Goal: Task Accomplishment & Management: Manage account settings

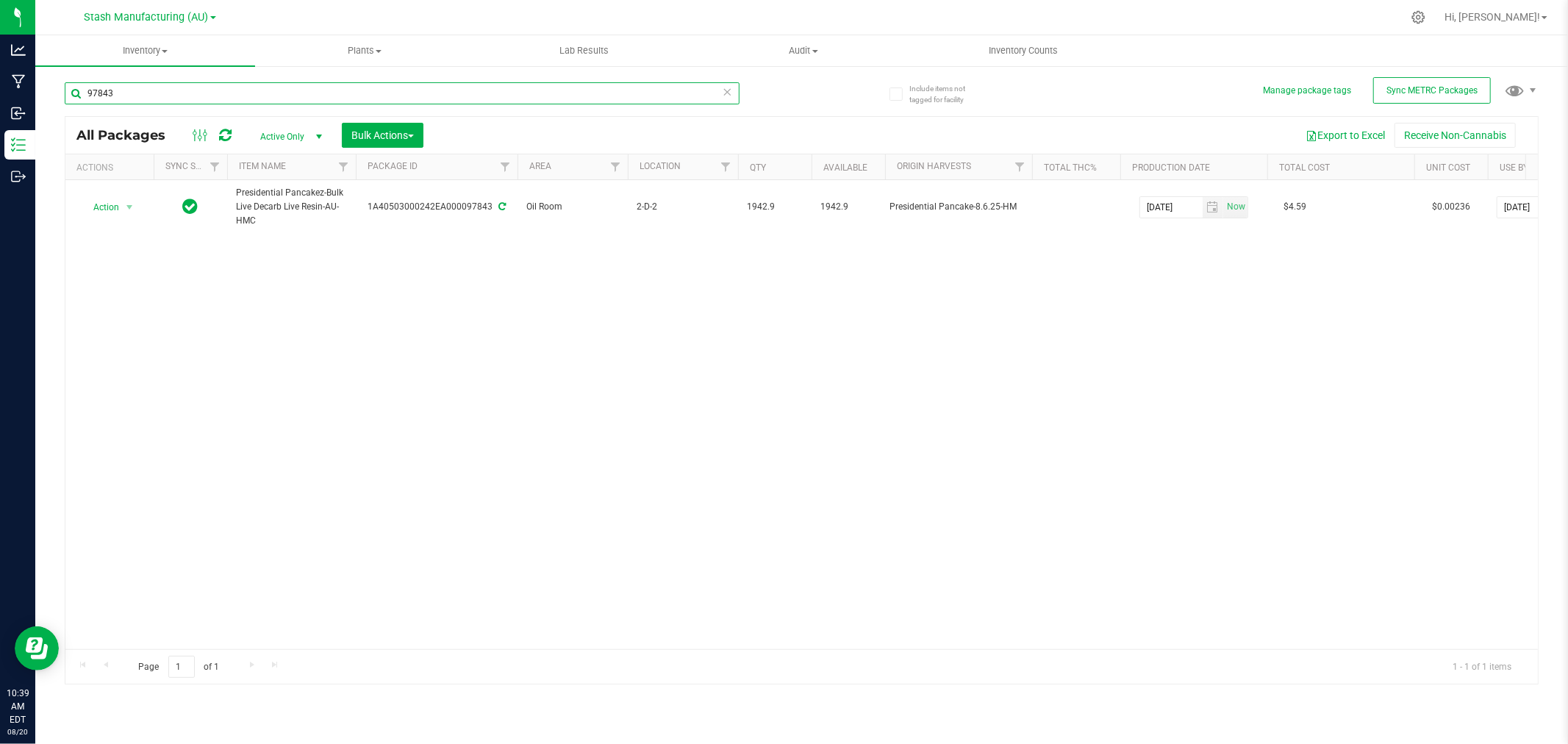
drag, startPoint x: 138, startPoint y: 94, endPoint x: 63, endPoint y: 92, distance: 75.0
click at [63, 92] on div "Include items not tagged for facility Manage package tags Sync METRC Packages 9…" at bounding box center [802, 288] width 1533 height 448
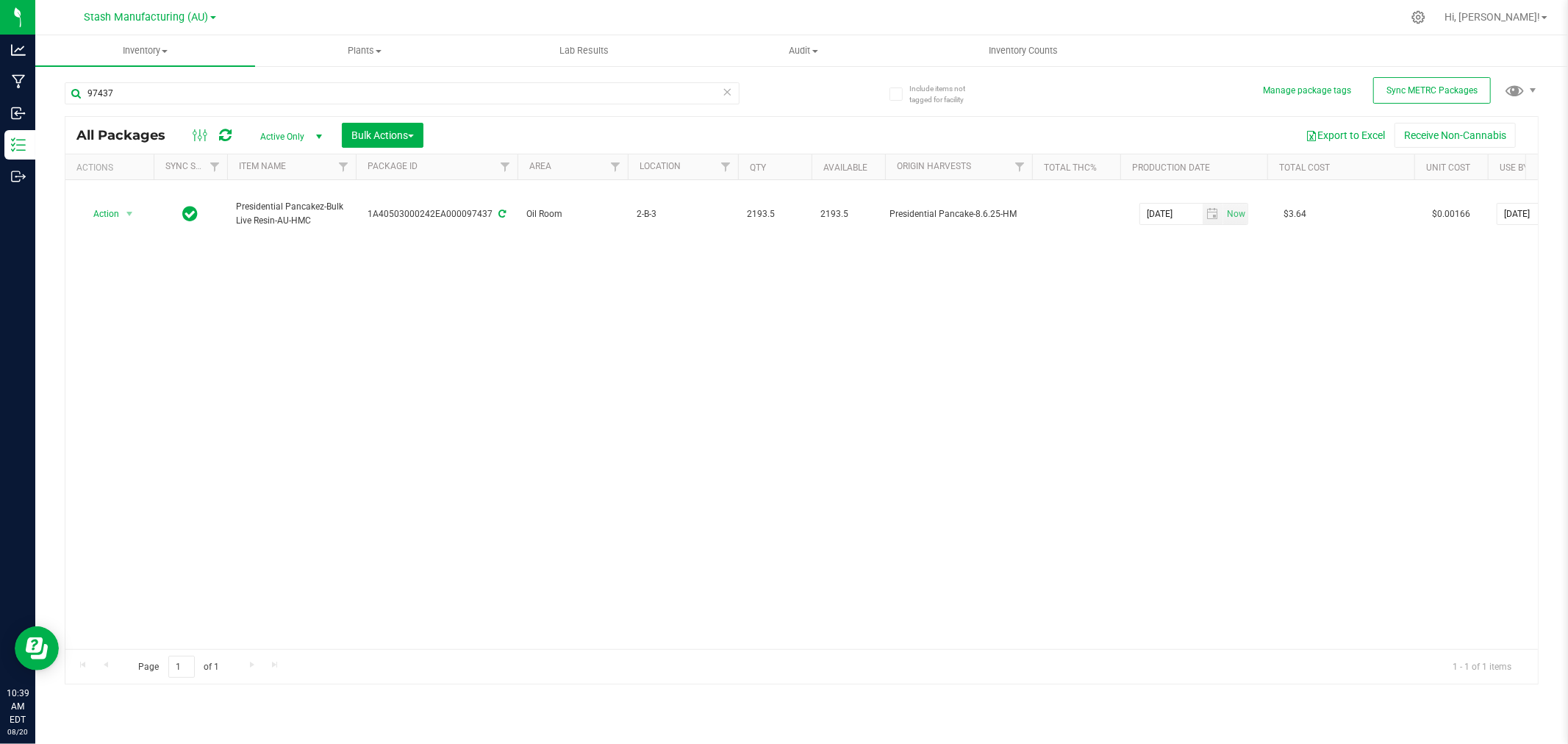
click at [451, 364] on div "Action Action Adjust qty Create package Edit attributes Global inventory Locate…" at bounding box center [802, 414] width 1473 height 469
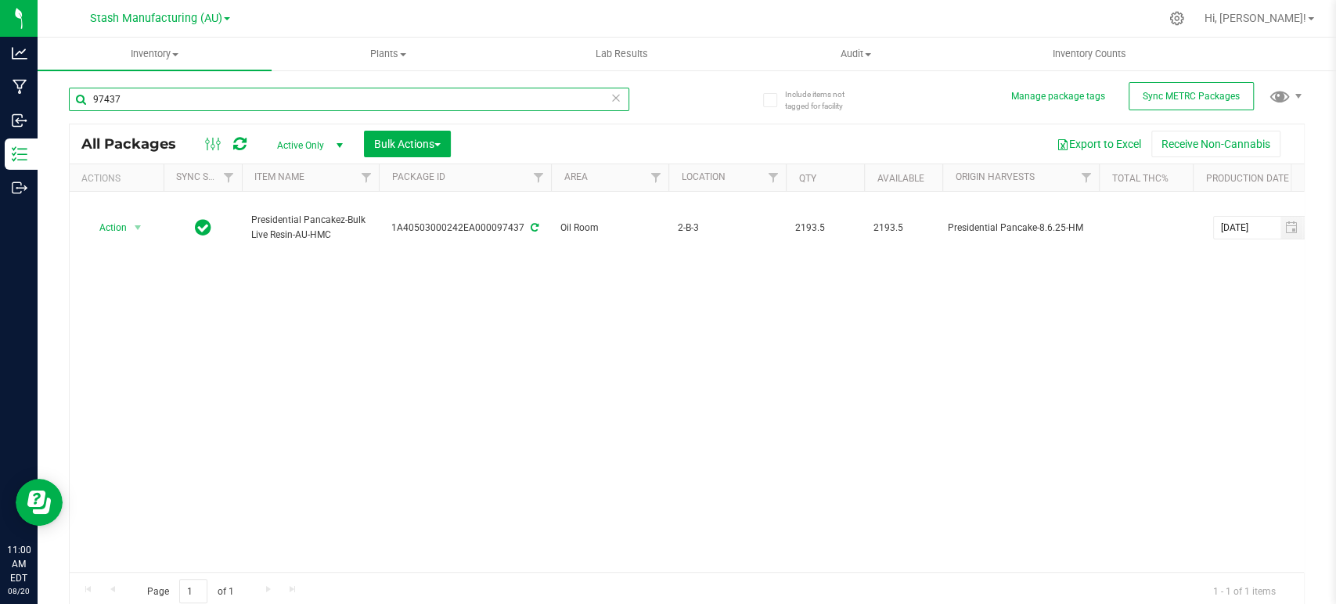
drag, startPoint x: 121, startPoint y: 92, endPoint x: 58, endPoint y: 84, distance: 64.0
click at [58, 83] on div "Include items not tagged for facility Manage package tags Sync METRC Packages 9…" at bounding box center [687, 307] width 1298 height 477
type input "Strawberry Mac-Bulk Live Badder"
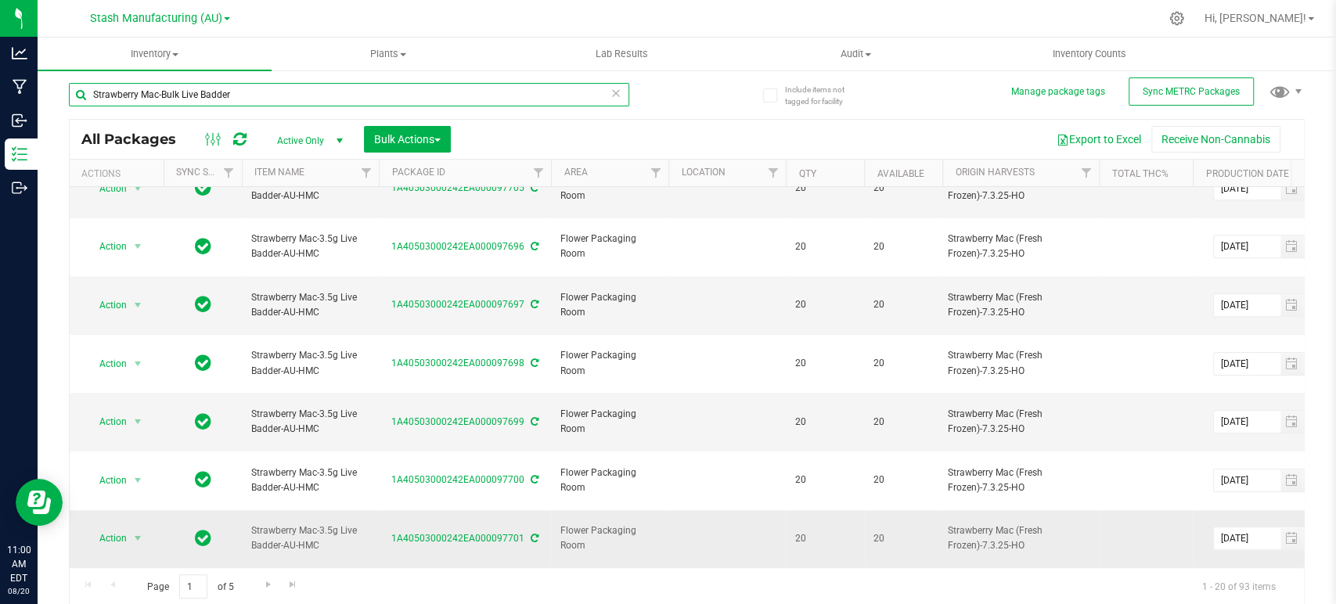
scroll to position [5, 0]
click at [286, 586] on span "Go to the last page" at bounding box center [292, 584] width 13 height 13
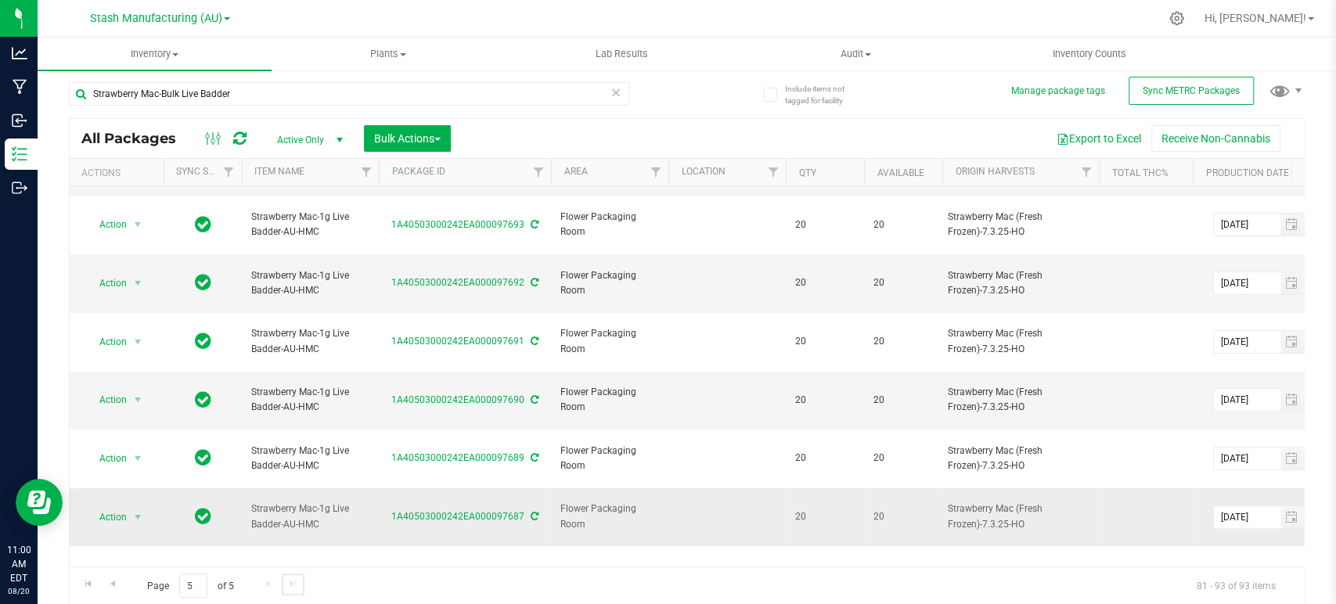
scroll to position [388, 0]
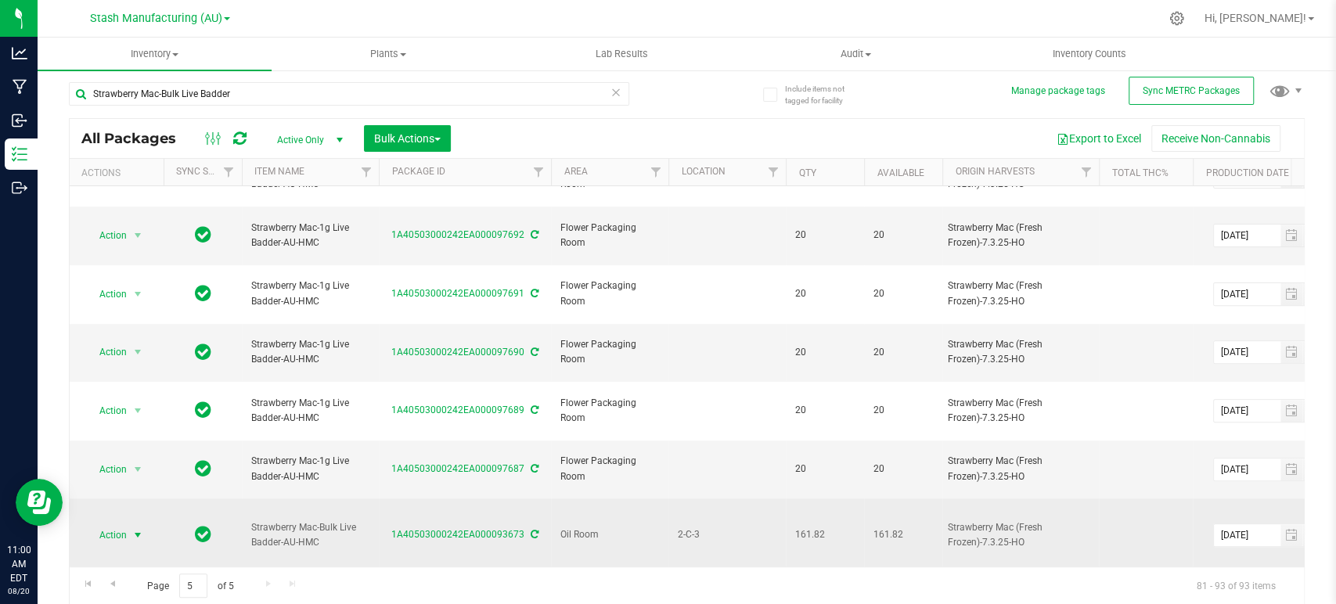
click at [126, 524] on span "Action" at bounding box center [106, 535] width 42 height 22
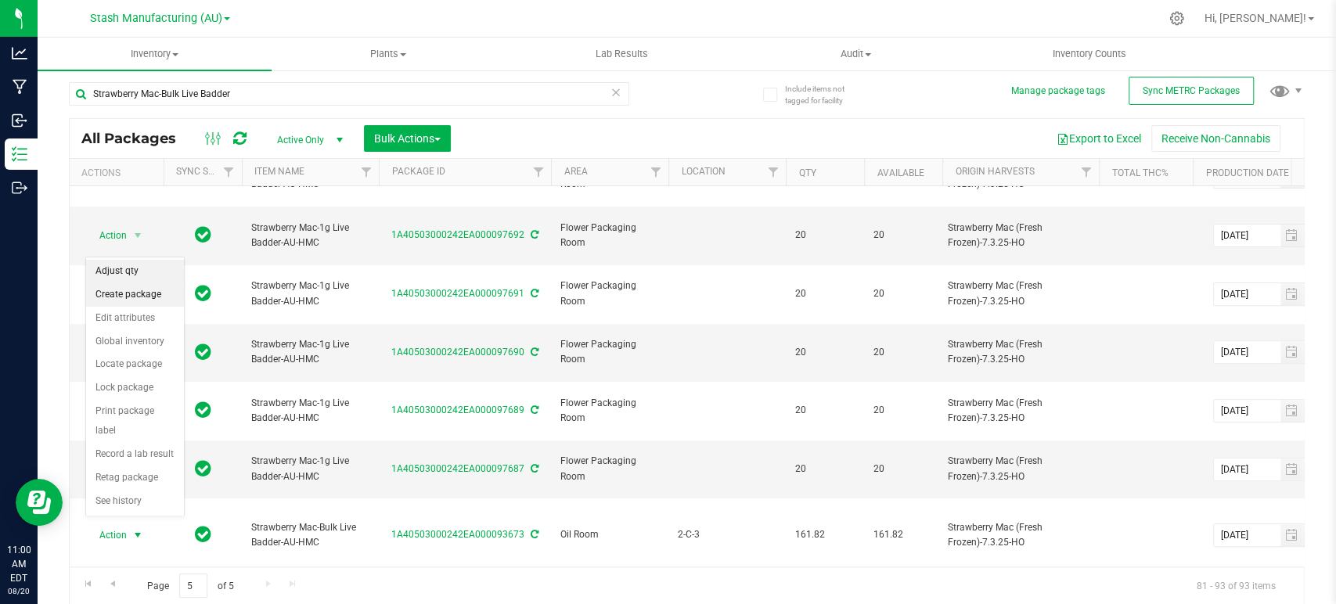
click at [139, 271] on li "Adjust qty" at bounding box center [135, 271] width 98 height 23
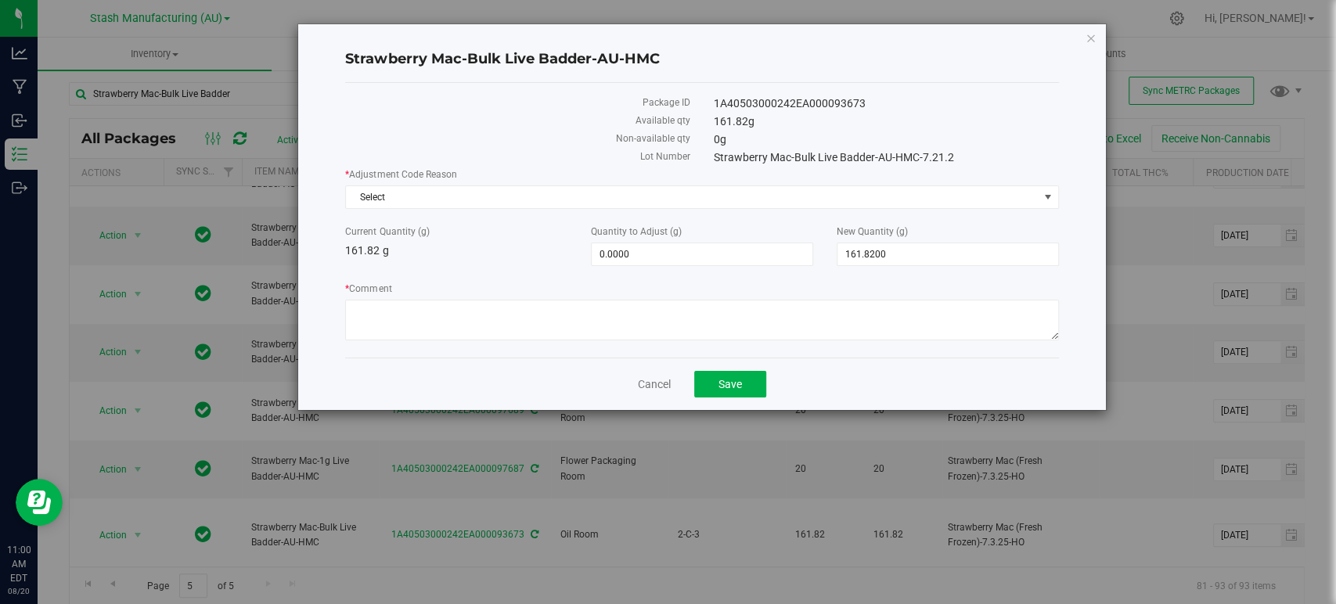
click at [557, 213] on div "* Adjustment Code Reason Select Select Drying Entry Error Internal Product Test…" at bounding box center [701, 256] width 713 height 178
click at [556, 200] on span "Select" at bounding box center [692, 197] width 692 height 22
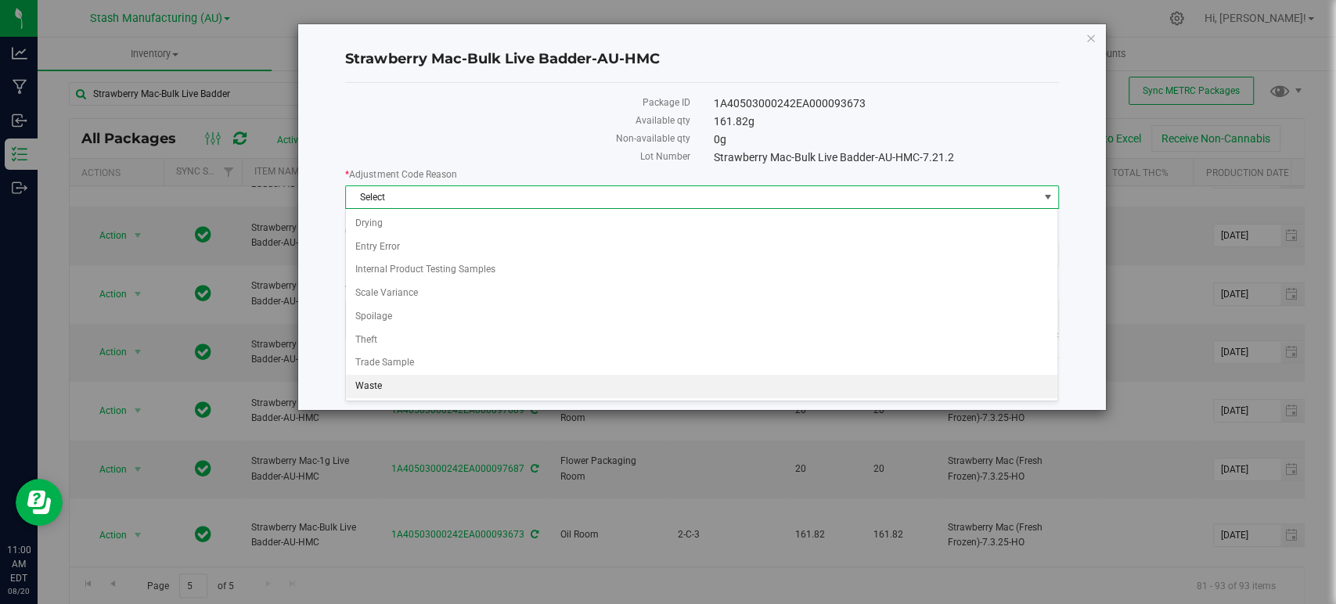
click at [394, 387] on li "Waste" at bounding box center [701, 386] width 711 height 23
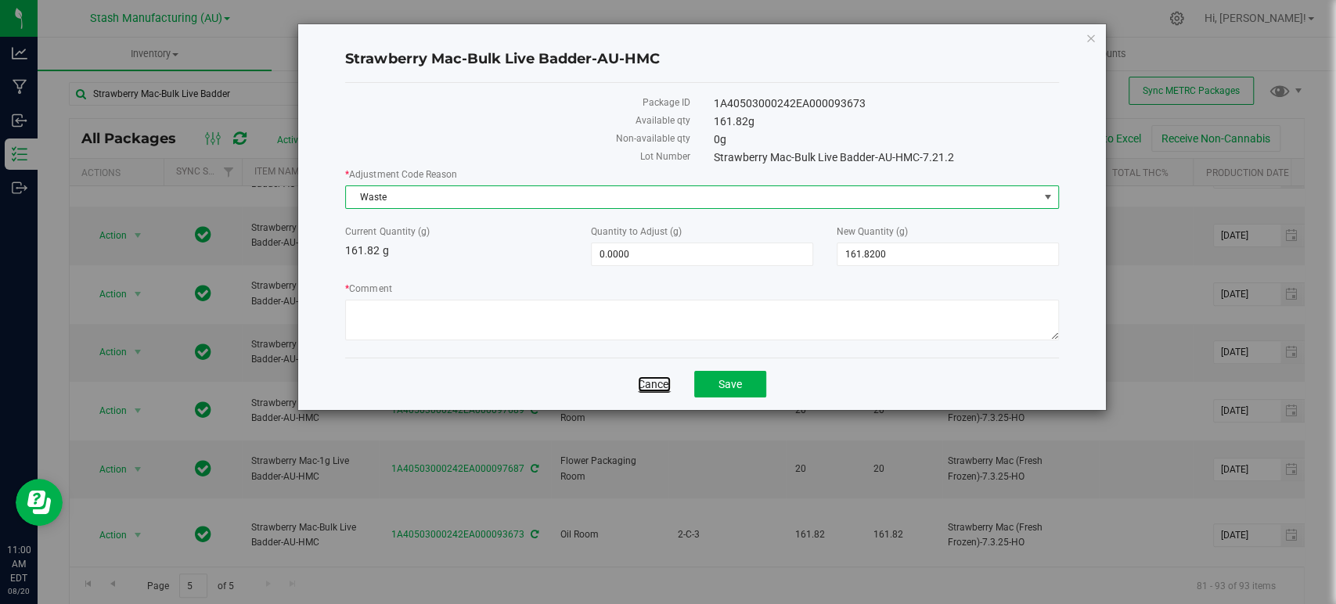
click at [641, 380] on link "Cancel" at bounding box center [654, 384] width 33 height 16
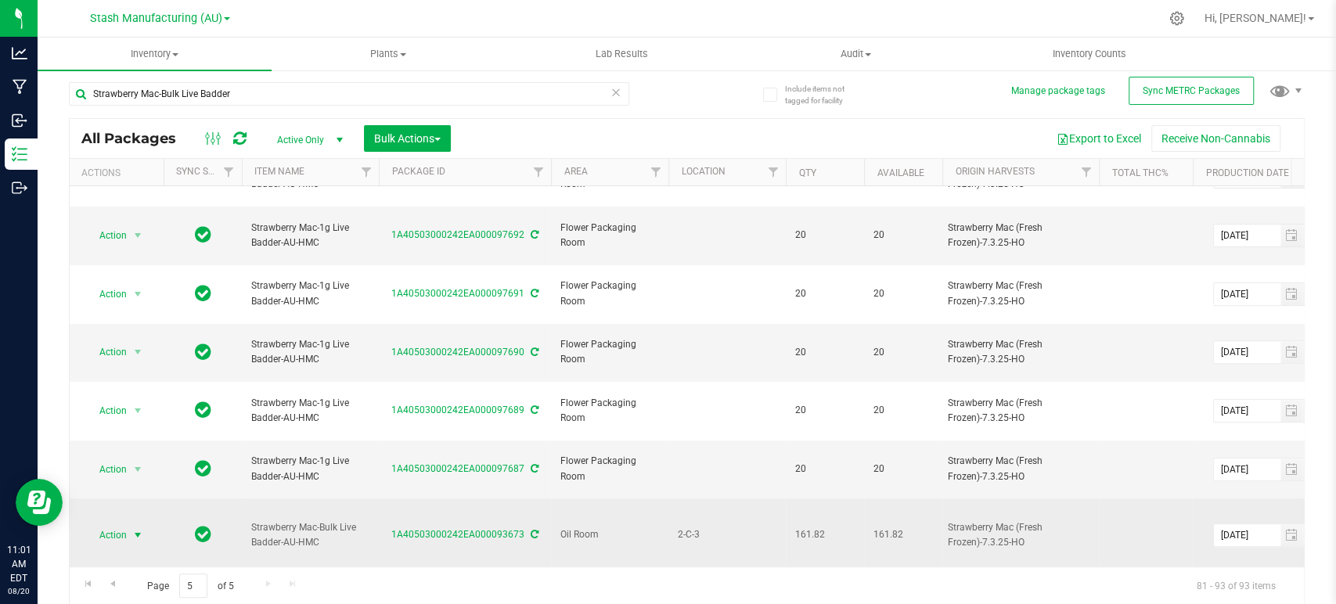
click at [121, 524] on span "Action" at bounding box center [106, 535] width 42 height 22
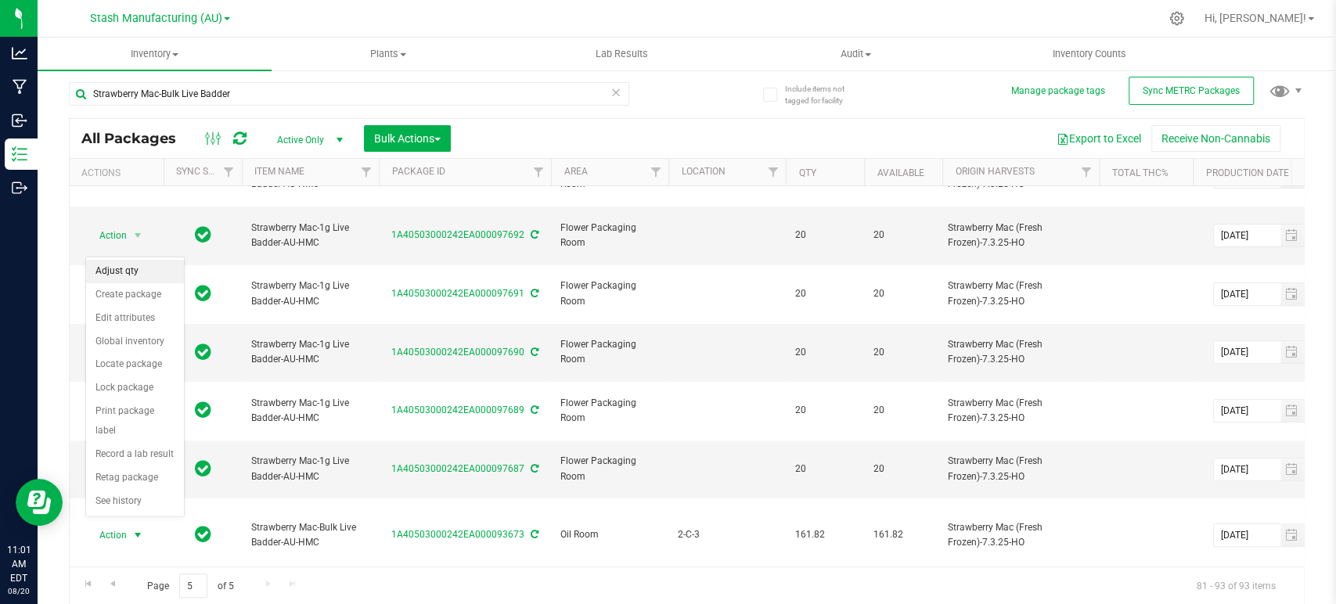
click at [123, 269] on li "Adjust qty" at bounding box center [135, 271] width 98 height 23
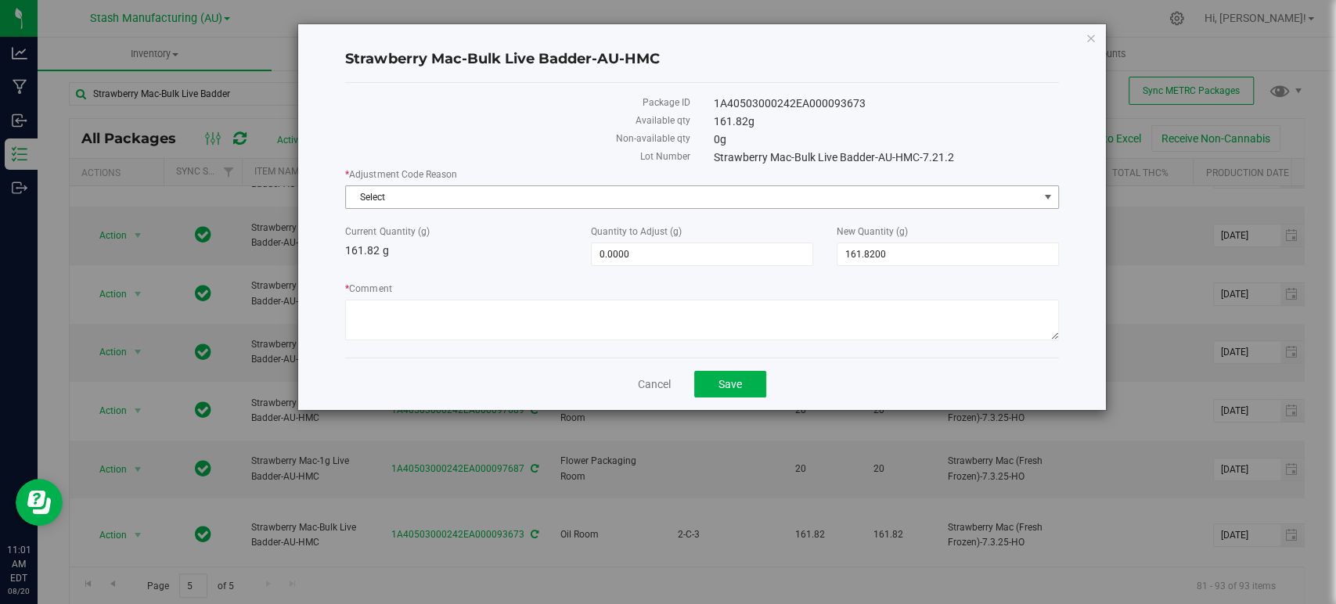
click at [409, 202] on span "Select" at bounding box center [692, 197] width 692 height 22
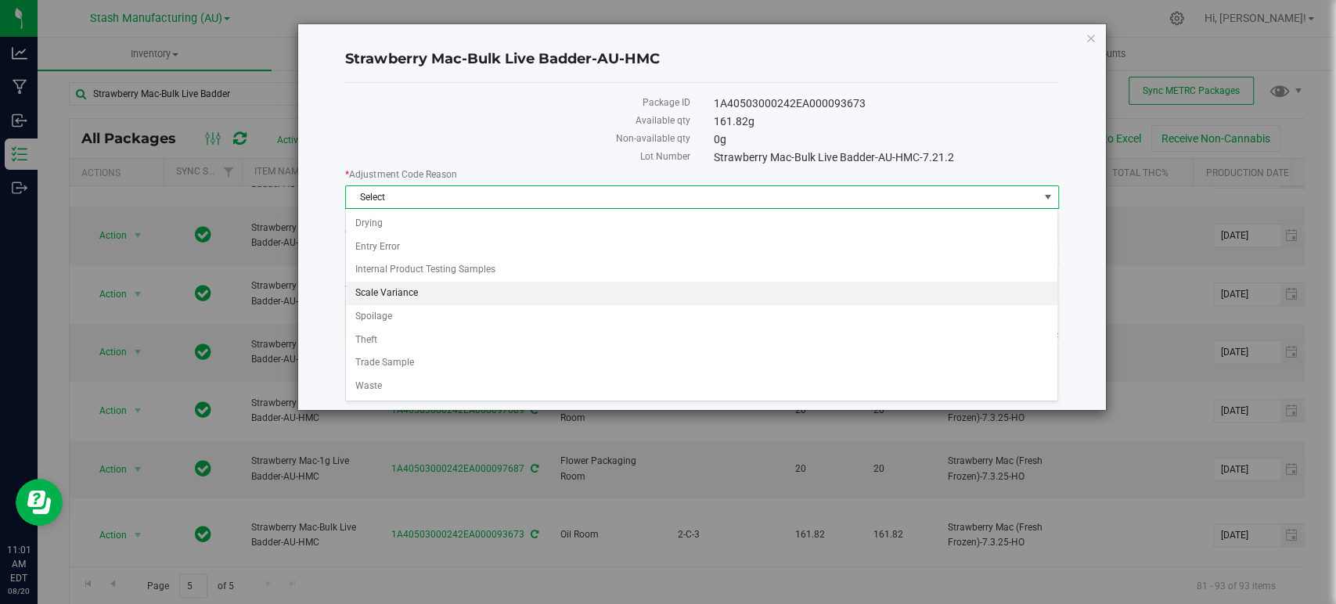
click at [384, 288] on li "Scale Variance" at bounding box center [701, 293] width 711 height 23
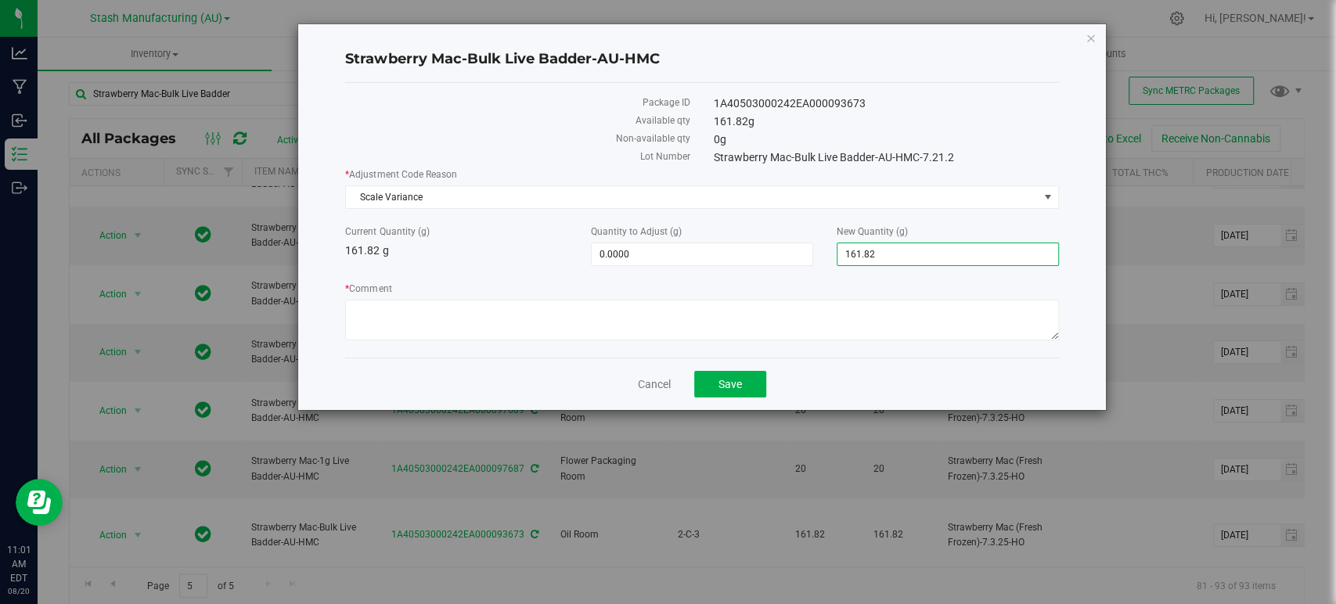
click at [912, 253] on span "161.8200 161.82" at bounding box center [948, 254] width 222 height 23
click at [912, 253] on input "161.82" at bounding box center [947, 254] width 221 height 22
type input "0"
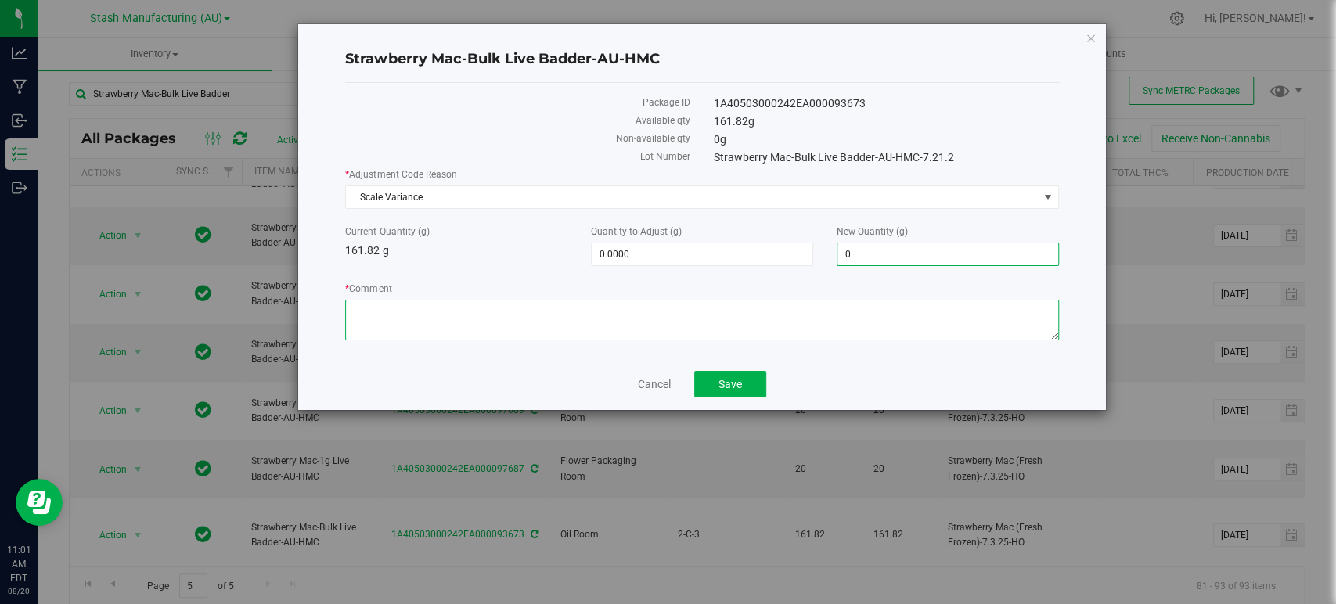
type input "-161.8200"
type input "0.0000"
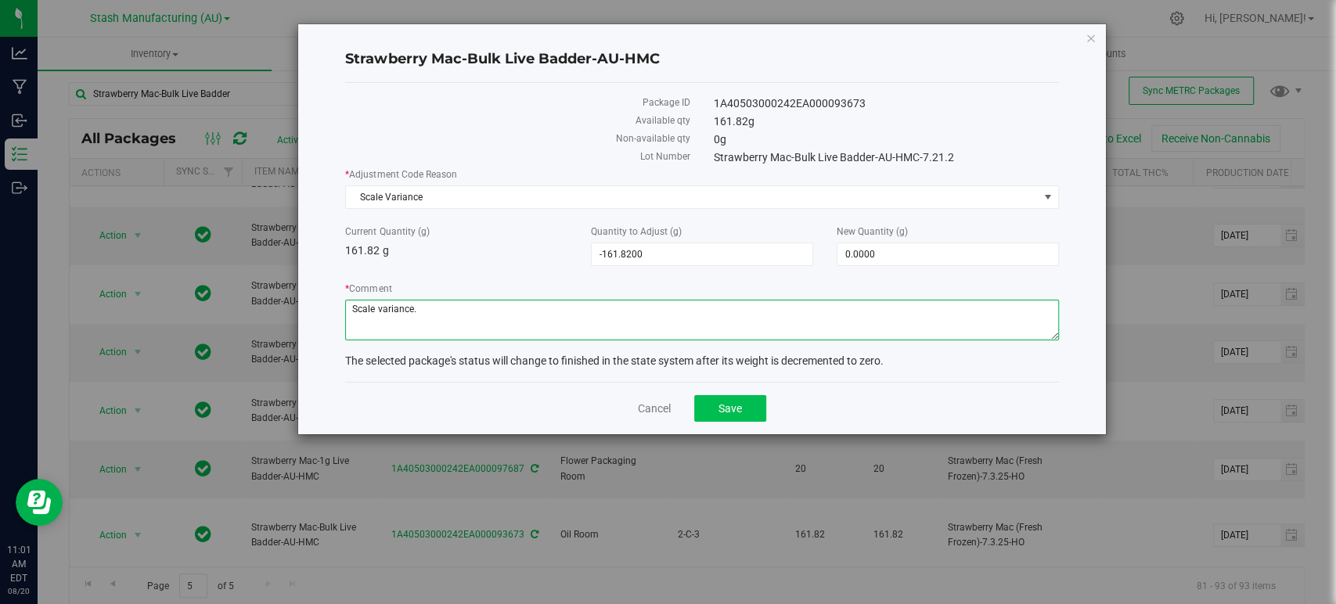
type textarea "Scale variance."
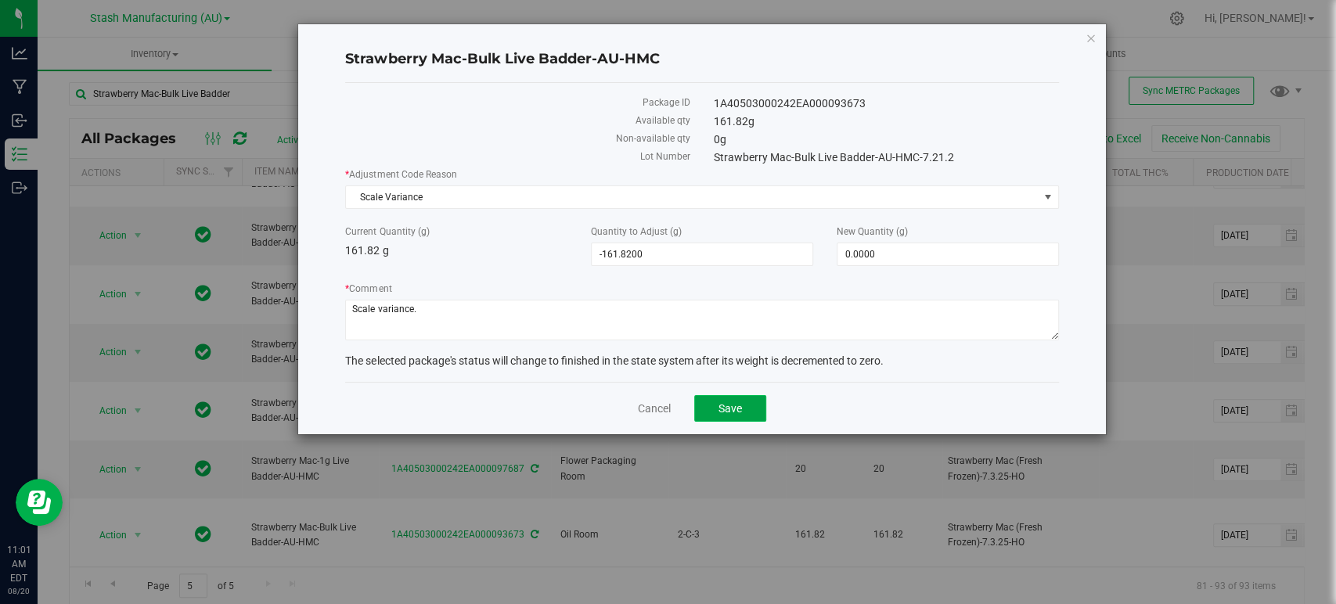
click at [744, 411] on button "Save" at bounding box center [730, 408] width 72 height 27
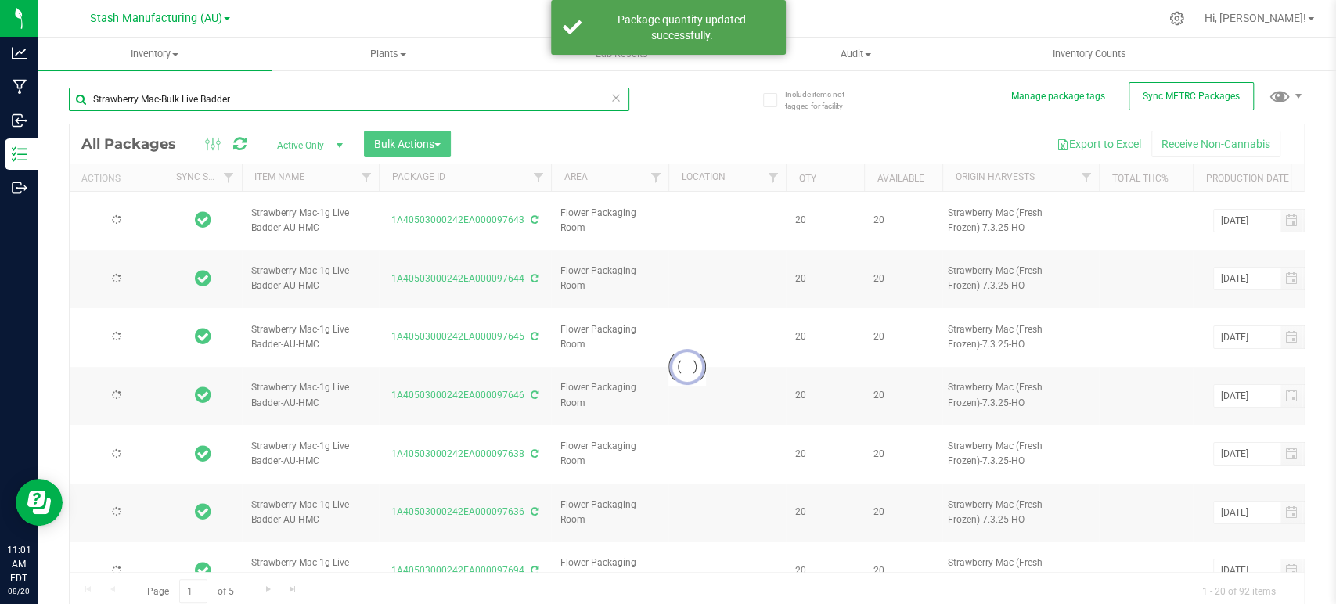
click at [249, 97] on input "Strawberry Mac-Bulk Live Badder" at bounding box center [349, 99] width 560 height 23
drag, startPoint x: 249, startPoint y: 97, endPoint x: 165, endPoint y: 102, distance: 83.9
click at [165, 102] on input "Strawberry Mac-Bulk Live Badder" at bounding box center [349, 99] width 560 height 23
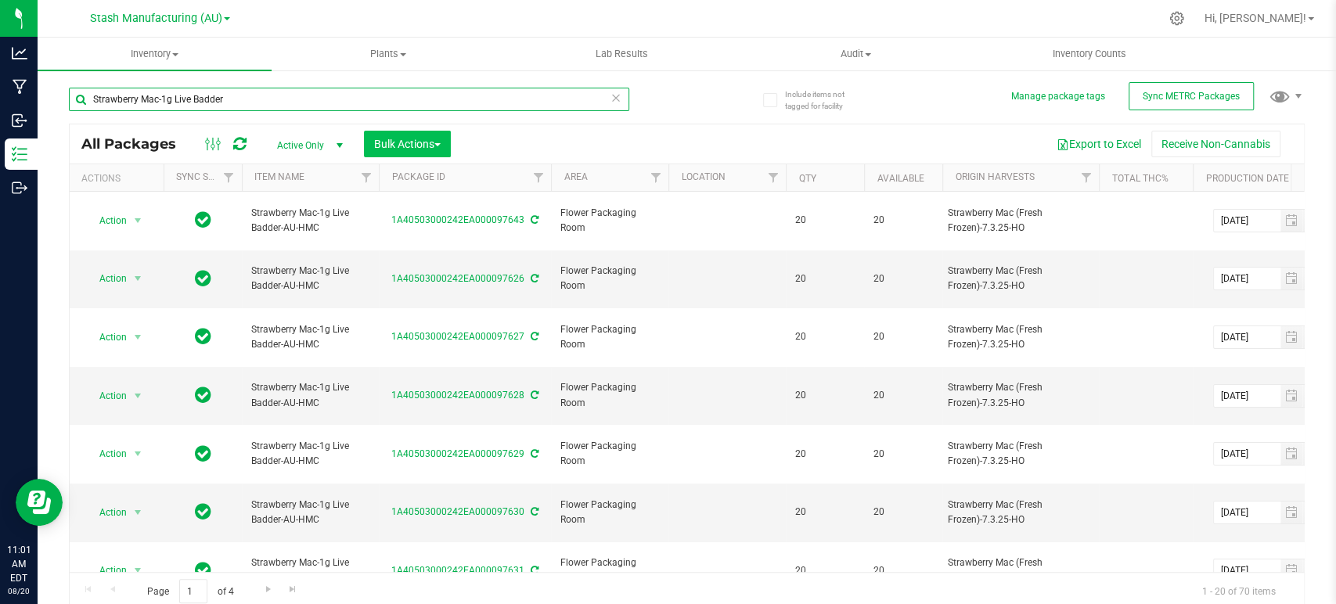
type input "Strawberry Mac-1g Live Badder"
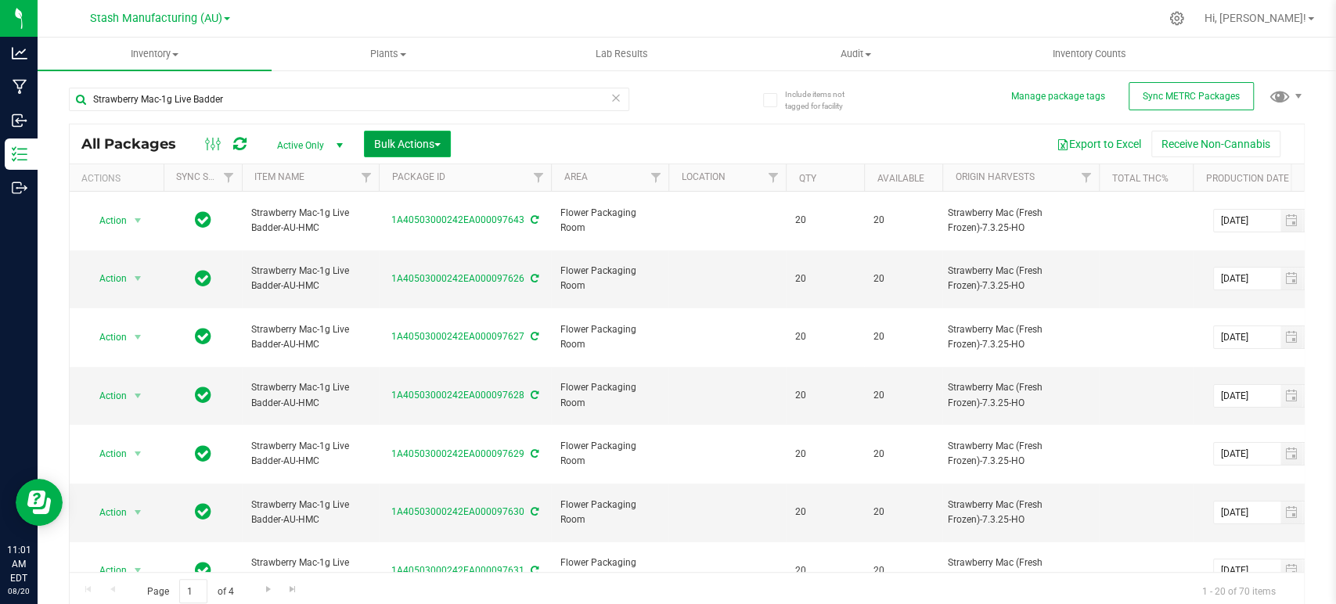
click at [369, 138] on button "Bulk Actions" at bounding box center [407, 144] width 87 height 27
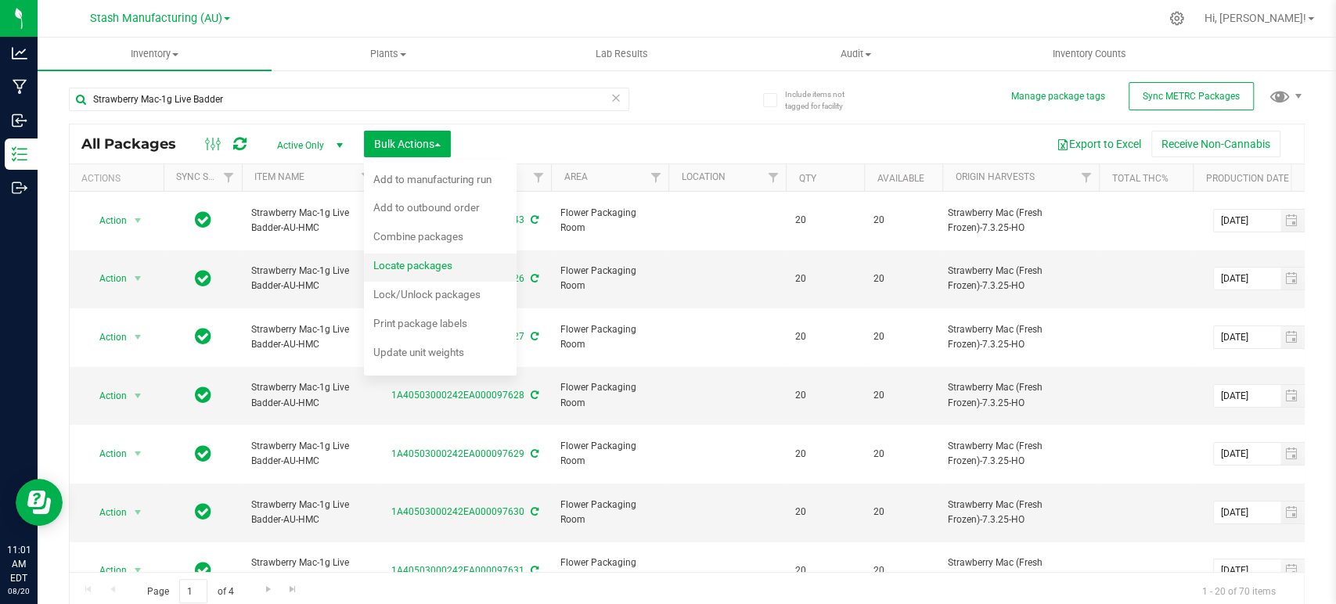
click at [404, 268] on span "Locate packages" at bounding box center [412, 265] width 79 height 13
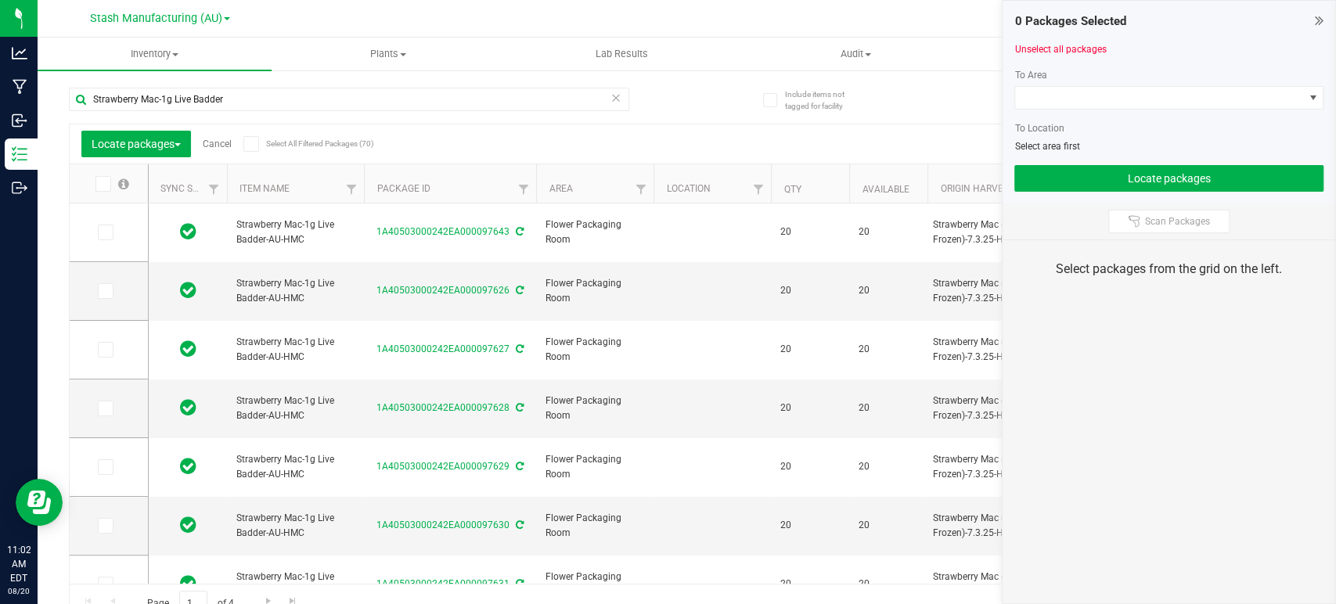
click at [100, 184] on icon at bounding box center [102, 184] width 10 height 0
click at [0, 0] on input "checkbox" at bounding box center [0, 0] width 0 height 0
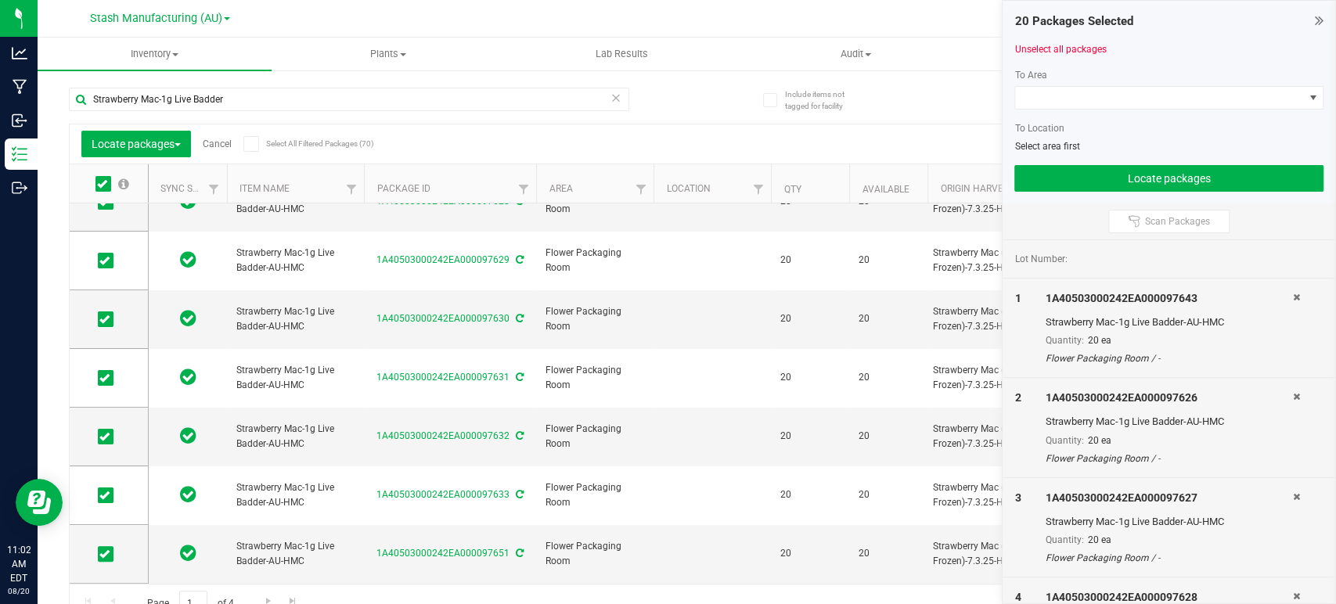
scroll to position [261, 0]
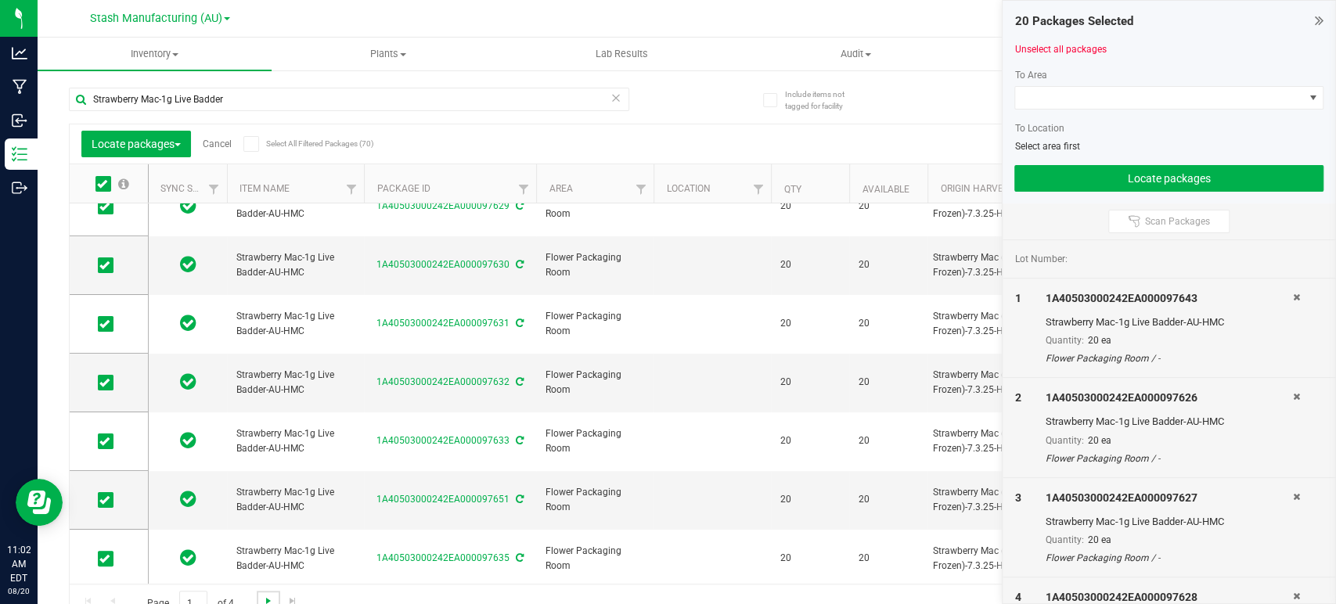
click at [269, 599] on span "Go to the next page" at bounding box center [268, 601] width 13 height 13
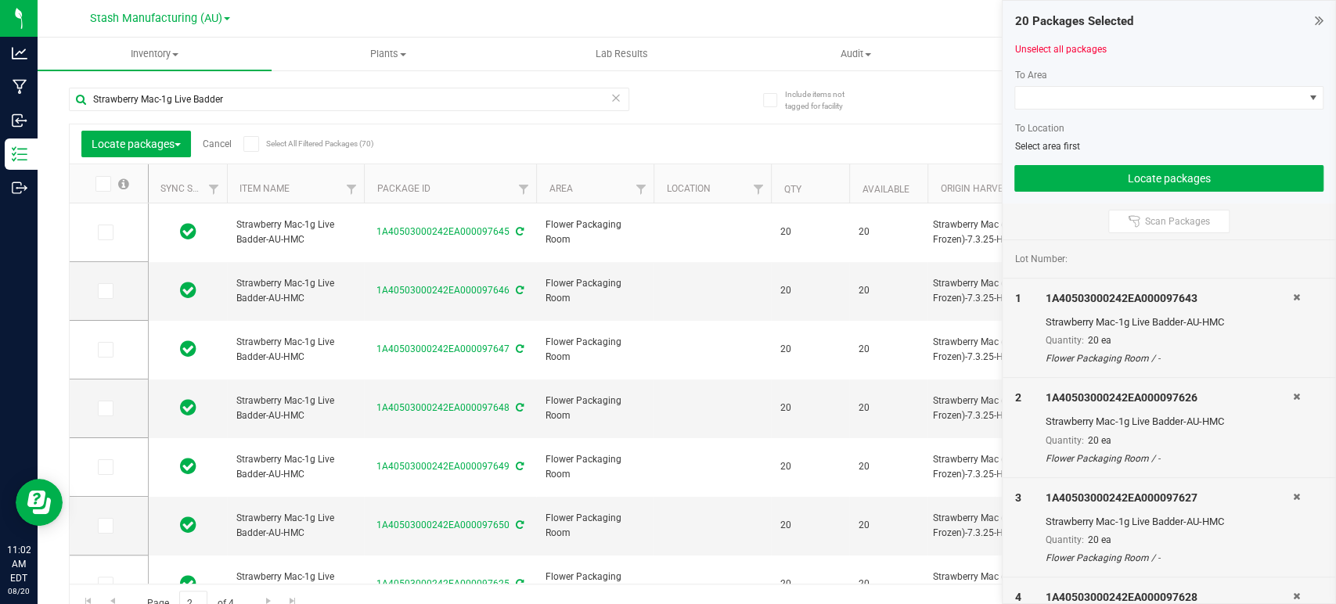
click at [98, 176] on span at bounding box center [103, 184] width 16 height 16
click at [0, 0] on input "checkbox" at bounding box center [0, 0] width 0 height 0
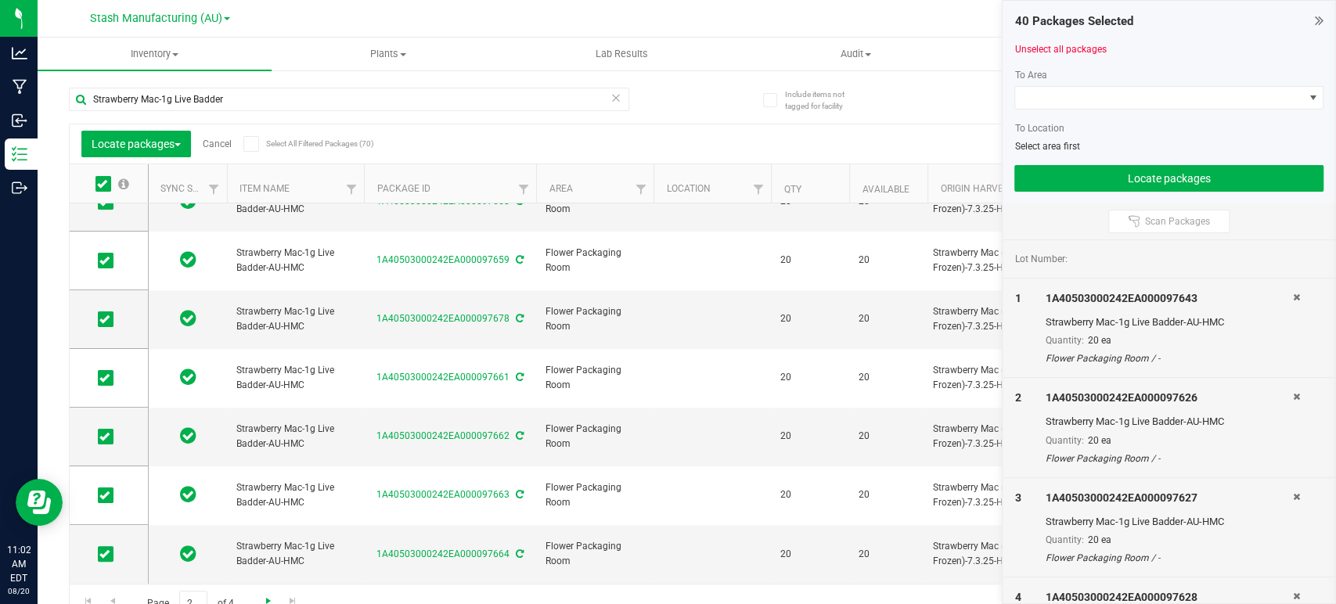
scroll to position [17, 0]
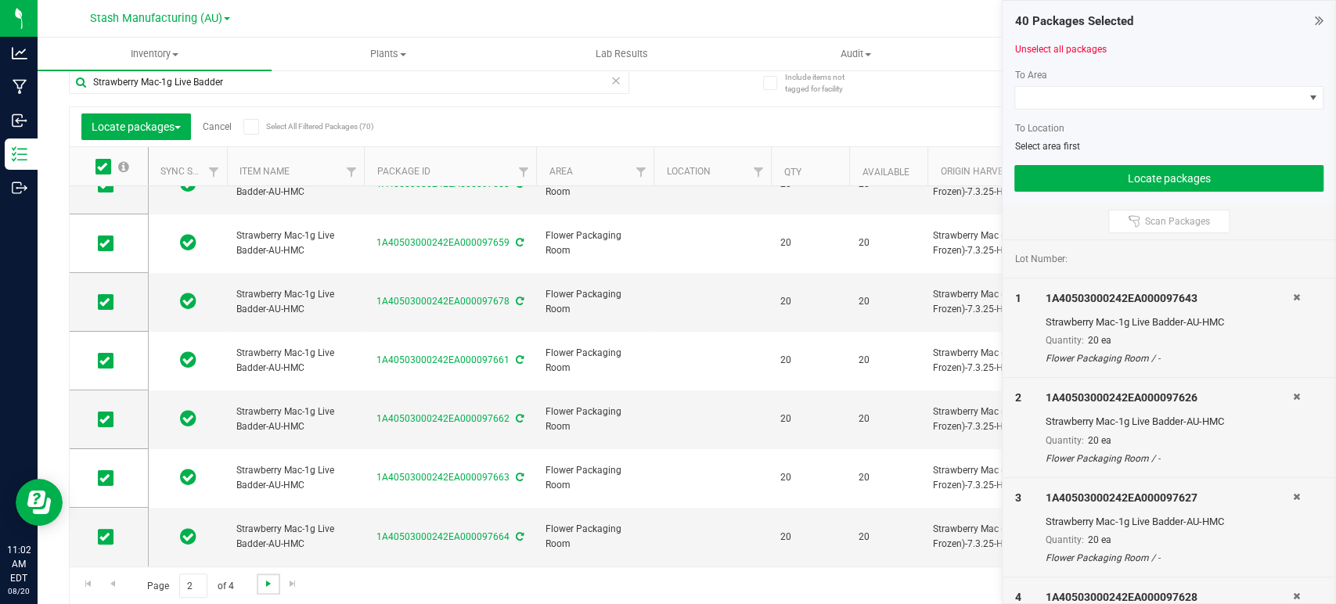
click at [262, 580] on span "Go to the next page" at bounding box center [268, 584] width 13 height 13
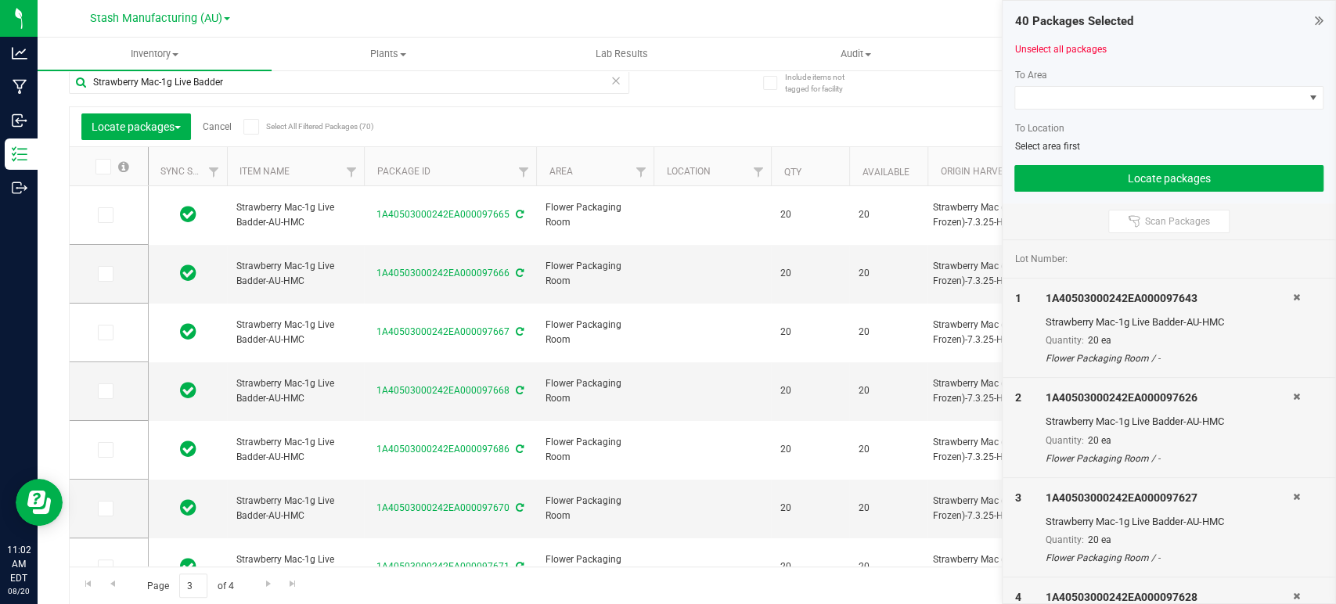
click at [106, 167] on icon at bounding box center [102, 167] width 10 height 0
click at [0, 0] on input "checkbox" at bounding box center [0, 0] width 0 height 0
click at [269, 591] on link "Go to the next page" at bounding box center [268, 584] width 23 height 21
click at [106, 167] on icon at bounding box center [102, 167] width 10 height 0
click at [0, 0] on input "checkbox" at bounding box center [0, 0] width 0 height 0
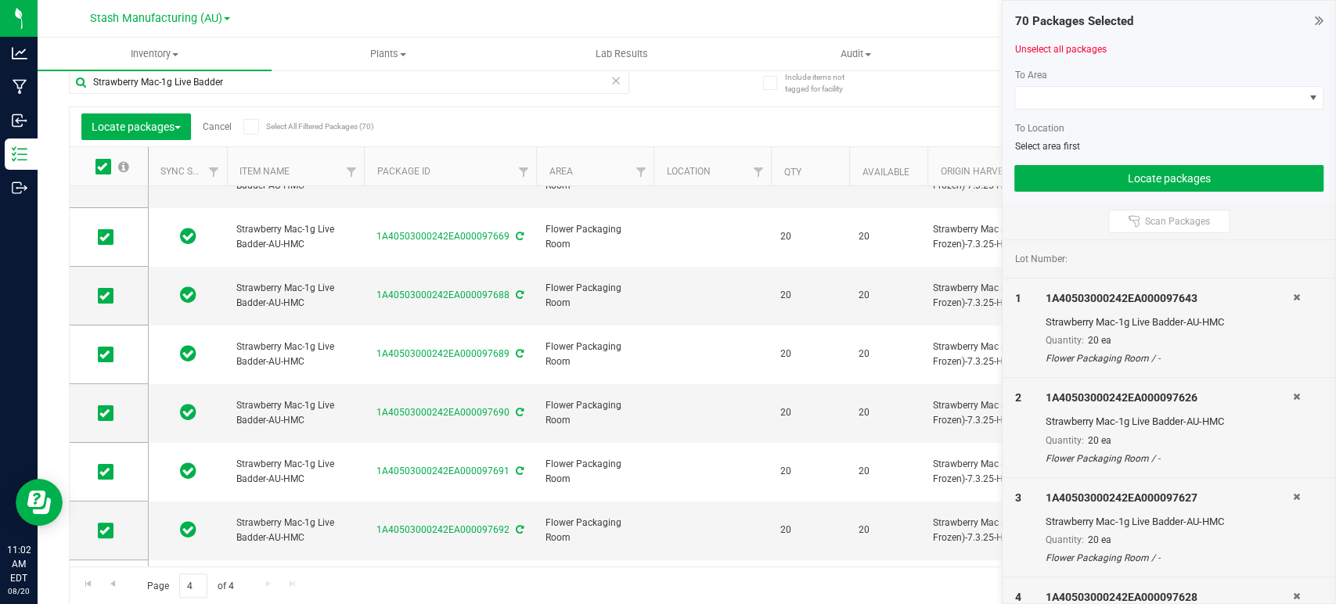
scroll to position [207, 0]
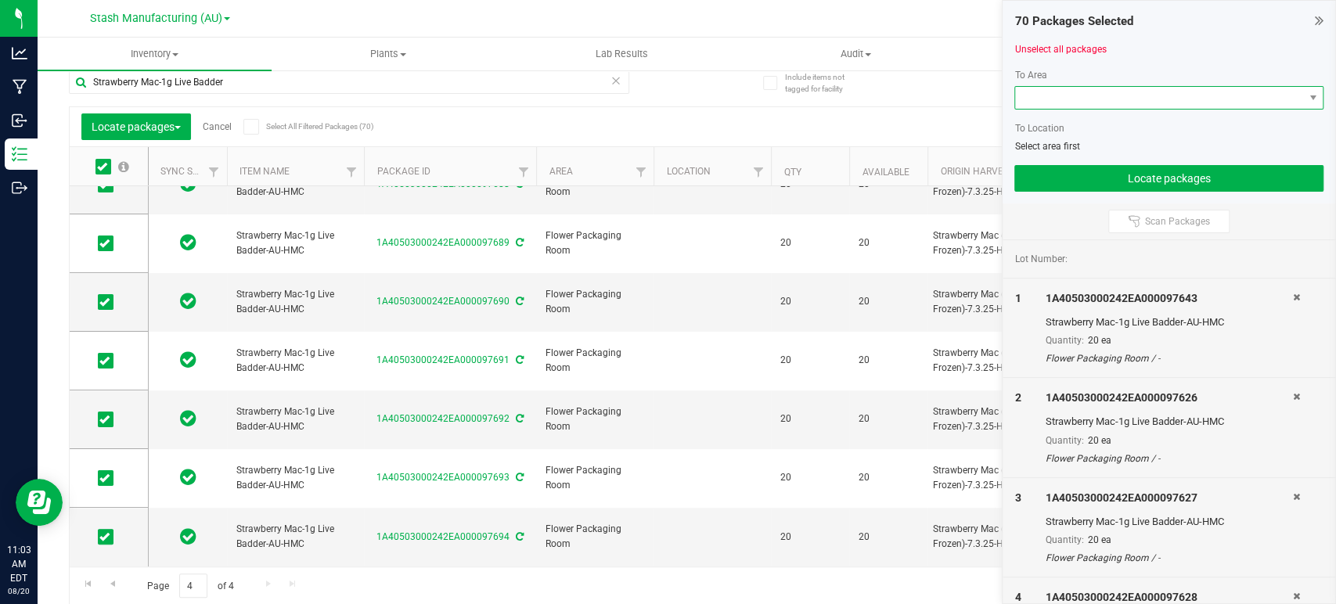
click at [1090, 92] on span at bounding box center [1159, 98] width 288 height 22
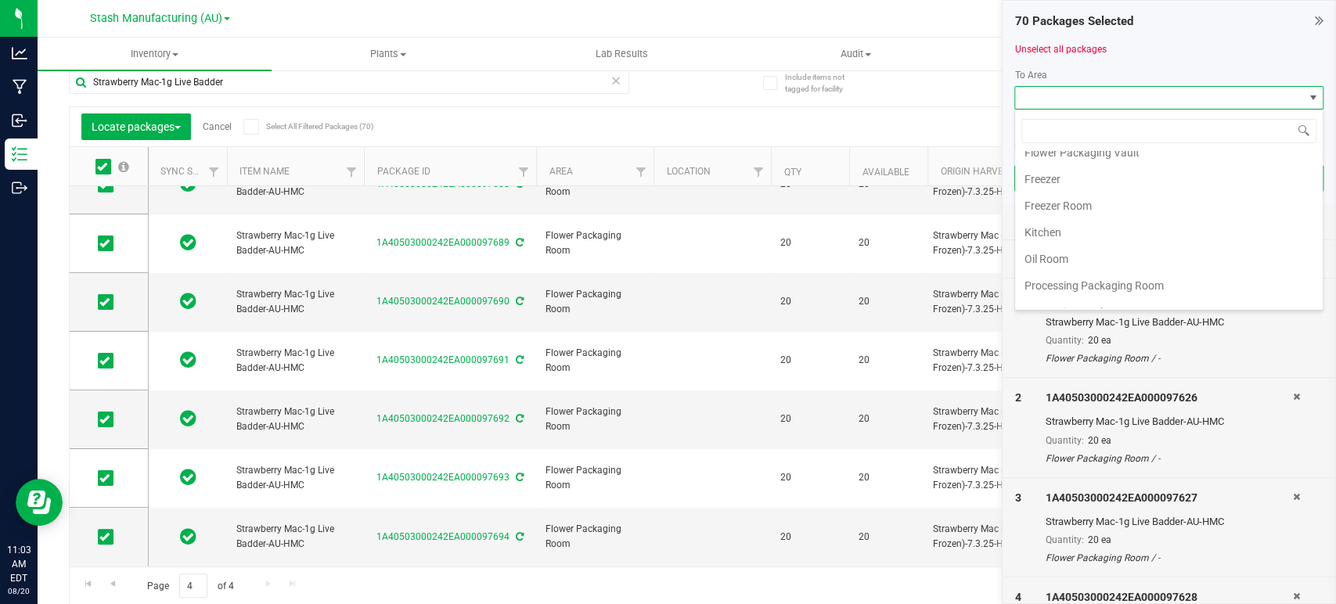
scroll to position [174, 0]
click at [1106, 272] on li "Processing Vault" at bounding box center [1169, 283] width 308 height 27
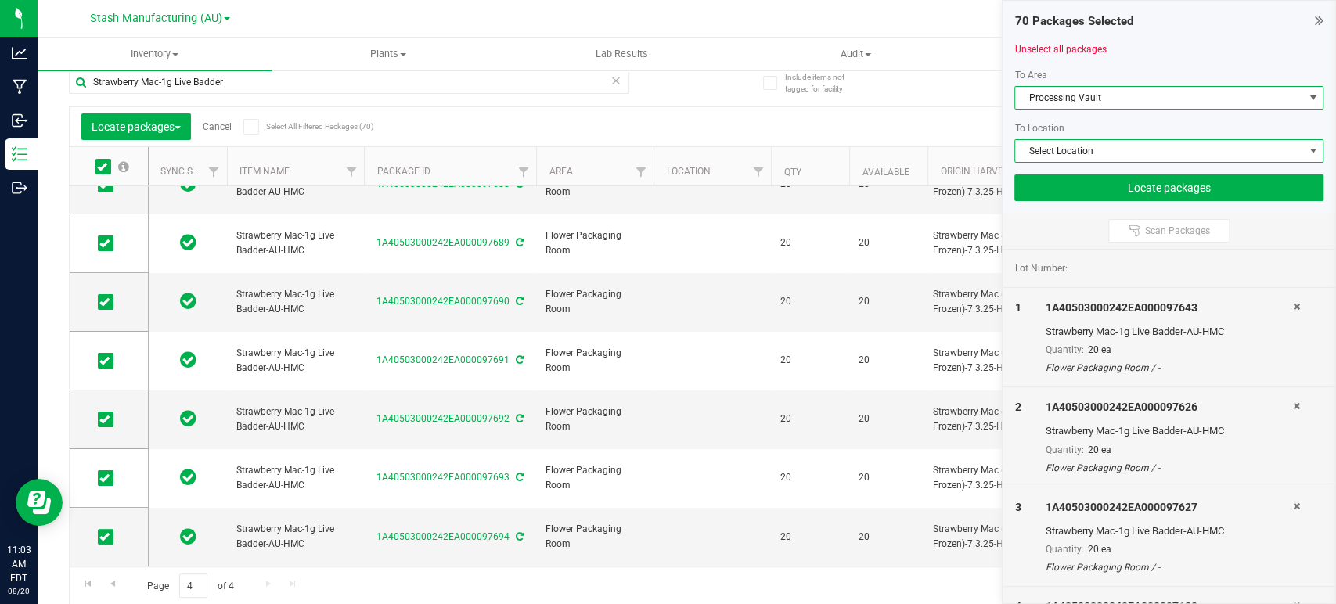
click at [1120, 149] on span "Select Location" at bounding box center [1159, 151] width 288 height 22
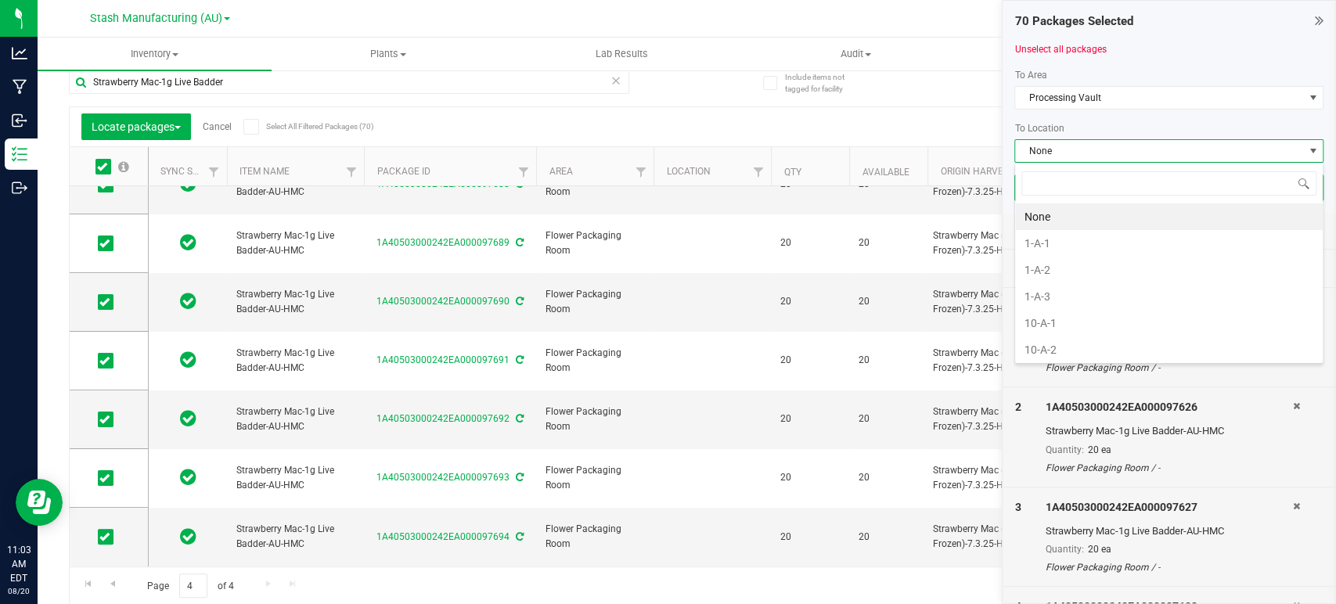
scroll to position [23, 309]
type input "11-"
click at [1057, 290] on li "11-A-4" at bounding box center [1169, 296] width 308 height 27
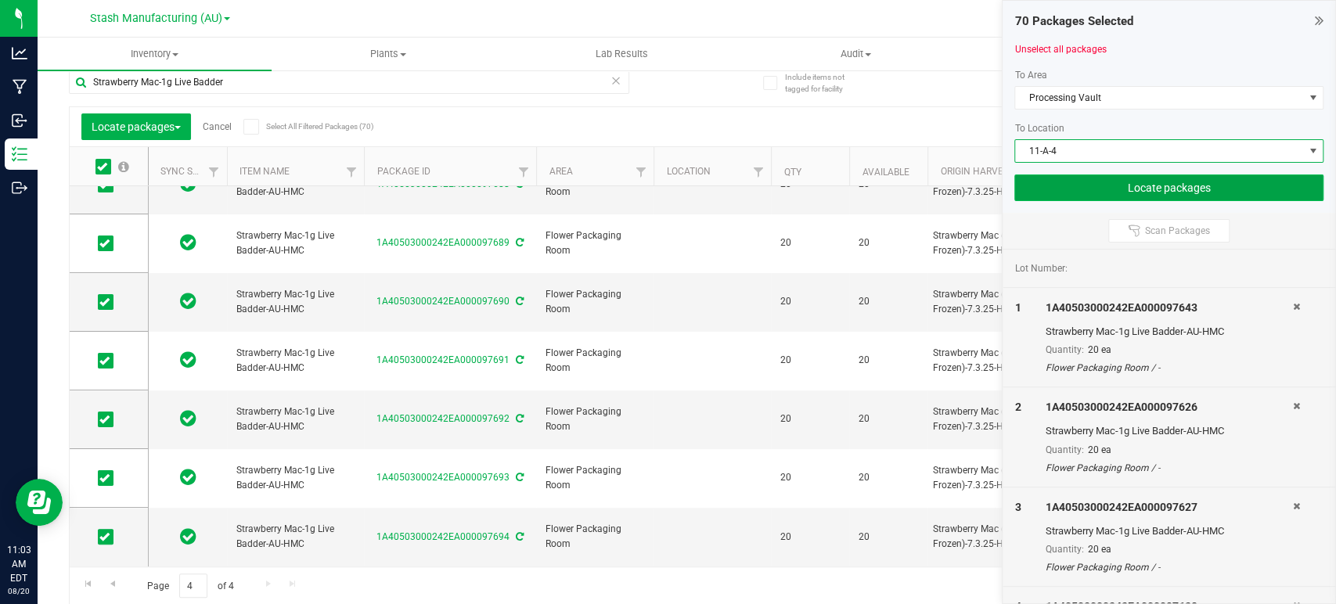
click at [1152, 182] on button "Locate packages" at bounding box center [1168, 188] width 309 height 27
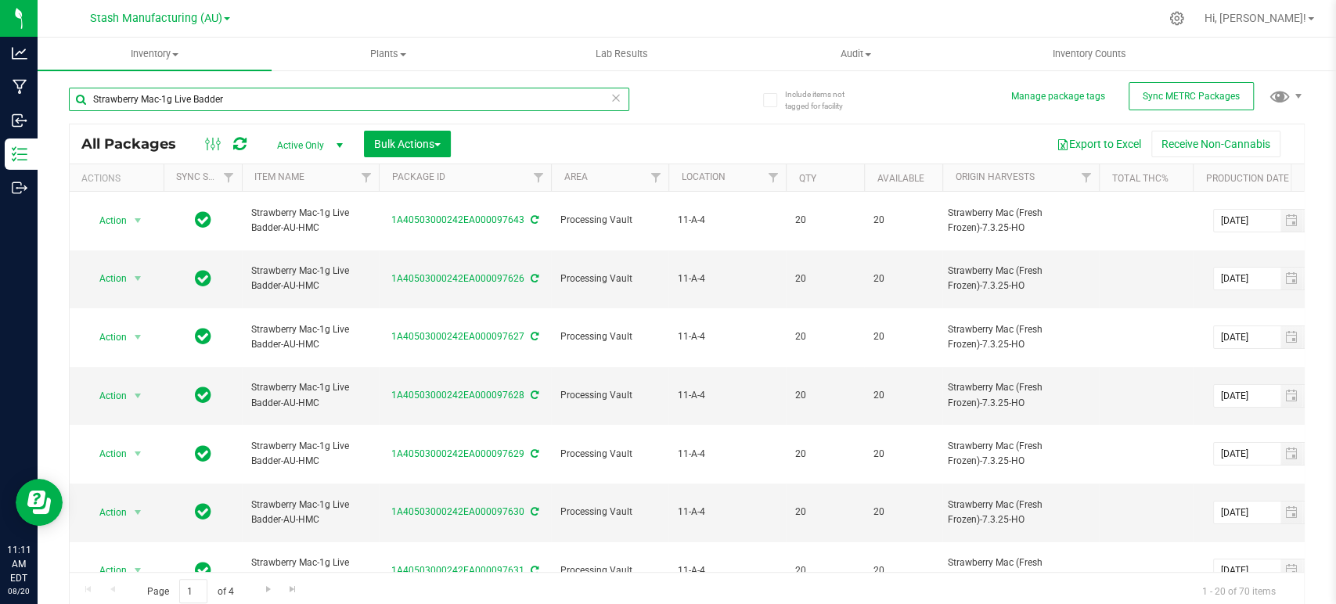
click at [165, 100] on input "Strawberry Mac-1g Live Badder" at bounding box center [349, 99] width 560 height 23
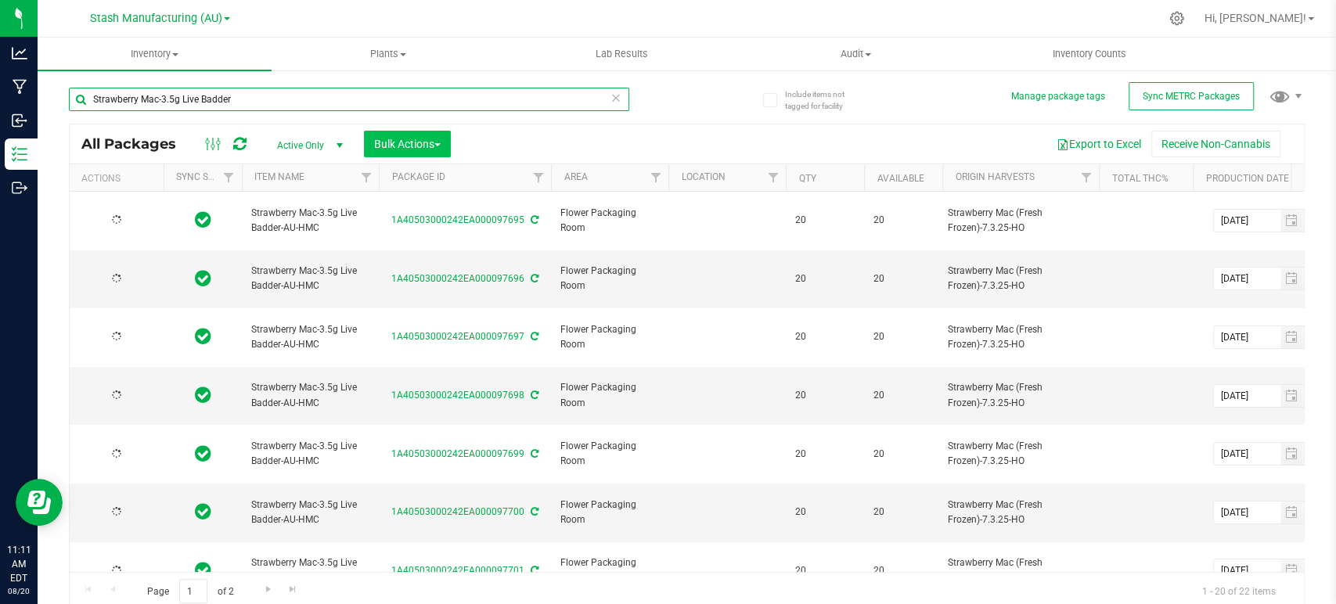
type input "Strawberry Mac-3.5g Live Badder"
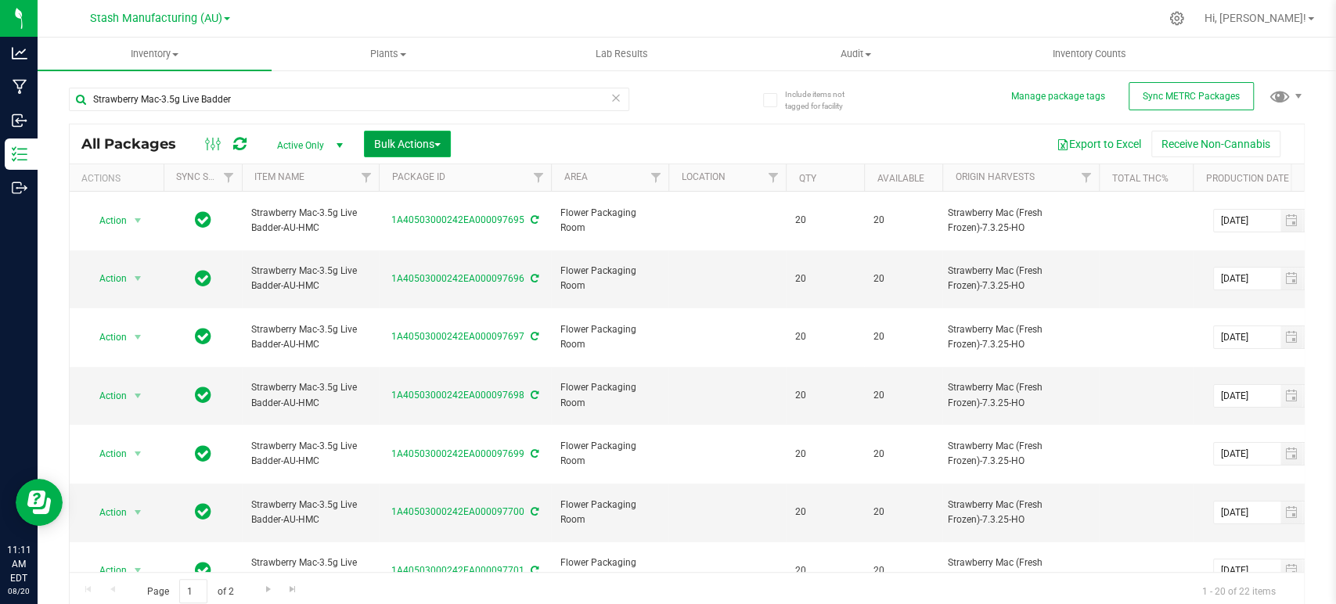
click at [407, 144] on span "Bulk Actions" at bounding box center [407, 144] width 67 height 13
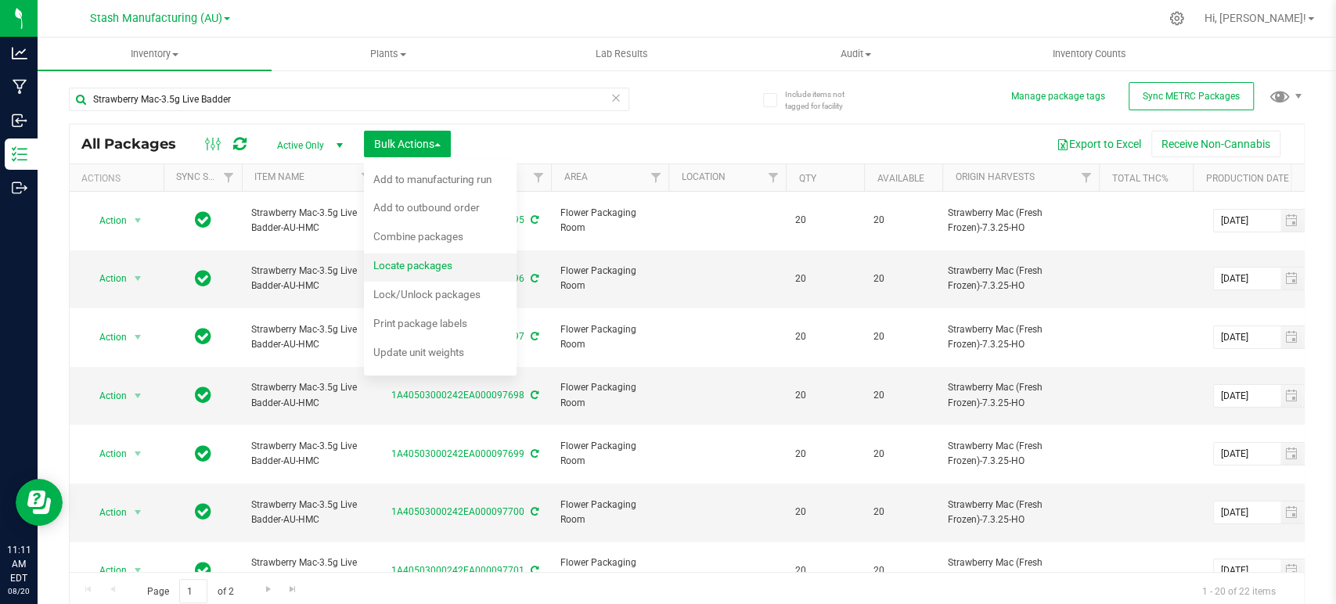
click at [419, 261] on span "Locate packages" at bounding box center [412, 265] width 79 height 13
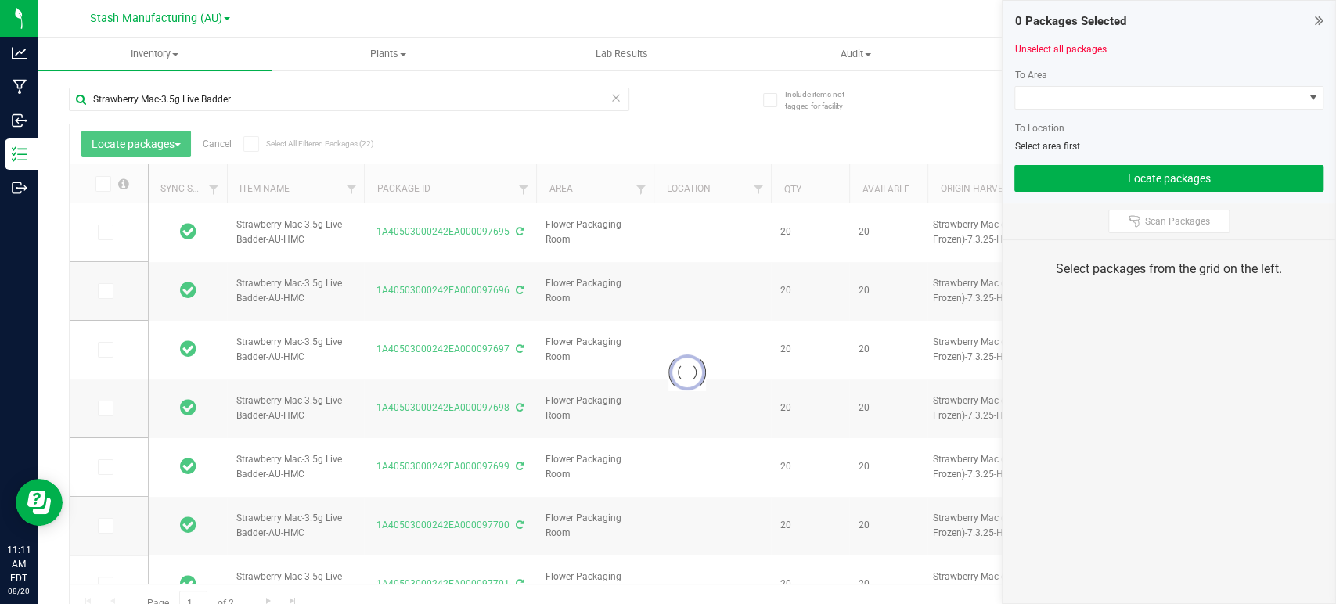
click at [105, 184] on icon at bounding box center [102, 184] width 10 height 0
click at [0, 0] on input "checkbox" at bounding box center [0, 0] width 0 height 0
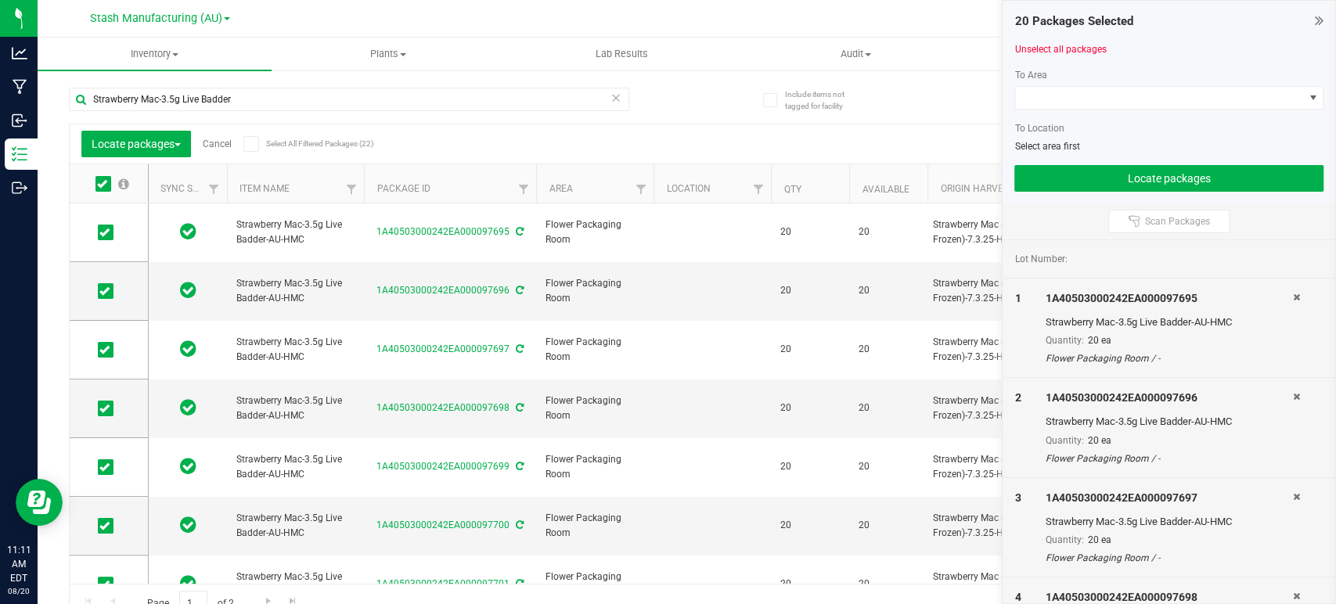
click at [105, 184] on icon at bounding box center [102, 184] width 10 height 0
click at [0, 0] on input "checkbox" at bounding box center [0, 0] width 0 height 0
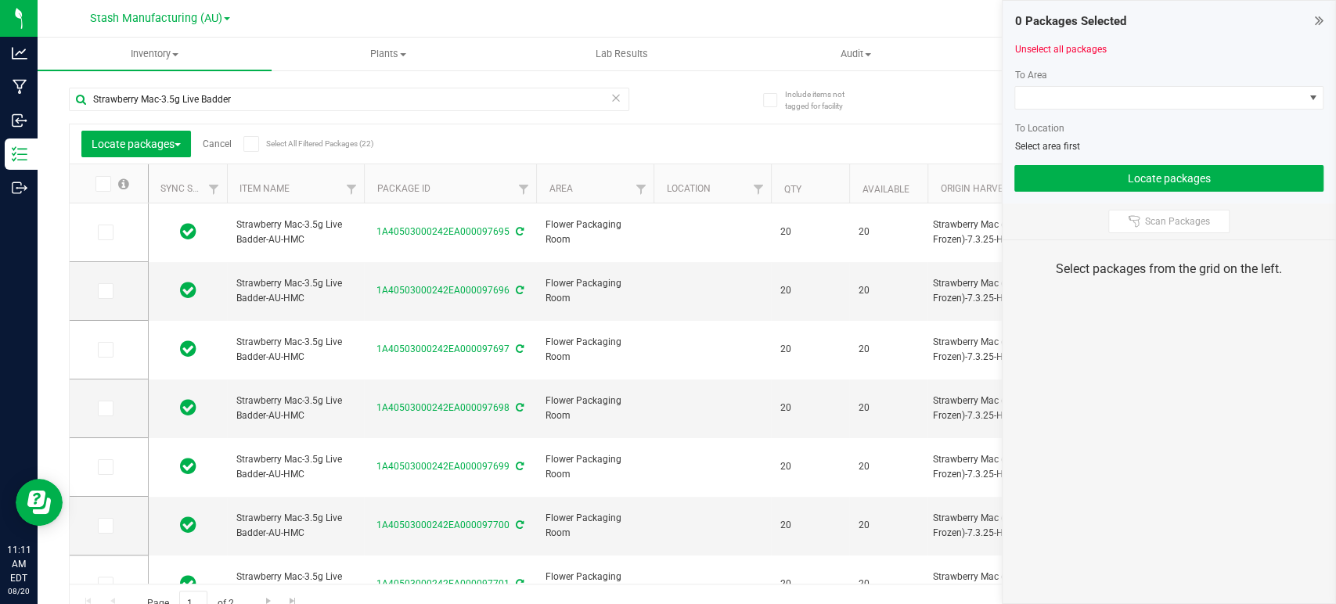
click at [105, 184] on icon at bounding box center [102, 184] width 10 height 0
click at [0, 0] on input "checkbox" at bounding box center [0, 0] width 0 height 0
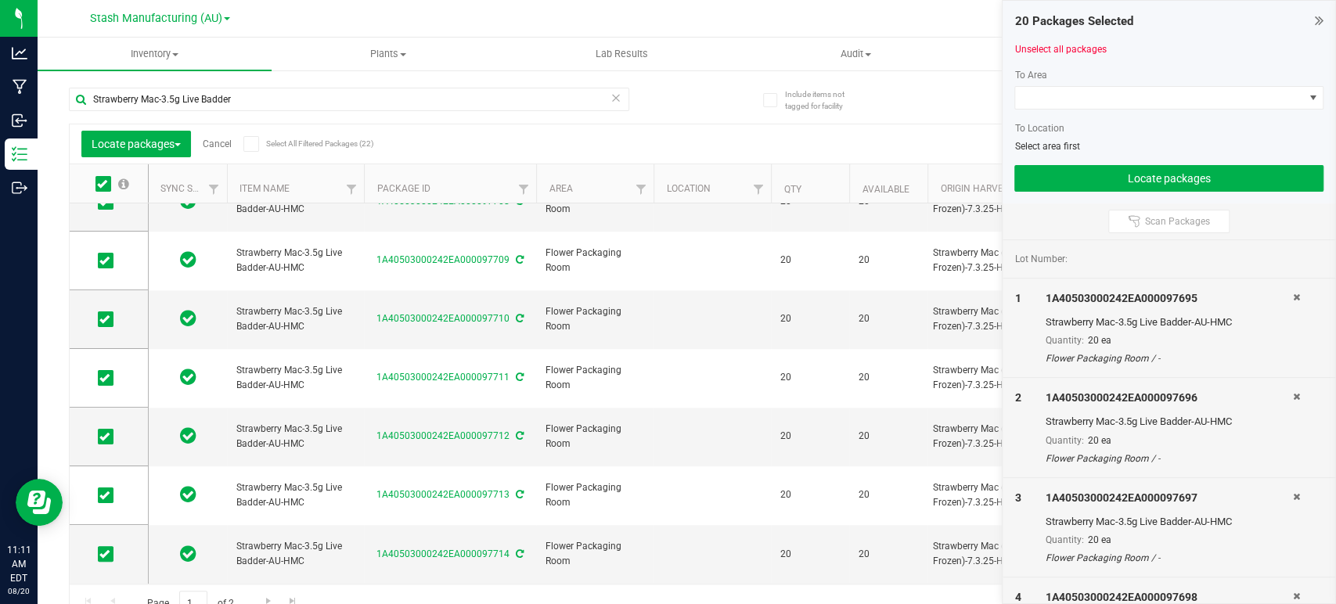
scroll to position [807, 0]
click at [263, 599] on span "Go to the next page" at bounding box center [268, 601] width 13 height 13
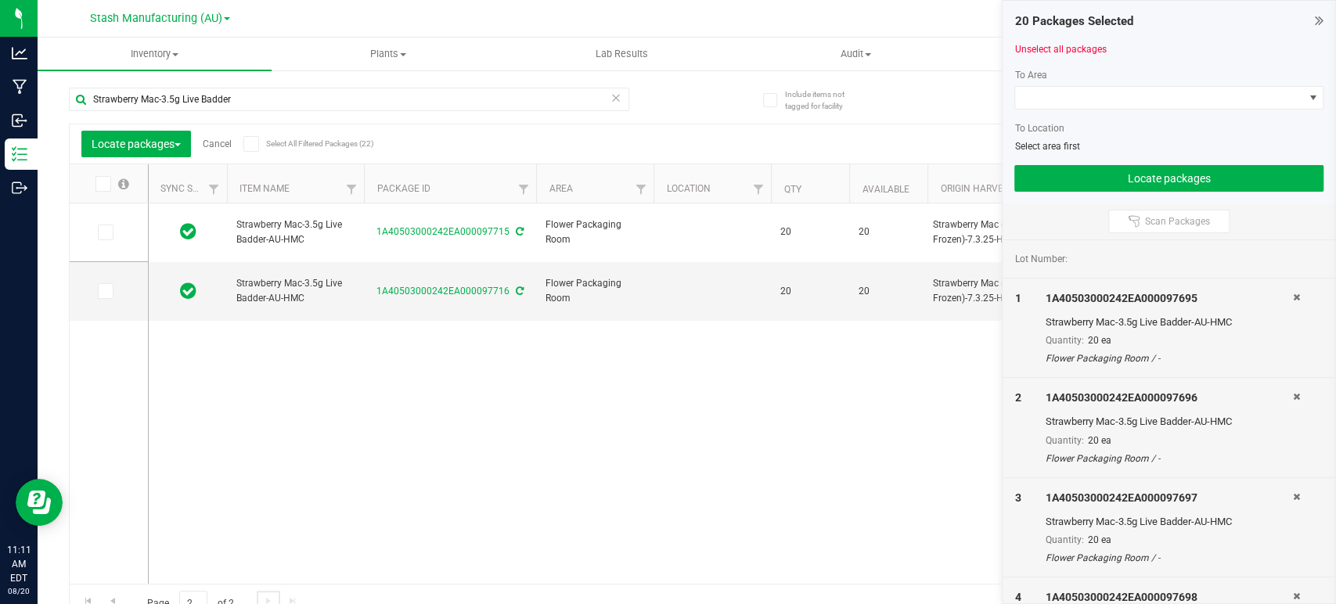
type input "2025-07-21"
type input "2027-07-21"
type input "2025-07-21"
type input "2027-07-21"
click at [99, 184] on icon at bounding box center [102, 184] width 10 height 0
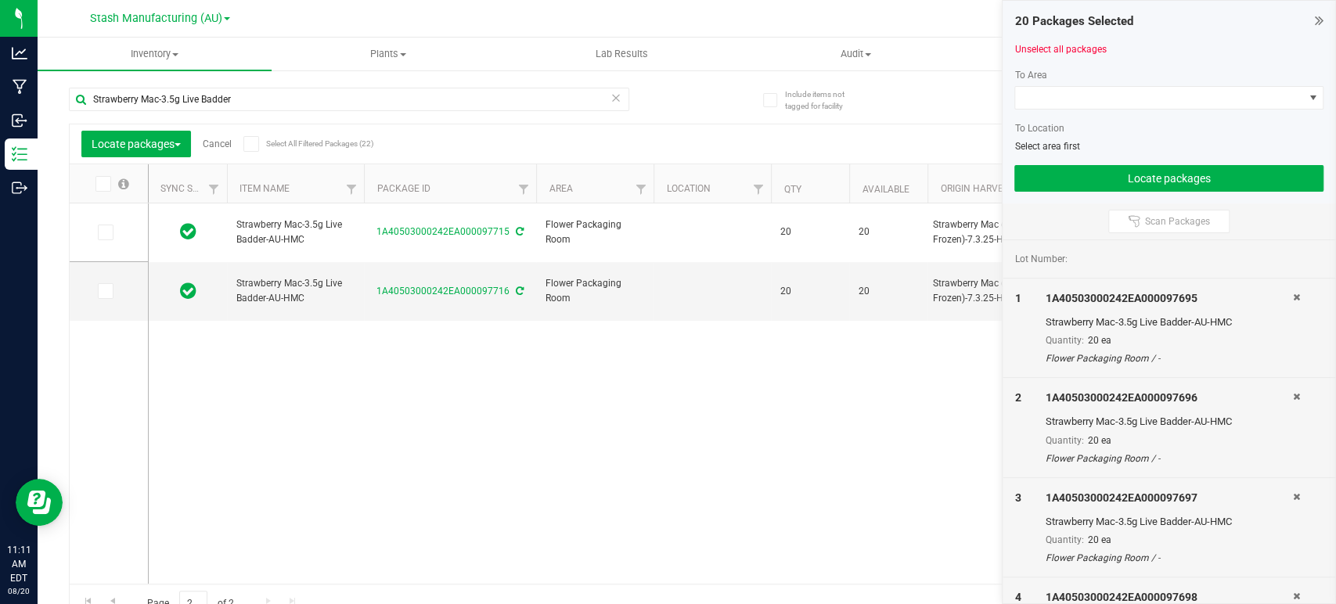
click at [0, 0] on input "checkbox" at bounding box center [0, 0] width 0 height 0
click at [1071, 102] on span at bounding box center [1159, 98] width 288 height 22
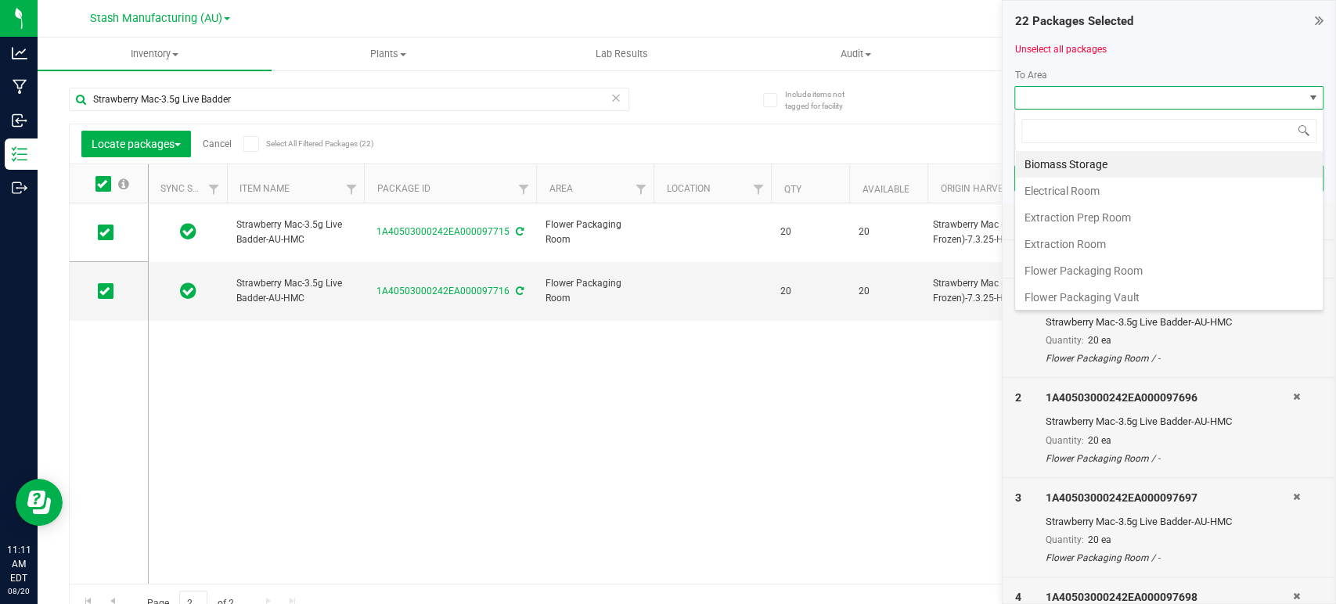
scroll to position [23, 309]
type input "pro"
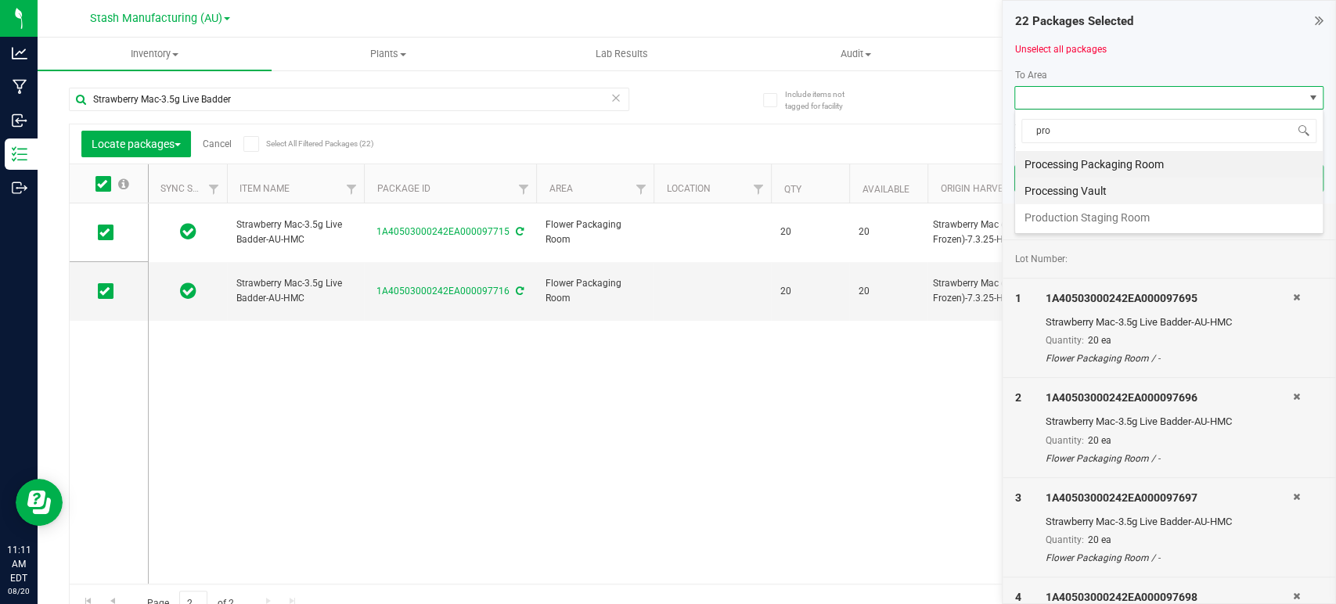
click at [1079, 185] on li "Processing Vault" at bounding box center [1169, 191] width 308 height 27
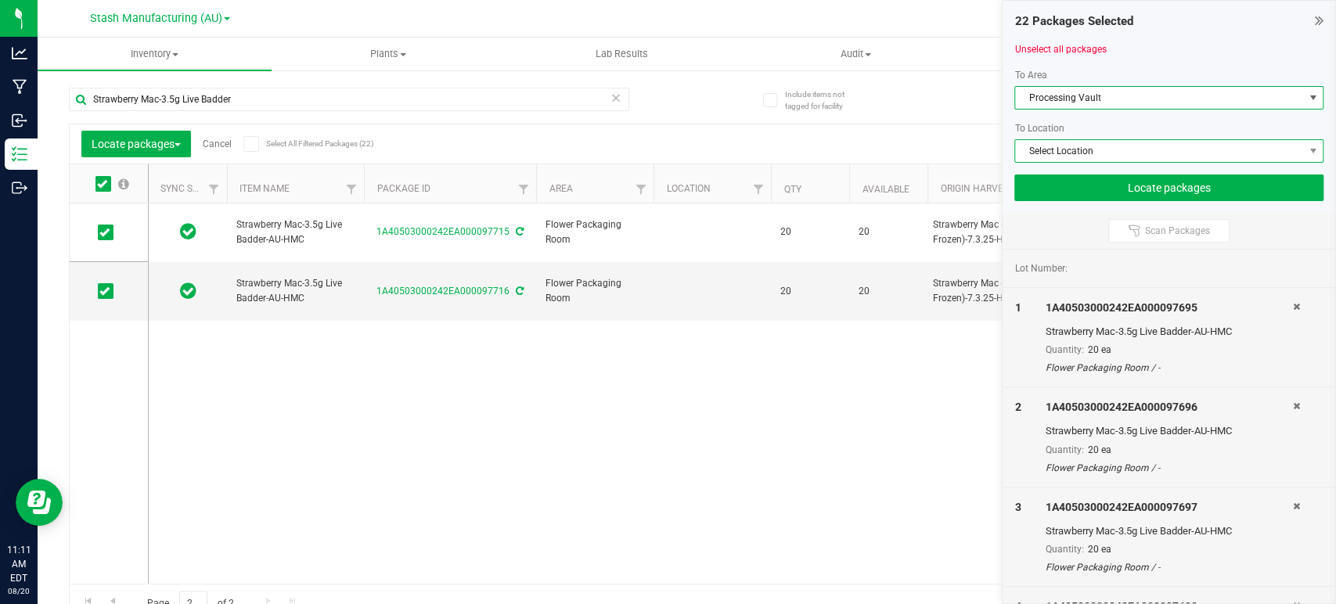
click at [1067, 149] on span "Select Location" at bounding box center [1159, 151] width 288 height 22
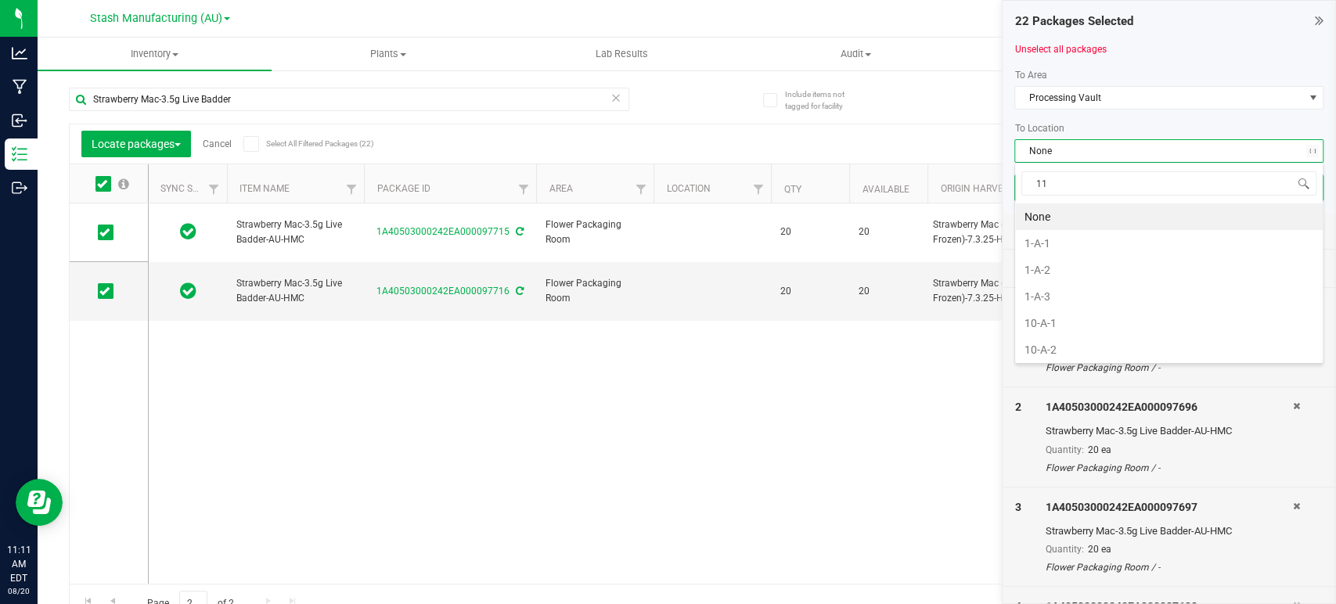
type input "11-"
click at [1049, 261] on li "11-A-3" at bounding box center [1169, 270] width 308 height 27
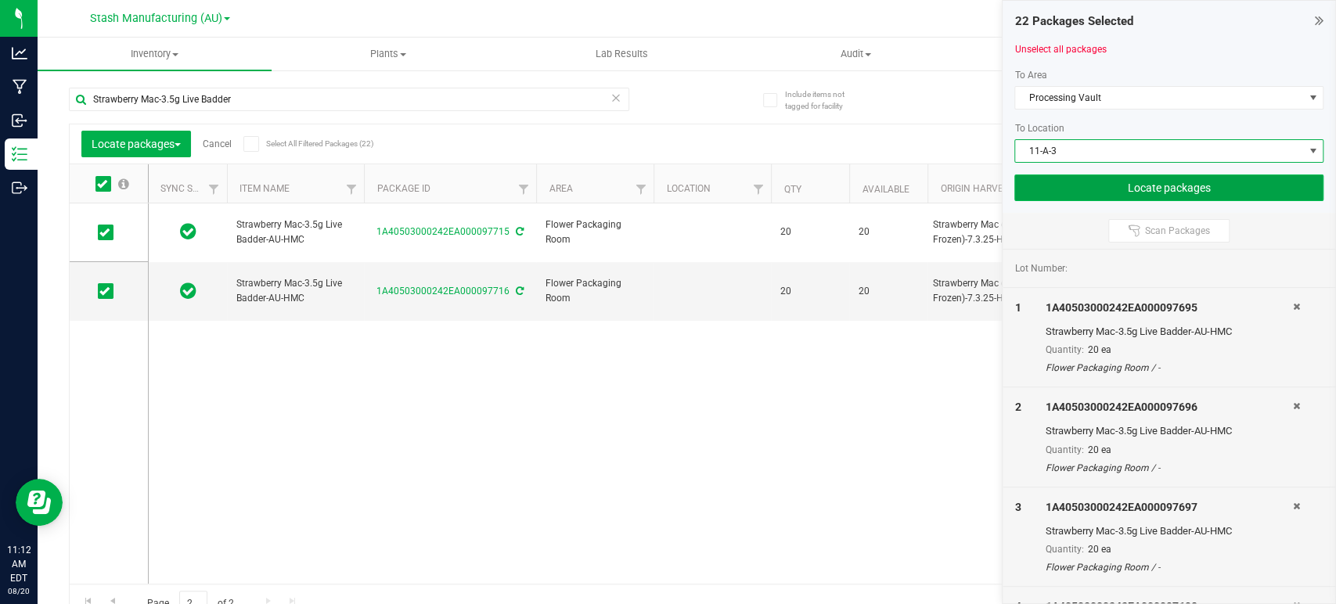
click at [1134, 186] on button "Locate packages" at bounding box center [1168, 188] width 309 height 27
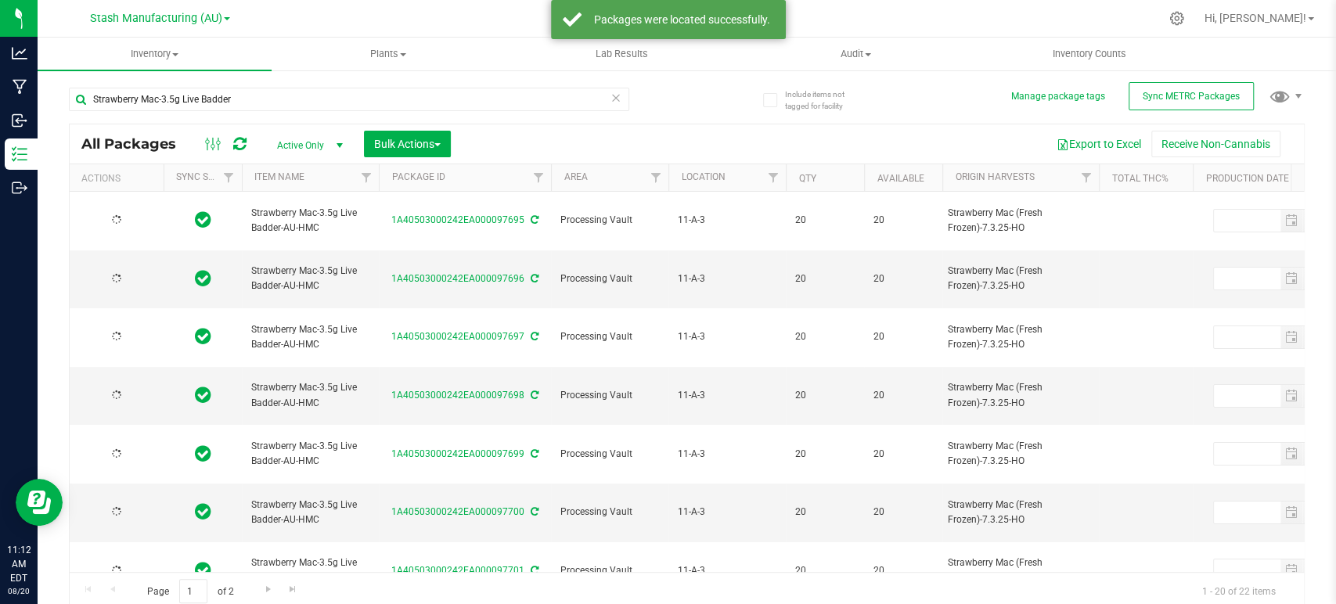
type input "2025-07-21"
type input "2027-07-21"
type input "2025-07-21"
type input "2027-07-21"
type input "2025-07-21"
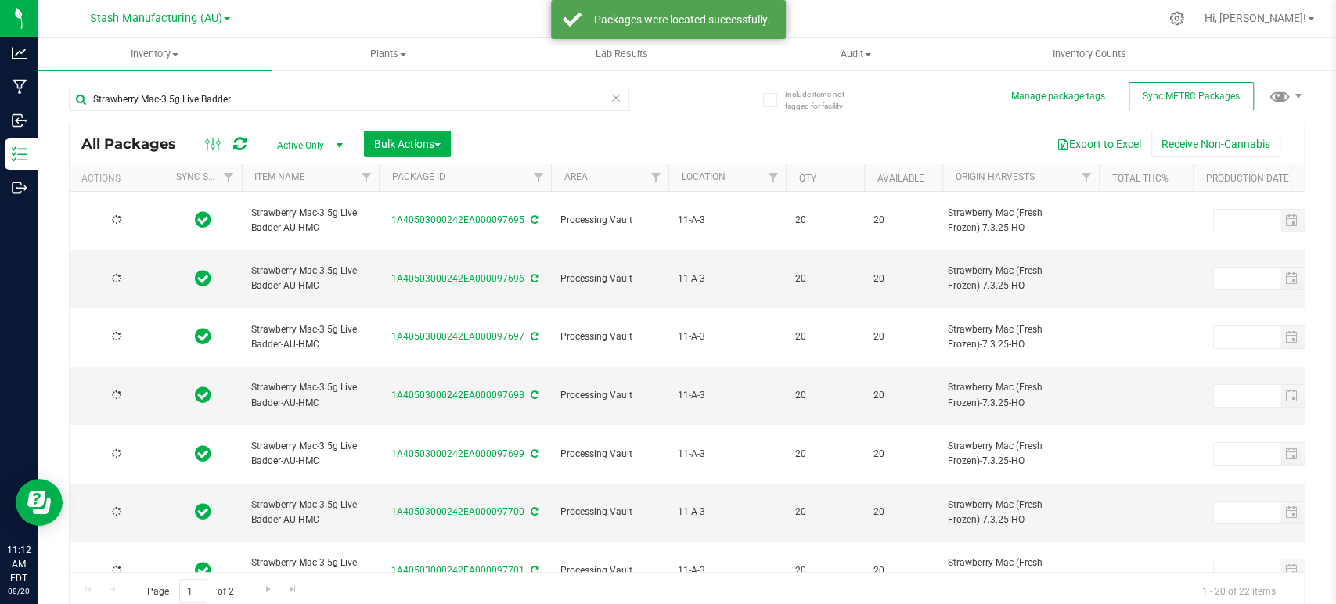
type input "2027-07-21"
type input "2025-07-21"
type input "2027-07-21"
type input "2025-07-21"
type input "2027-07-21"
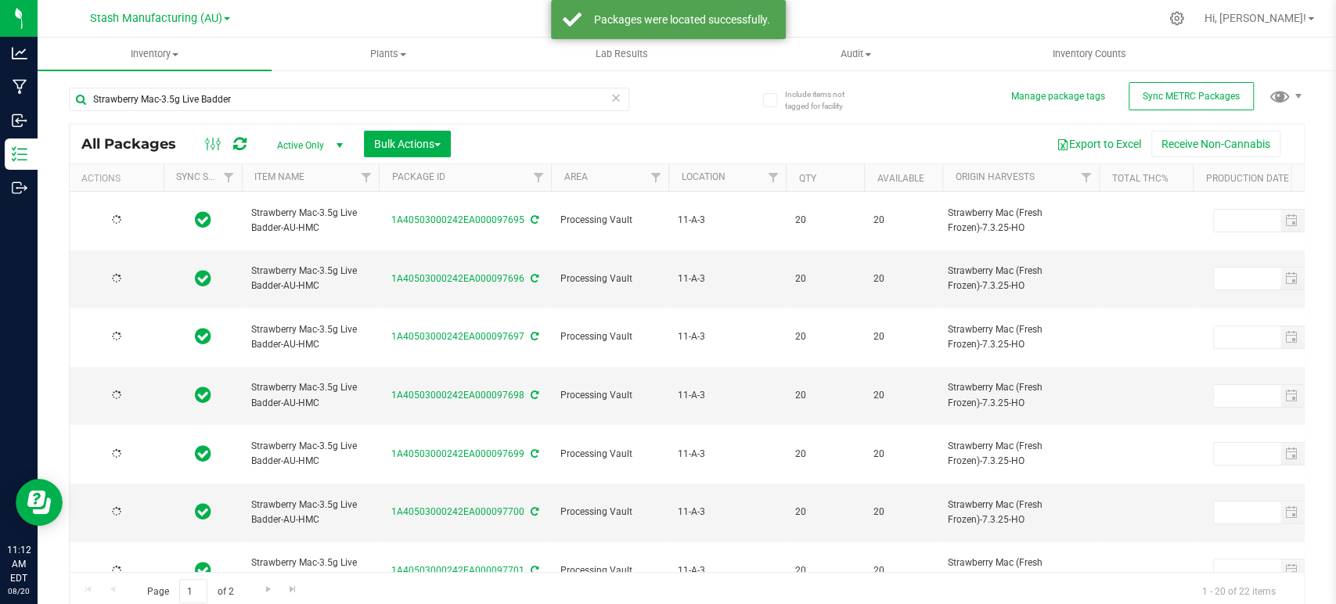
type input "2025-07-21"
type input "2027-07-21"
type input "2025-07-21"
type input "2027-07-21"
type input "2025-07-21"
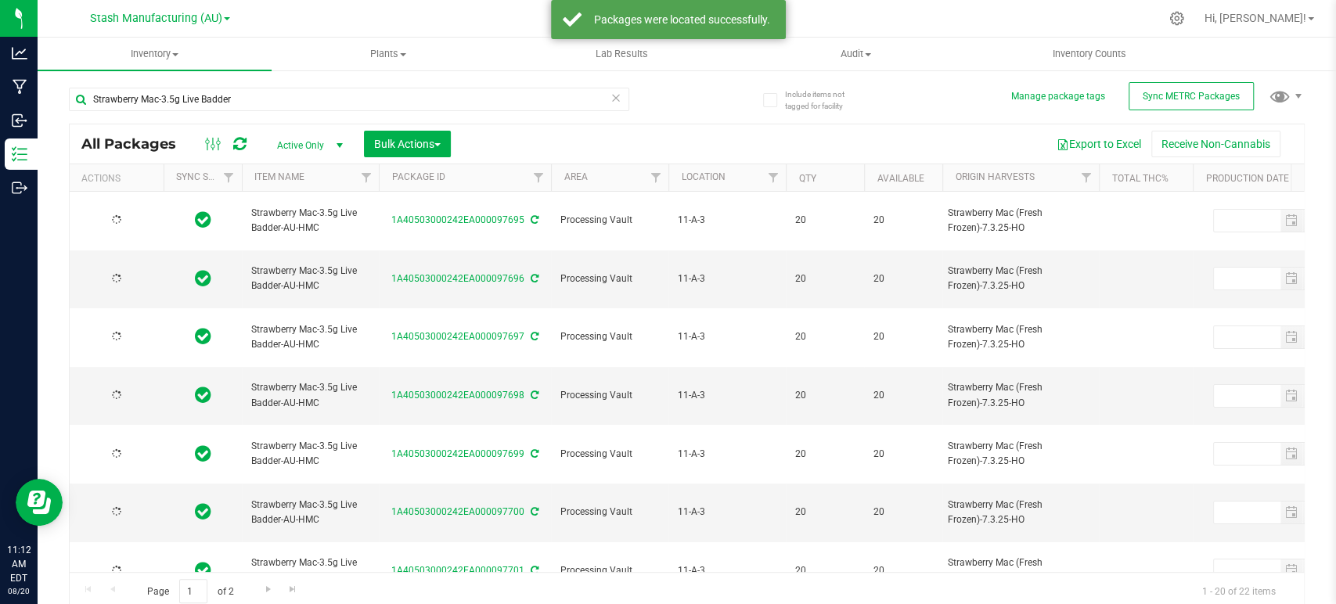
type input "2027-07-21"
type input "2025-07-21"
type input "2027-07-21"
type input "2025-07-21"
type input "2027-07-21"
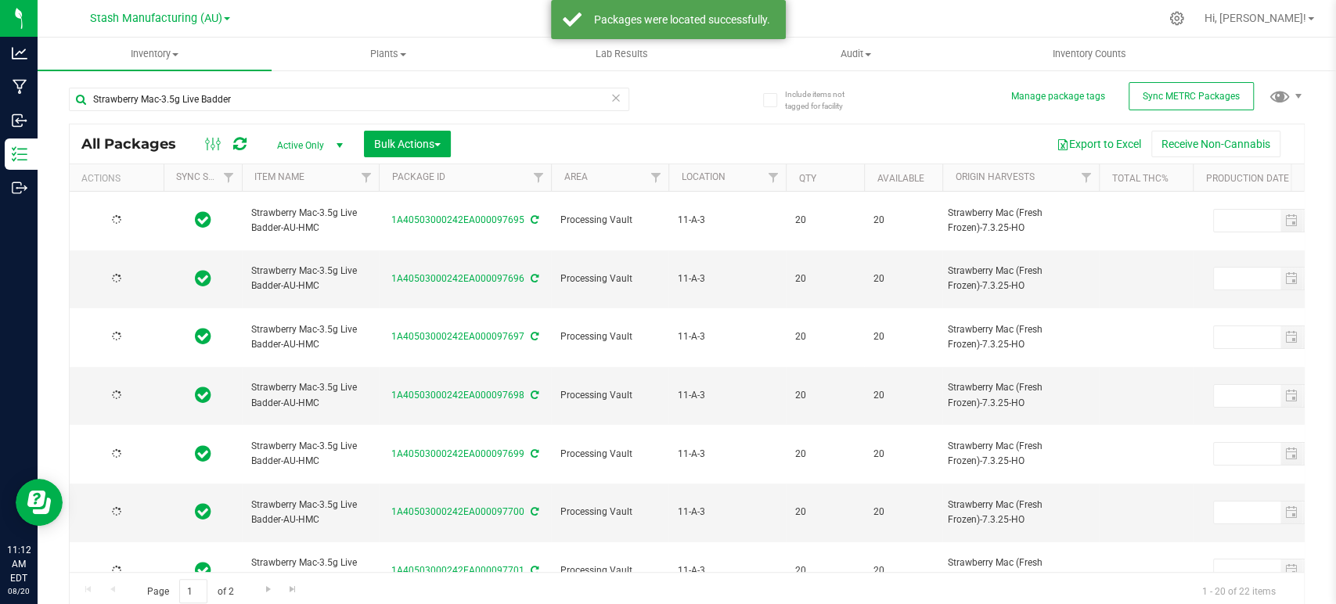
type input "2025-07-21"
type input "2027-07-21"
type input "2025-07-21"
type input "2027-07-21"
type input "2025-07-21"
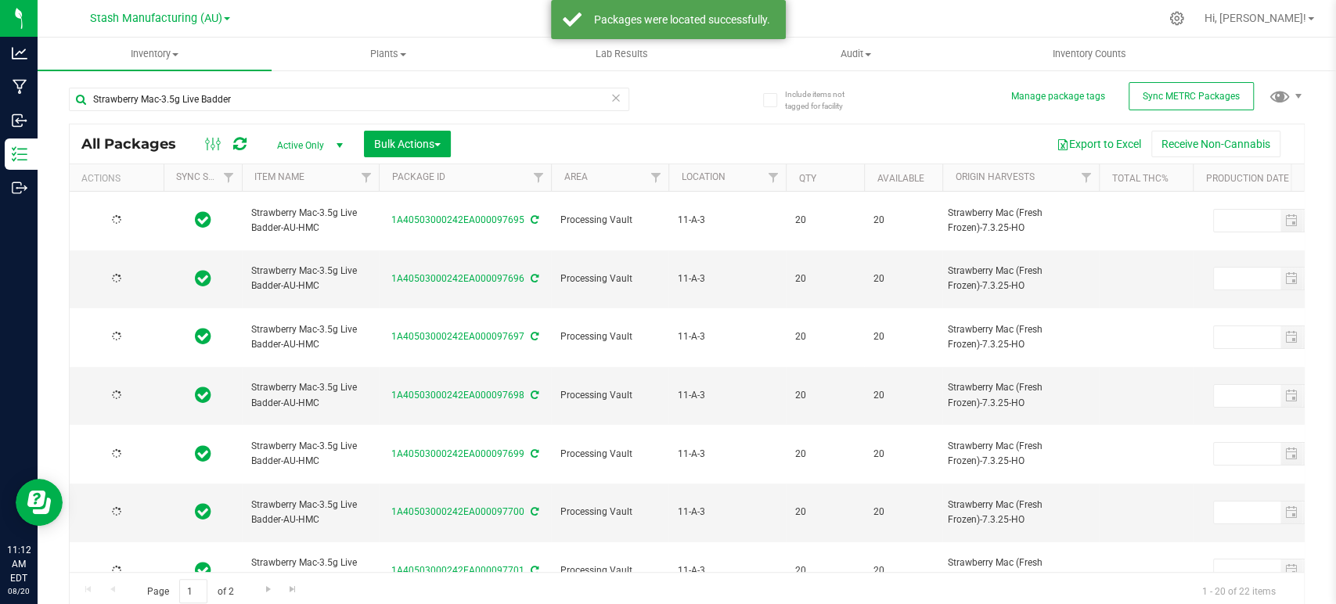
type input "2027-07-21"
type input "2025-07-21"
type input "2027-07-21"
type input "2025-07-21"
type input "2027-07-21"
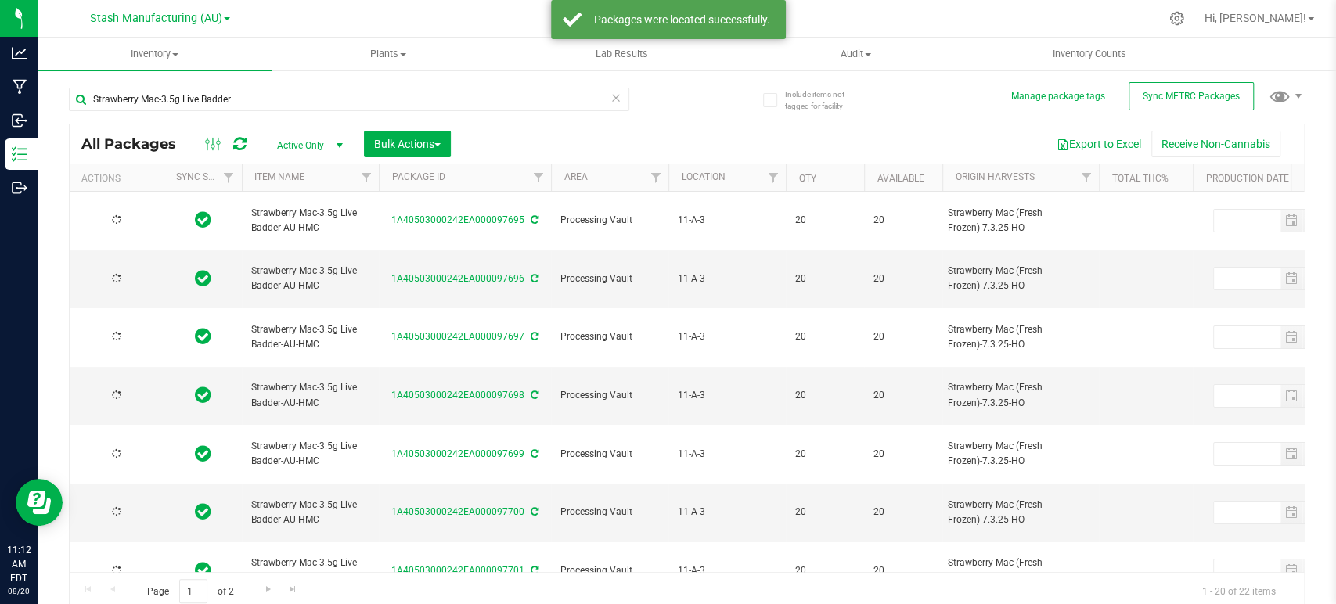
type input "2025-07-21"
type input "2027-07-21"
type input "2025-07-21"
type input "2027-07-21"
type input "2025-07-21"
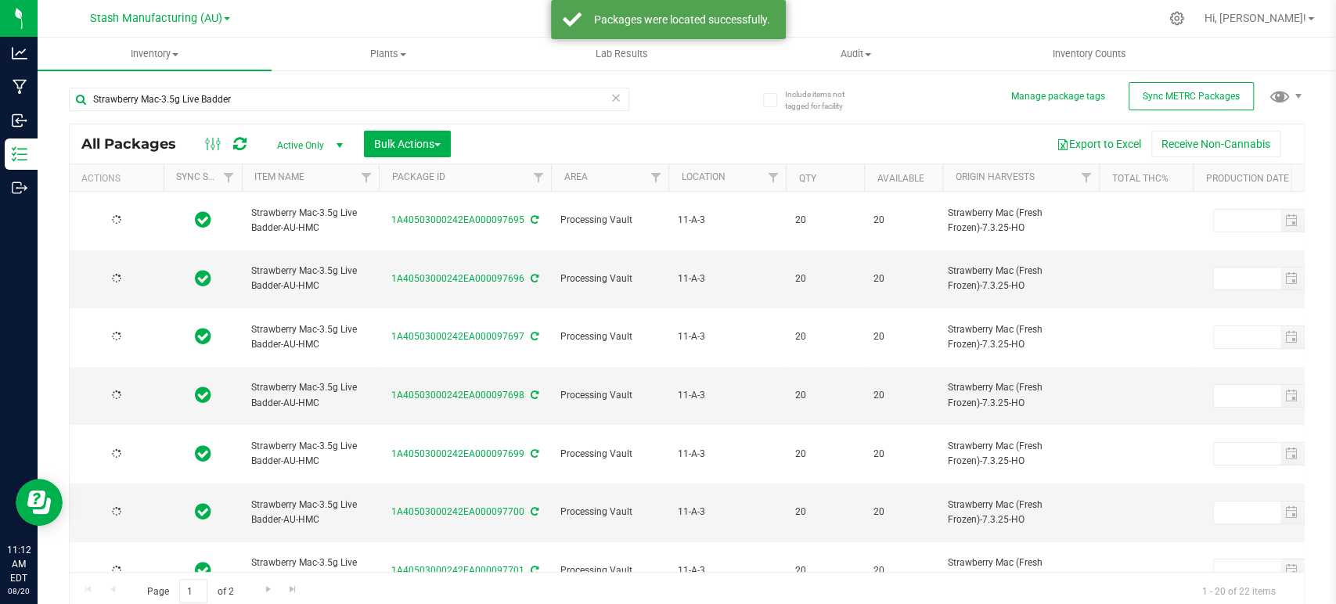
type input "2027-07-21"
type input "2025-07-21"
type input "2027-07-21"
type input "2025-07-21"
type input "2027-07-21"
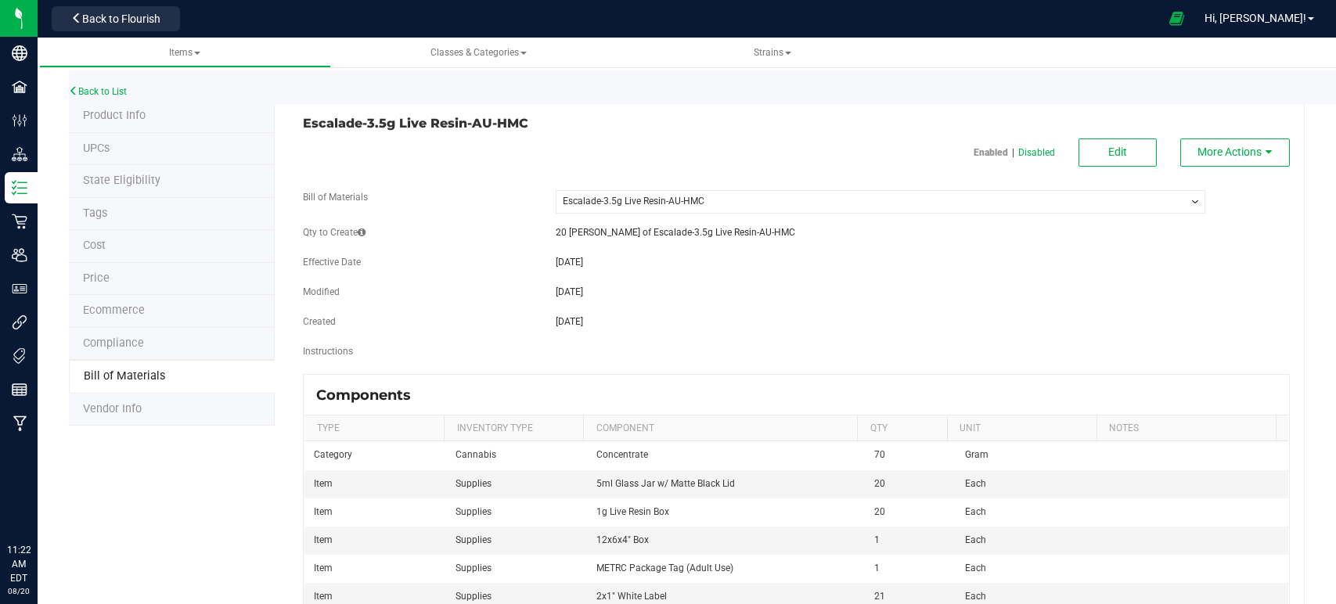
select select "911"
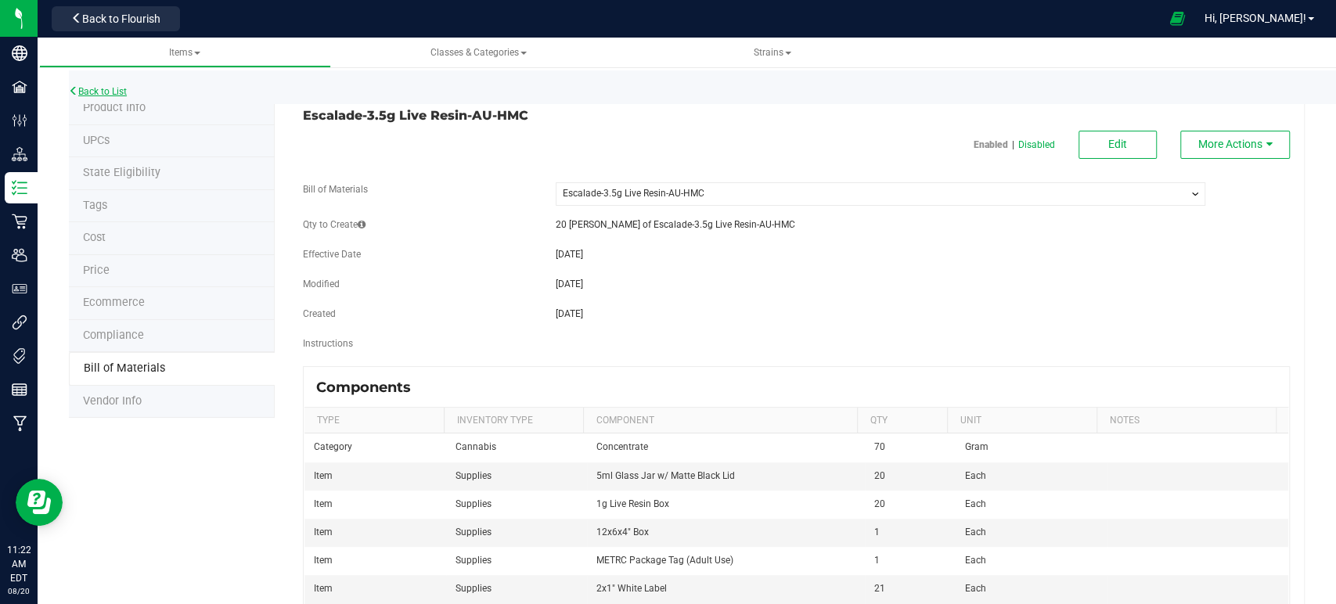
click at [113, 87] on link "Back to List" at bounding box center [98, 91] width 58 height 11
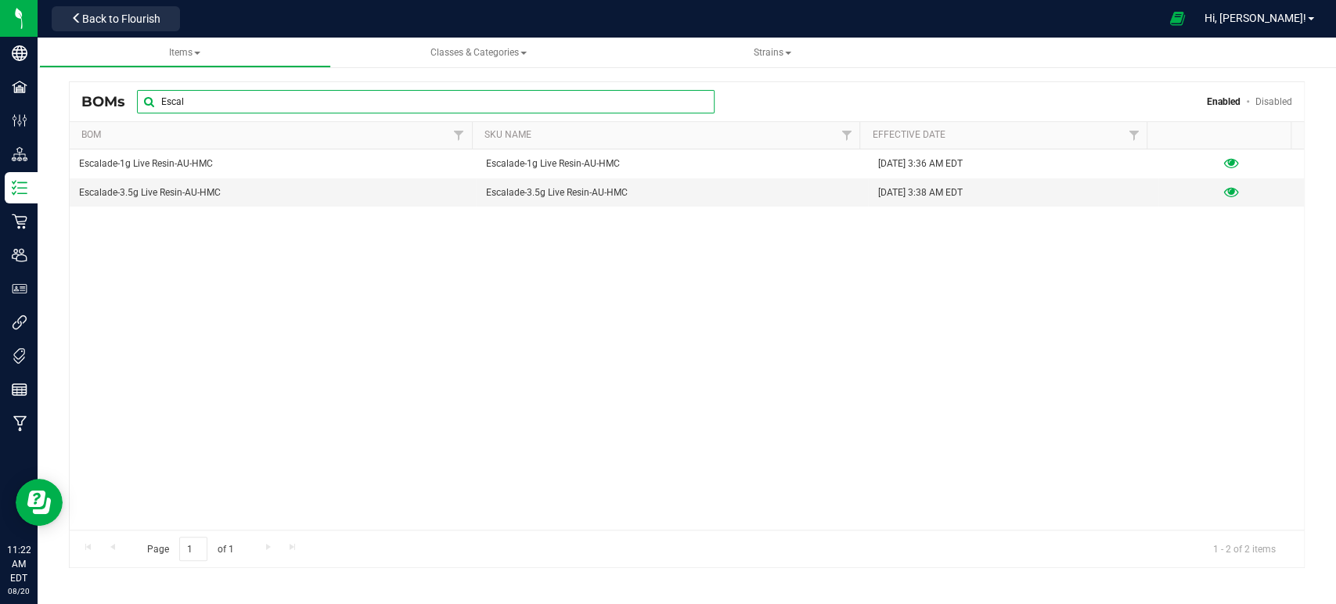
drag, startPoint x: 232, startPoint y: 101, endPoint x: 135, endPoint y: 101, distance: 97.0
click at [135, 101] on div "BOMs Escal Enabled Disabled" at bounding box center [687, 101] width 1234 height 39
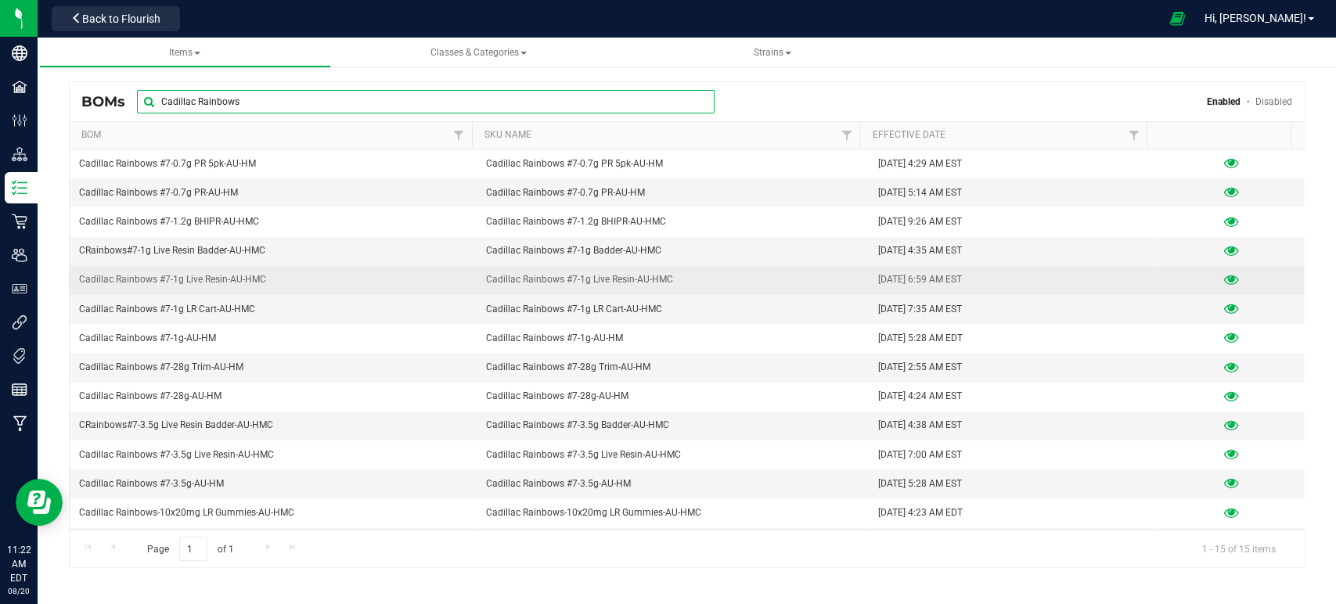
type input "Cadillac Rainbows"
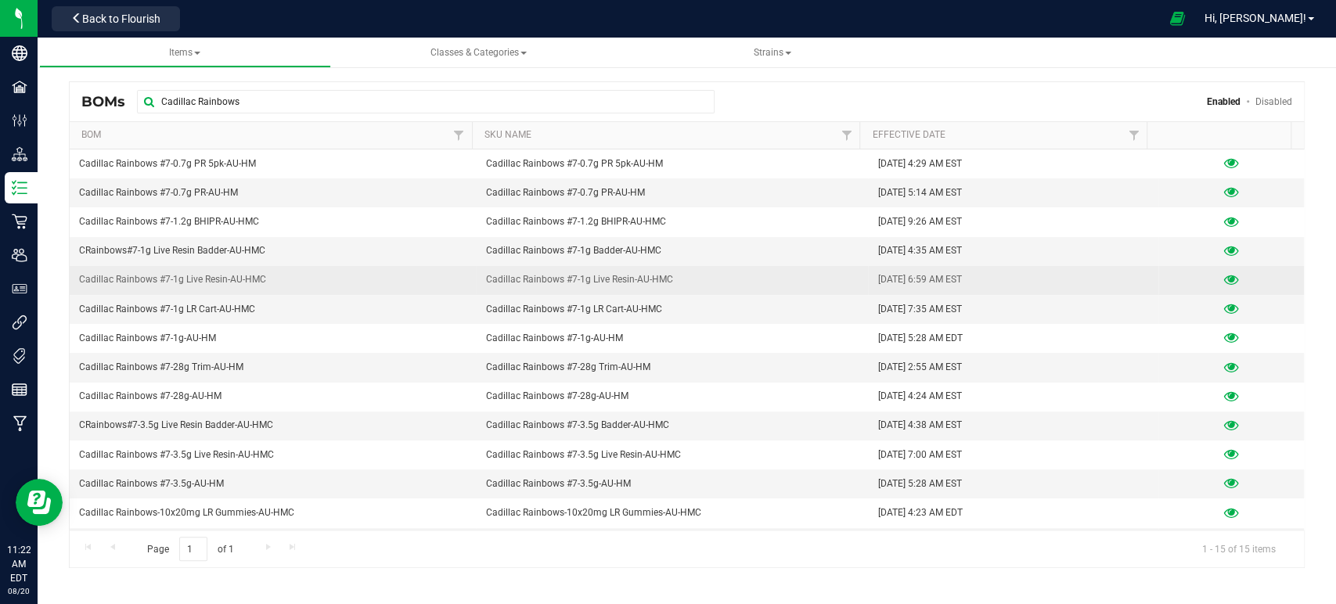
click at [1225, 279] on icon at bounding box center [1231, 280] width 15 height 11
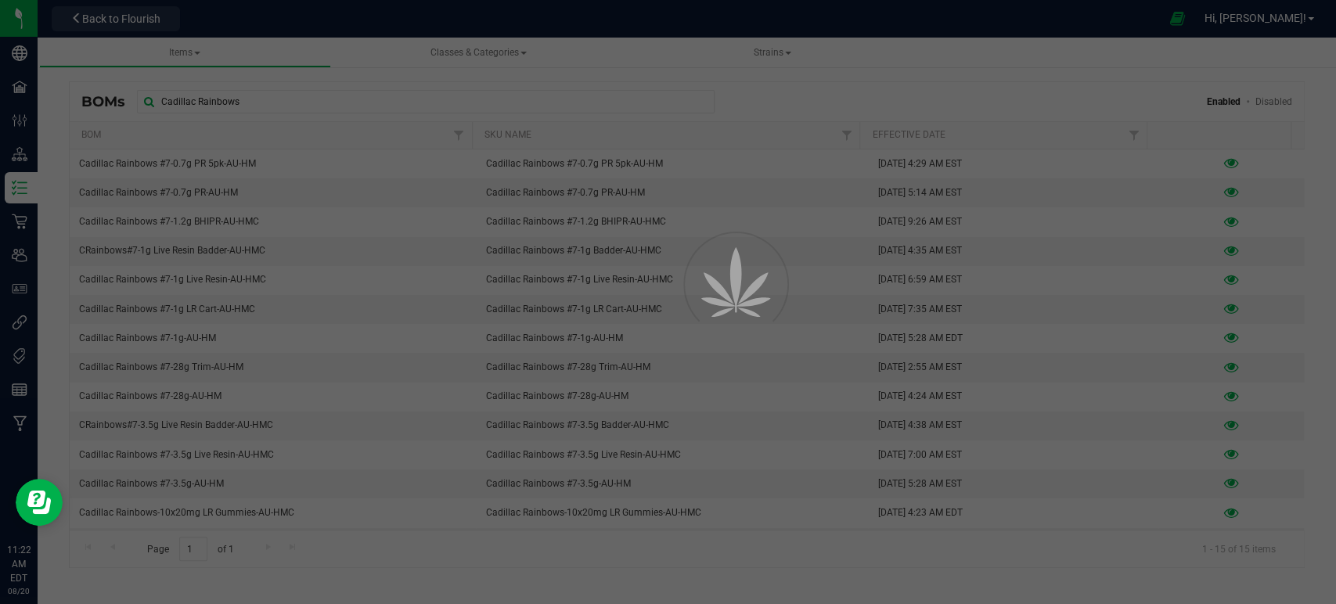
select select "354"
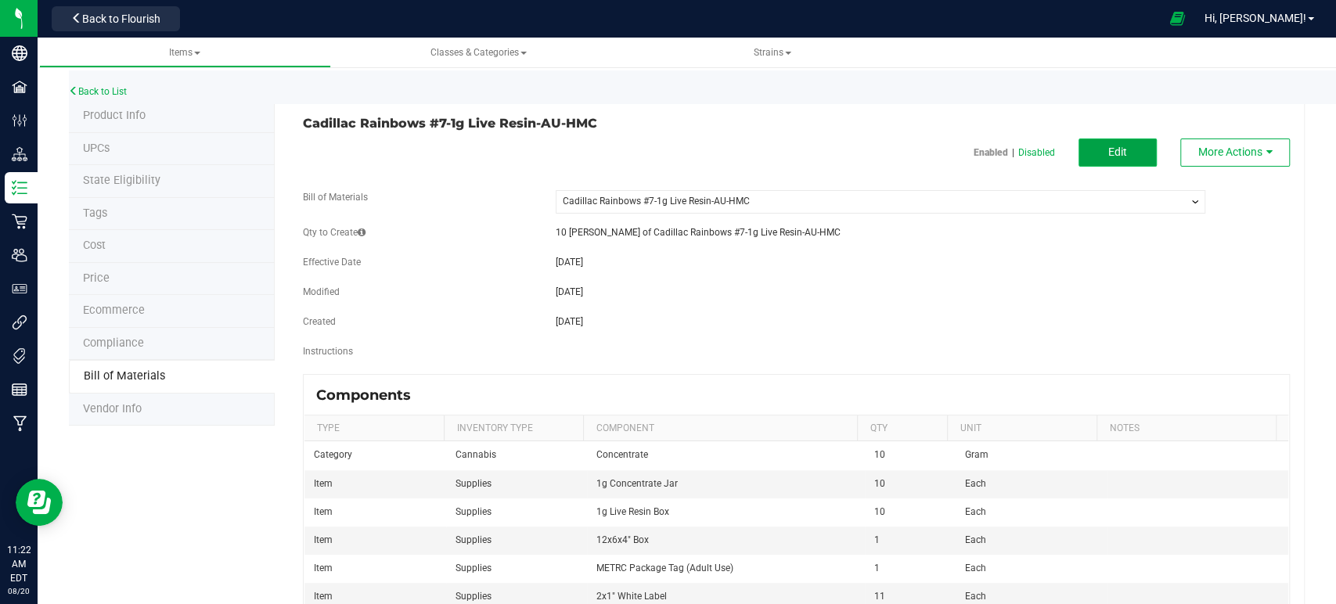
click at [1128, 153] on button "Edit" at bounding box center [1117, 153] width 78 height 28
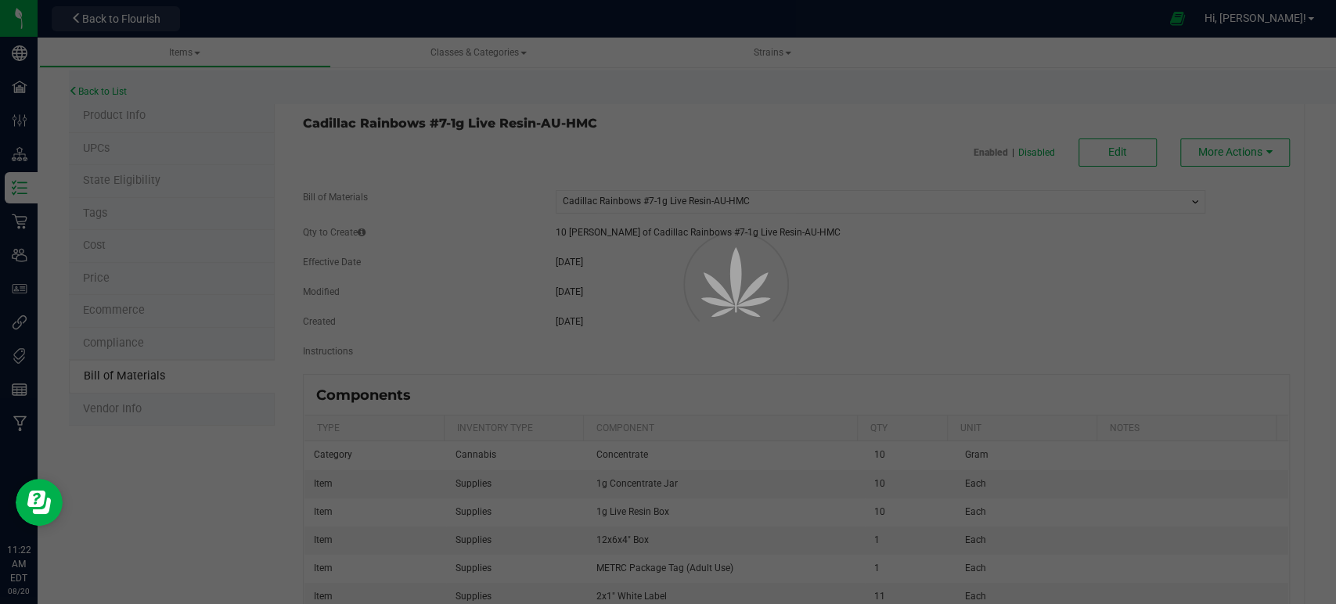
select select "354"
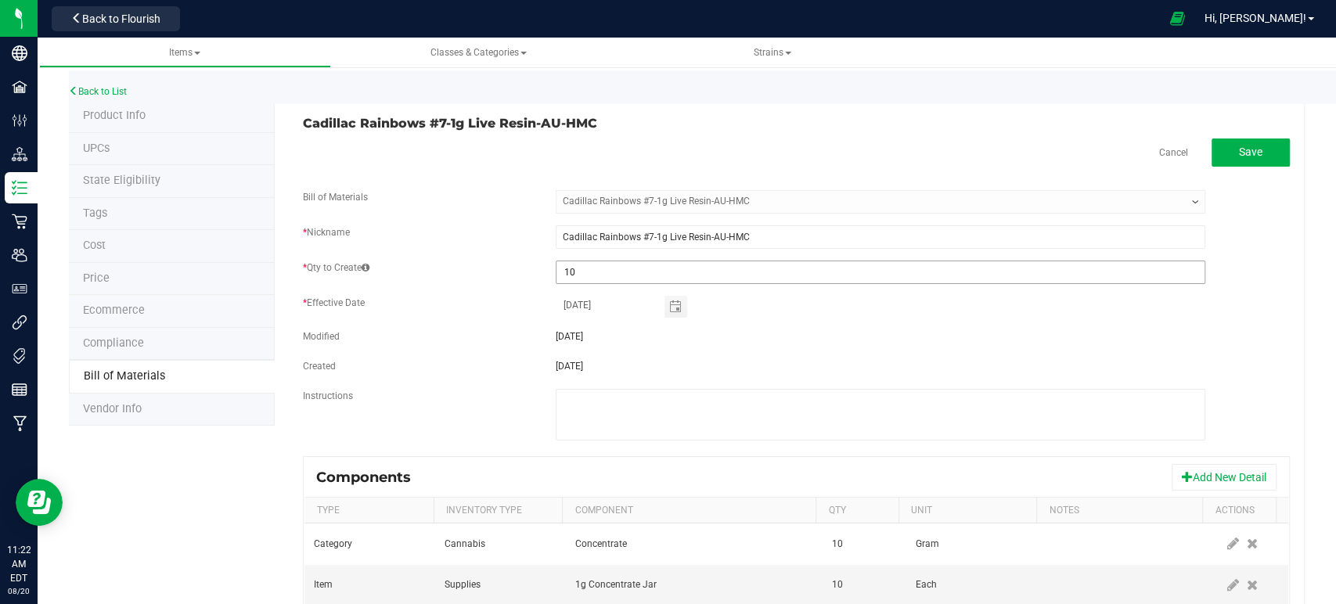
click at [589, 270] on input "10" at bounding box center [880, 272] width 649 height 22
type input "20"
click at [479, 293] on fieldset "Bill of Materials -- Select -- Cadillac Rainbows #7-1g Live Resin-AU-HMC * Nick…" at bounding box center [796, 323] width 987 height 266
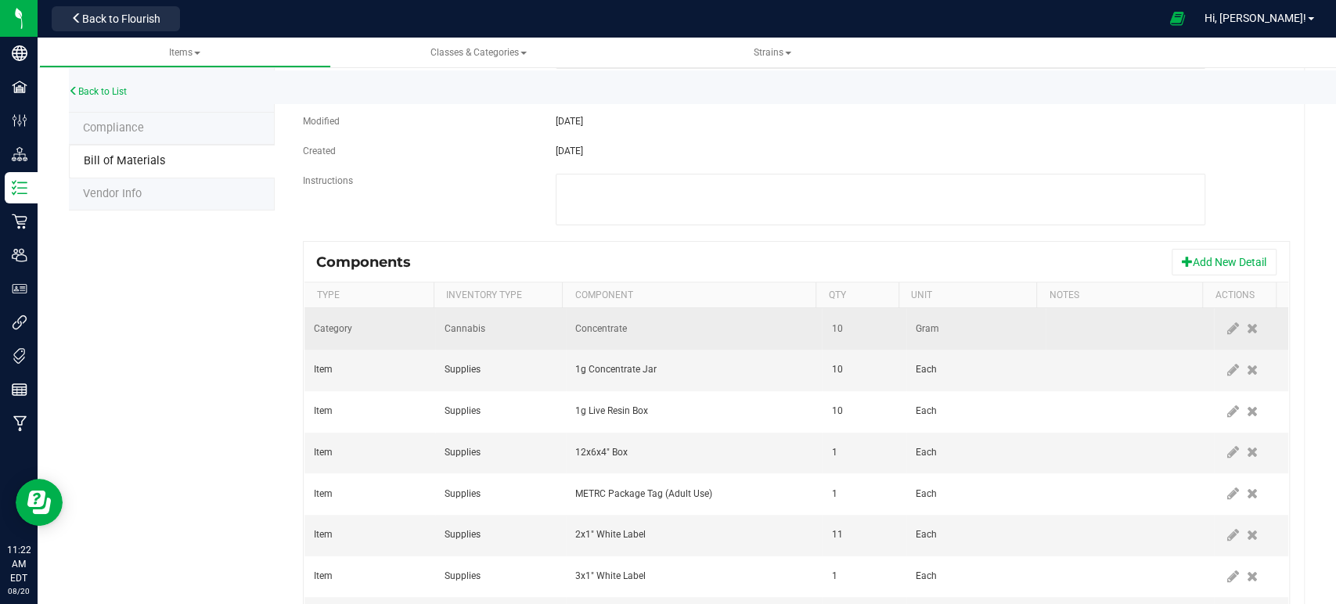
scroll to position [261, 0]
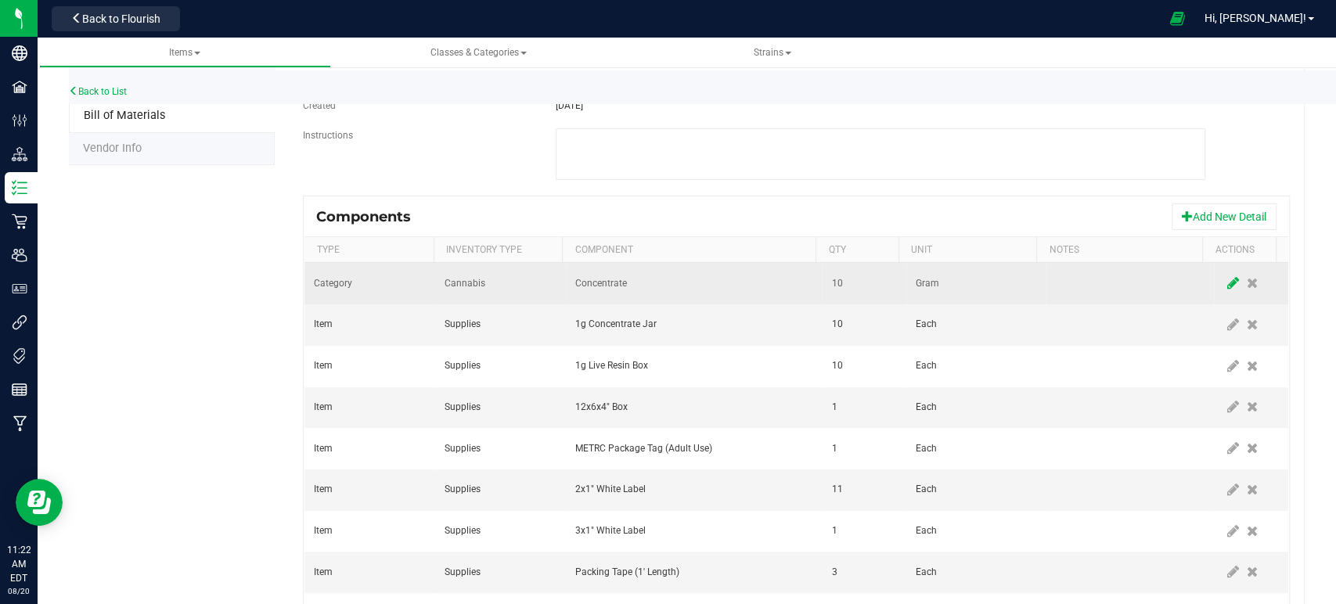
click at [1227, 282] on icon at bounding box center [1233, 283] width 12 height 14
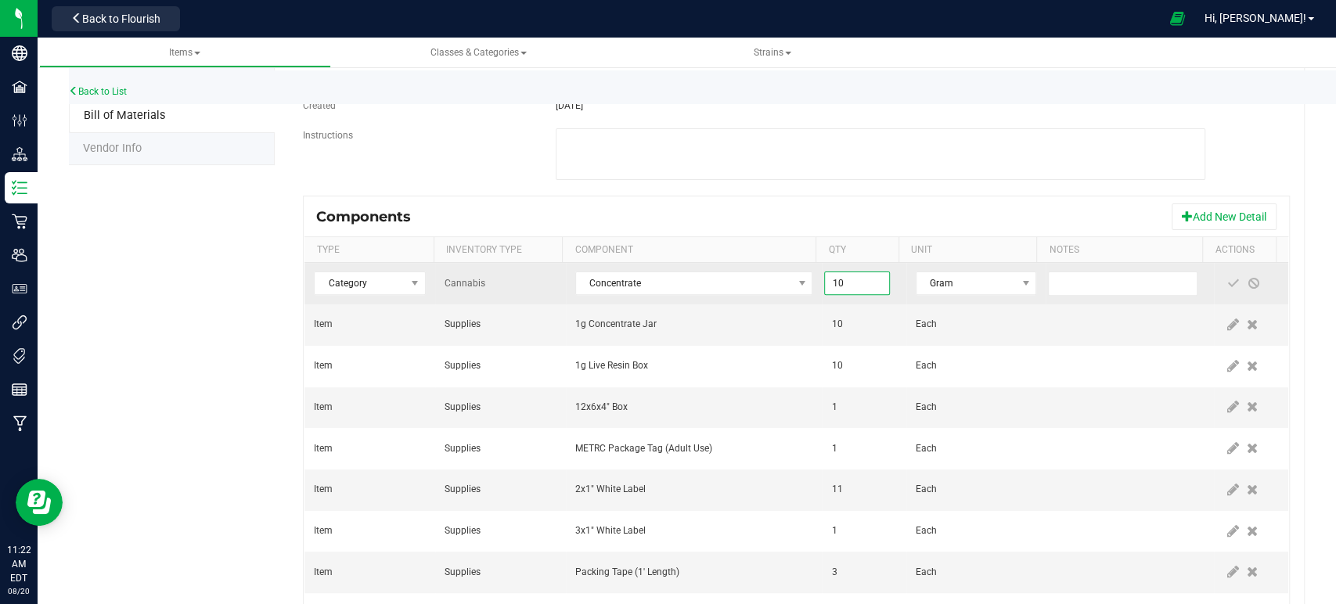
click at [825, 284] on input "10" at bounding box center [856, 283] width 63 height 22
type input "20.0000"
click at [1227, 286] on span at bounding box center [1233, 283] width 13 height 13
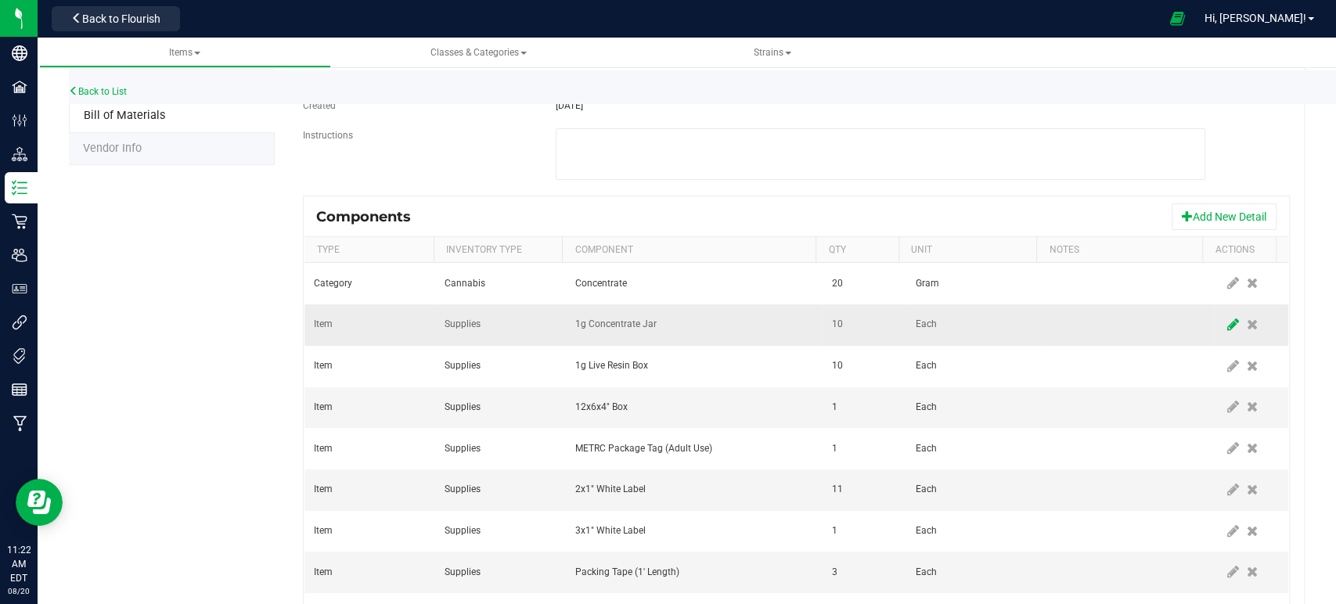
click at [1227, 319] on icon at bounding box center [1233, 325] width 12 height 14
click at [796, 323] on span "NO DATA FOUND" at bounding box center [802, 325] width 13 height 13
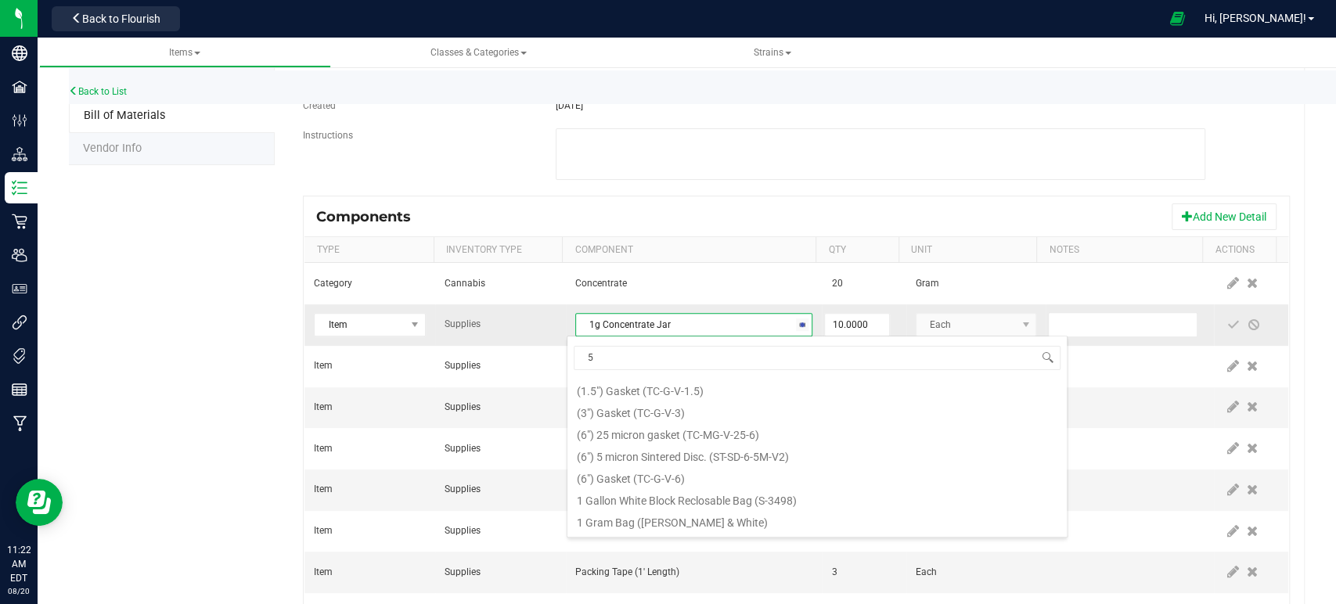
scroll to position [23, 229]
type input "5ml"
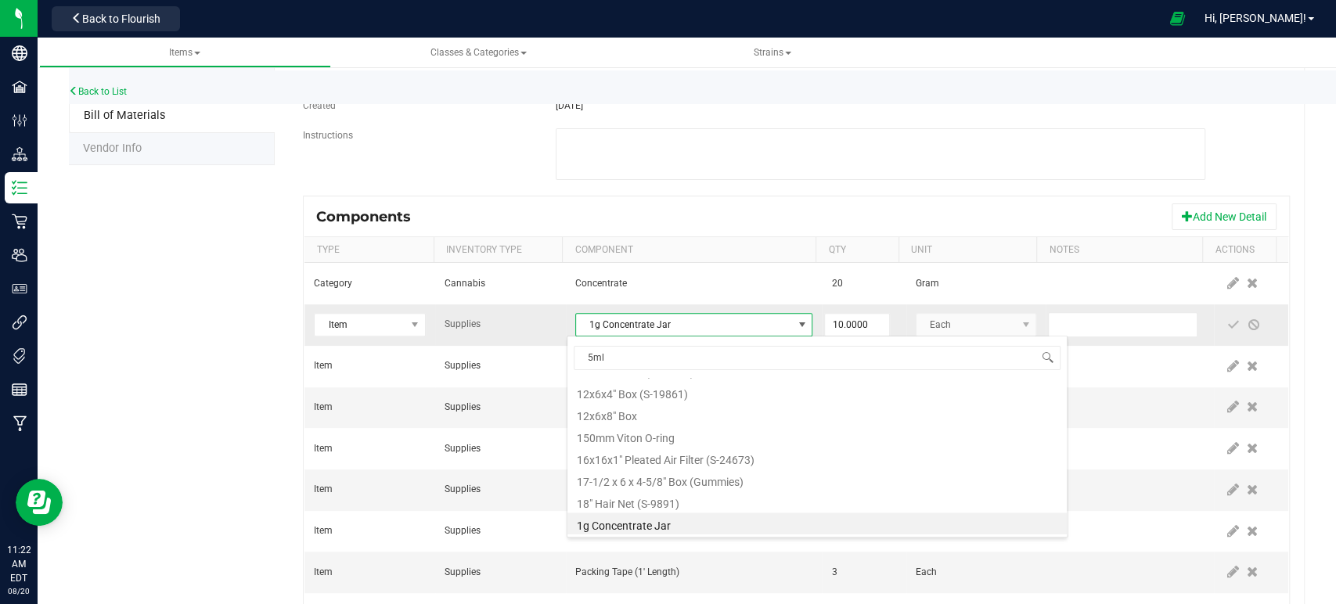
scroll to position [0, 0]
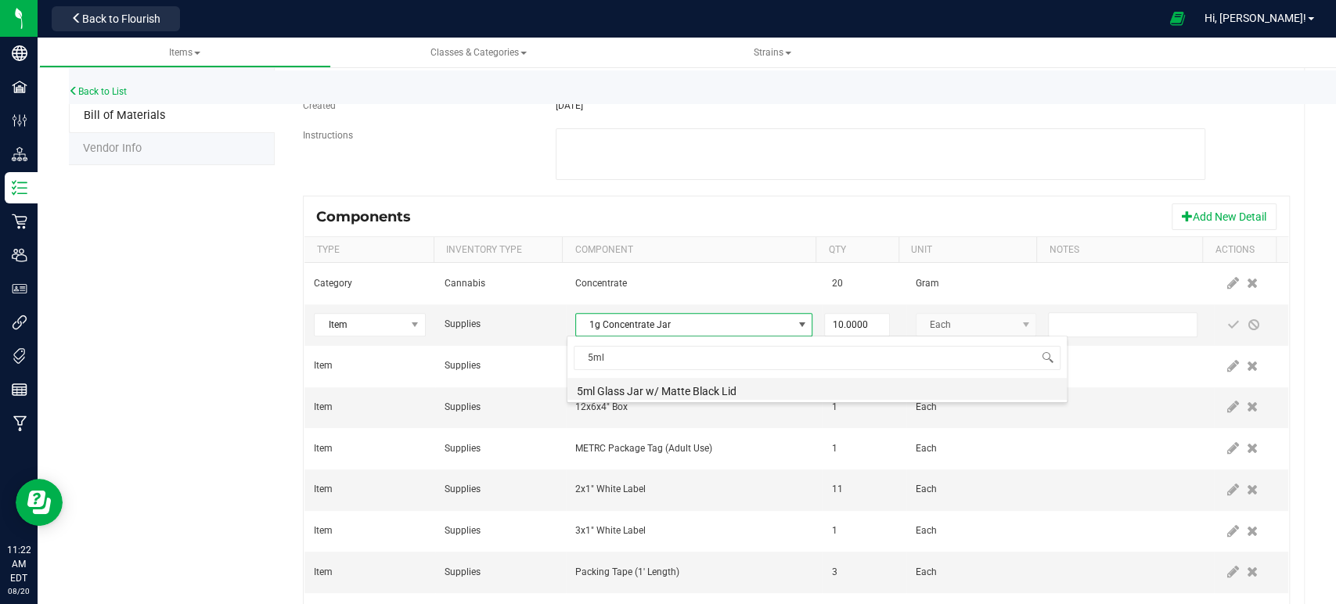
click at [648, 392] on li "5ml Glass Jar w/ Matte Black Lid" at bounding box center [816, 389] width 499 height 22
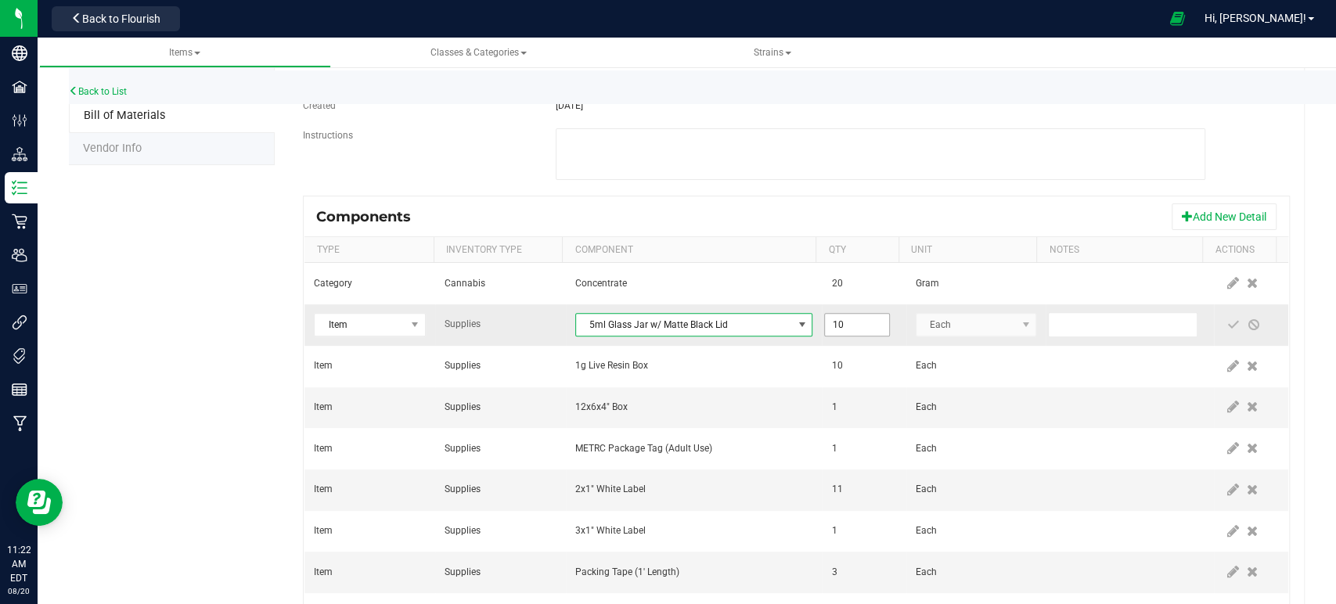
click at [825, 324] on input "10" at bounding box center [856, 325] width 63 height 22
type input "20.0000"
click at [1227, 319] on span at bounding box center [1233, 325] width 13 height 13
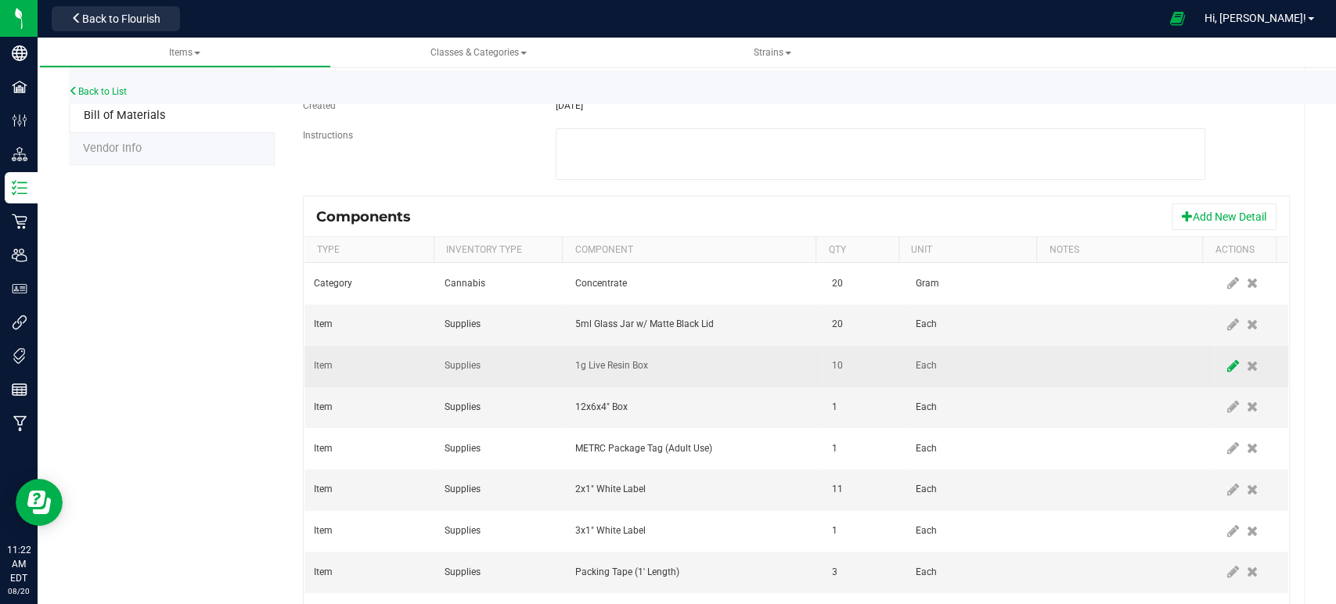
click at [1227, 369] on icon at bounding box center [1233, 366] width 12 height 14
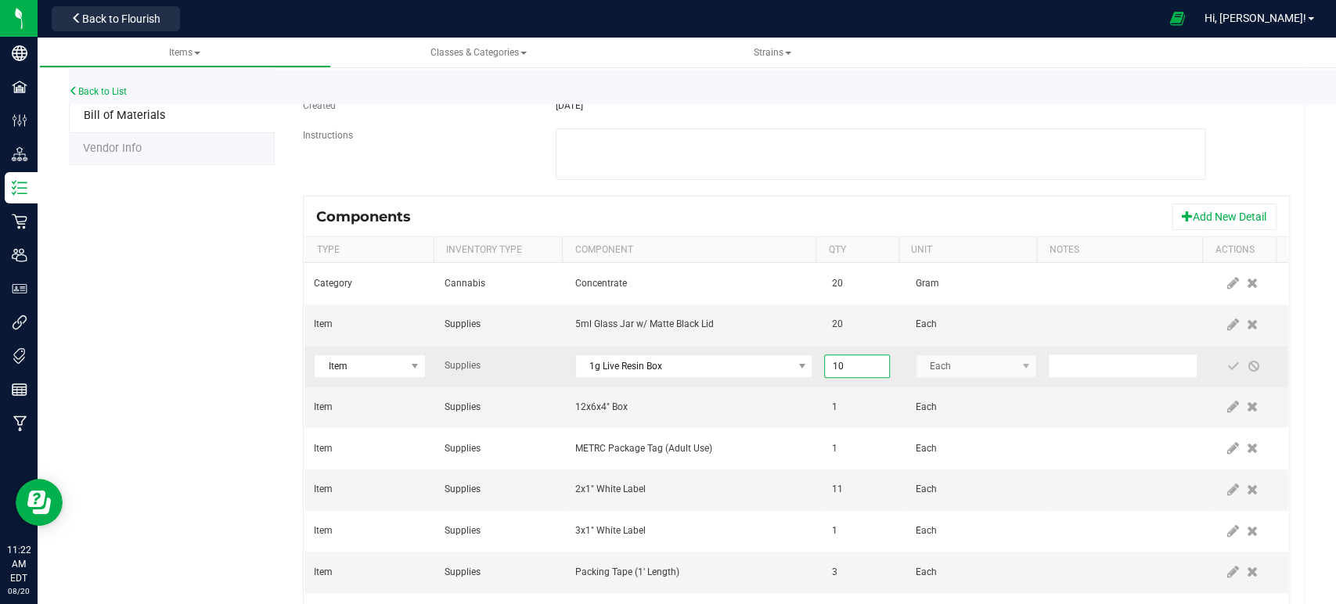
click at [837, 362] on input "10" at bounding box center [856, 366] width 63 height 22
type input "20.0000"
click at [1227, 363] on span at bounding box center [1233, 366] width 13 height 13
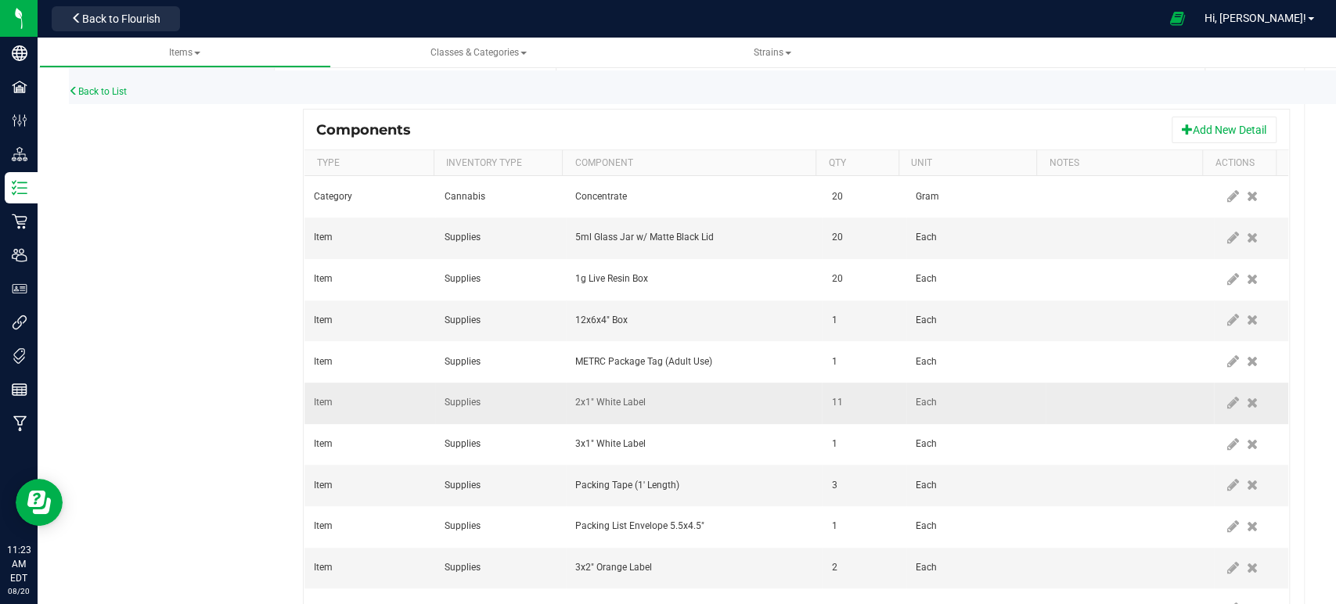
scroll to position [434, 0]
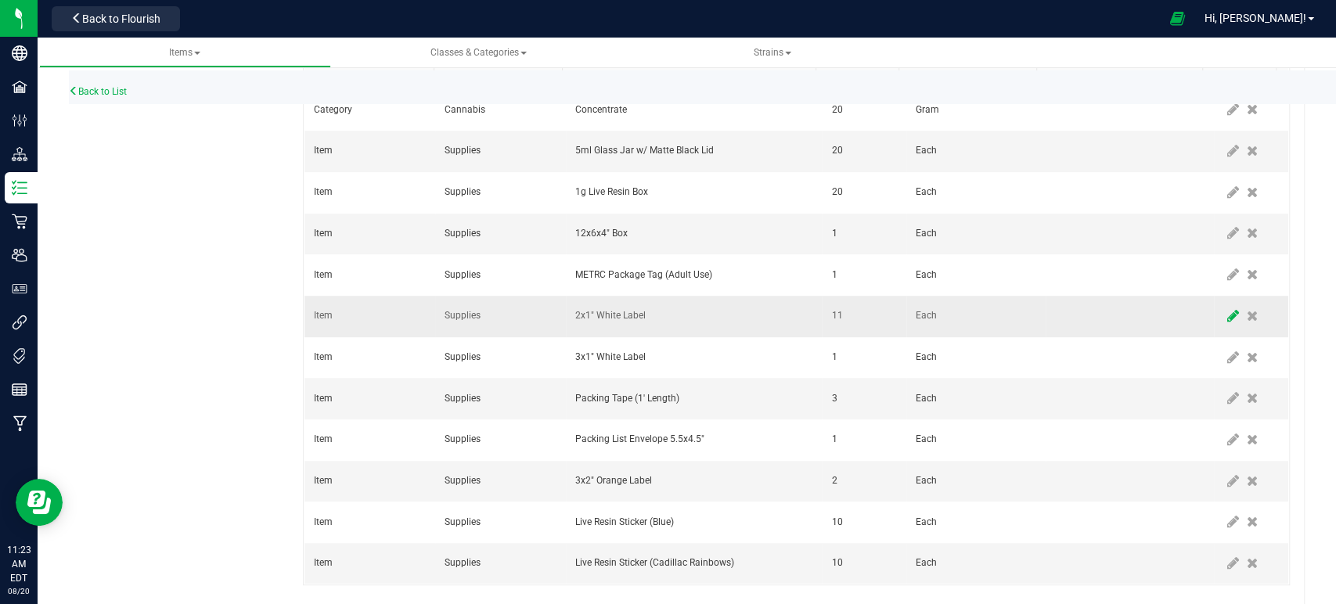
click at [1227, 319] on icon at bounding box center [1233, 316] width 12 height 14
click at [827, 317] on input "11" at bounding box center [856, 316] width 63 height 22
type input "21.0000"
click at [1227, 318] on span at bounding box center [1233, 316] width 13 height 13
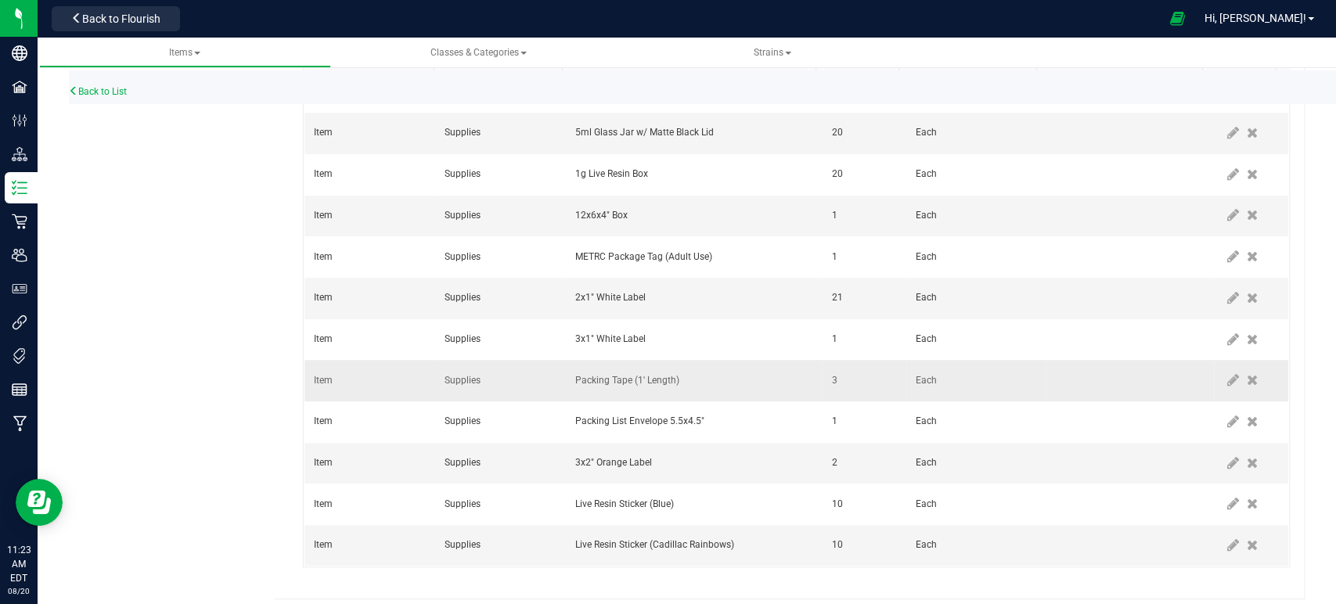
scroll to position [462, 0]
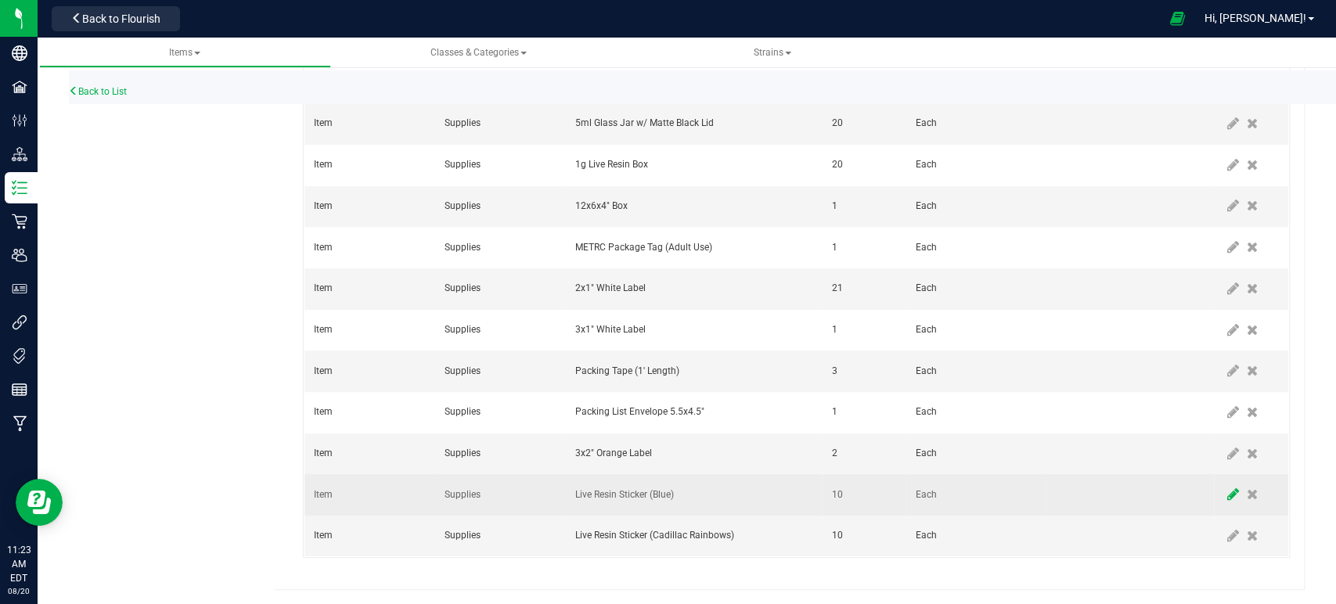
click at [1227, 490] on icon at bounding box center [1233, 495] width 12 height 14
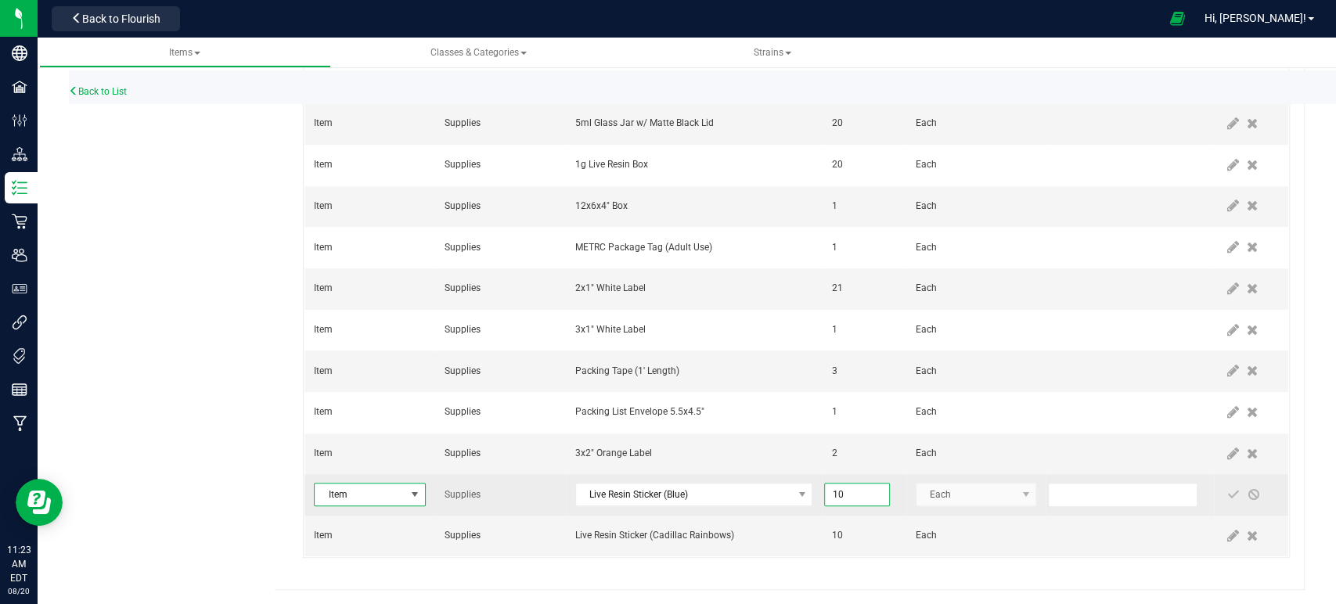
click at [834, 493] on input "10" at bounding box center [856, 495] width 63 height 22
type input "20.0000"
click at [1227, 492] on span at bounding box center [1233, 494] width 13 height 13
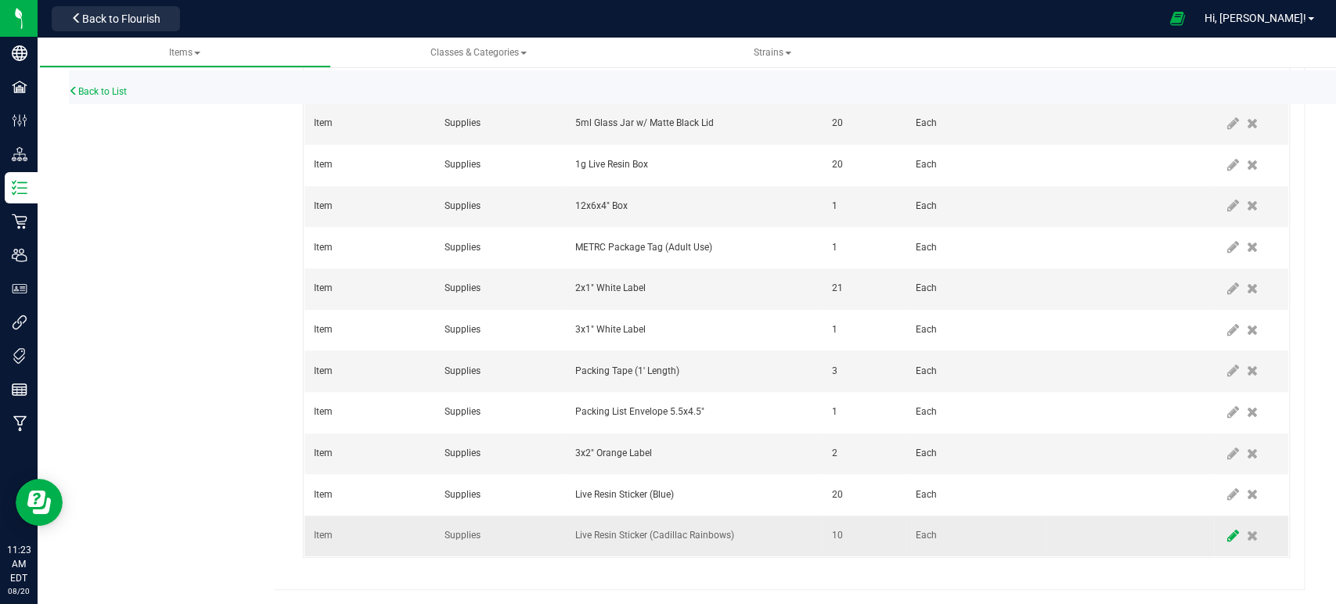
click at [1227, 537] on icon at bounding box center [1233, 536] width 12 height 14
click at [707, 525] on span "Live Resin Sticker (Cadillac Rainbows)" at bounding box center [684, 536] width 217 height 22
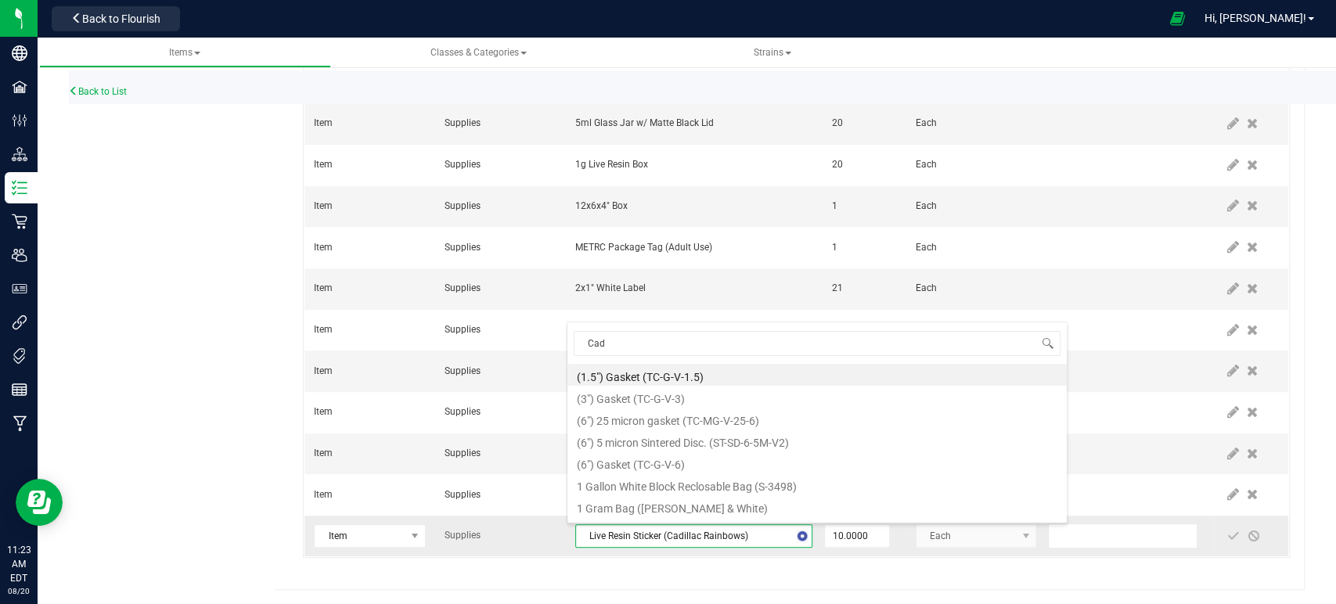
scroll to position [873, 0]
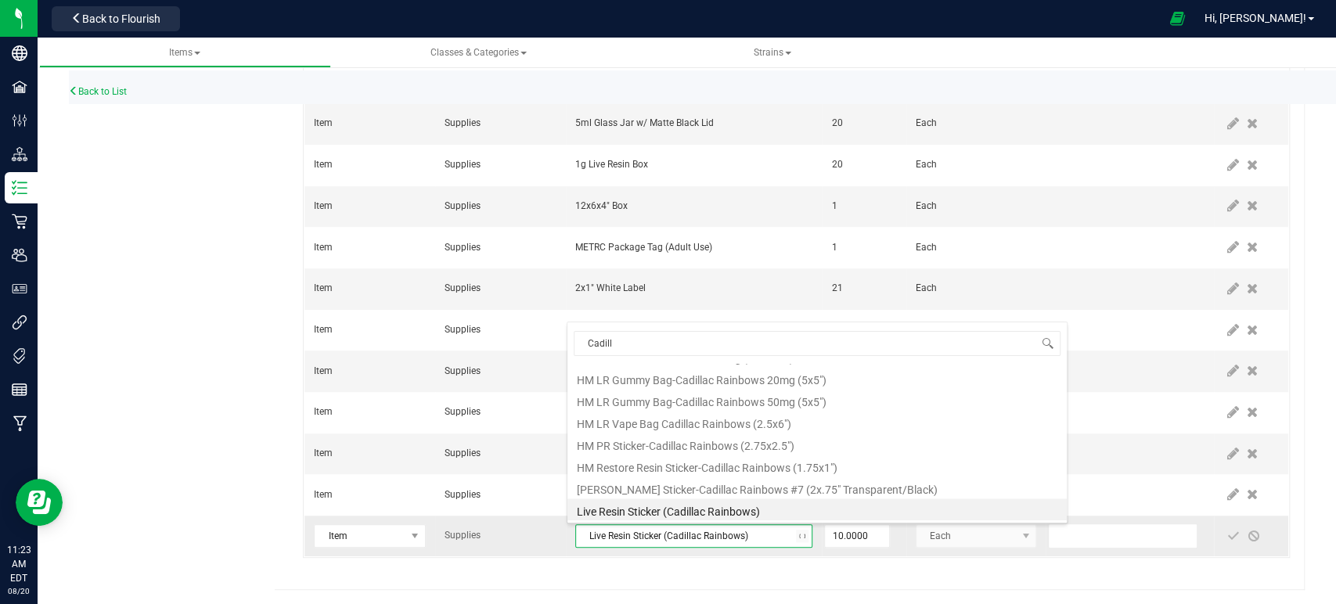
type input "Cadilla"
click at [683, 468] on li "HM Restore Resin Sticker-Cadillac Rainbows (1.75x1")" at bounding box center [816, 466] width 499 height 22
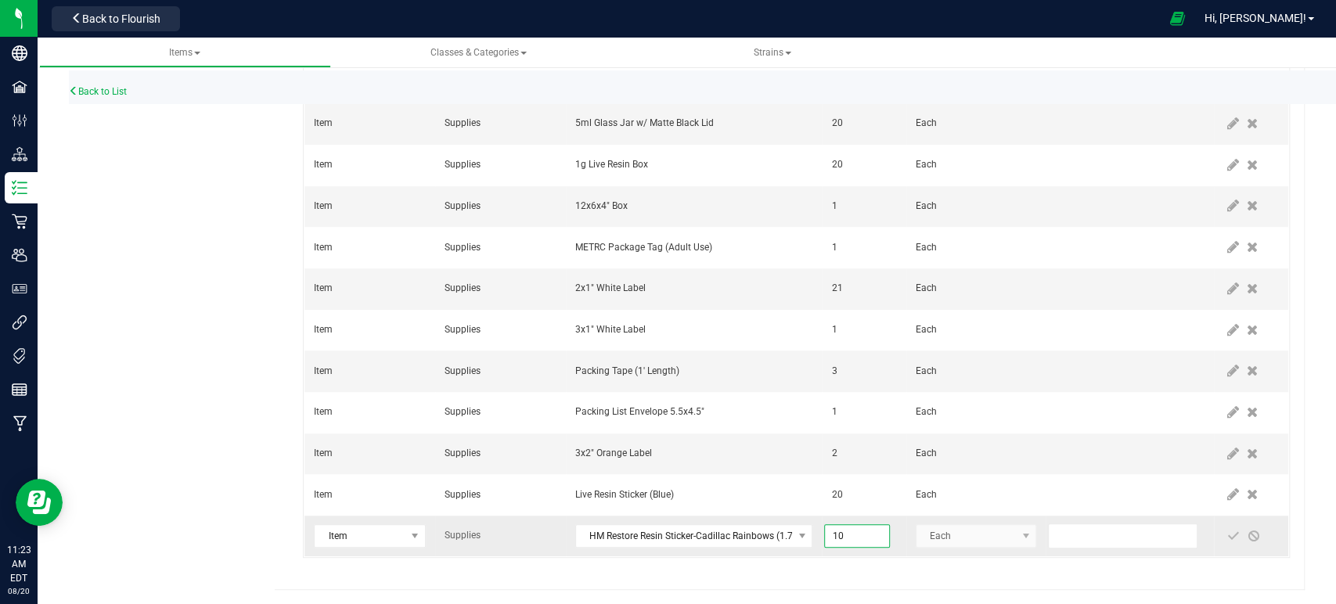
click at [840, 542] on input "10" at bounding box center [856, 536] width 63 height 22
type input "20.0000"
click at [1227, 539] on span at bounding box center [1233, 536] width 13 height 13
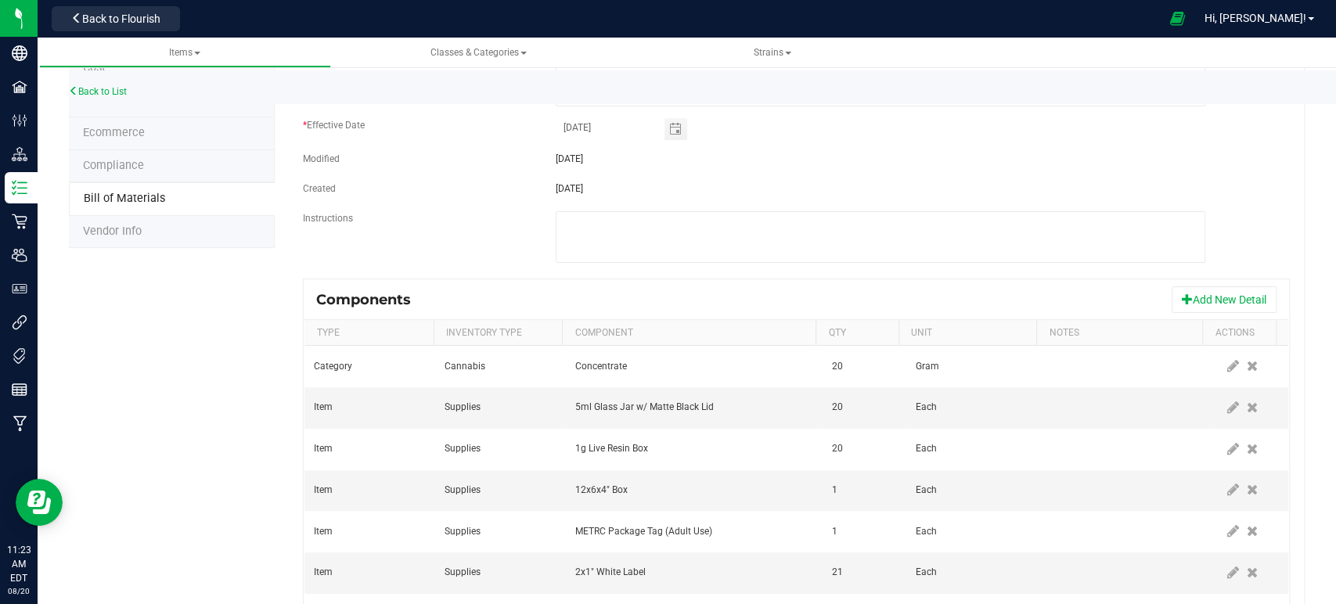
scroll to position [0, 0]
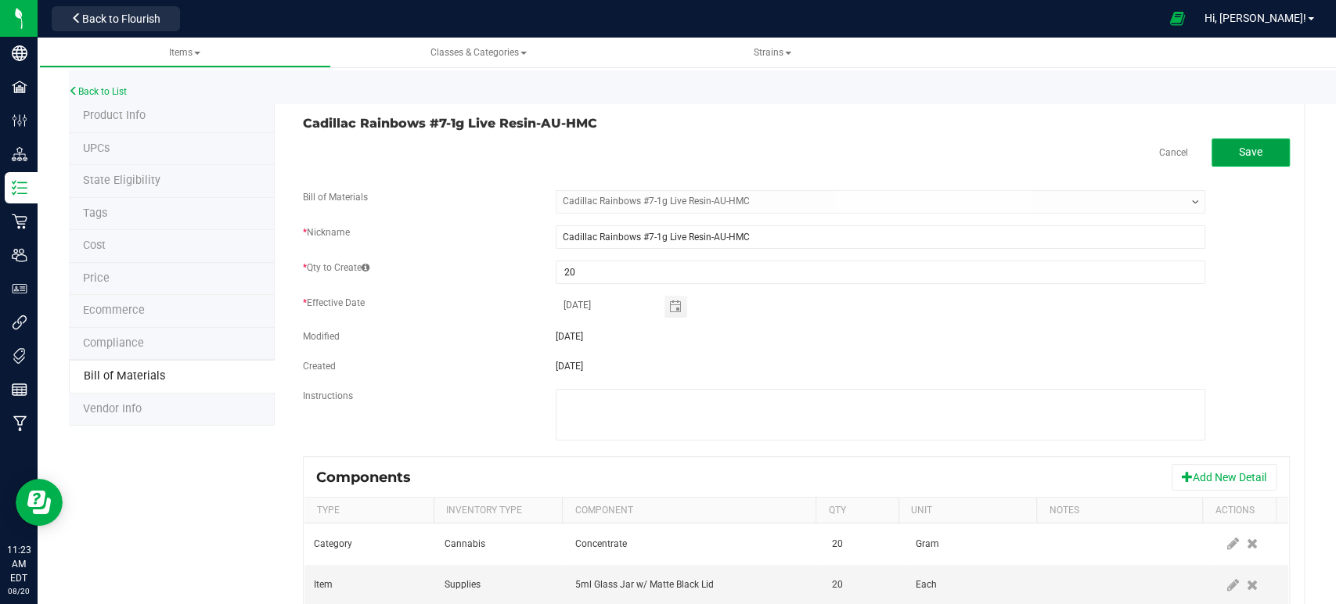
click at [1239, 149] on span "Save" at bounding box center [1250, 152] width 23 height 13
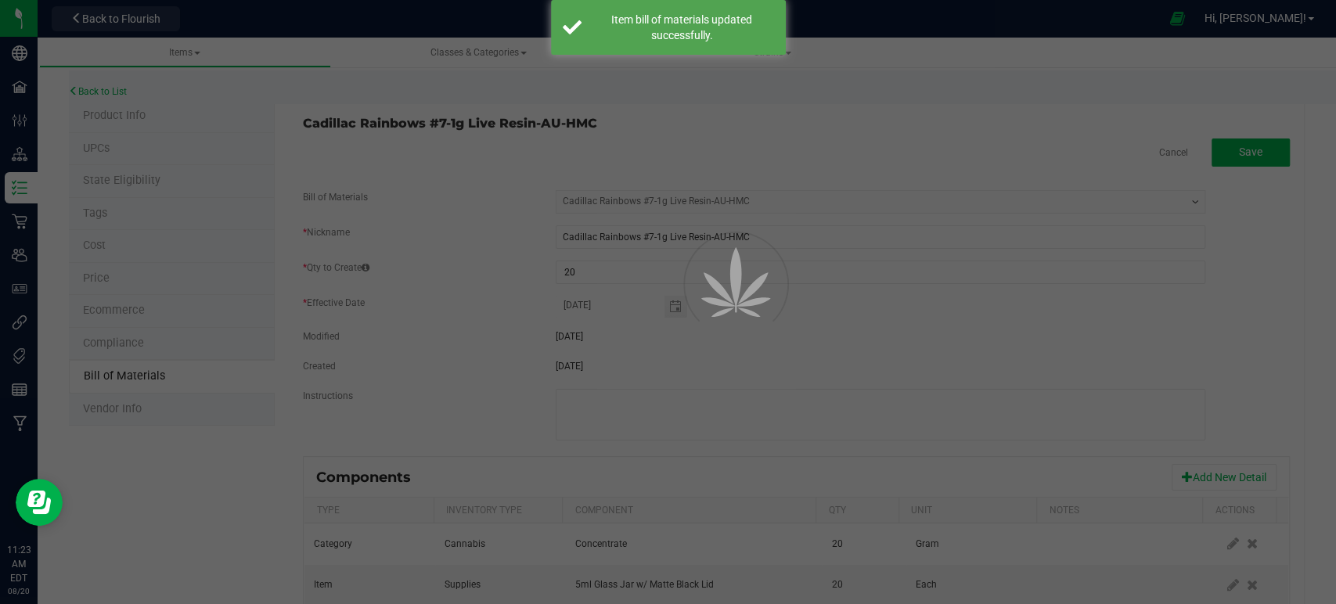
select select "354"
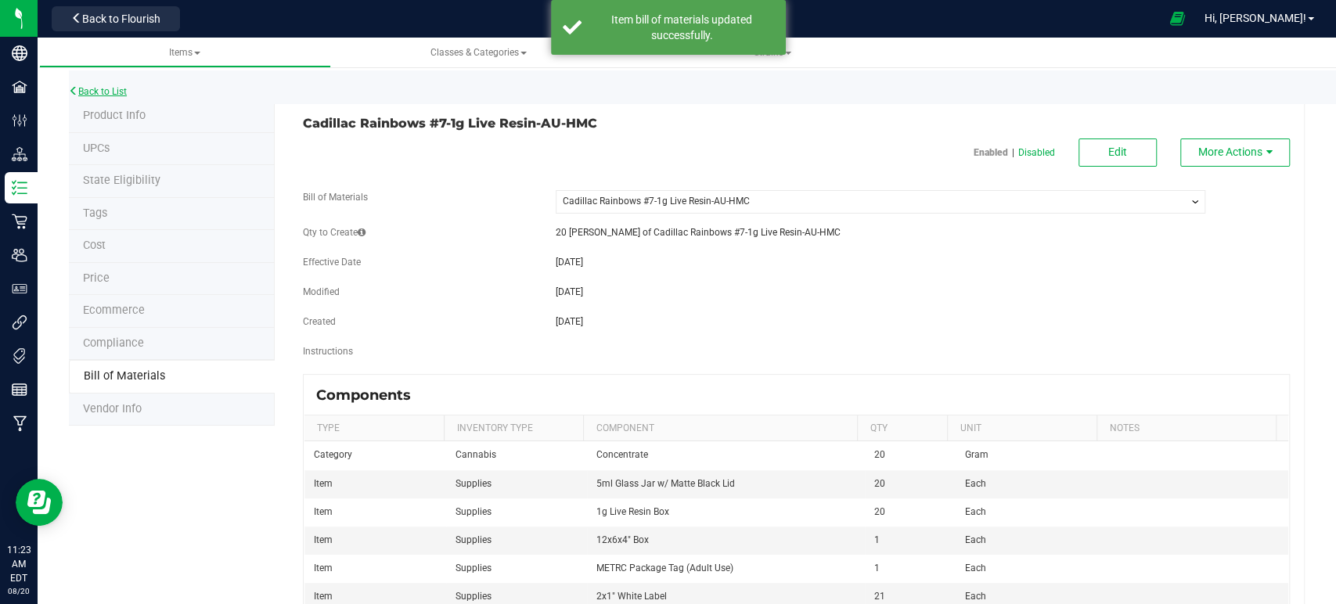
click at [110, 96] on link "Back to List" at bounding box center [98, 91] width 58 height 11
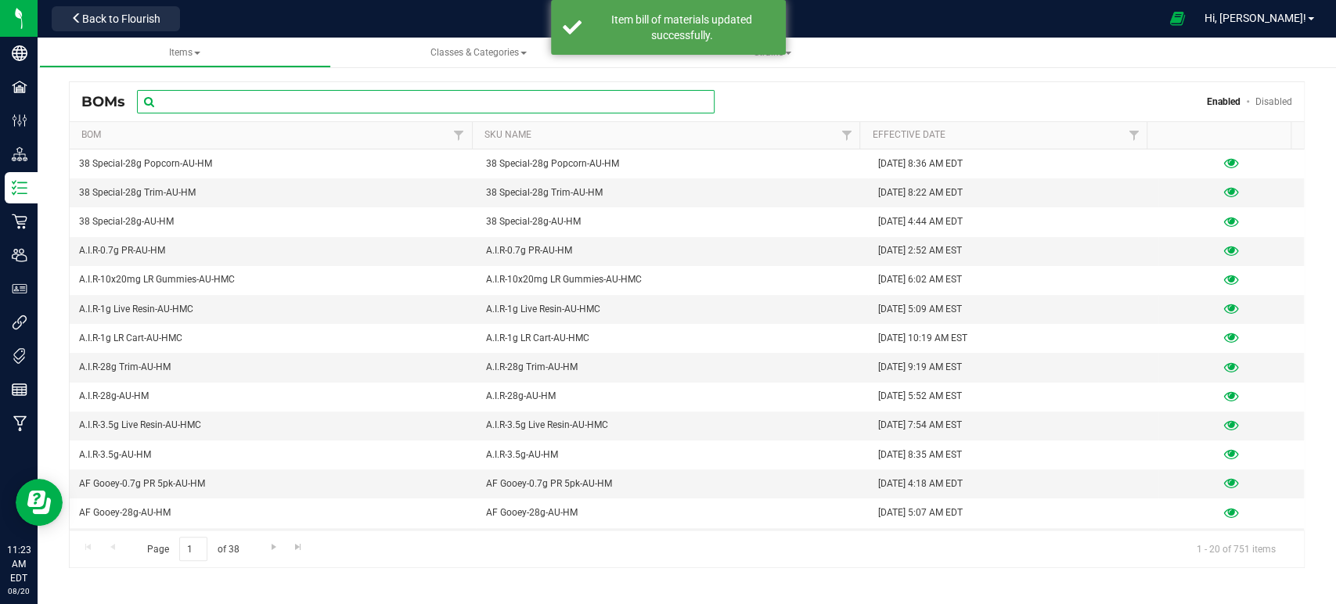
click at [276, 98] on input "text" at bounding box center [426, 101] width 578 height 23
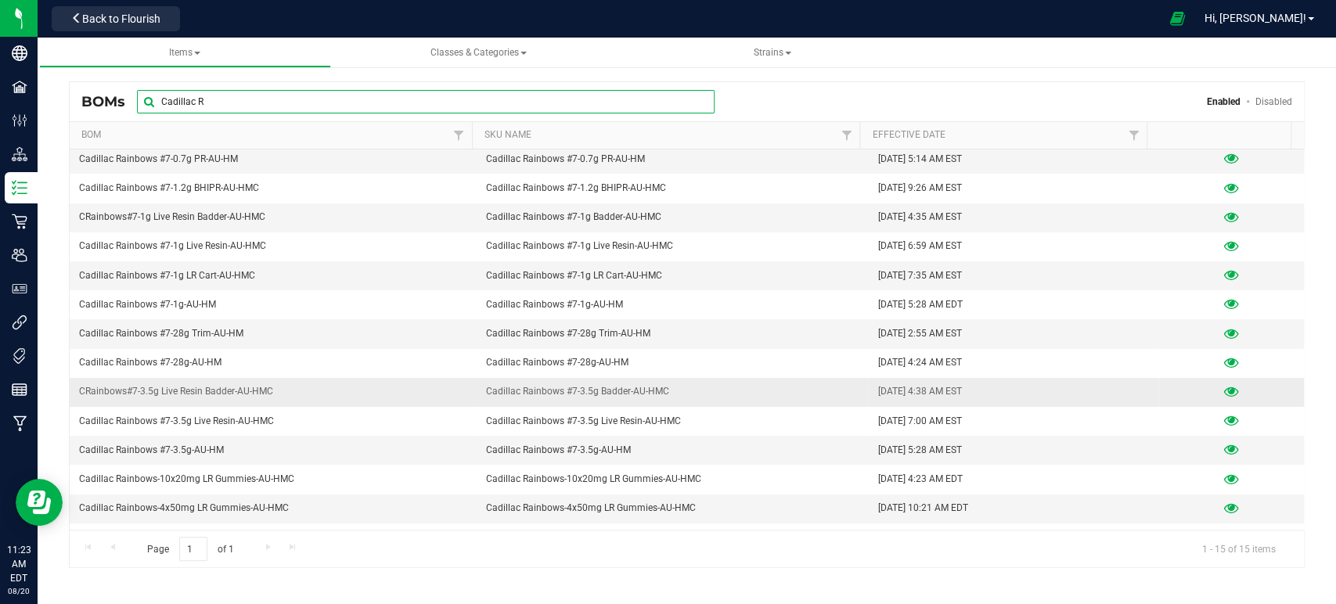
scroll to position [52, 0]
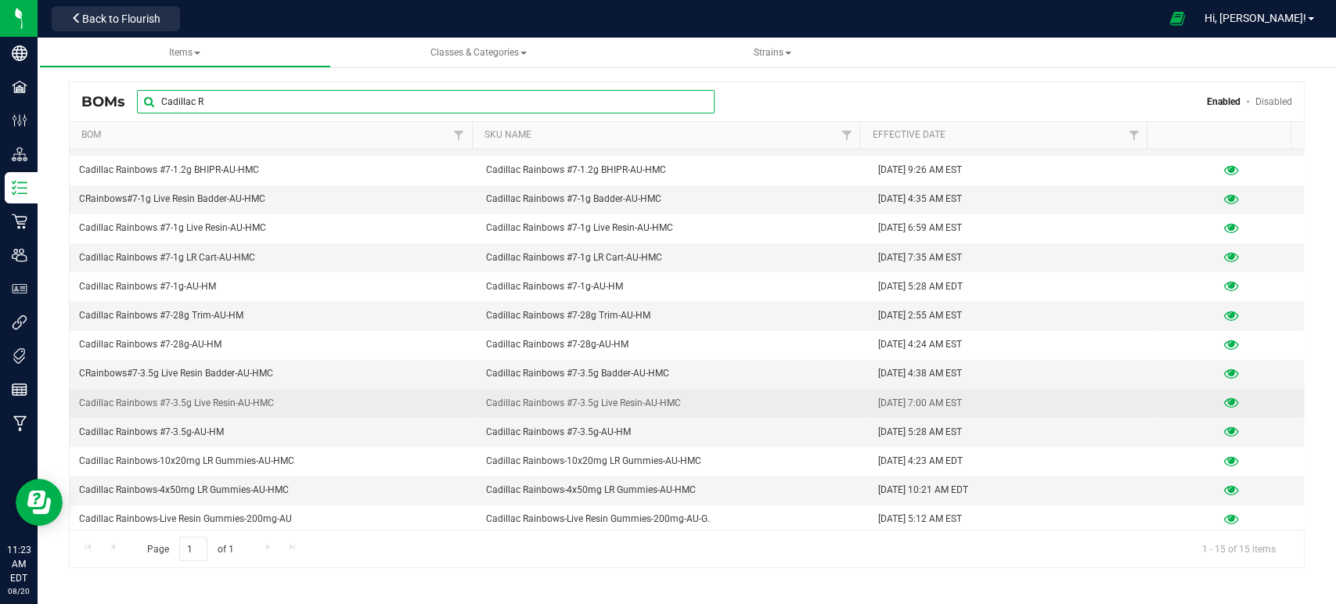
type input "Cadillac R"
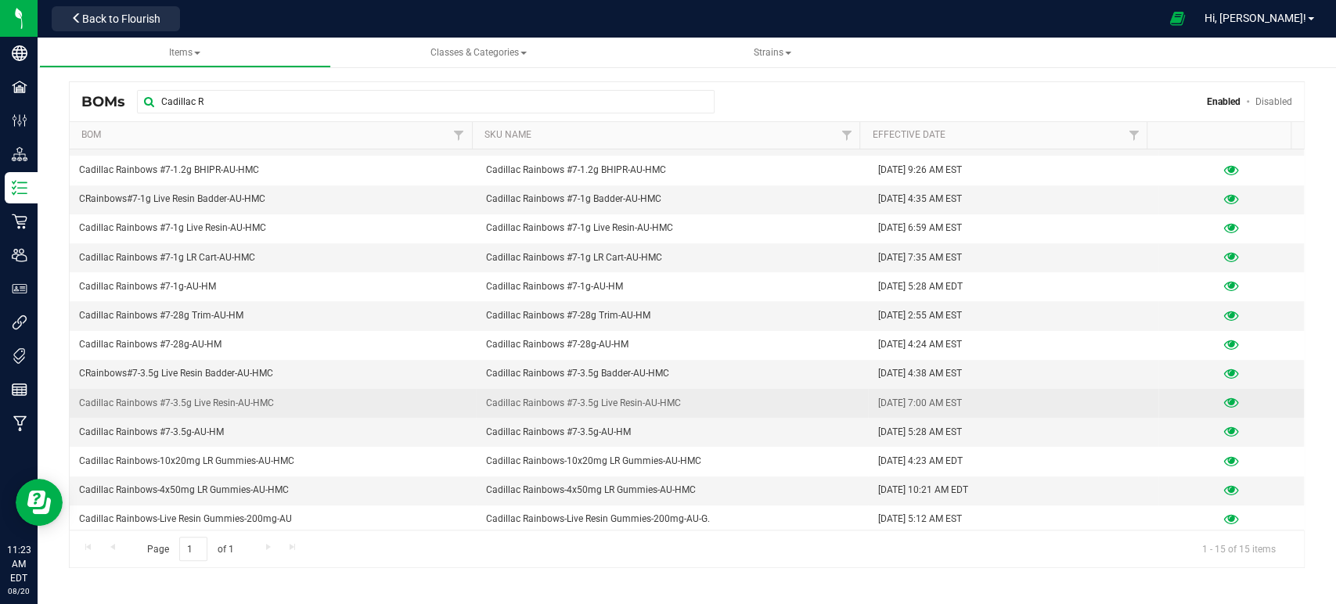
click at [1224, 400] on icon at bounding box center [1231, 403] width 15 height 11
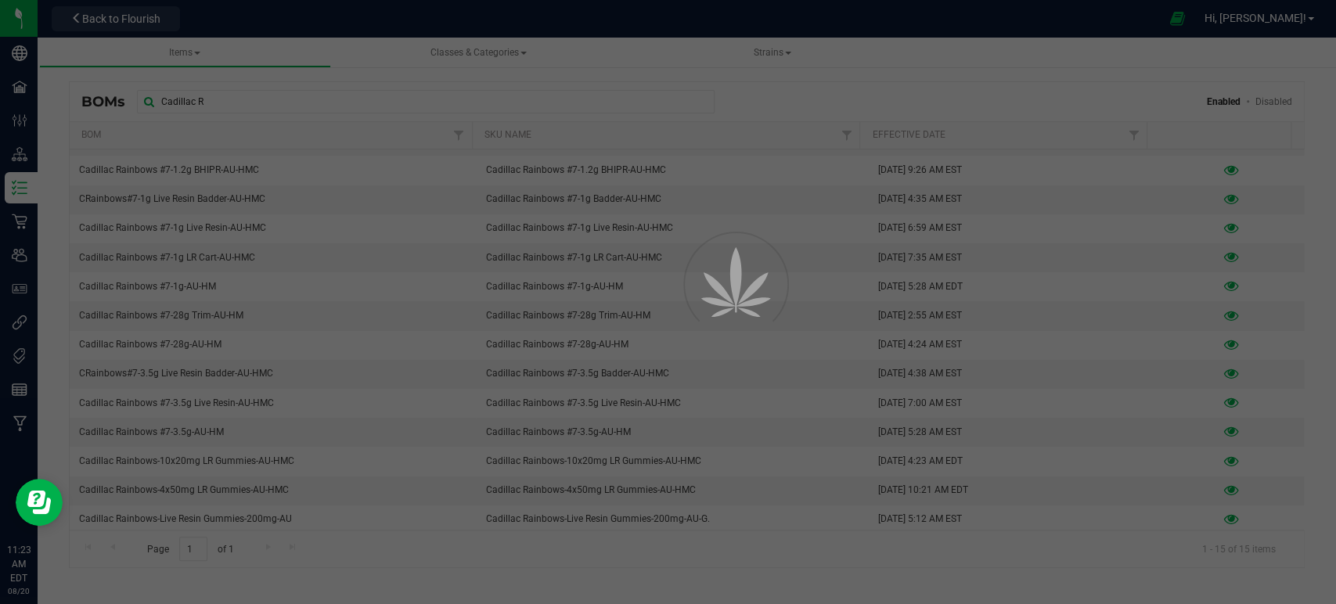
select select "355"
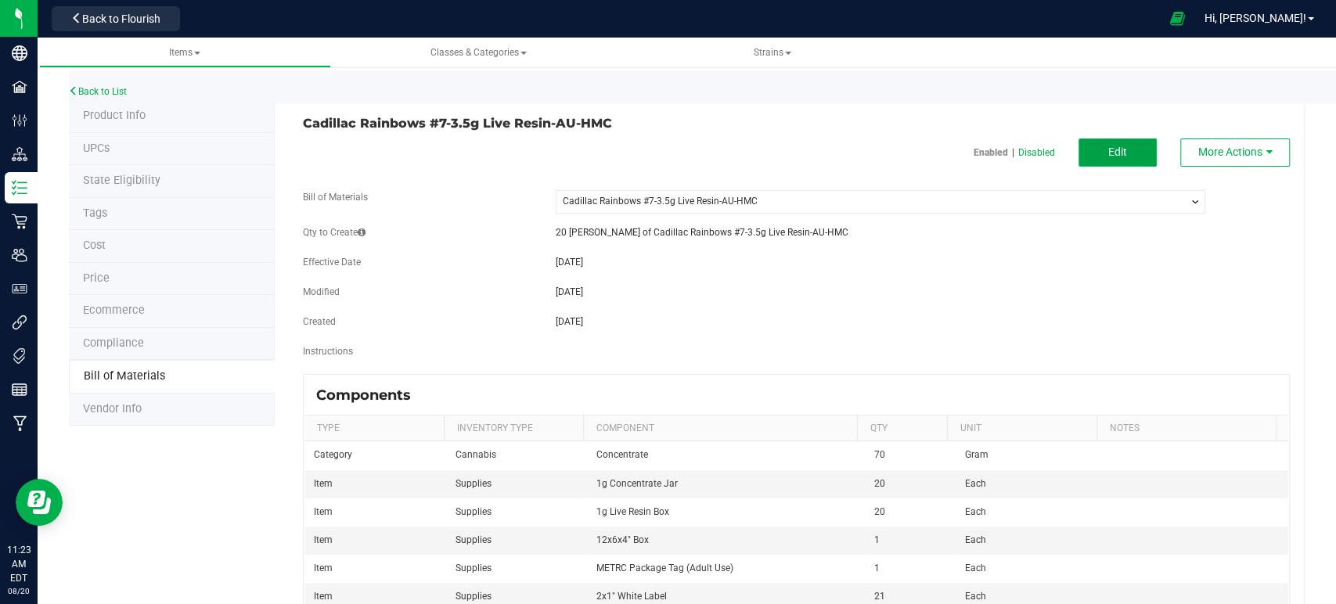
click at [1135, 149] on button "Edit" at bounding box center [1117, 153] width 78 height 28
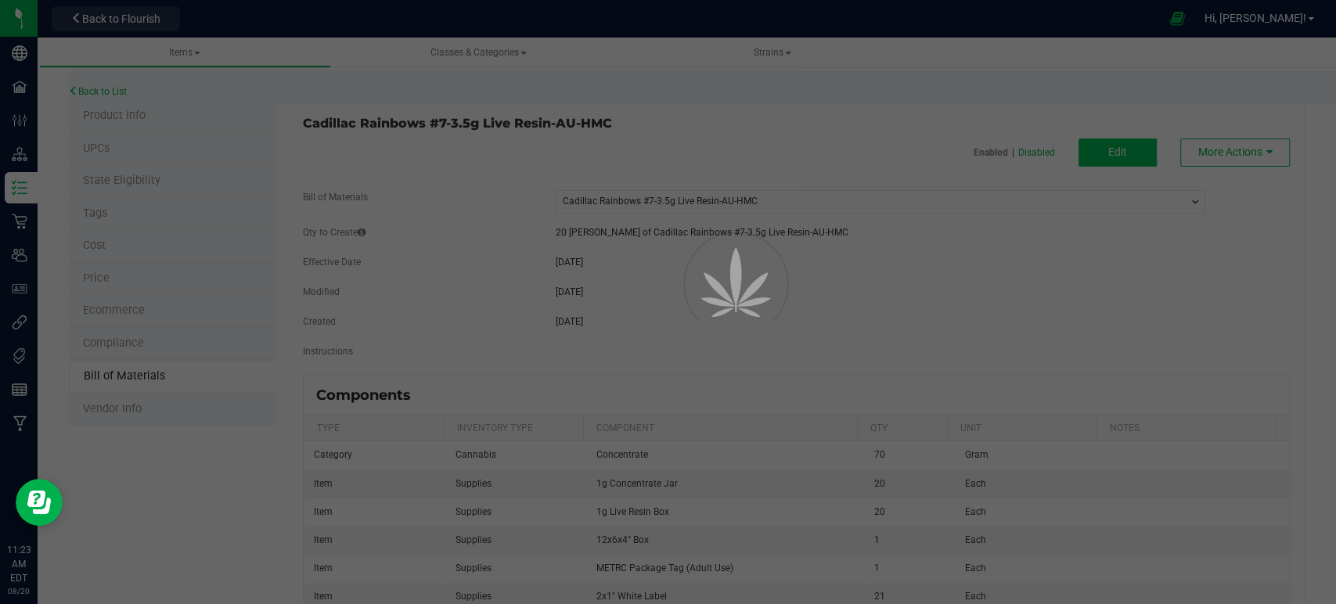
select select "355"
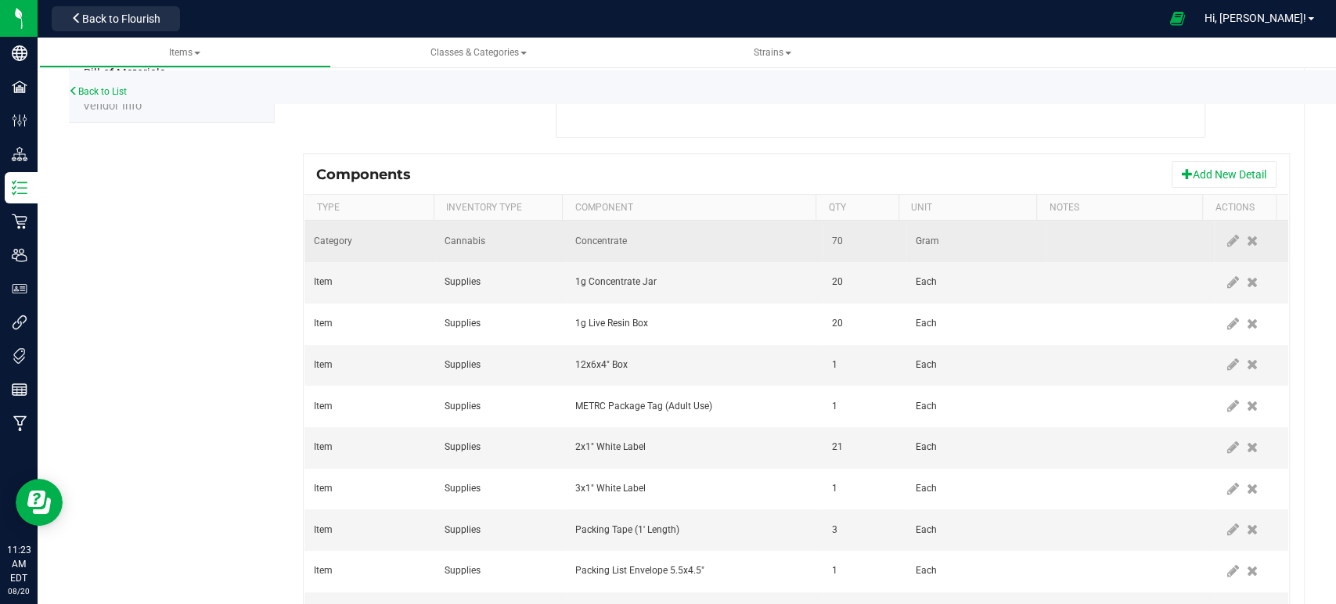
scroll to position [347, 0]
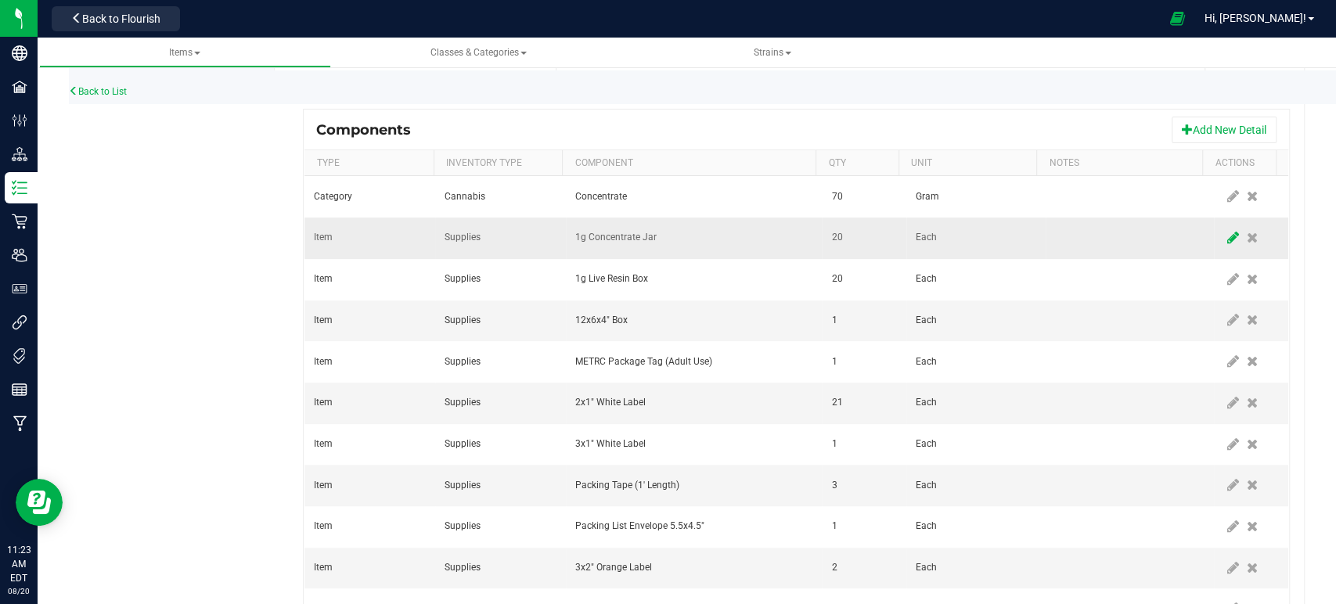
click at [1227, 236] on icon at bounding box center [1233, 238] width 12 height 14
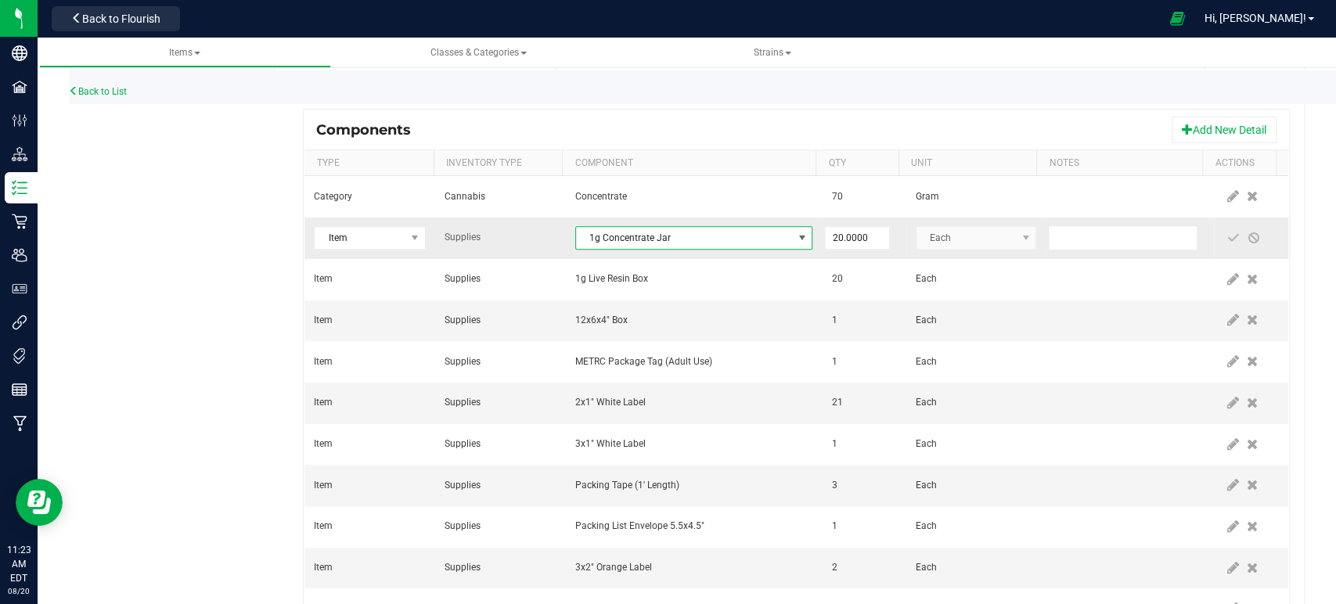
click at [658, 239] on span "1g Concentrate Jar" at bounding box center [684, 238] width 217 height 22
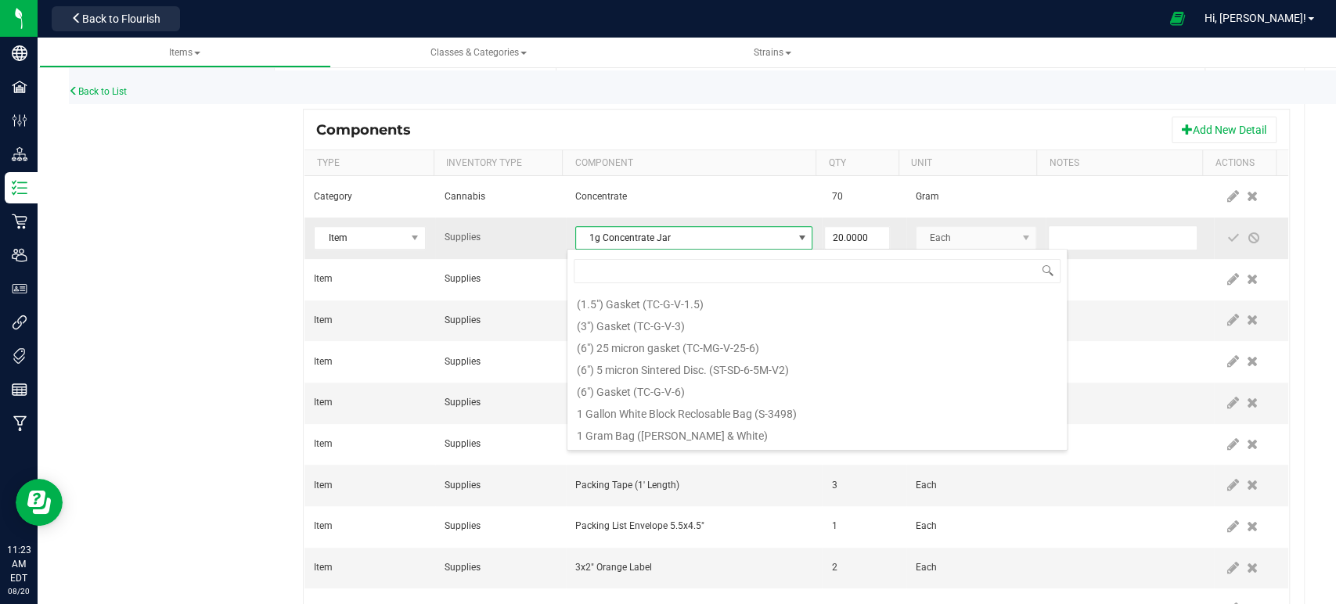
scroll to position [23, 232]
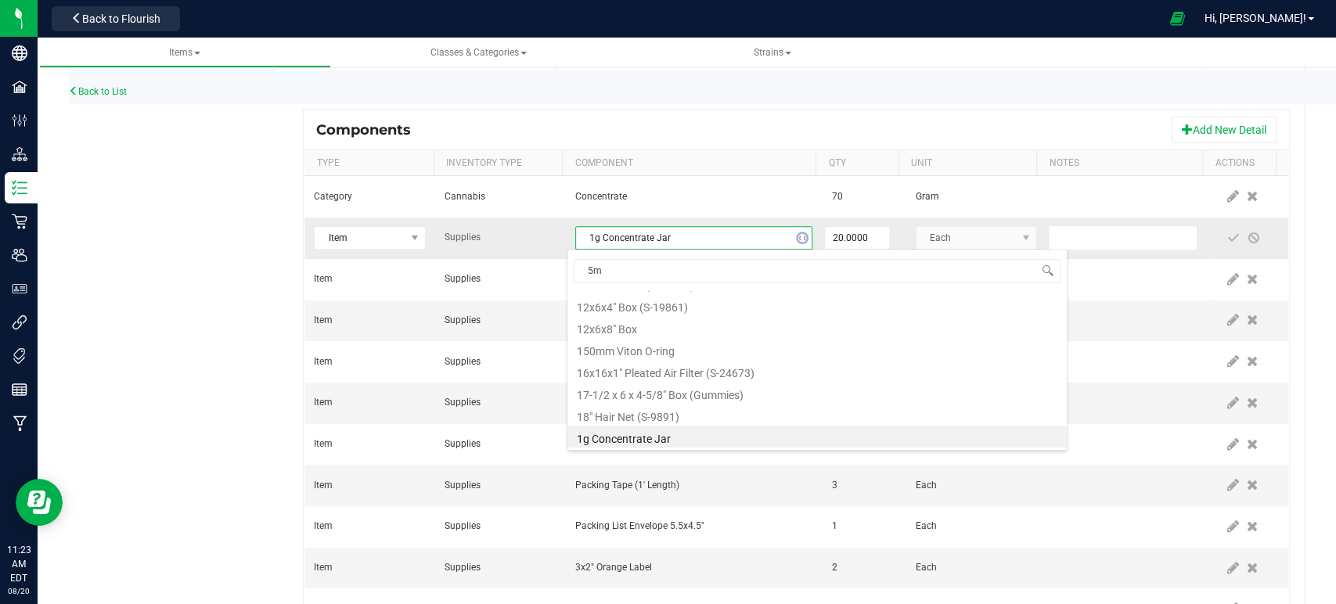
type input "5ml"
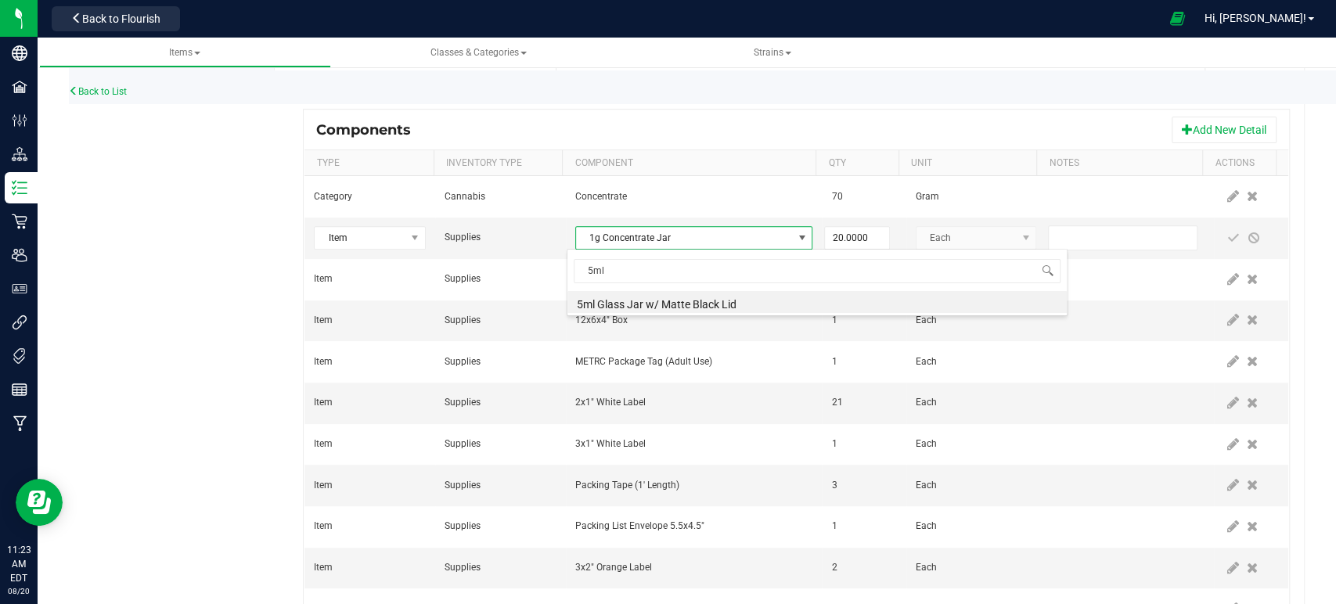
click at [637, 298] on li "5ml Glass Jar w/ Matte Black Lid" at bounding box center [816, 302] width 499 height 22
click at [1227, 233] on span at bounding box center [1233, 238] width 13 height 13
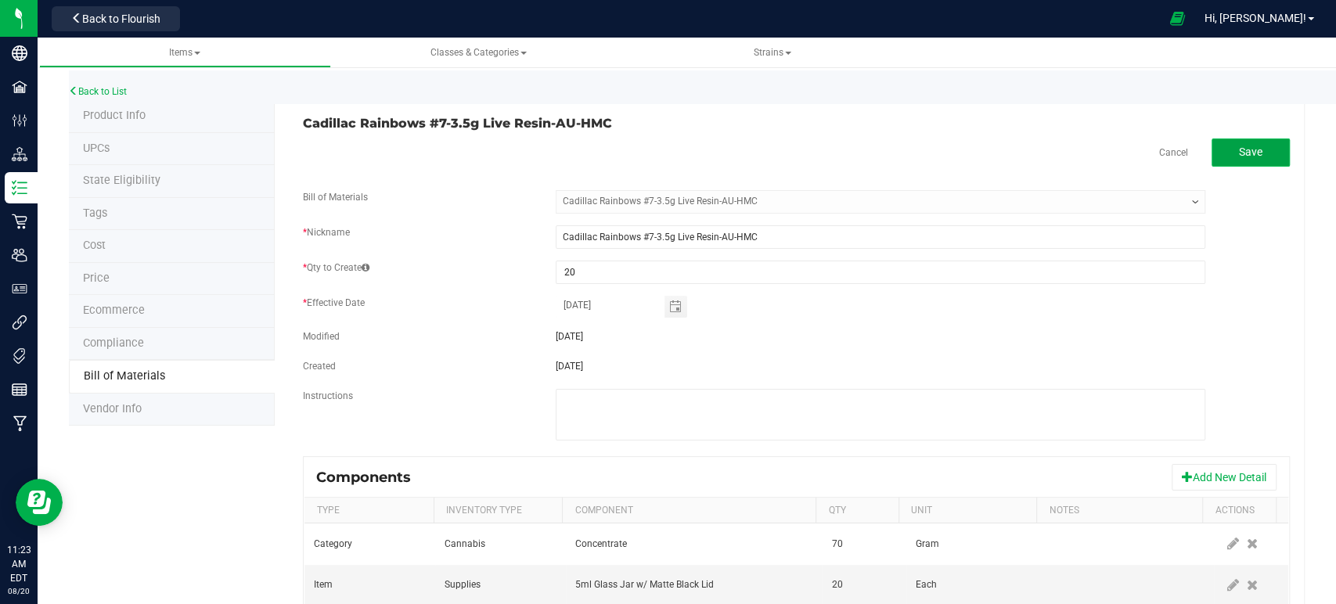
click at [1253, 141] on button "Save" at bounding box center [1250, 153] width 78 height 28
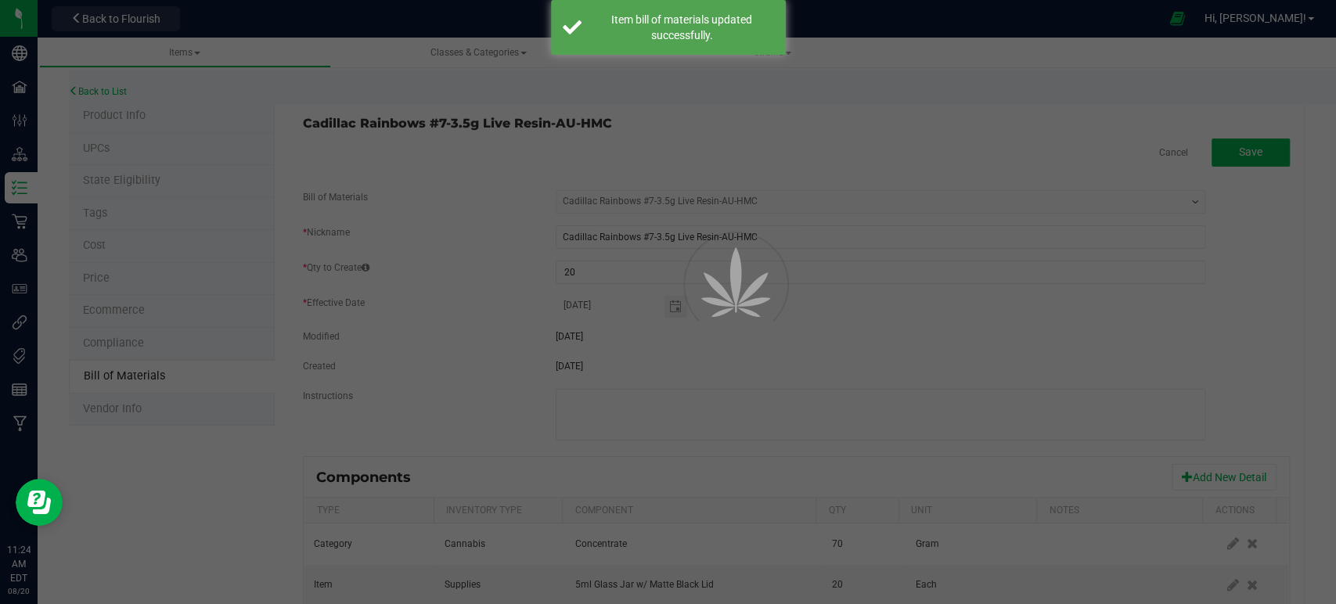
select select "355"
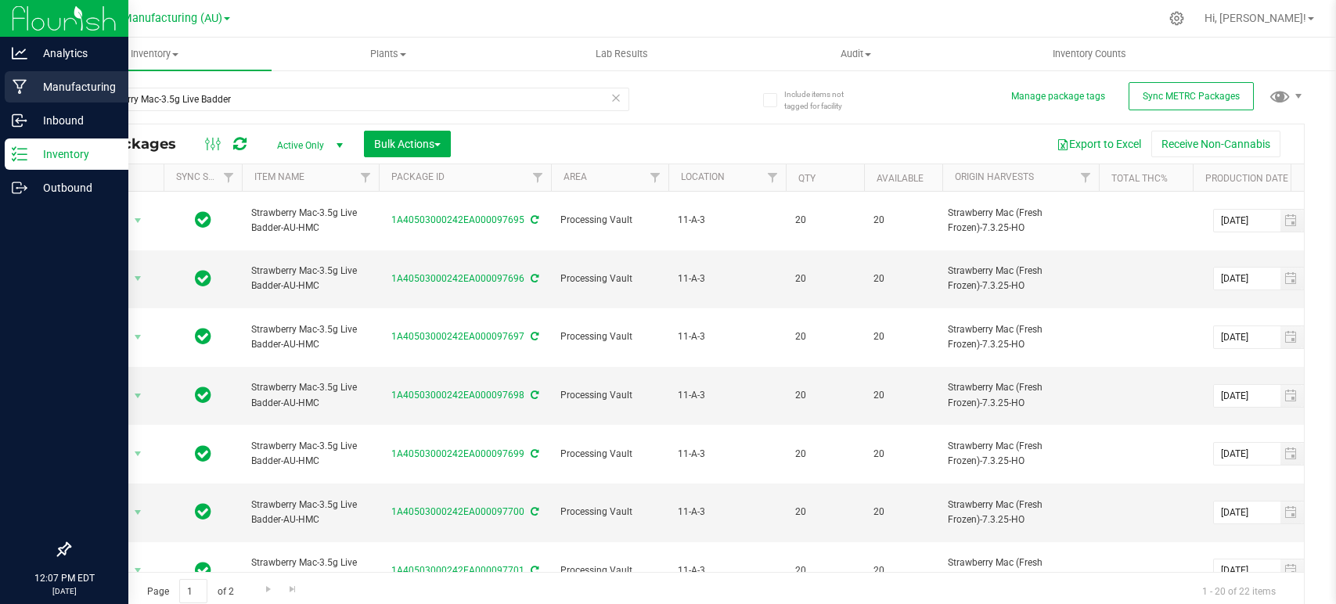
click at [0, 102] on div "Analytics Manufacturing Inbound Inventory Outbound 12:07 PM EDT 08/20/2025 08/2…" at bounding box center [668, 302] width 1336 height 604
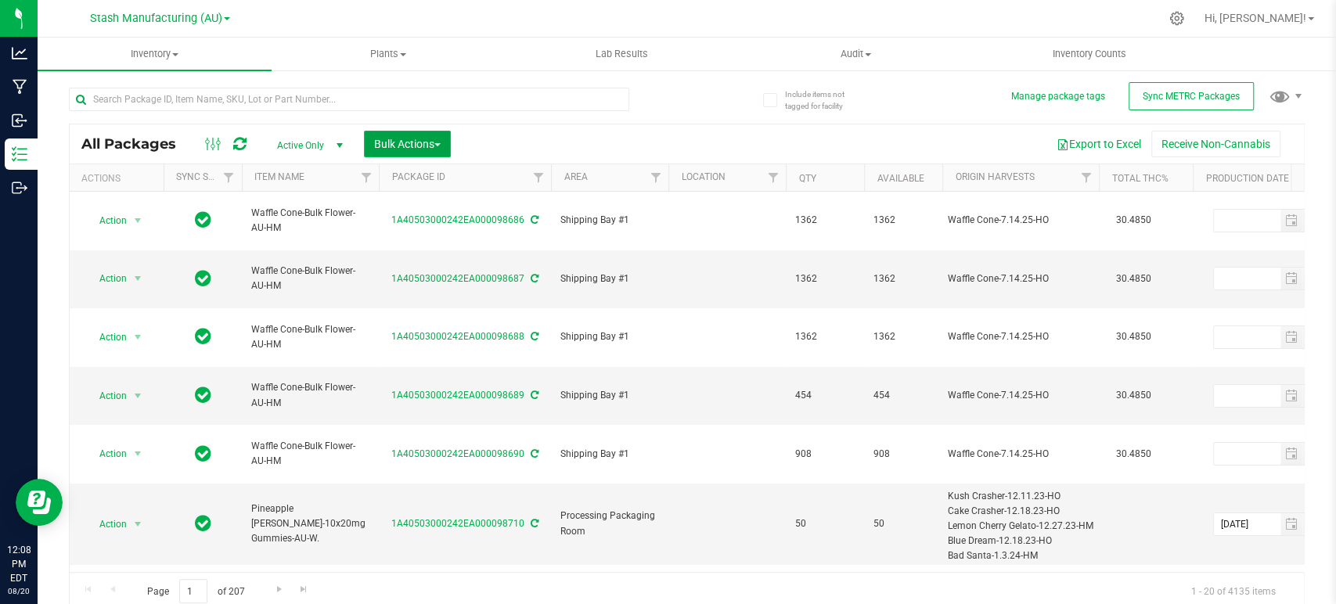
click at [383, 131] on button "Bulk Actions" at bounding box center [407, 144] width 87 height 27
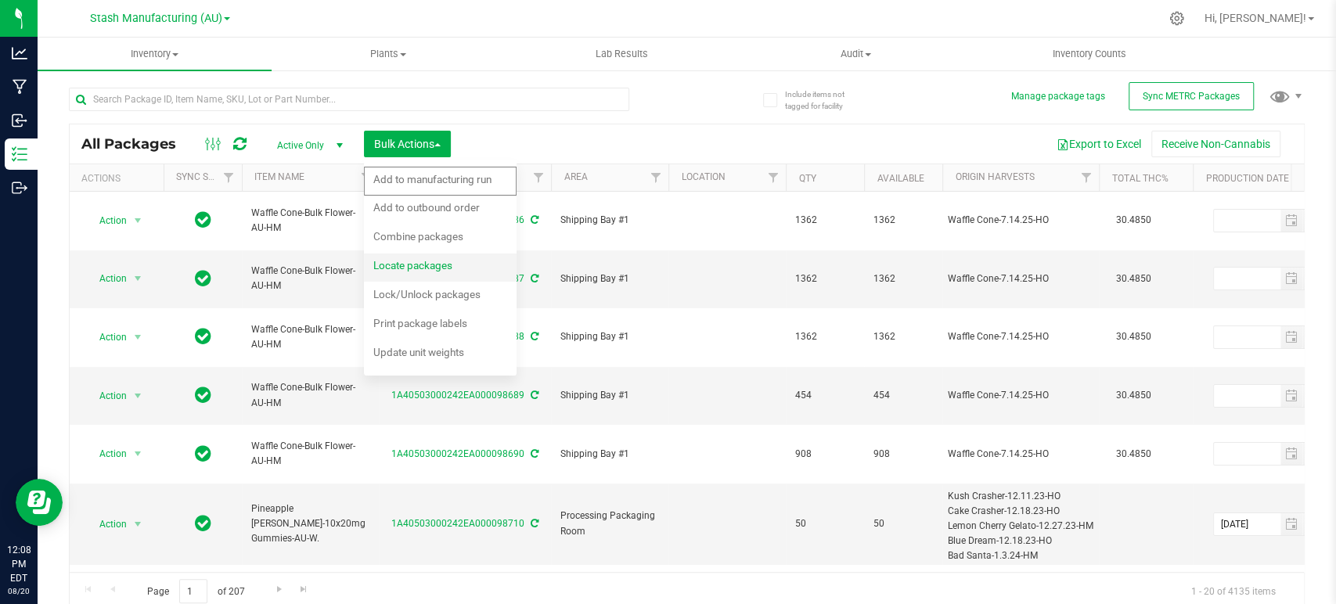
click at [395, 261] on span "Locate packages" at bounding box center [412, 265] width 79 height 13
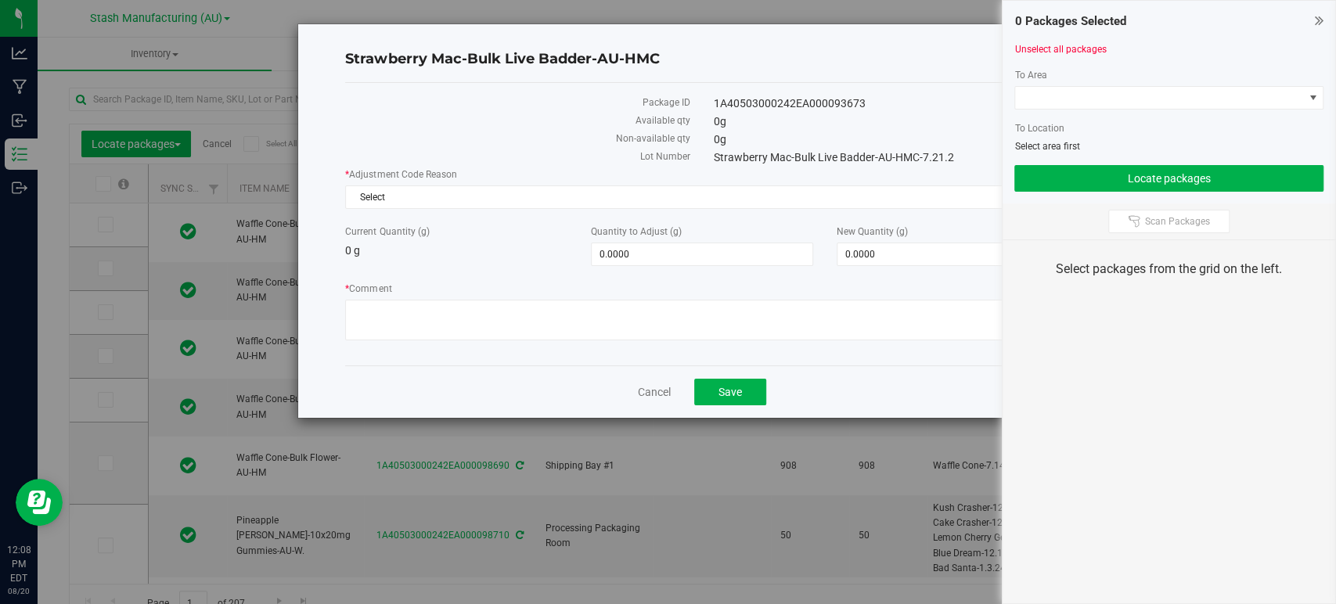
type input "2026-08-11"
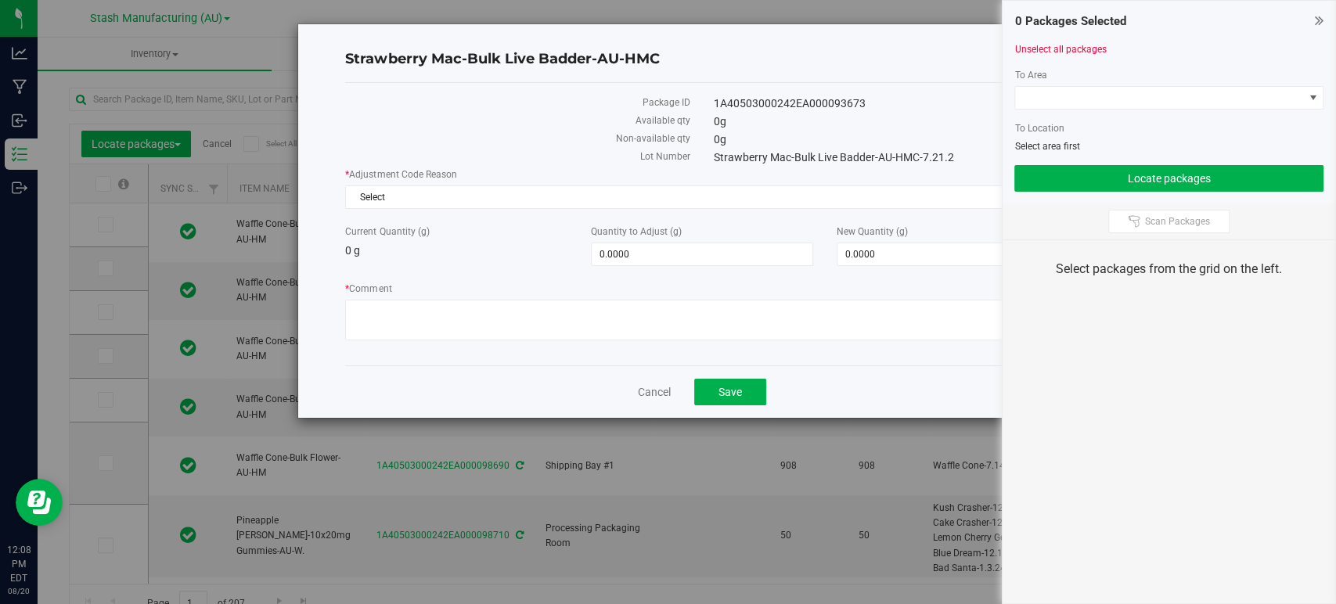
type input "2025-08-12"
type input "2026-08-12"
type input "2025-08-12"
type input "2026-08-12"
type input "2025-08-12"
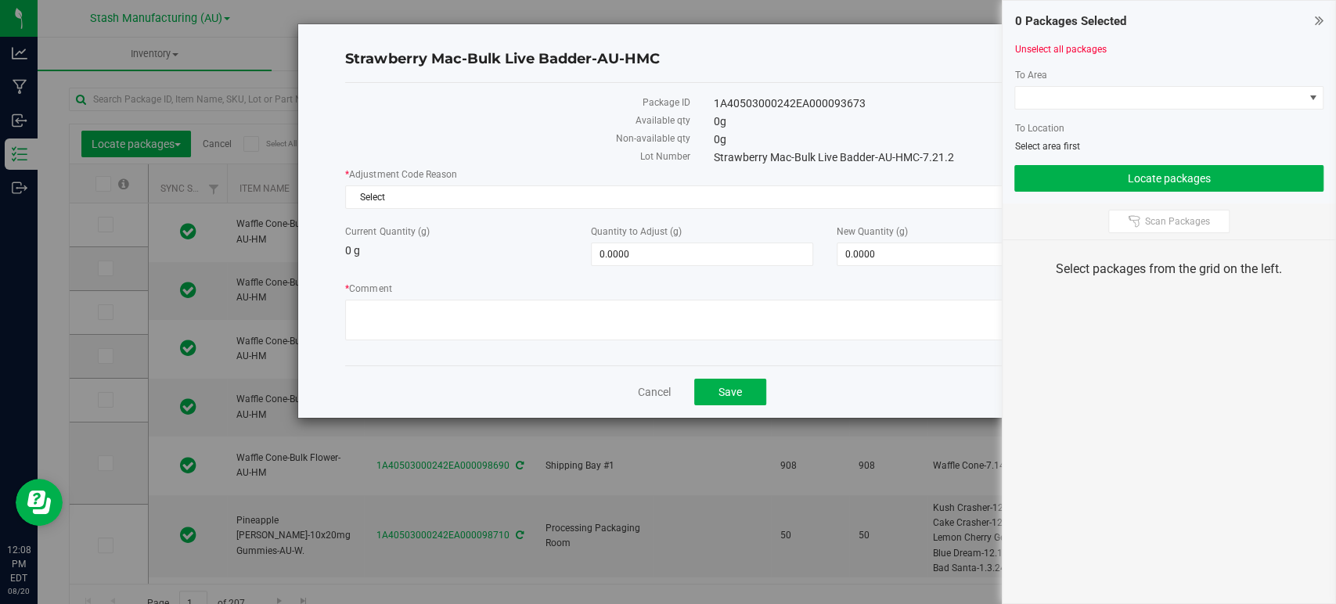
type input "2026-08-12"
type input "2025-08-12"
type input "2026-08-12"
type input "2025-08-12"
type input "2026-08-12"
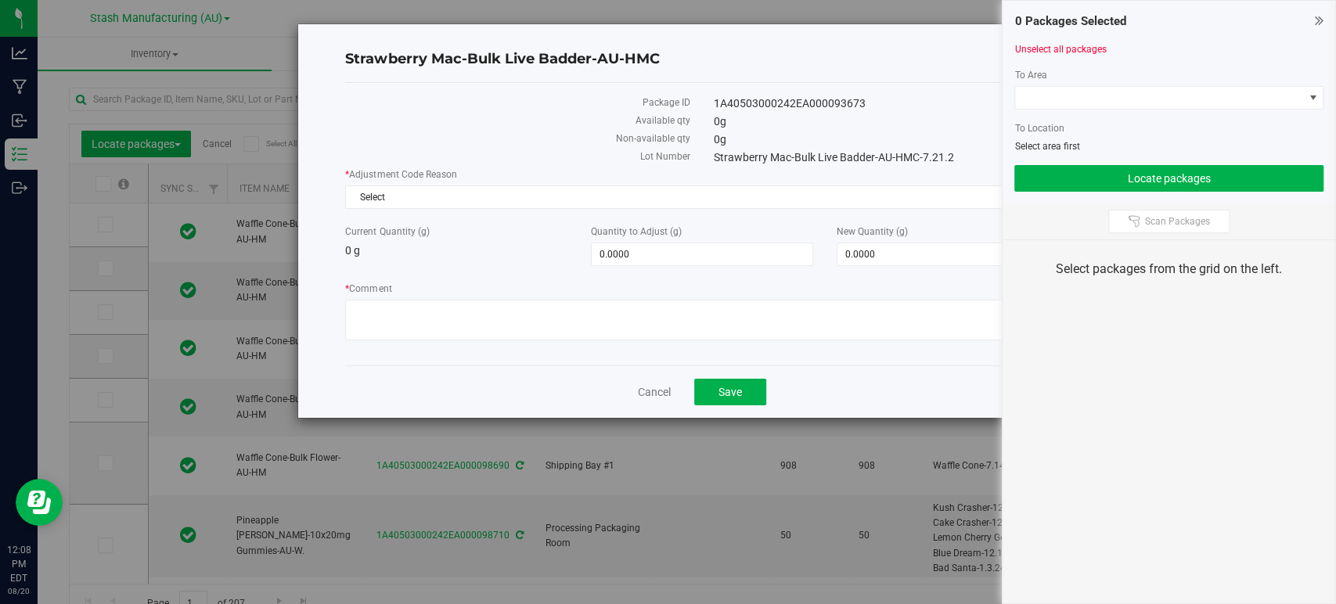
type input "2025-08-12"
type input "2026-08-12"
type input "2025-08-12"
type input "2026-08-12"
type input "2025-08-12"
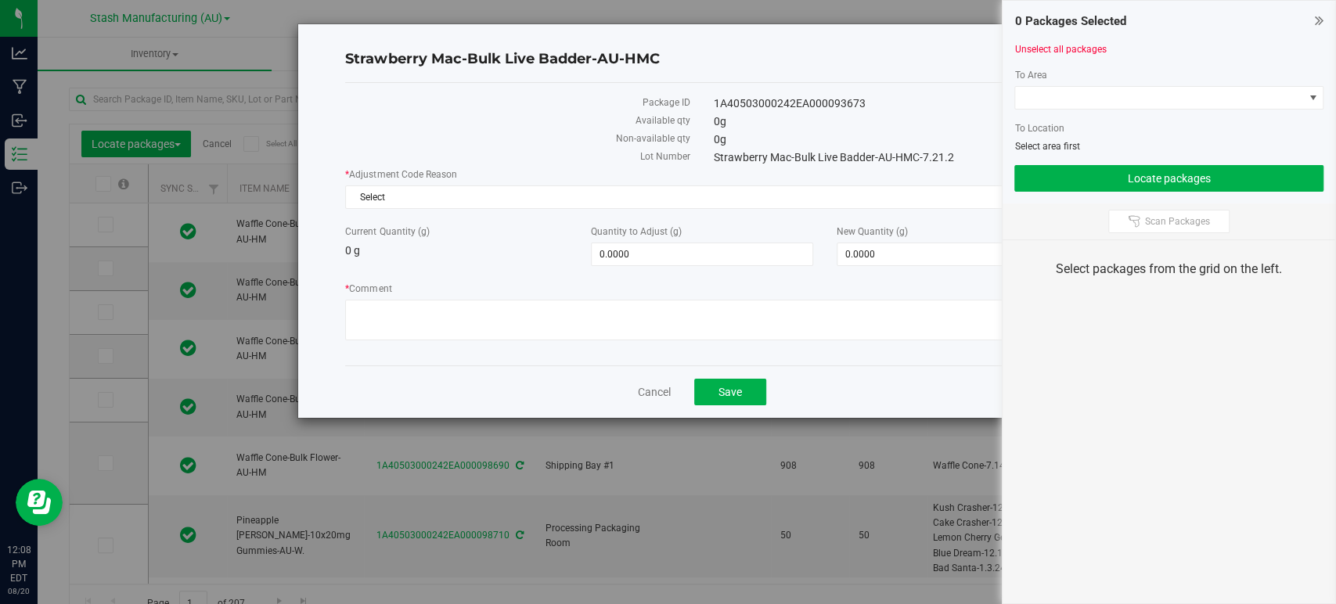
type input "2026-08-12"
type input "2025-08-12"
type input "2026-08-12"
type input "2025-08-12"
type input "2026-08-12"
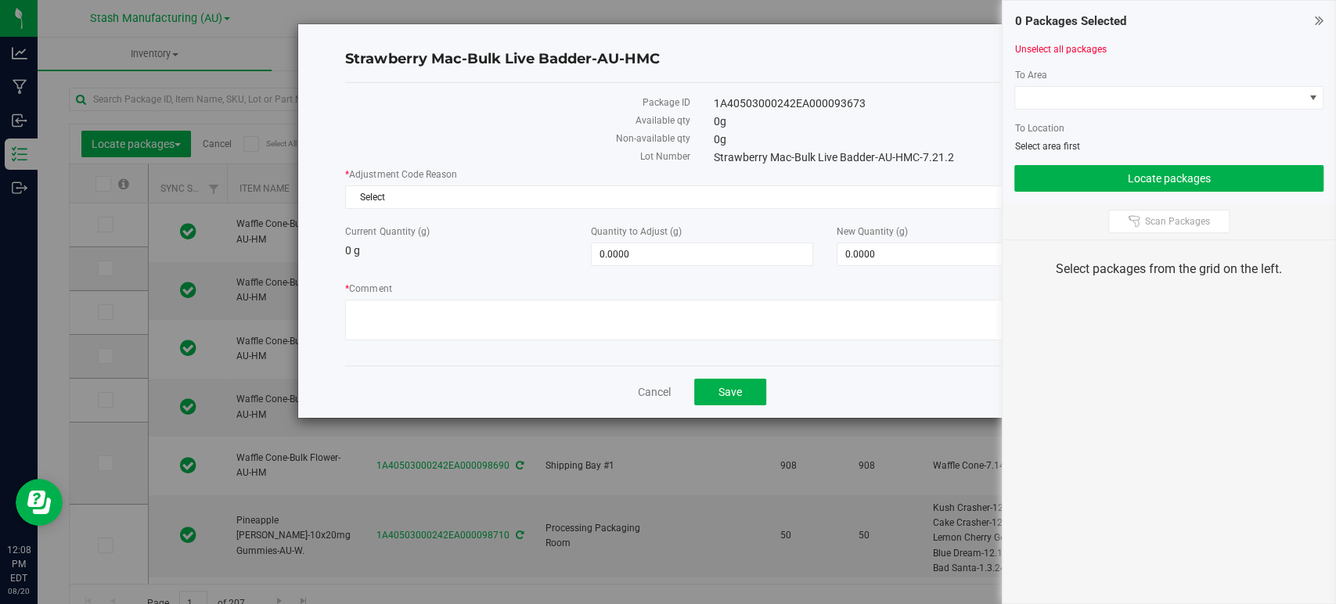
type input "2025-08-12"
type input "2026-08-12"
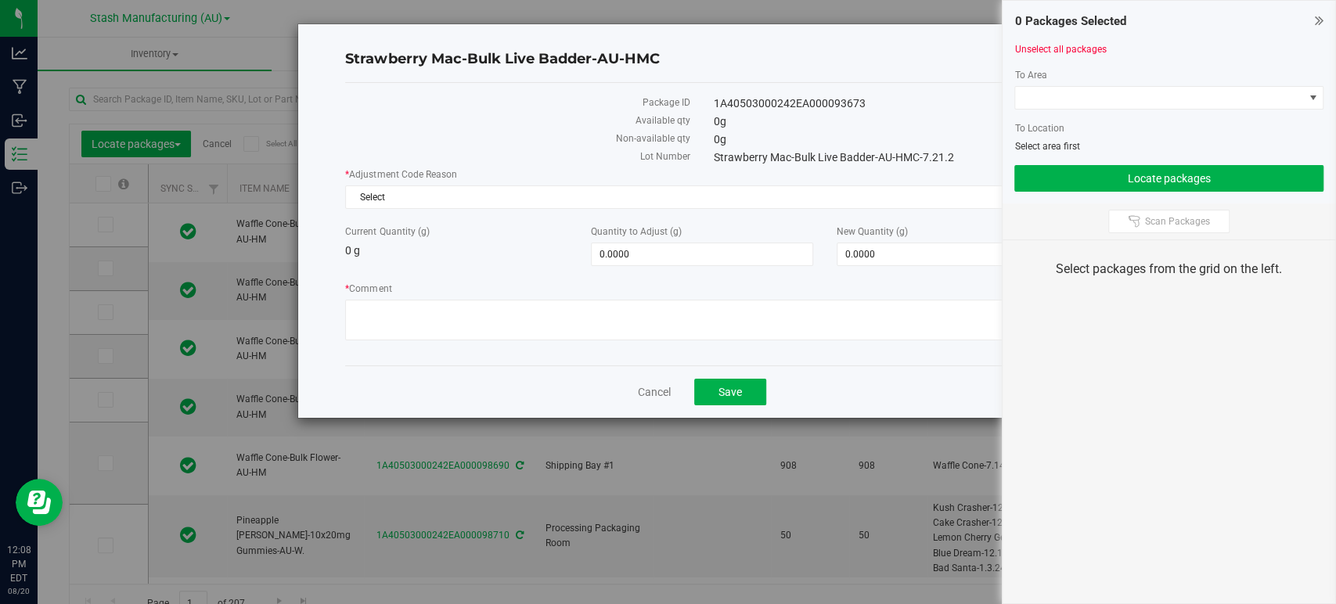
type input "2026-08-12"
click at [1147, 224] on span "Scan Packages" at bounding box center [1177, 221] width 65 height 13
click at [670, 391] on link "Cancel" at bounding box center [654, 392] width 33 height 16
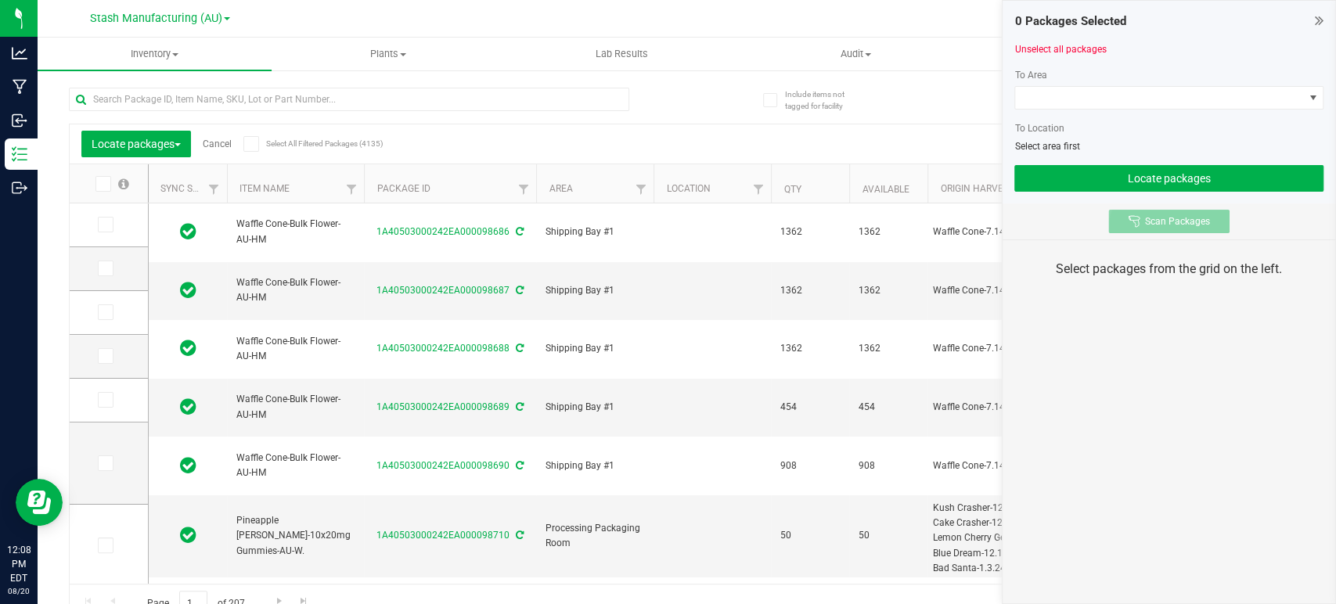
click at [1160, 216] on span "Scan Packages" at bounding box center [1177, 221] width 65 height 13
click at [1208, 227] on button "Scan Packages" at bounding box center [1168, 221] width 121 height 23
click at [1135, 221] on icon at bounding box center [1135, 221] width 12 height 12
click at [1169, 230] on button "Scan Packages" at bounding box center [1168, 221] width 121 height 23
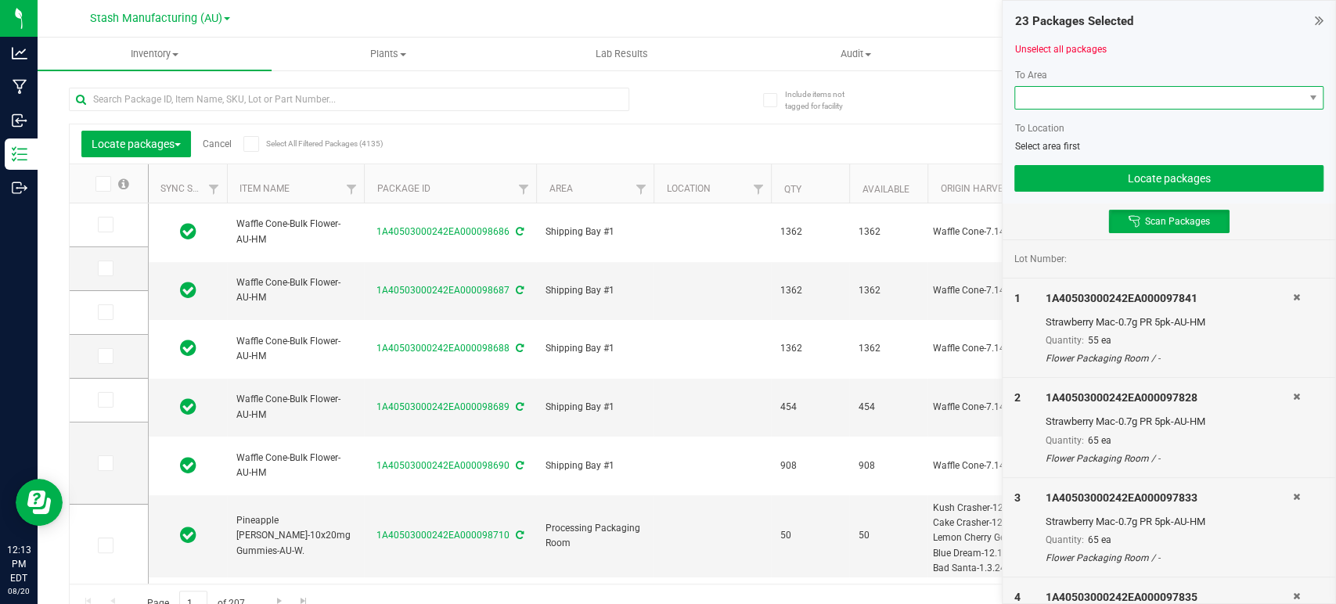
click at [1093, 98] on span at bounding box center [1159, 98] width 288 height 22
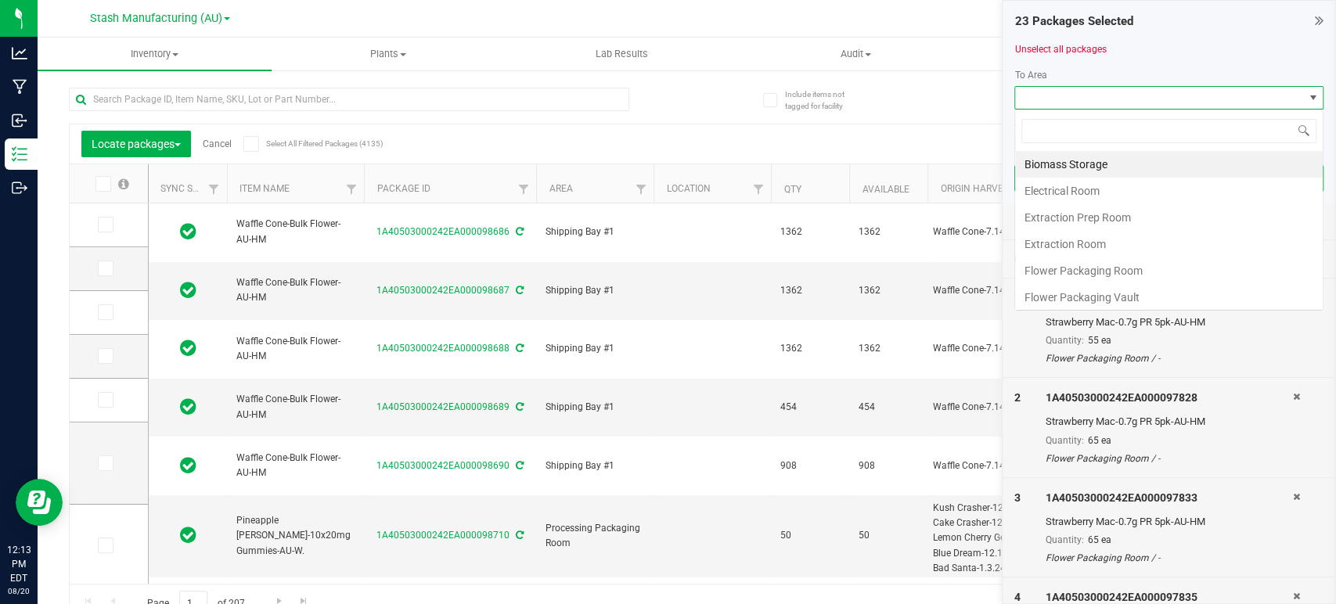
scroll to position [23, 309]
type input "pro"
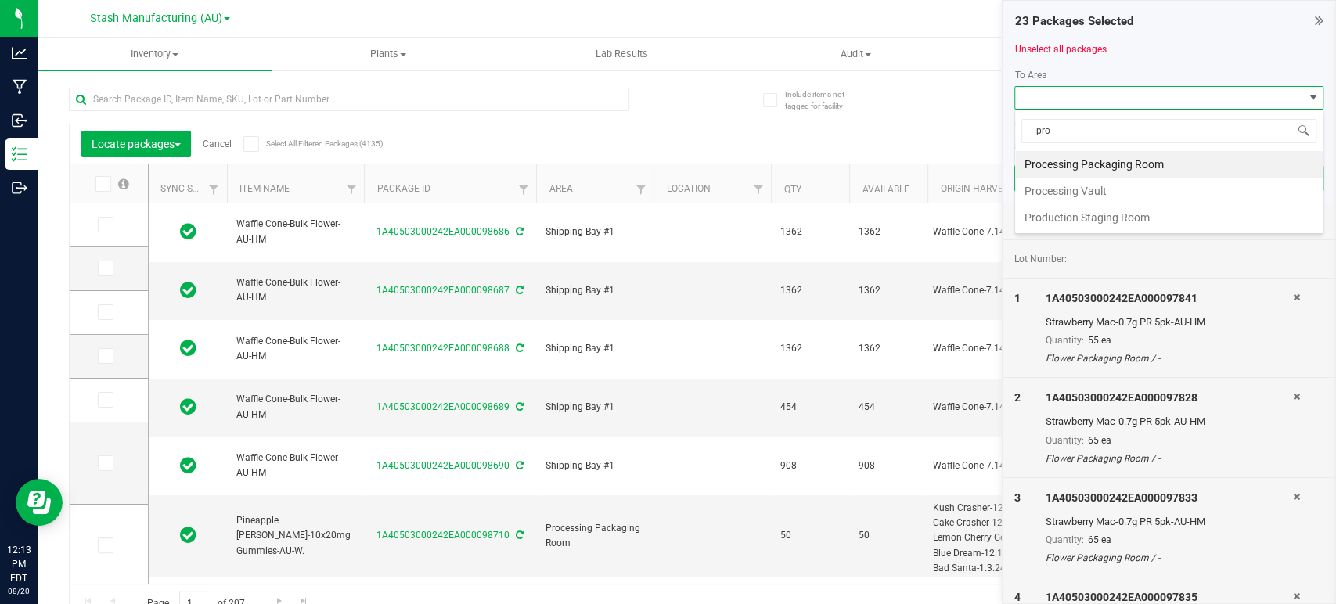
click at [1080, 195] on li "Processing Vault" at bounding box center [1169, 191] width 308 height 27
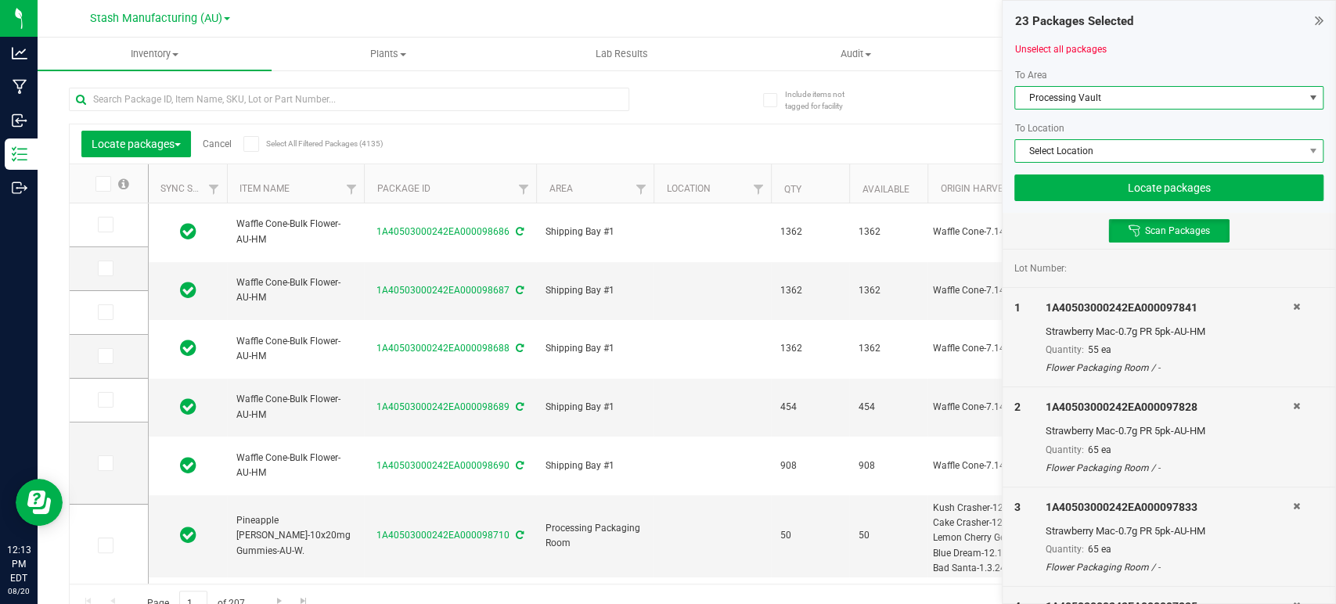
click at [1059, 149] on span "Select Location" at bounding box center [1159, 151] width 288 height 22
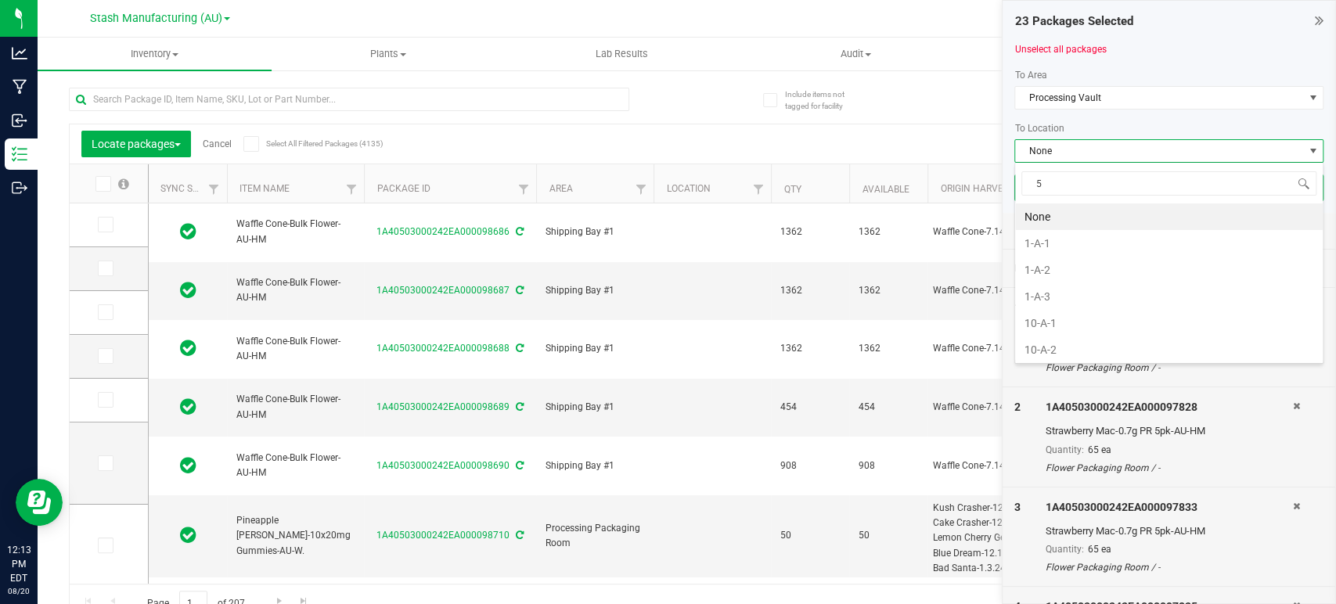
type input "5-"
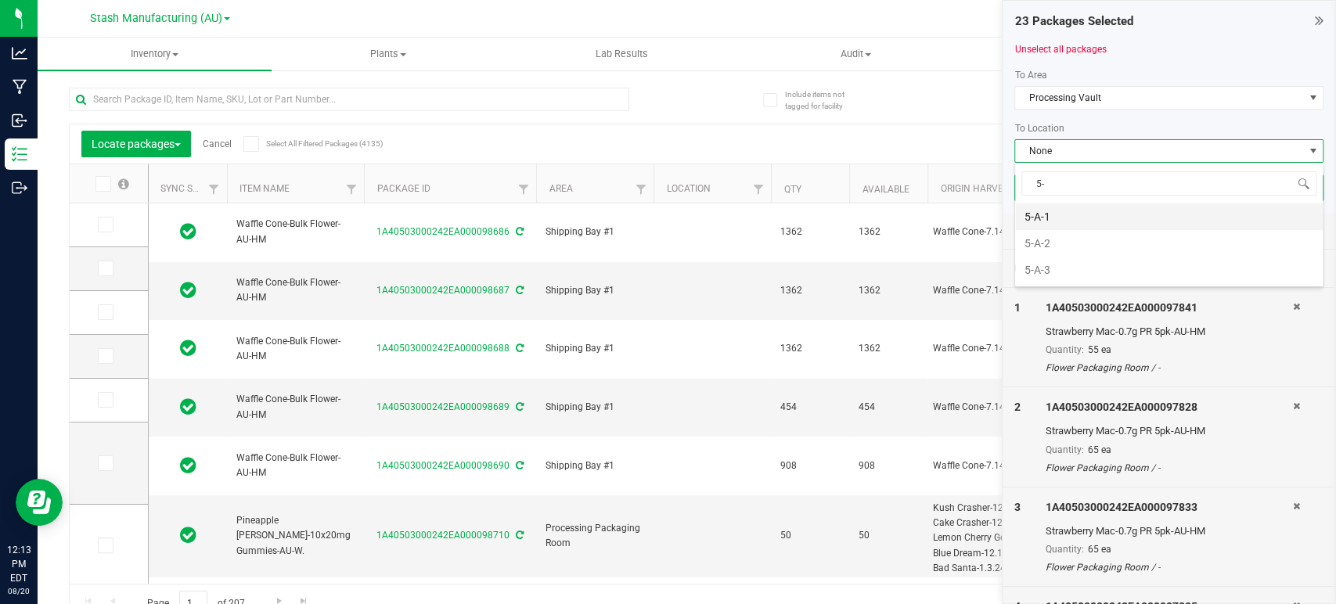
click at [1042, 215] on li "5-A-1" at bounding box center [1169, 216] width 308 height 27
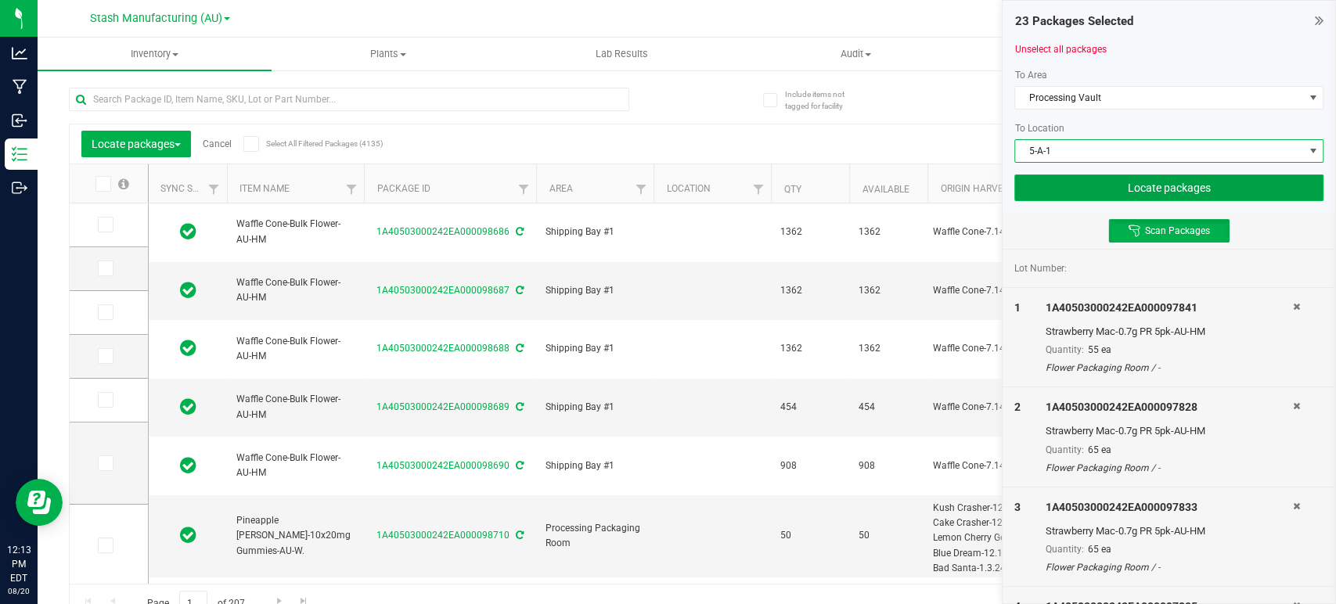
click at [1082, 180] on button "Locate packages" at bounding box center [1168, 188] width 309 height 27
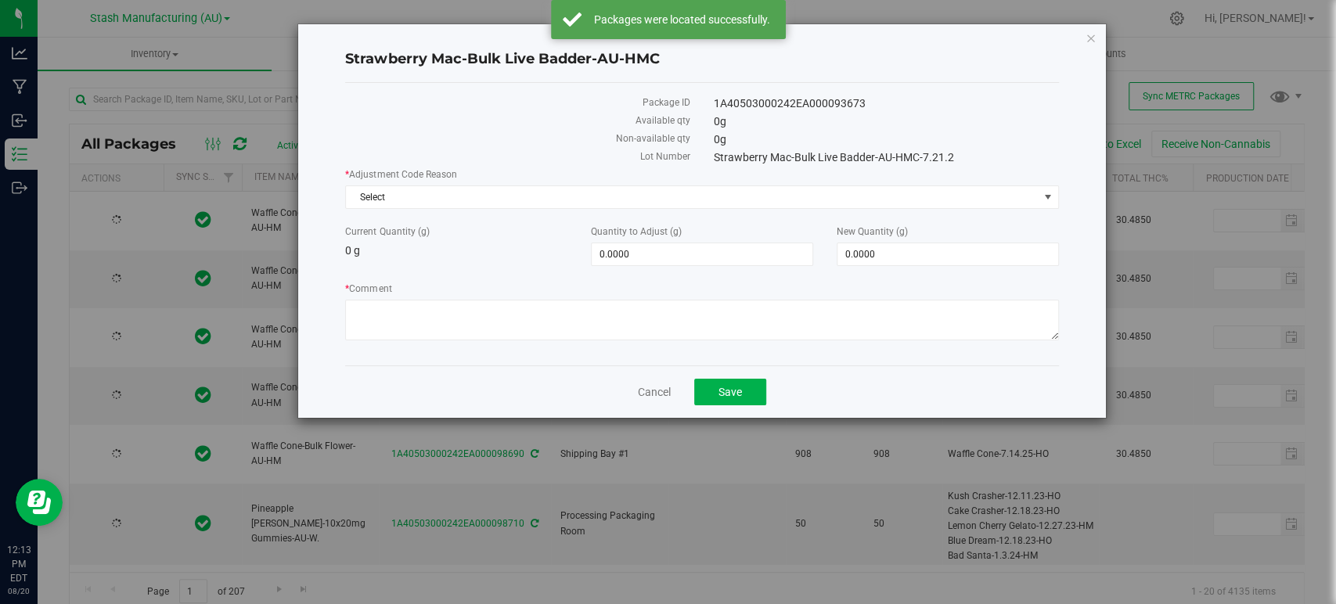
type input "2026-08-11"
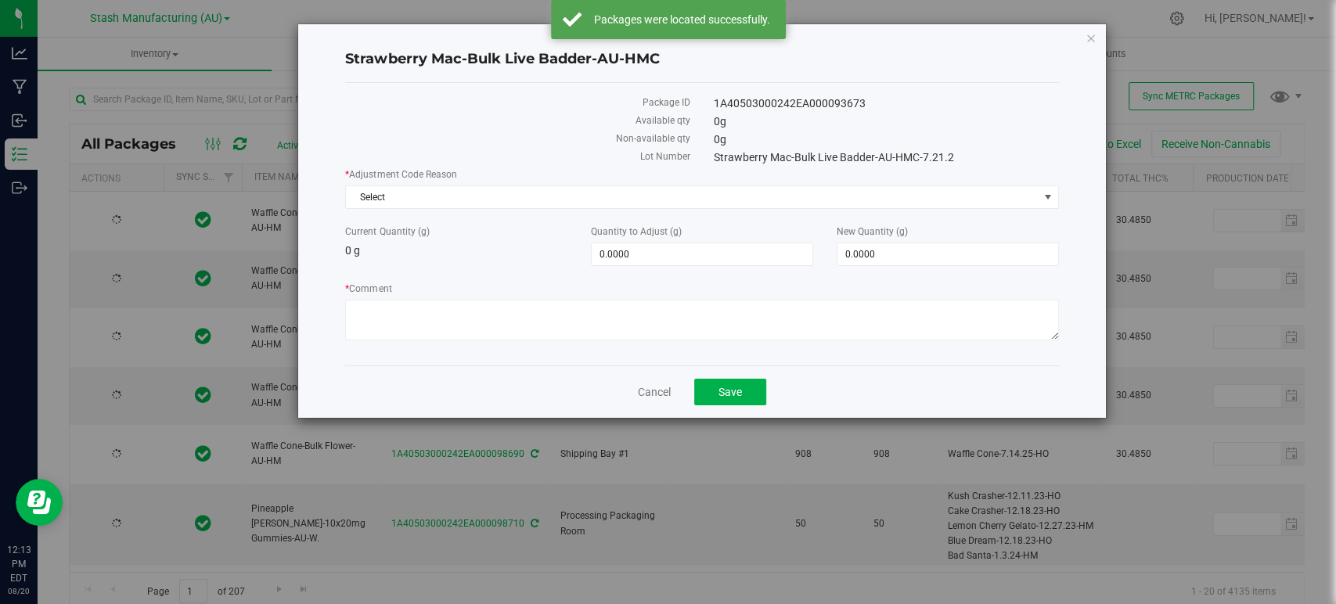
type input "2025-08-12"
type input "2026-08-12"
type input "2025-08-12"
type input "2026-08-12"
type input "2025-08-12"
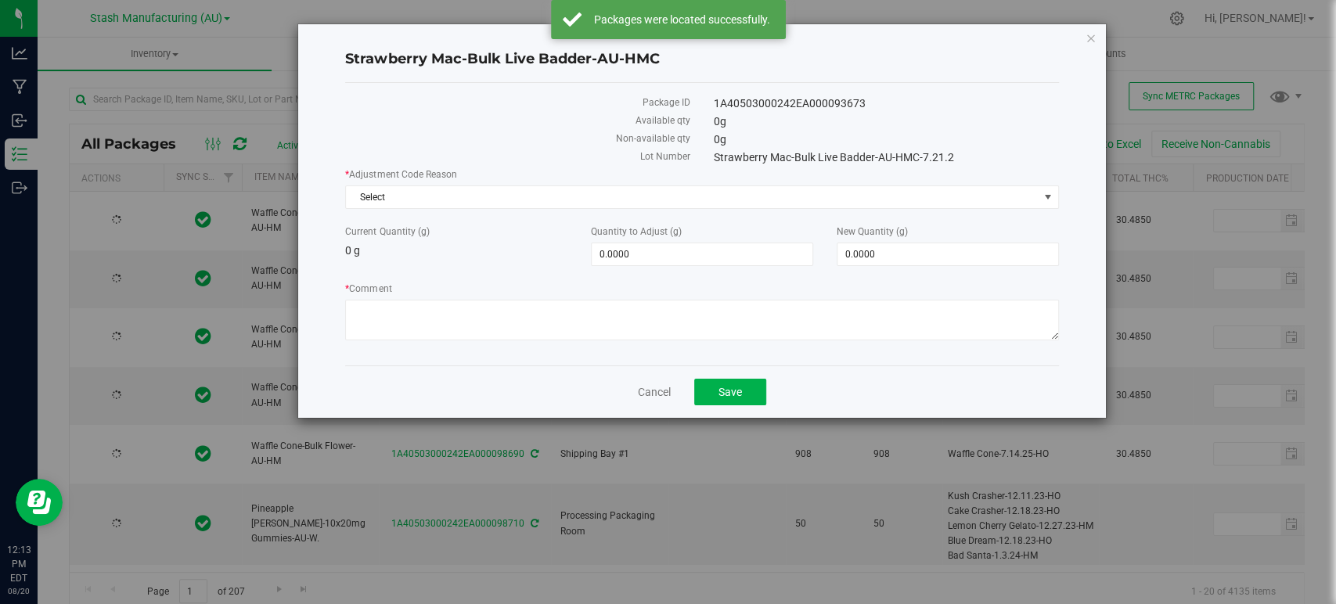
type input "2026-08-12"
type input "2025-08-12"
type input "2026-08-12"
type input "2025-08-12"
type input "2026-08-12"
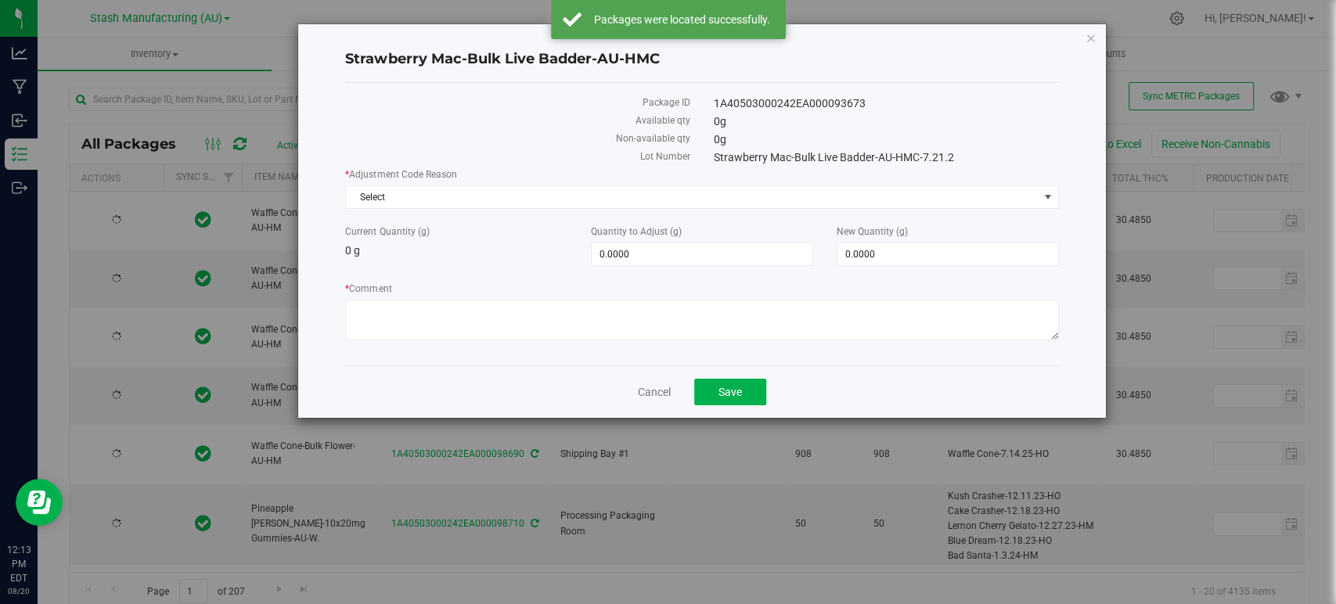
type input "2025-08-12"
type input "2026-08-12"
type input "2025-08-12"
type input "2026-08-12"
type input "2025-08-12"
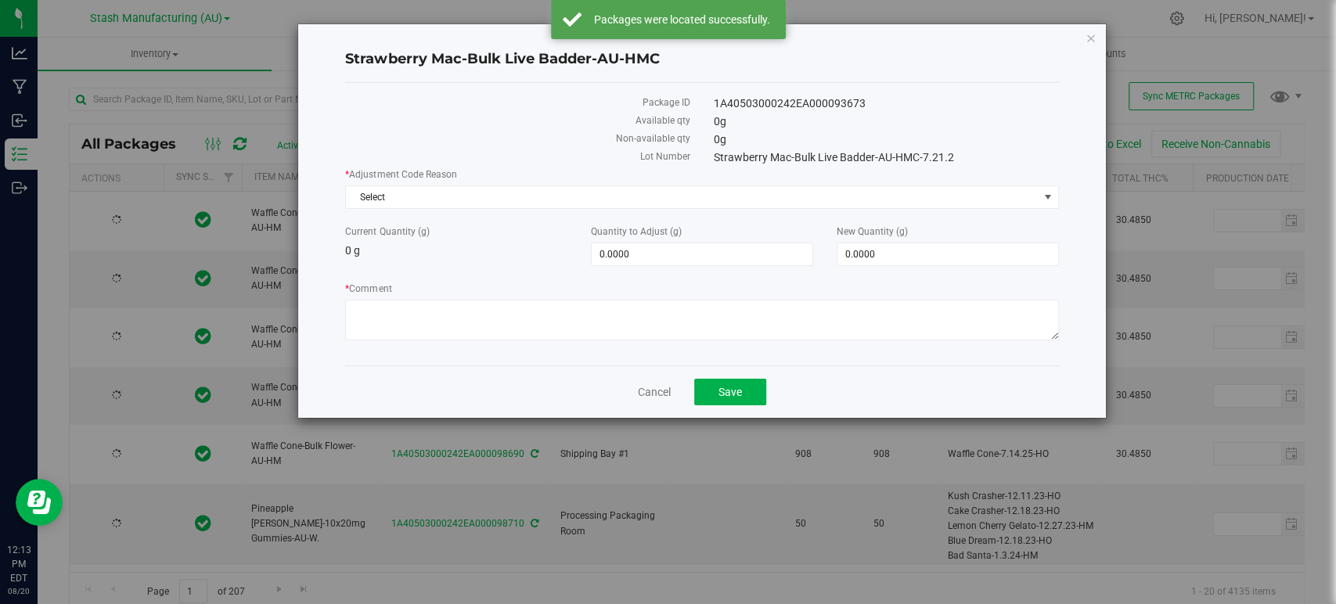
type input "2026-08-12"
type input "2025-08-12"
type input "2026-08-12"
type input "2025-08-12"
type input "2026-08-12"
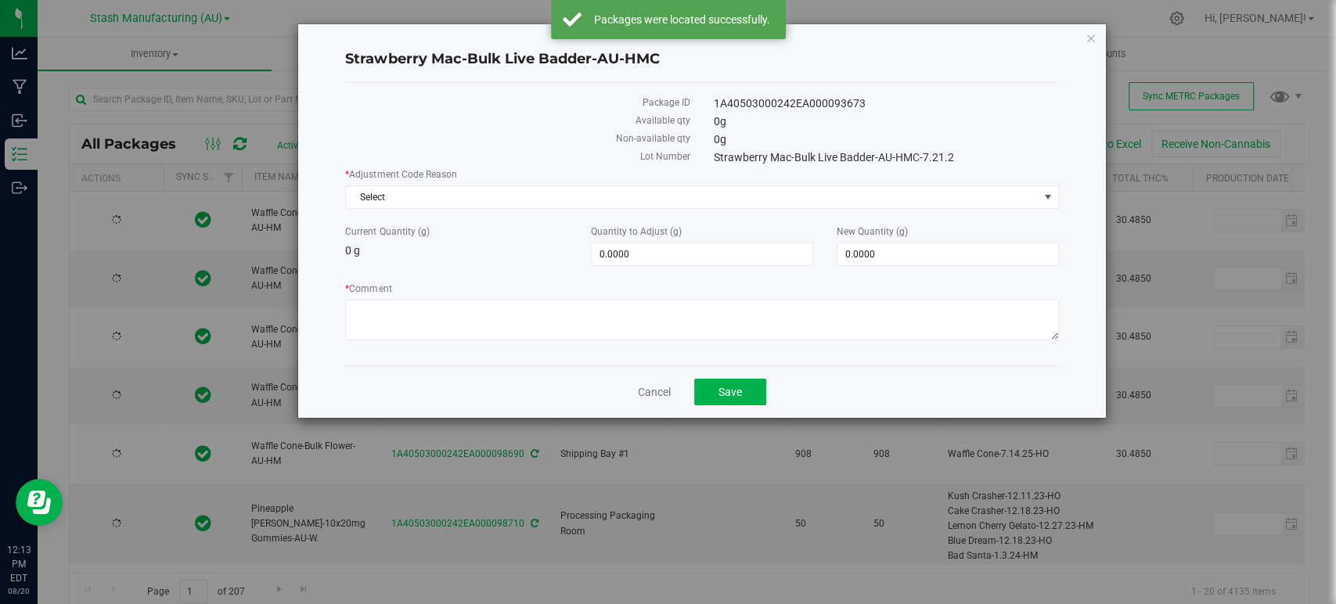
type input "2025-08-12"
type input "2026-08-12"
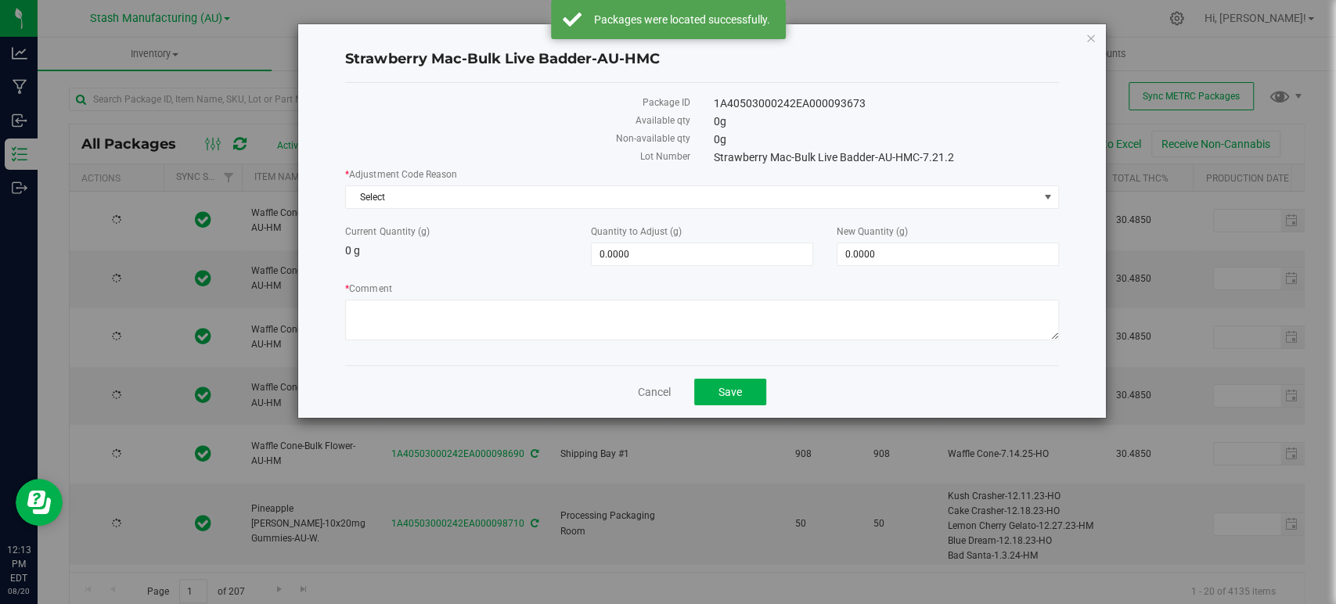
type input "2026-08-12"
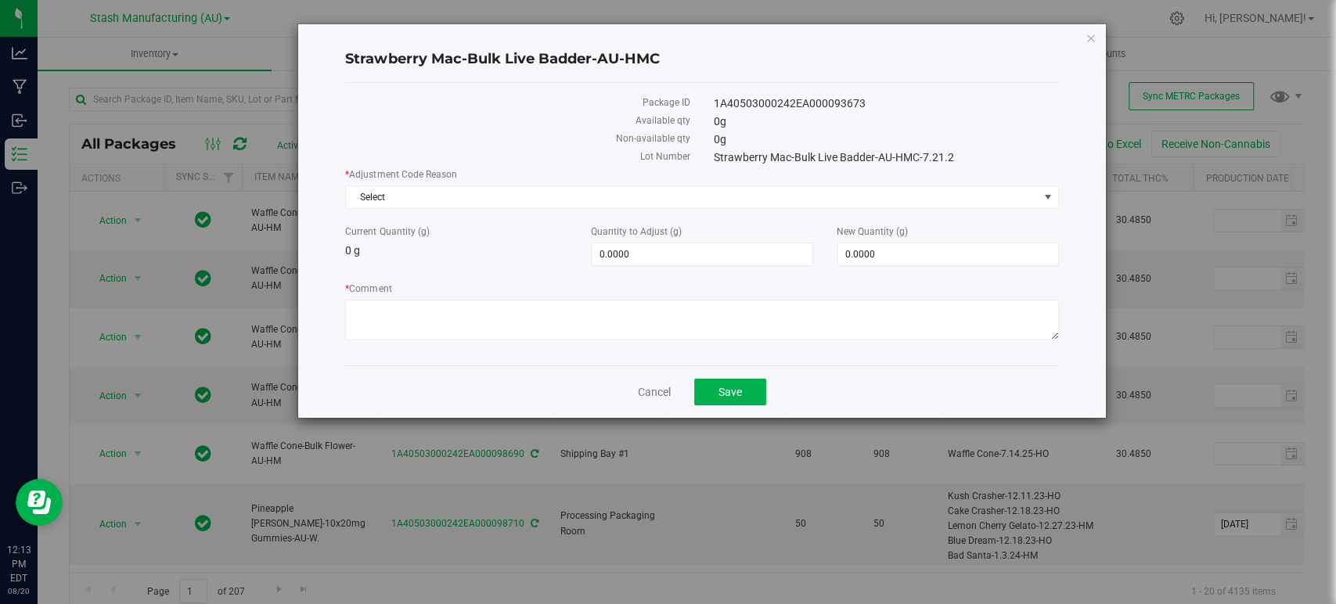
click at [655, 381] on div "Cancel Save" at bounding box center [701, 391] width 713 height 52
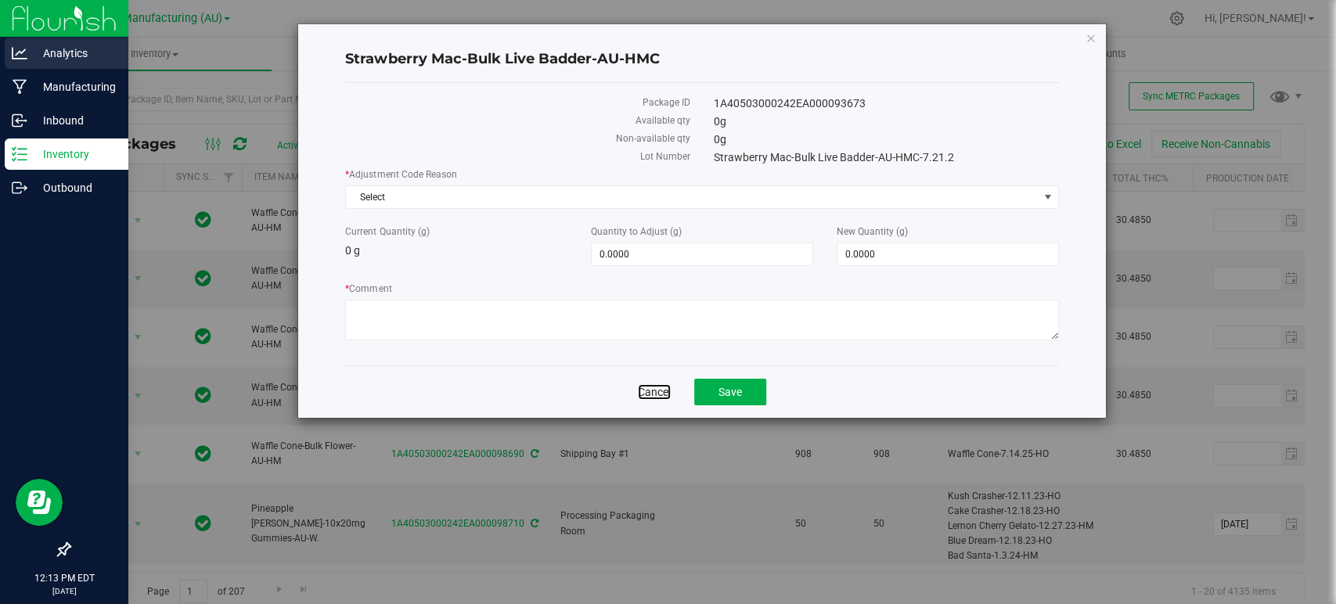
click at [653, 390] on link "Cancel" at bounding box center [654, 392] width 33 height 16
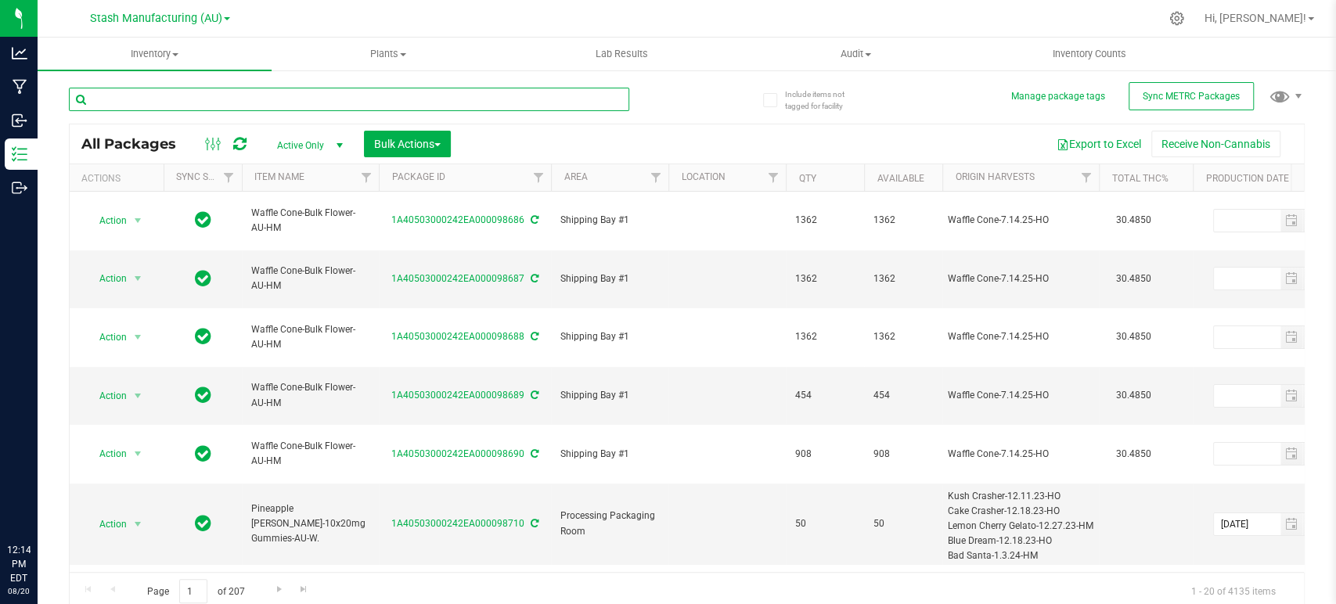
click at [415, 103] on input "text" at bounding box center [349, 99] width 560 height 23
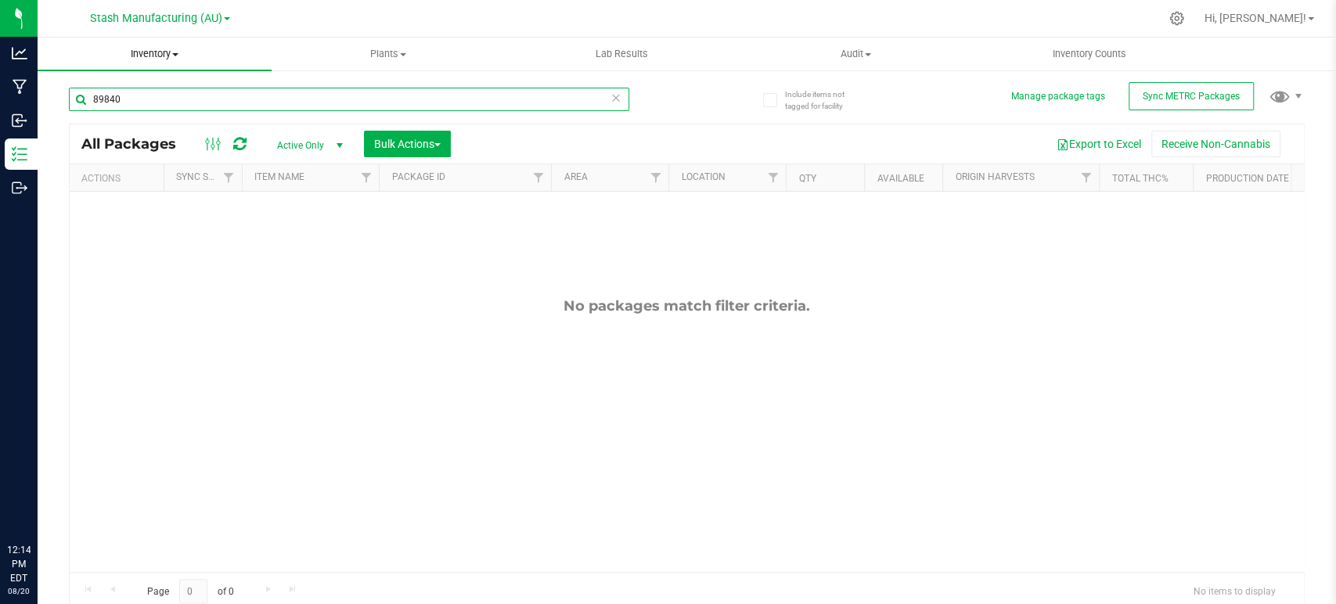
type input "89840"
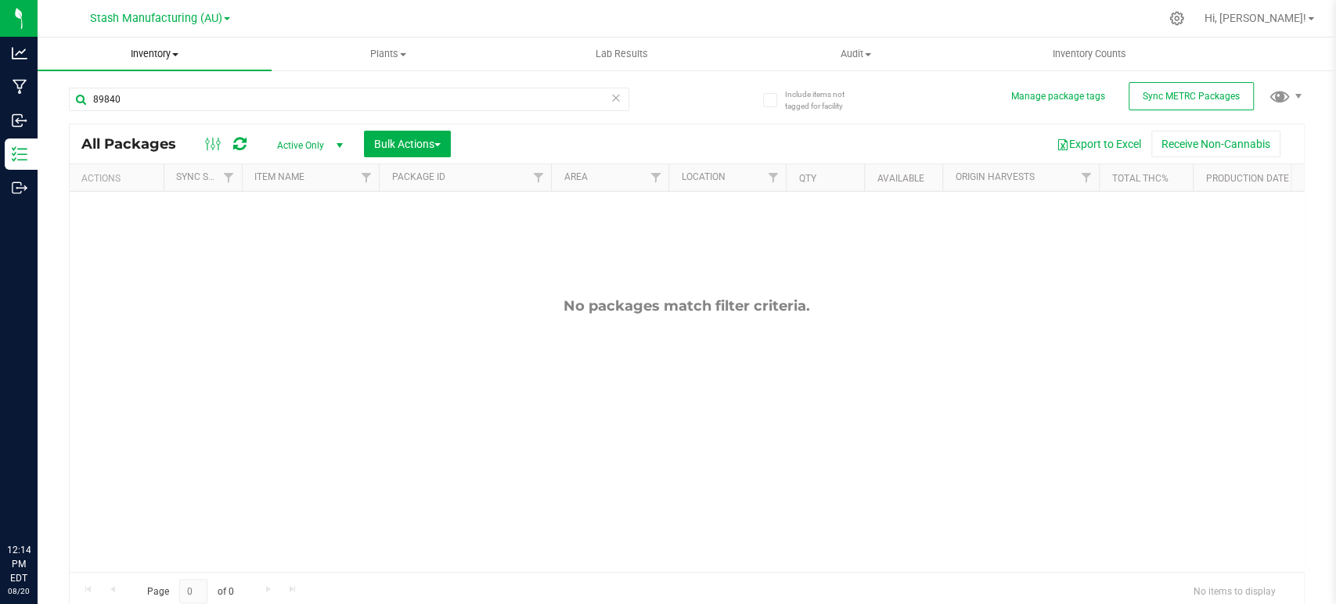
click at [151, 55] on span "Inventory" at bounding box center [155, 54] width 234 height 14
click at [110, 93] on span "All packages" at bounding box center [91, 94] width 107 height 13
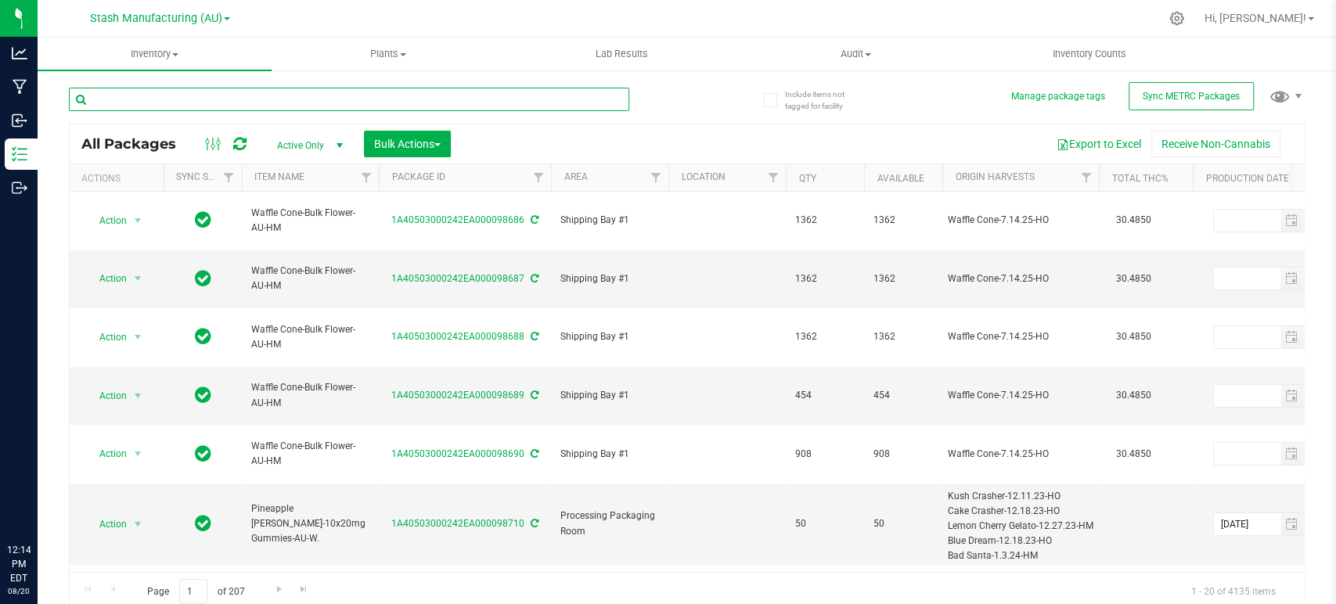
click at [163, 99] on input "text" at bounding box center [349, 99] width 560 height 23
type input "89890"
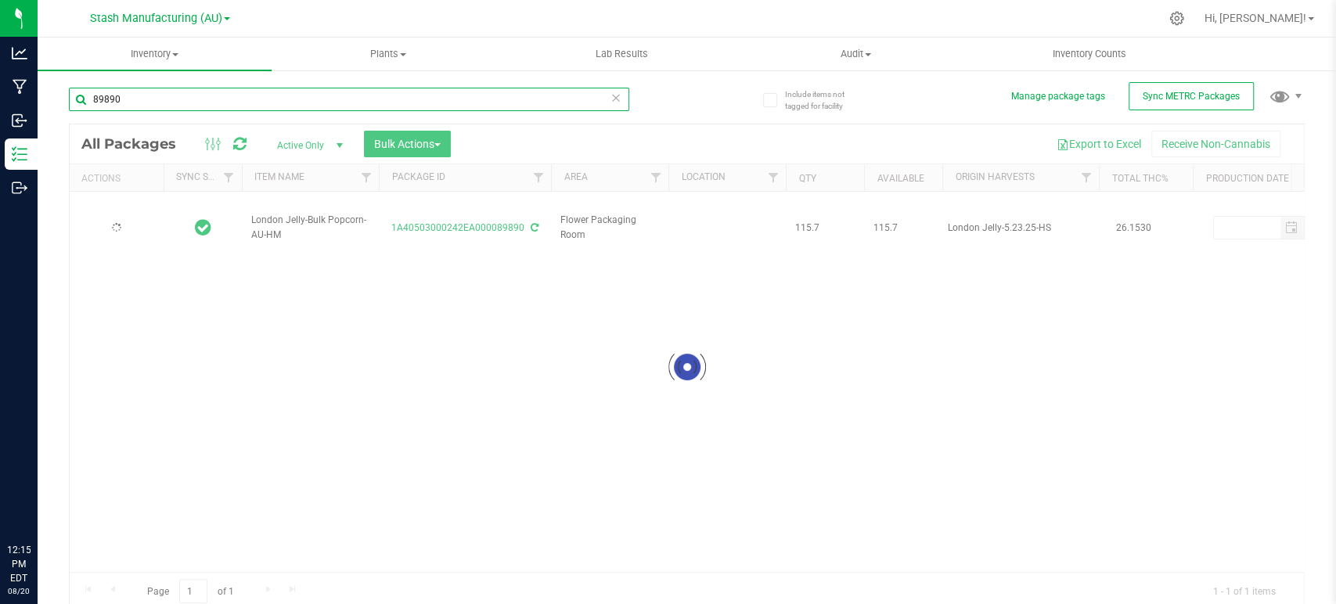
type input "2026-06-18"
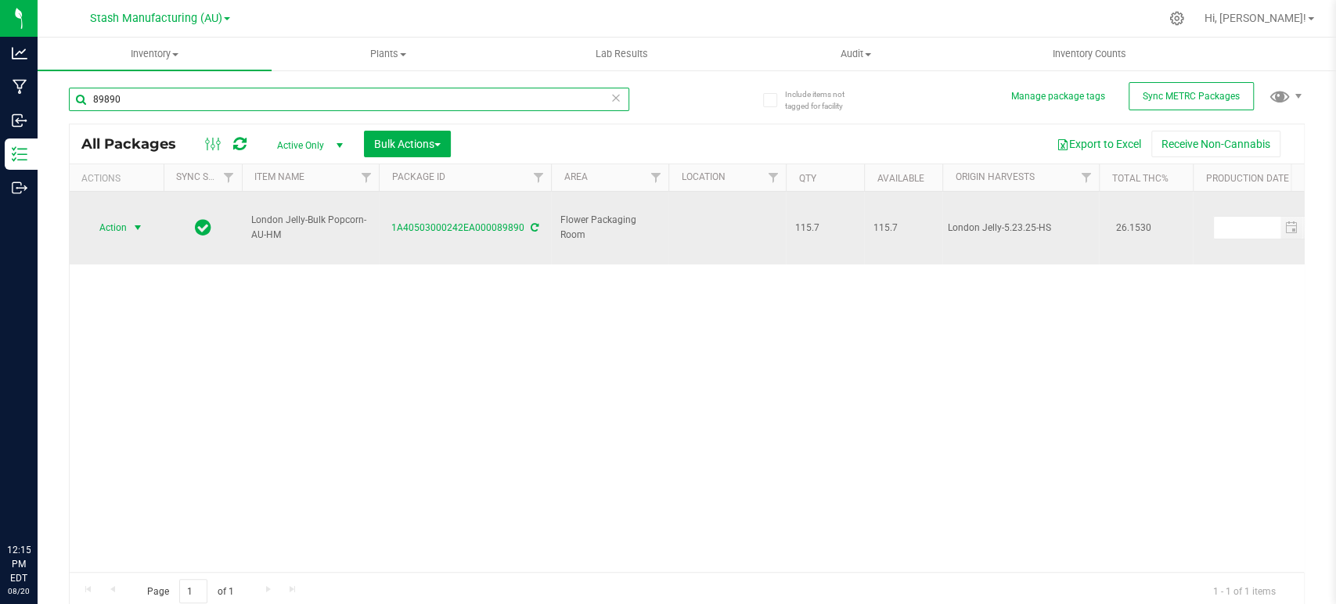
type input "89890"
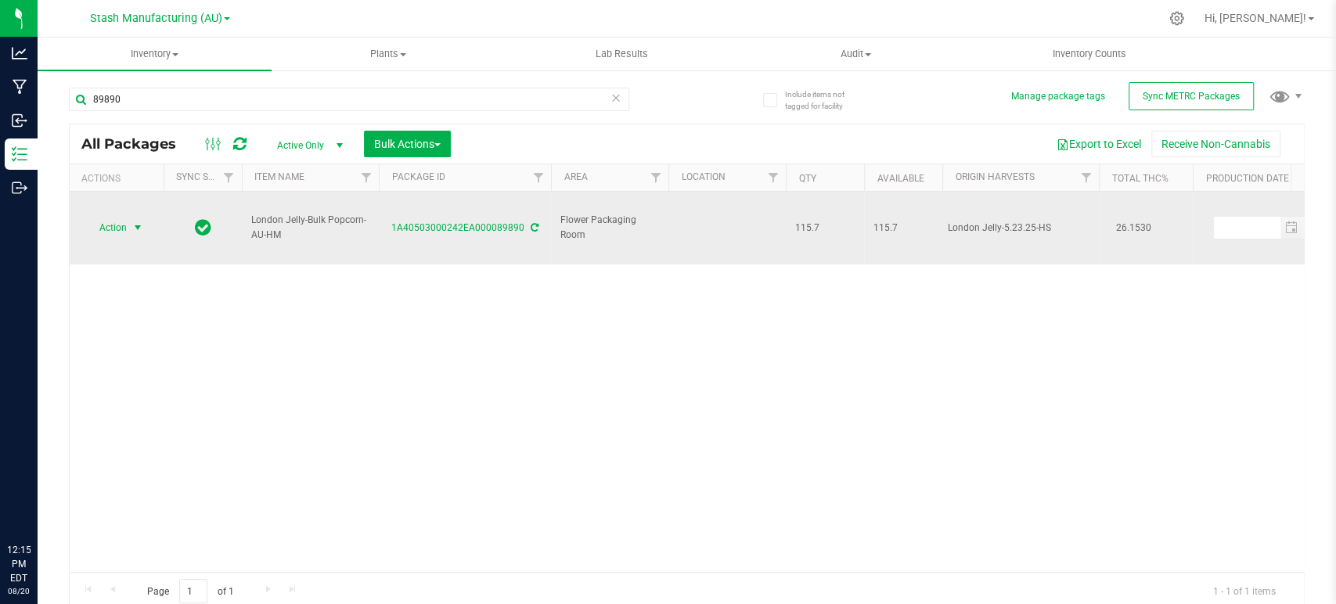
click at [116, 221] on span "Action" at bounding box center [106, 228] width 42 height 22
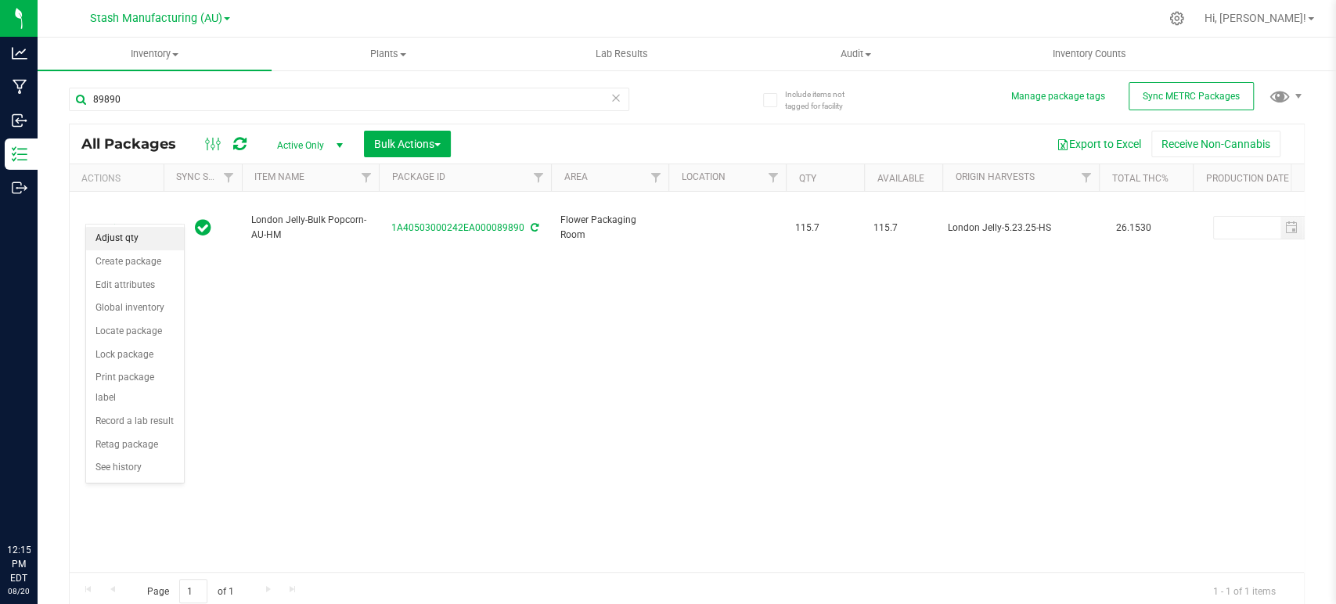
click at [124, 245] on li "Adjust qty" at bounding box center [135, 238] width 98 height 23
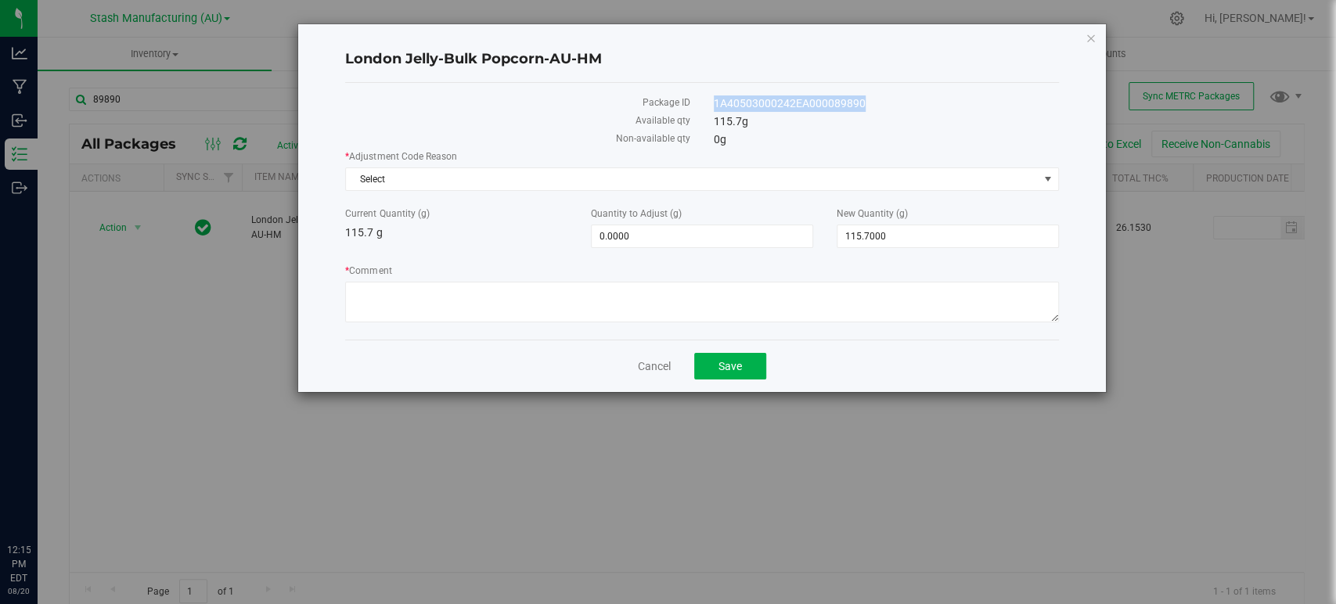
drag, startPoint x: 869, startPoint y: 106, endPoint x: 714, endPoint y: 104, distance: 155.0
click at [714, 104] on div "1A40503000242EA000089890" at bounding box center [886, 103] width 369 height 16
copy div "1A40503000242EA000089890"
click at [671, 178] on span "Select" at bounding box center [692, 179] width 692 height 22
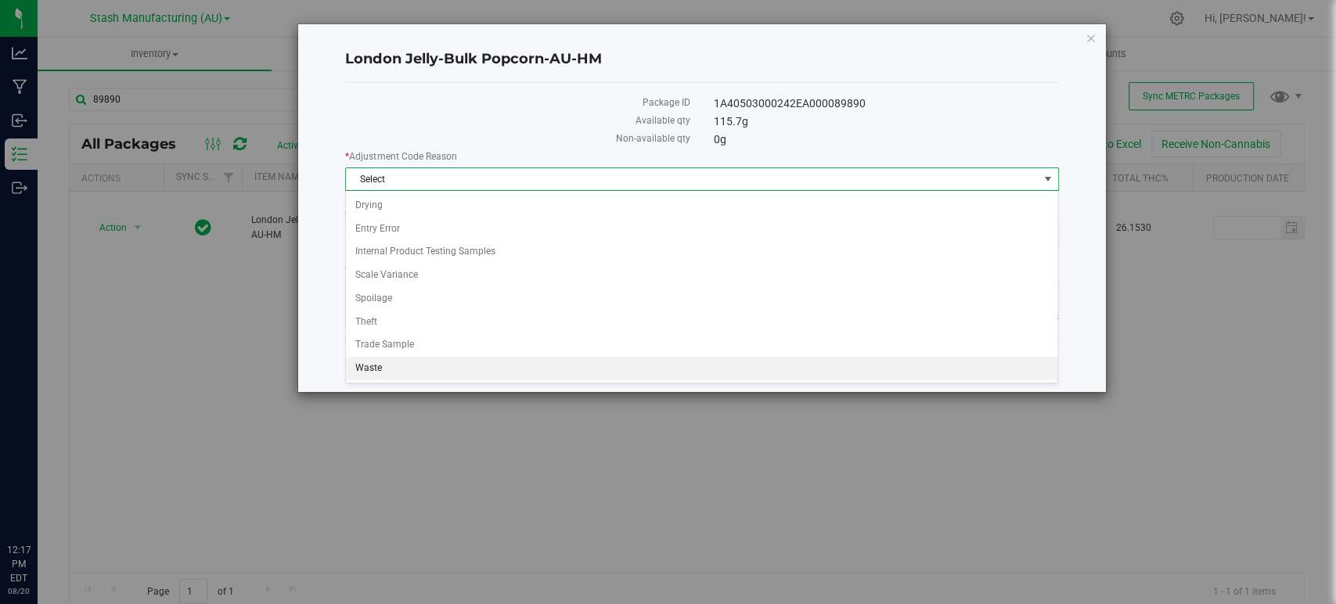
click at [402, 367] on li "Waste" at bounding box center [701, 368] width 711 height 23
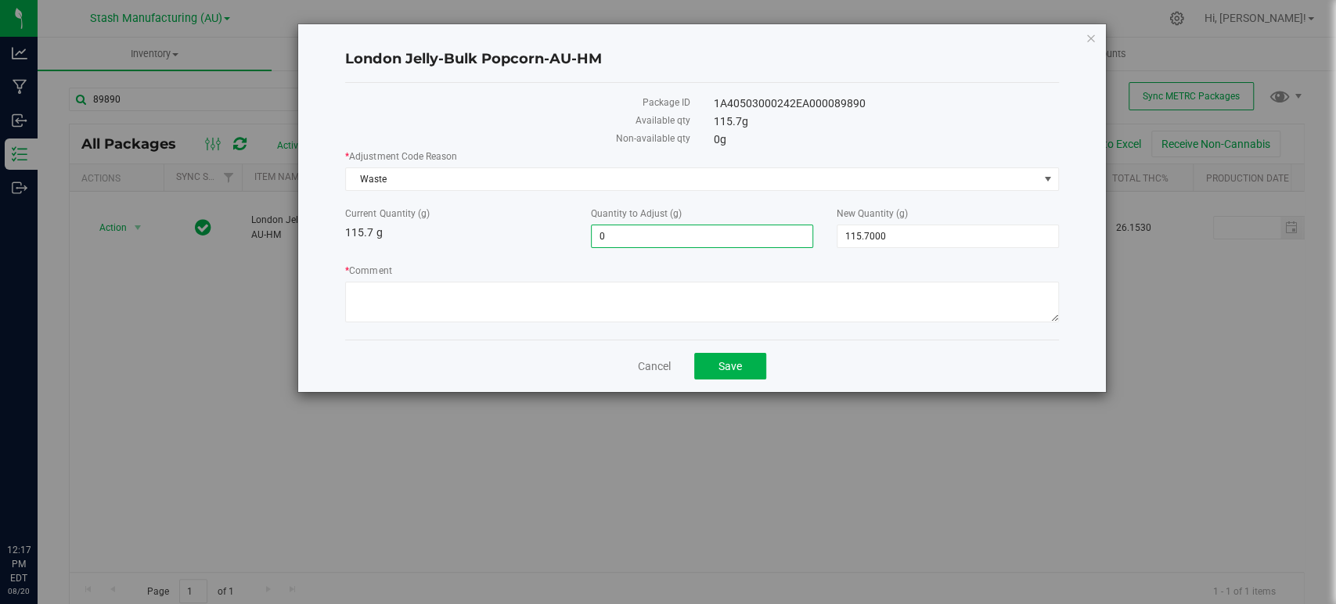
click at [648, 236] on span "0.0000 0" at bounding box center [702, 236] width 222 height 23
click at [648, 236] on input "0" at bounding box center [702, 236] width 221 height 22
type input "-34"
type input "-34.0000"
type input "81.7000"
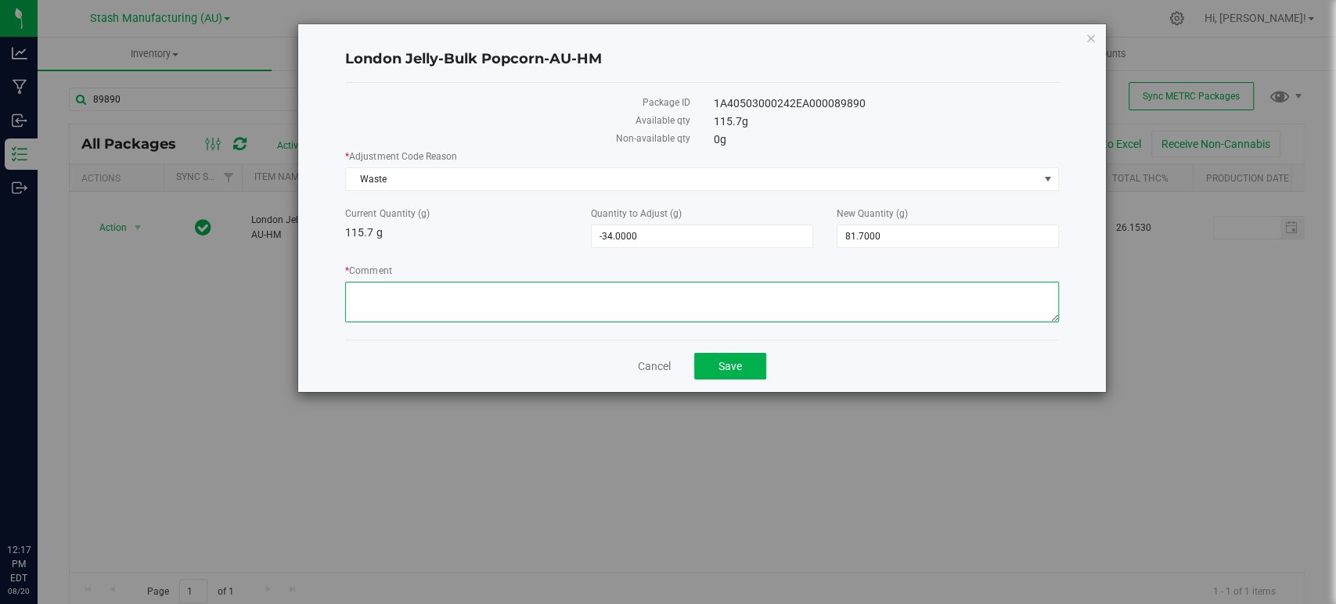
click at [565, 319] on textarea "* Comment" at bounding box center [701, 302] width 713 height 41
type textarea "PR Waste."
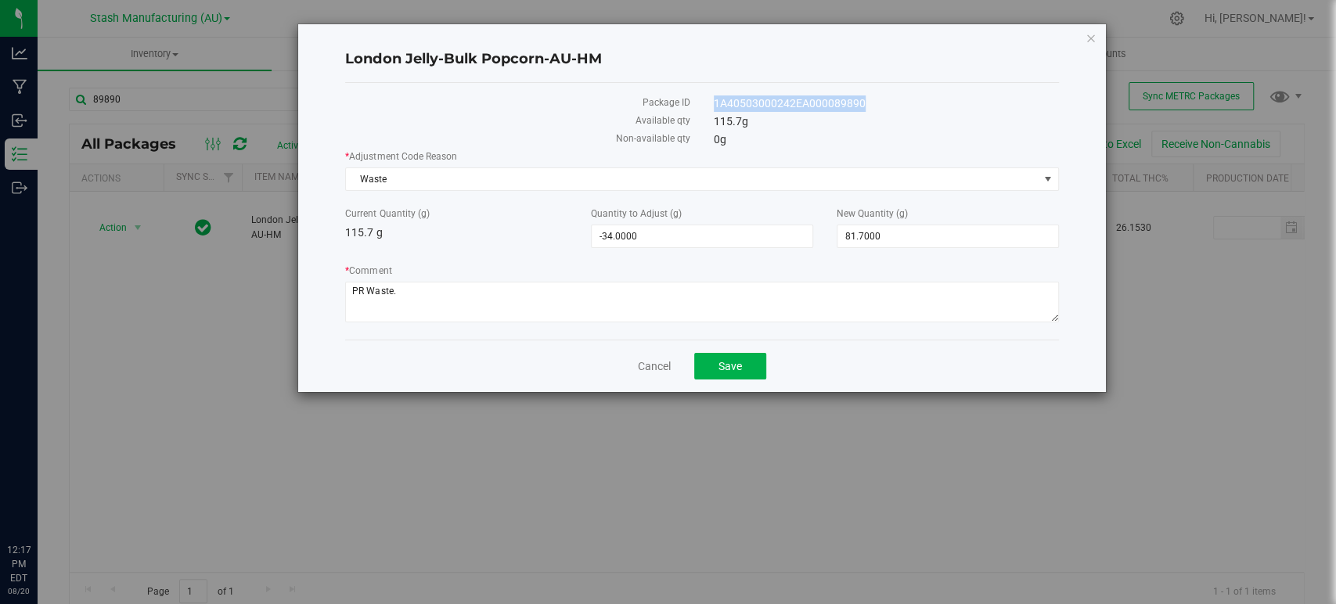
drag, startPoint x: 871, startPoint y: 99, endPoint x: 716, endPoint y: 99, distance: 155.0
click at [716, 99] on div "1A40503000242EA000089890" at bounding box center [886, 103] width 369 height 16
copy div "1A40503000242EA000089890"
click at [729, 376] on button "Save" at bounding box center [730, 366] width 72 height 27
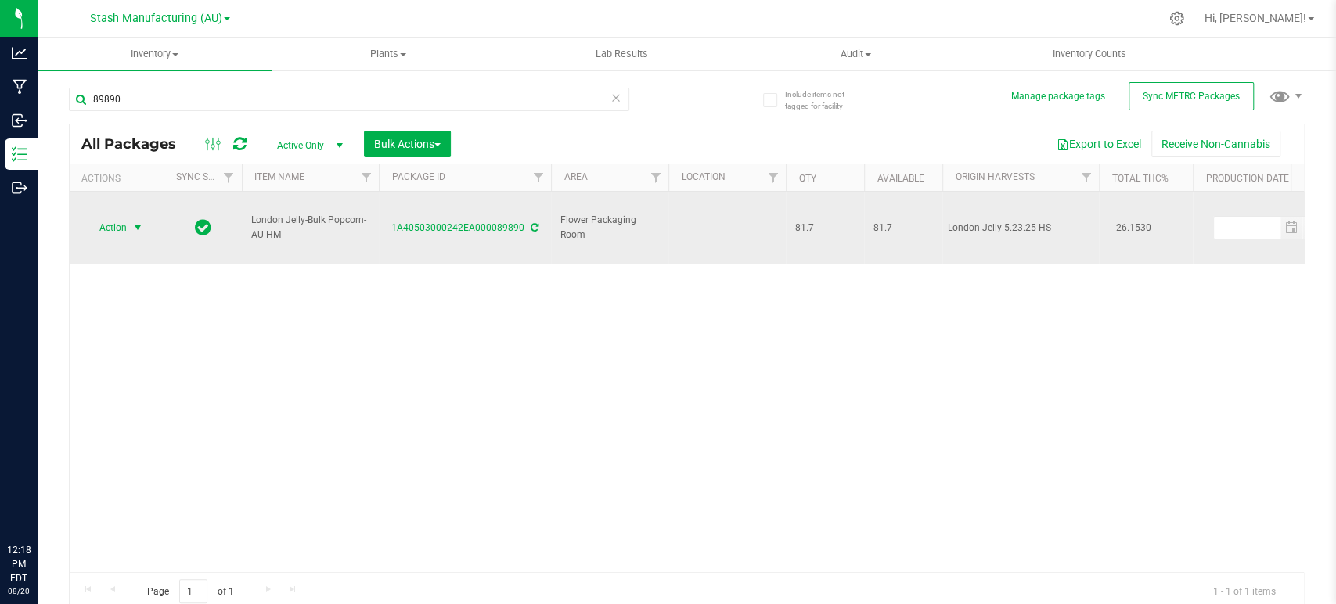
click at [130, 217] on span "select" at bounding box center [138, 228] width 20 height 22
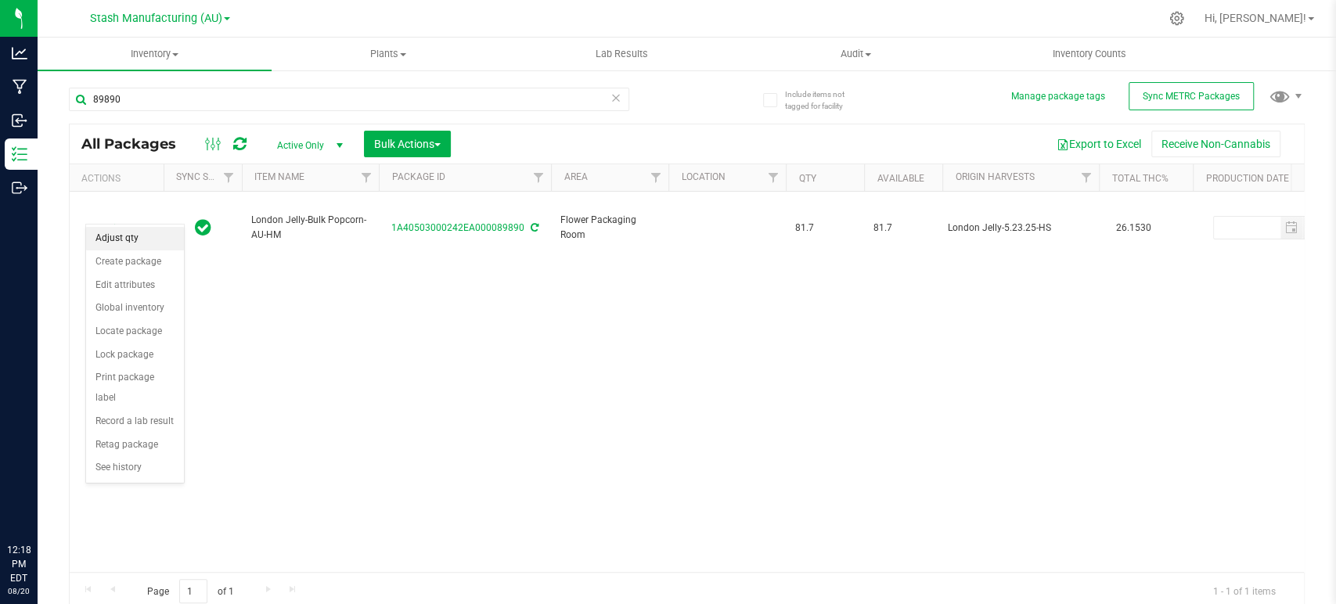
click at [117, 238] on li "Adjust qty" at bounding box center [135, 238] width 98 height 23
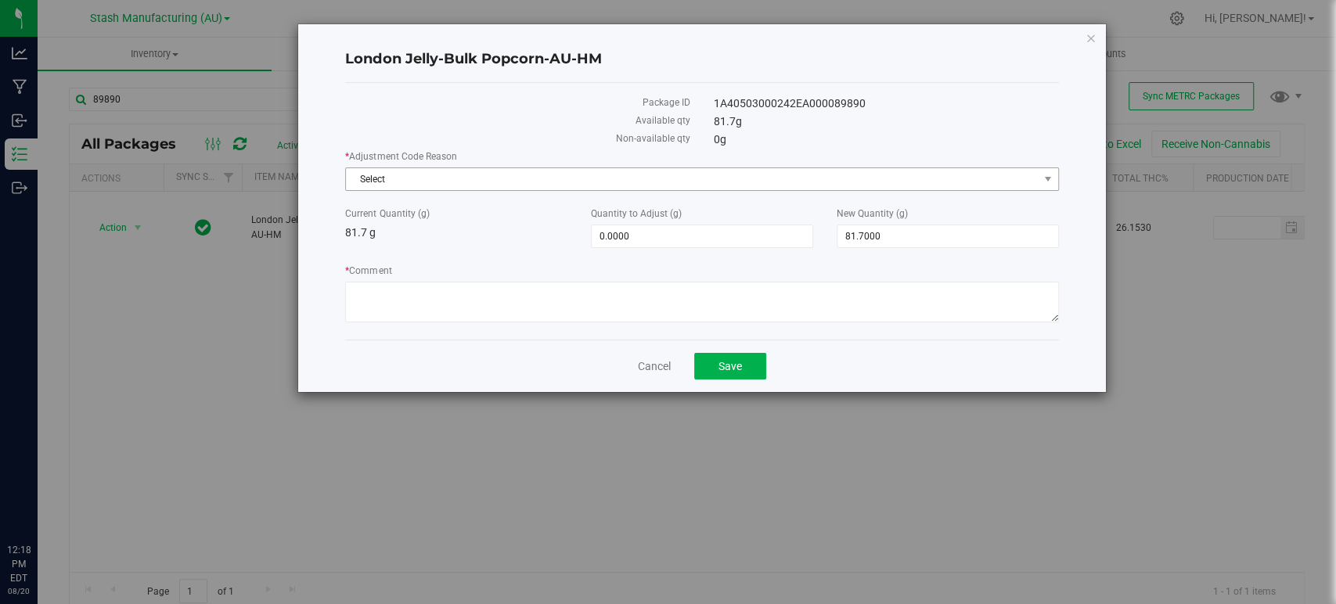
click at [460, 183] on span "Select" at bounding box center [692, 179] width 692 height 22
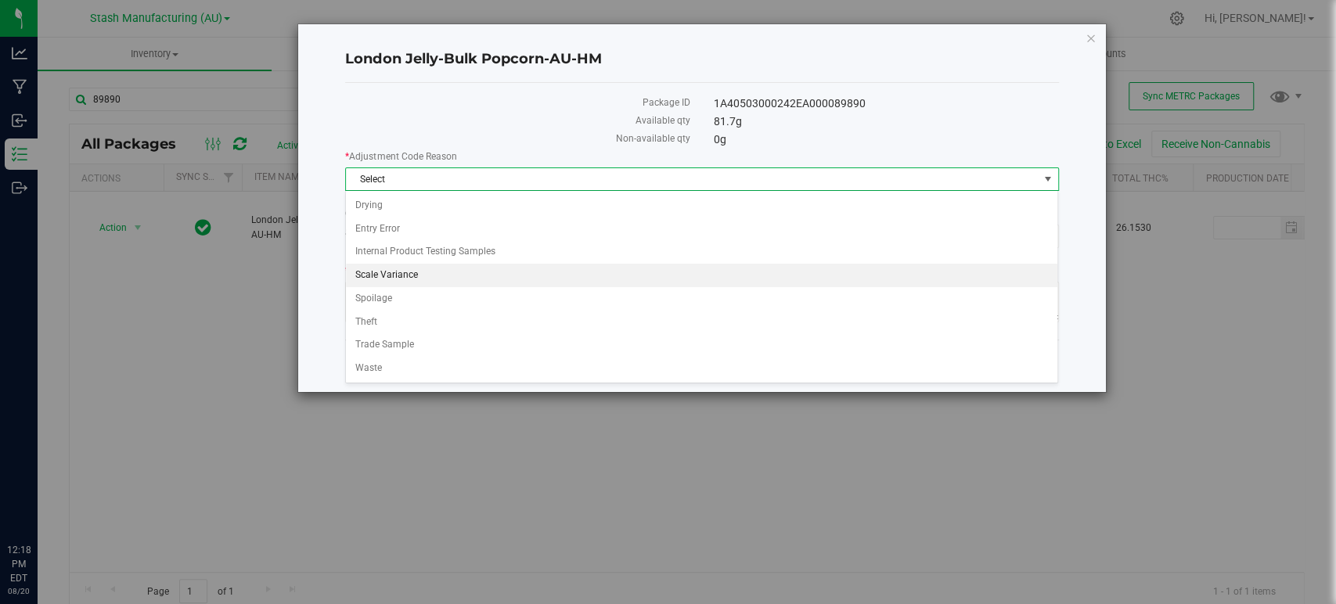
click at [397, 269] on li "Scale Variance" at bounding box center [701, 275] width 711 height 23
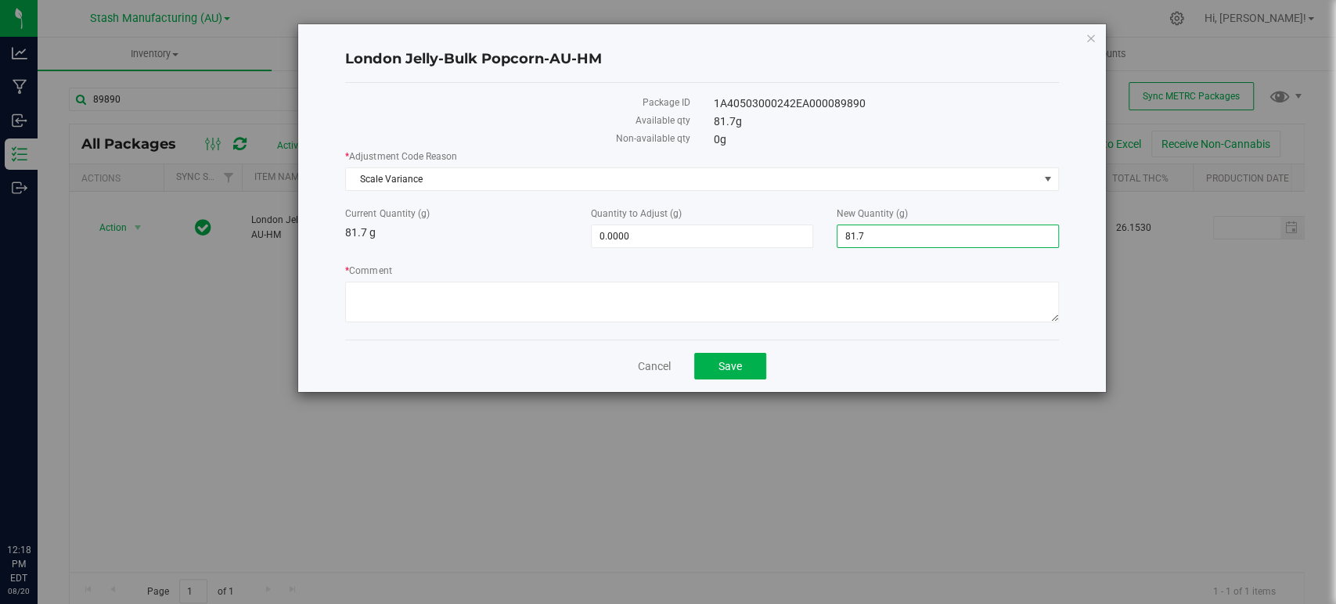
click at [916, 236] on span "81.7000 81.7" at bounding box center [948, 236] width 222 height 23
click at [916, 236] on input "81.7" at bounding box center [947, 236] width 221 height 22
type input "0"
type input "-81.7000"
type input "0.0000"
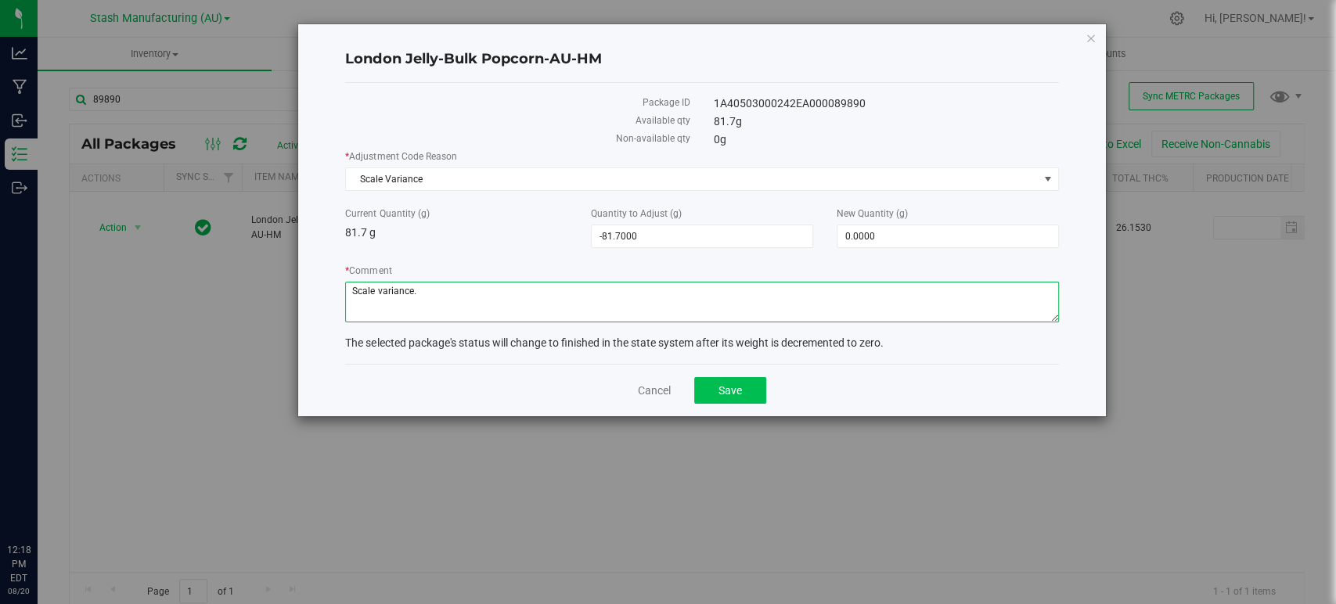
type textarea "Scale variance."
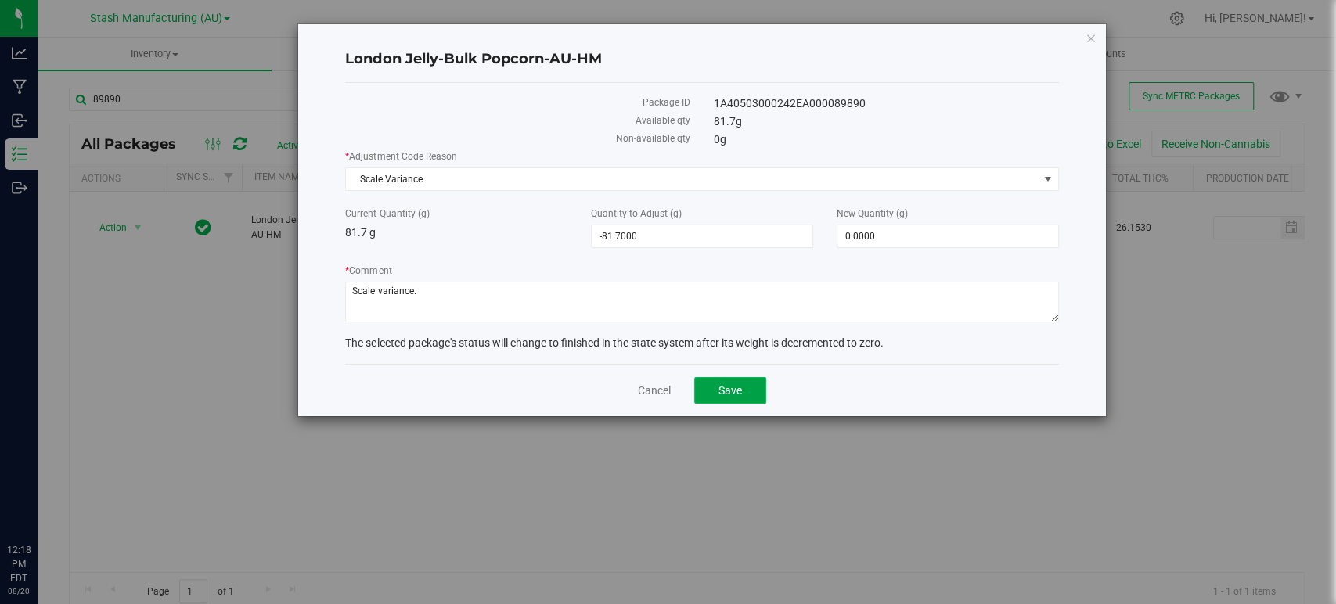
click at [722, 377] on button "Save" at bounding box center [730, 390] width 72 height 27
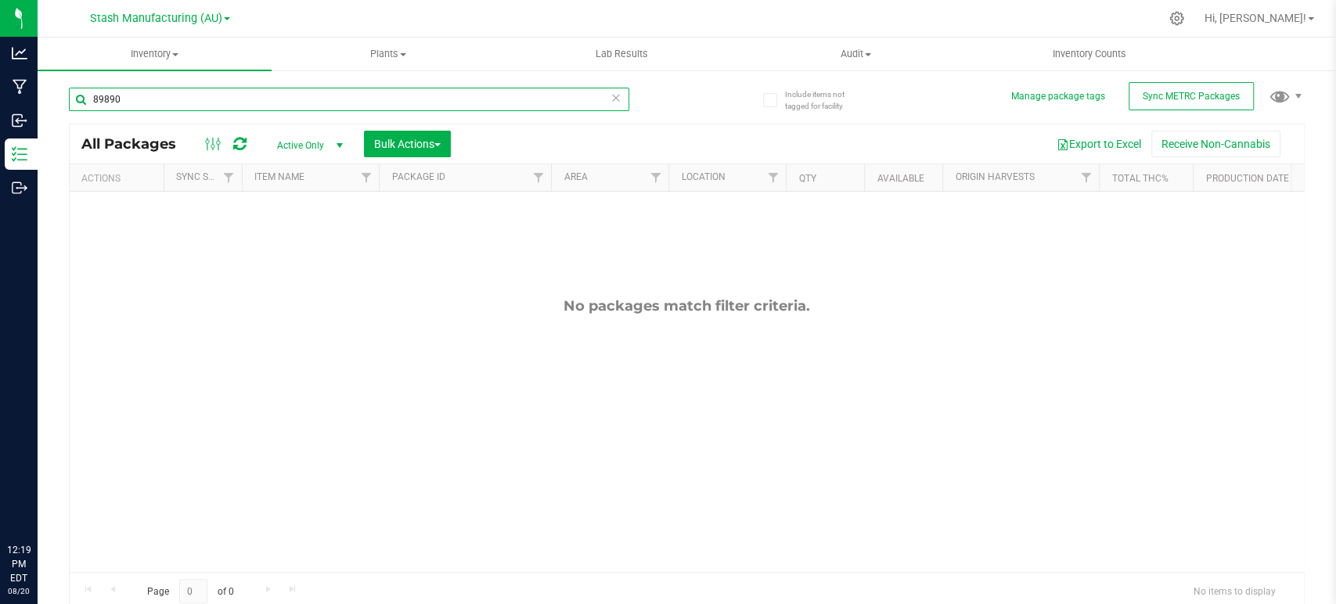
click at [376, 97] on input "89890" at bounding box center [349, 99] width 560 height 23
click at [157, 99] on input "89890" at bounding box center [349, 99] width 560 height 23
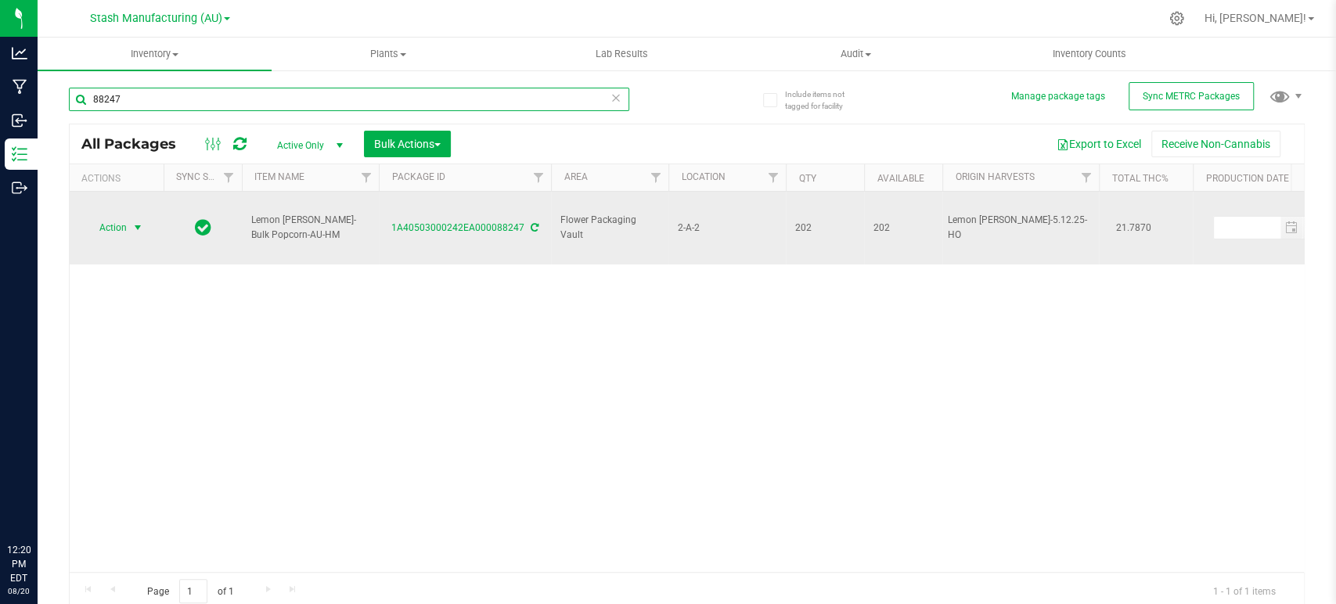
type input "88247"
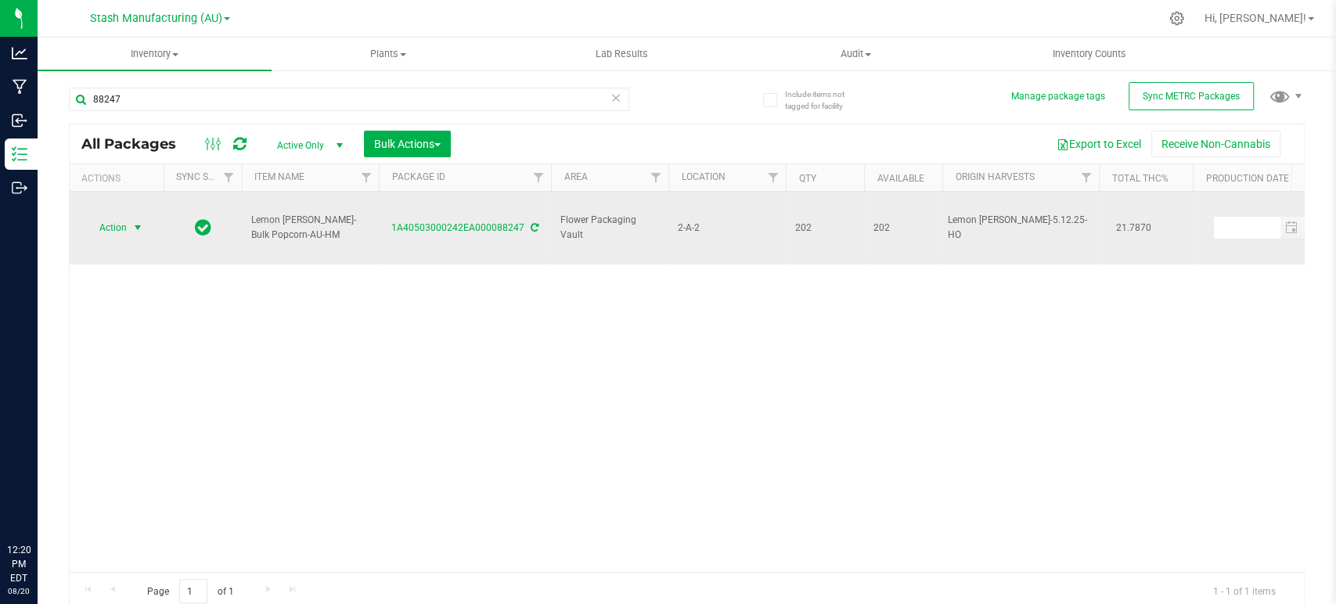
click at [118, 217] on span "Action" at bounding box center [106, 228] width 42 height 22
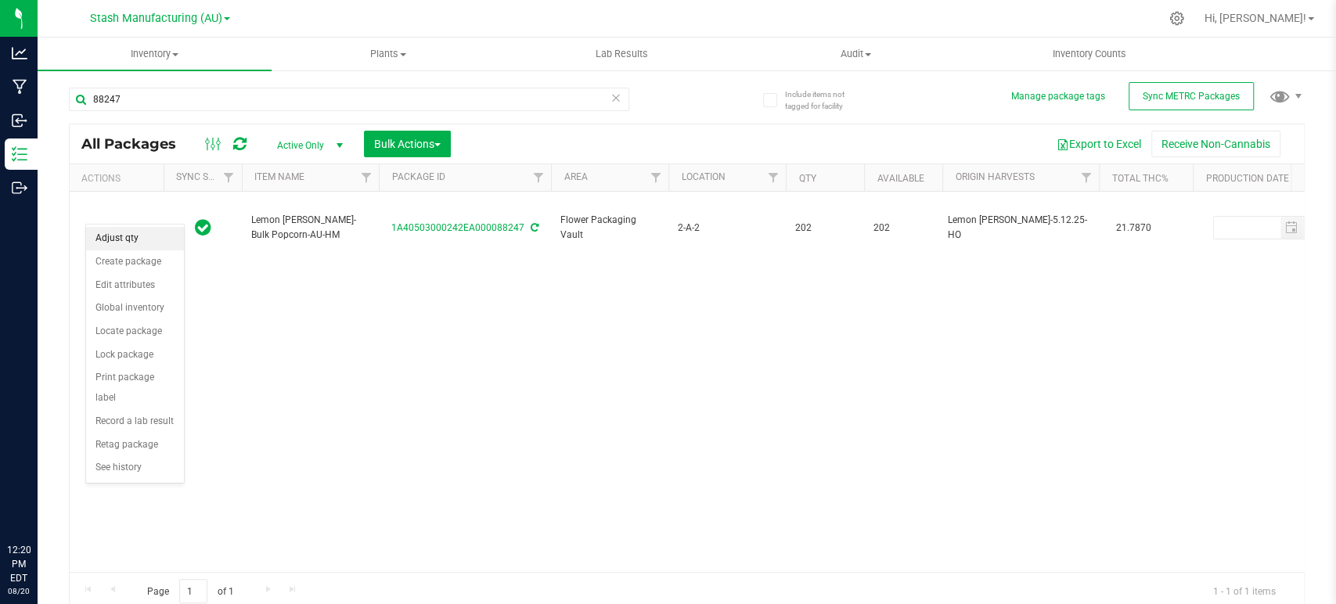
click at [121, 236] on li "Adjust qty" at bounding box center [135, 238] width 98 height 23
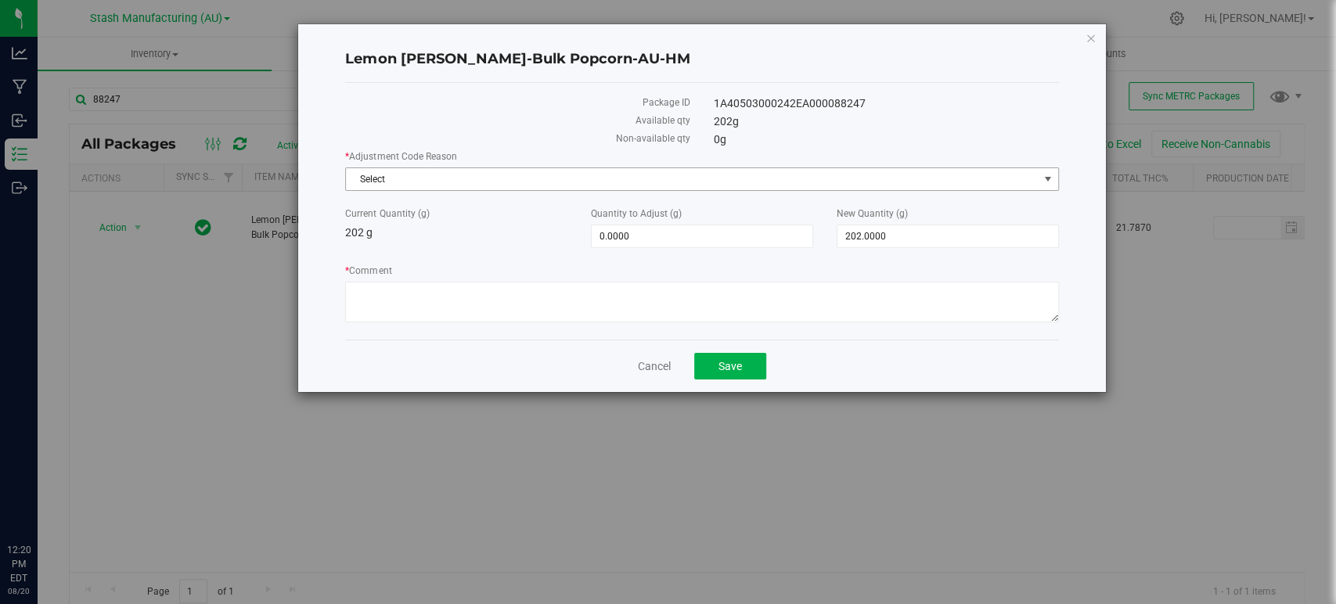
click at [432, 176] on span "Select" at bounding box center [692, 179] width 692 height 22
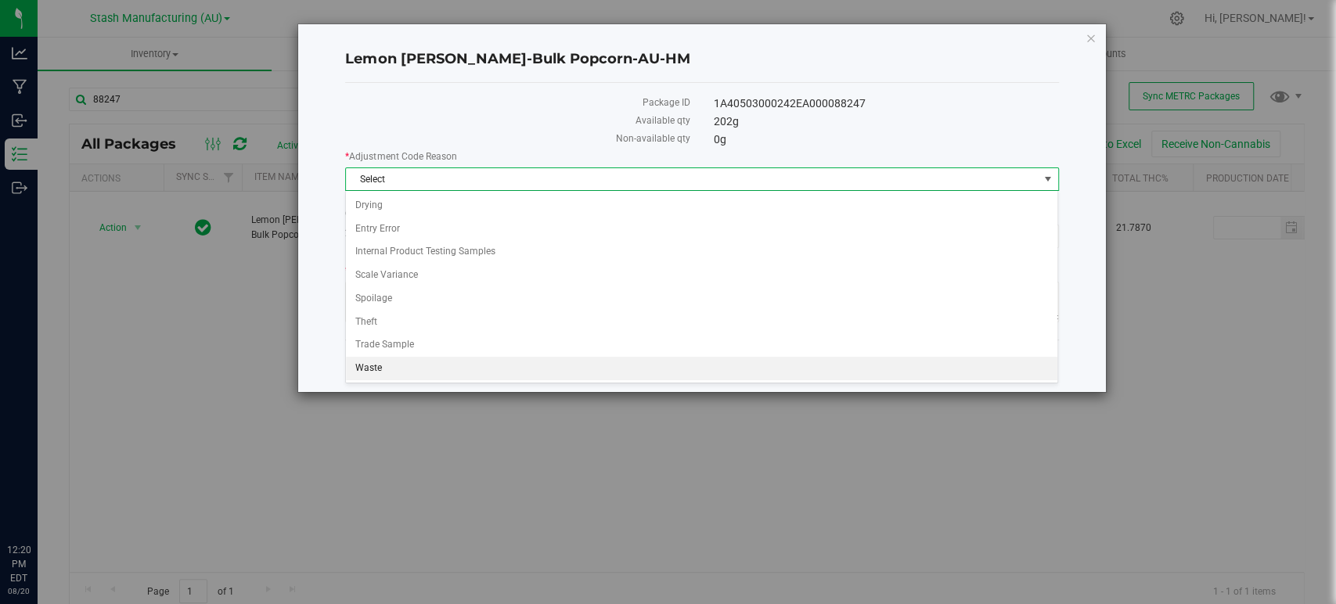
click at [404, 374] on li "Waste" at bounding box center [701, 368] width 711 height 23
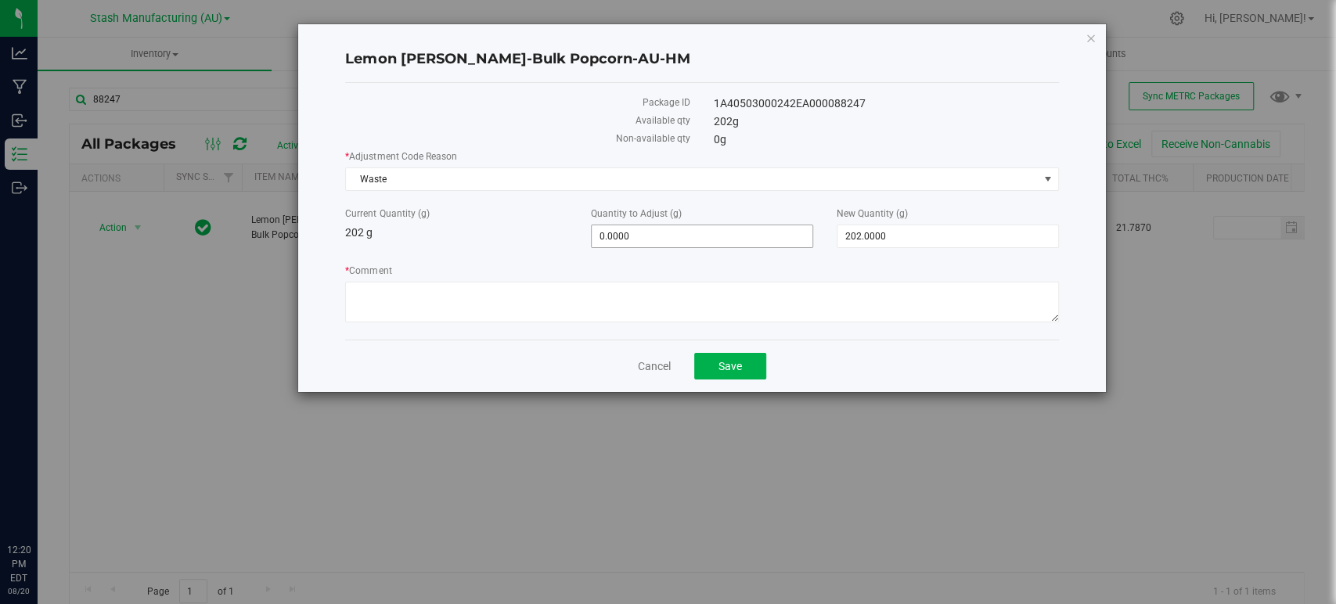
click at [657, 229] on span "0.0000 0" at bounding box center [702, 236] width 222 height 23
click at [0, 0] on input "0" at bounding box center [0, 0] width 0 height 0
type input "-62"
type input "-62.0000"
type input "140.0000"
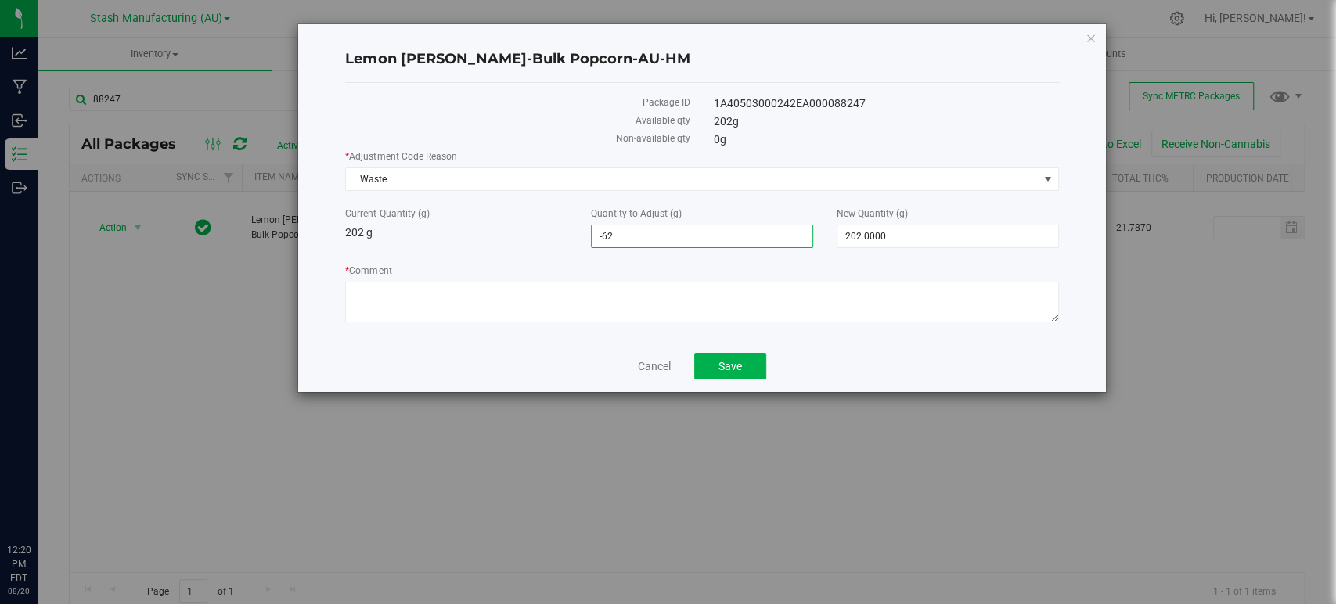
type input "140"
drag, startPoint x: 886, startPoint y: 98, endPoint x: 715, endPoint y: 106, distance: 171.6
click at [715, 106] on div "1A40503000242EA000088247" at bounding box center [886, 103] width 369 height 16
copy div "1A40503000242EA000088247"
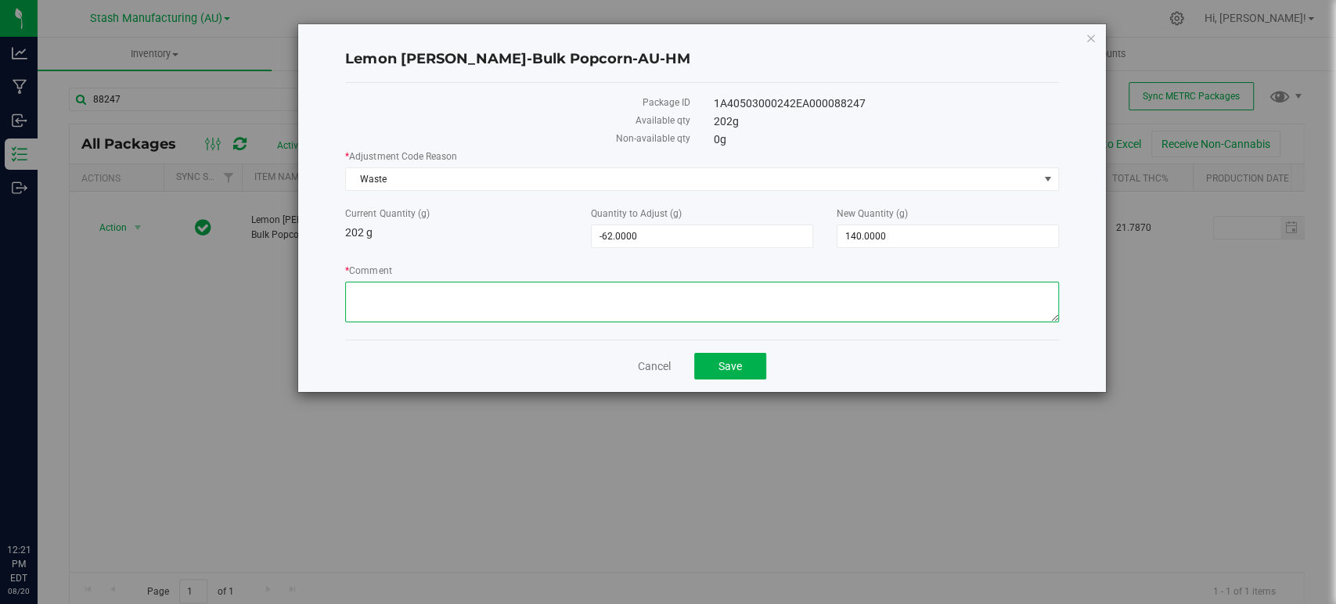
click at [434, 304] on textarea "* Comment" at bounding box center [701, 302] width 713 height 41
type textarea "PR Waste."
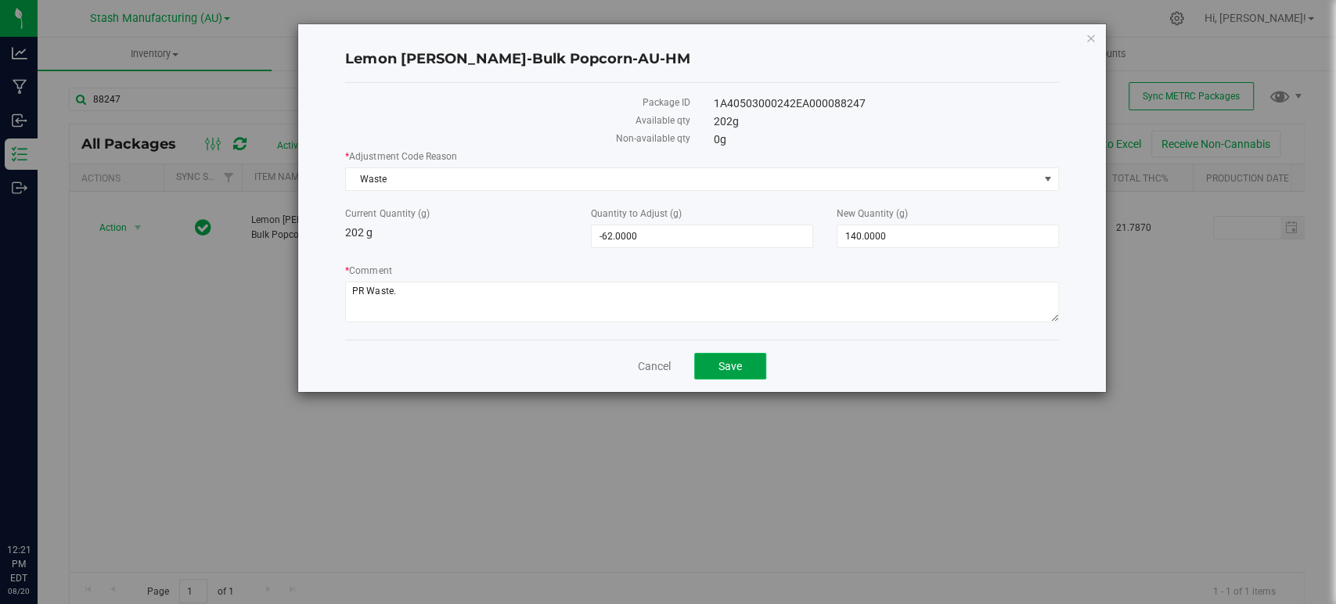
click at [743, 359] on button "Save" at bounding box center [730, 366] width 72 height 27
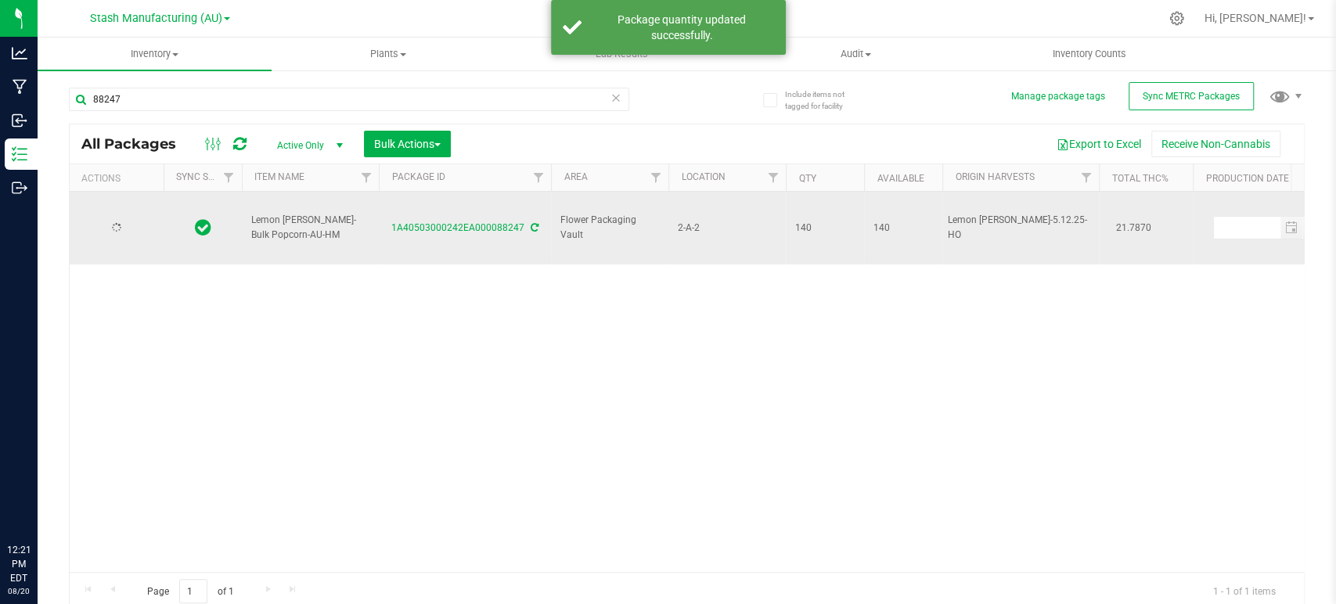
type input "2026-06-06"
click at [131, 221] on span "select" at bounding box center [137, 227] width 13 height 13
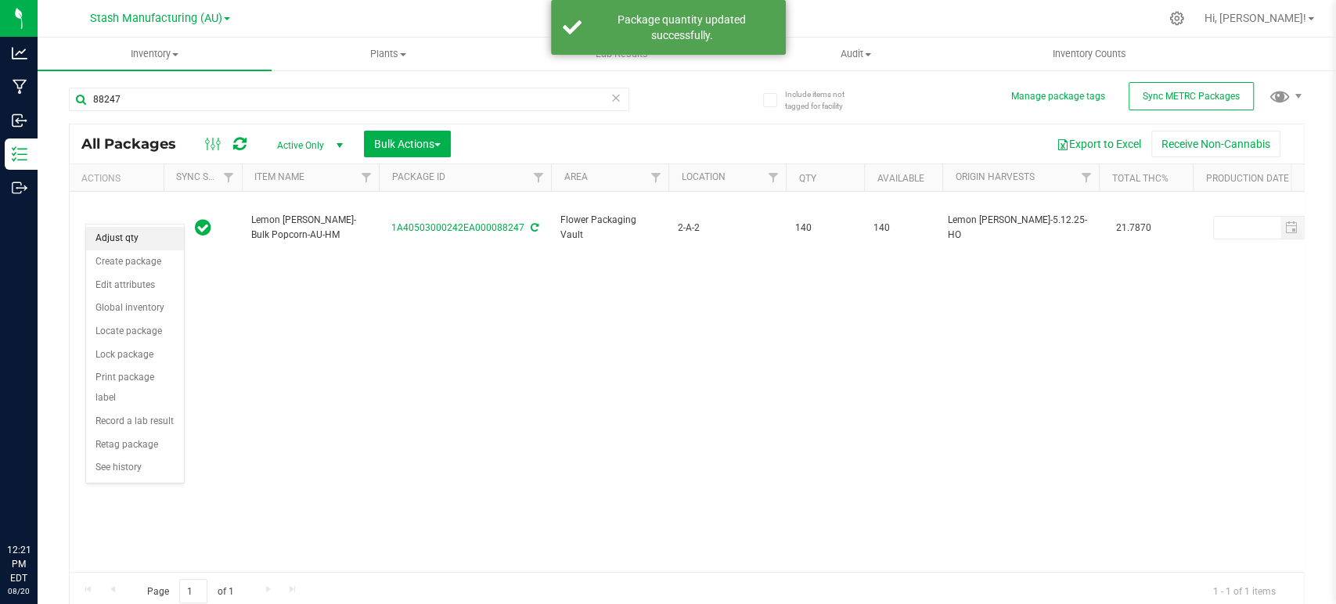
click at [121, 242] on li "Adjust qty" at bounding box center [135, 238] width 98 height 23
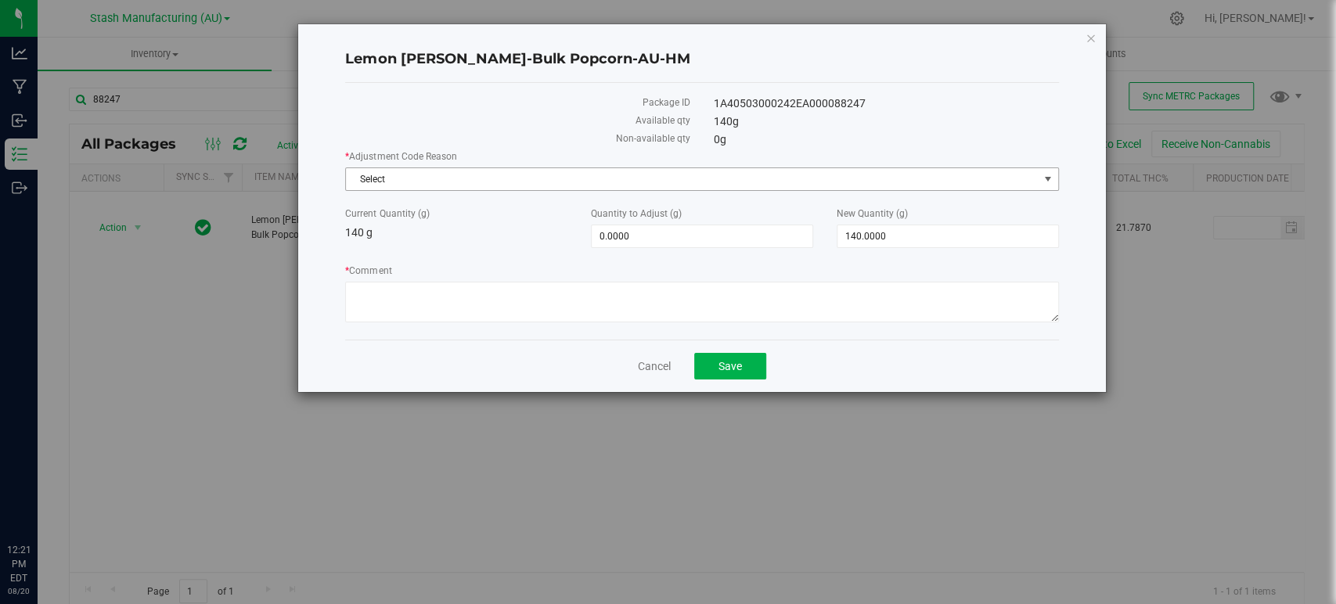
click at [408, 171] on span "Select" at bounding box center [692, 179] width 692 height 22
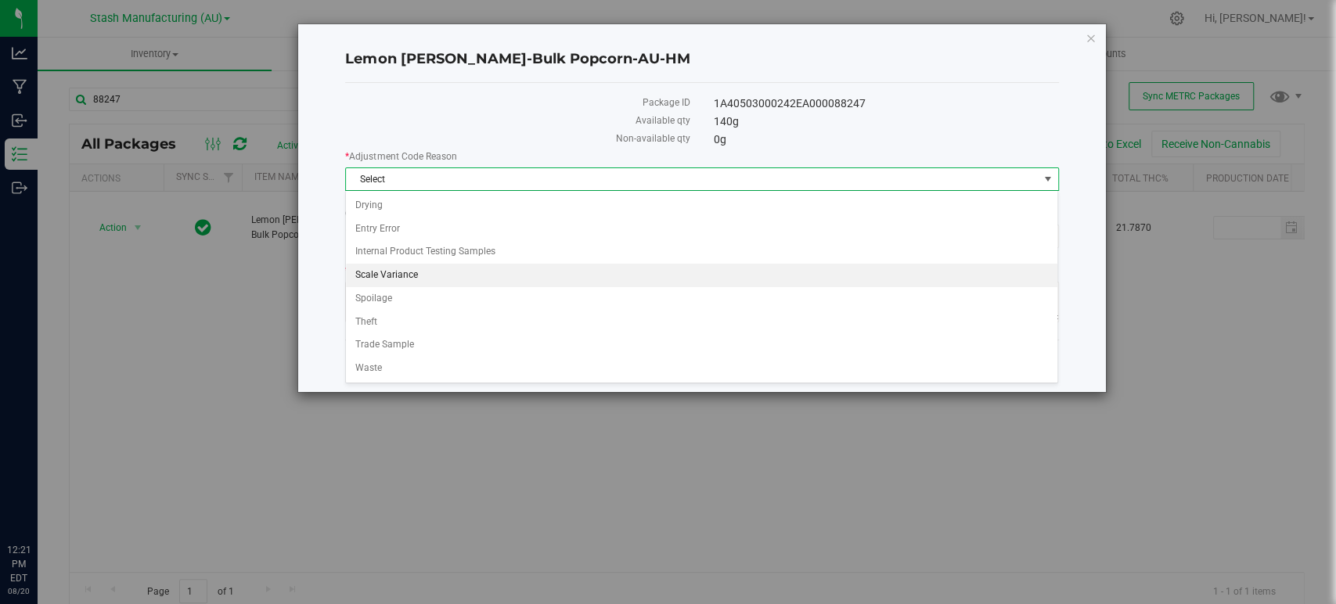
click at [402, 275] on li "Scale Variance" at bounding box center [701, 275] width 711 height 23
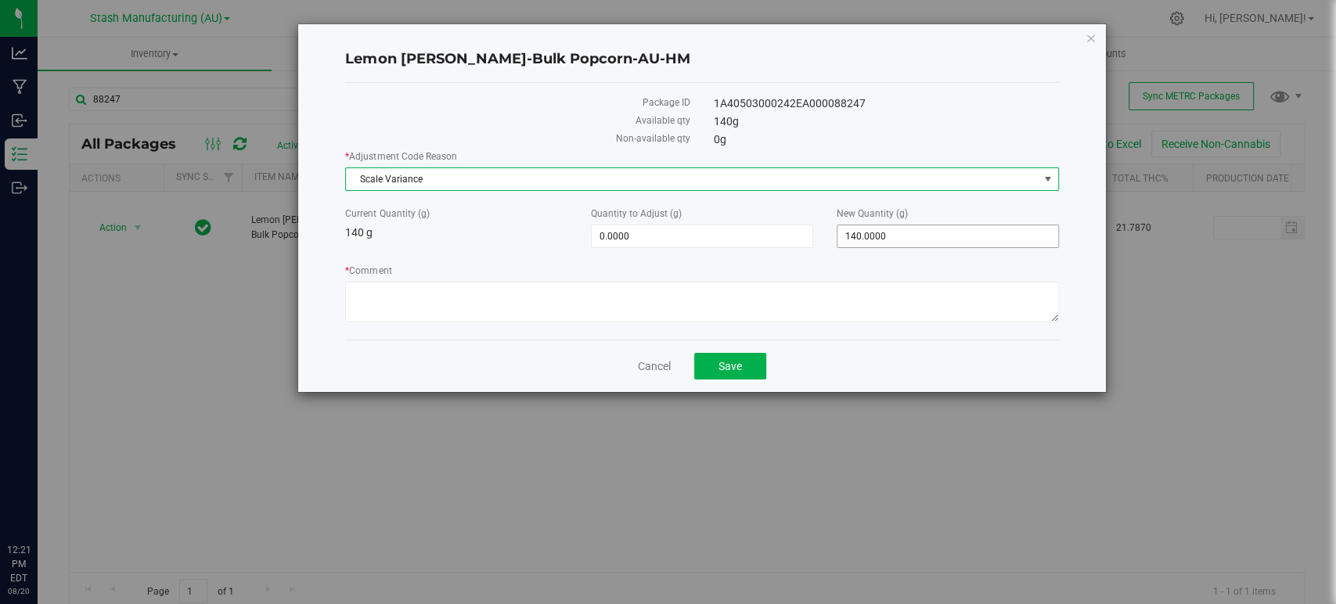
click at [910, 237] on span "140.0000 140" at bounding box center [948, 236] width 222 height 23
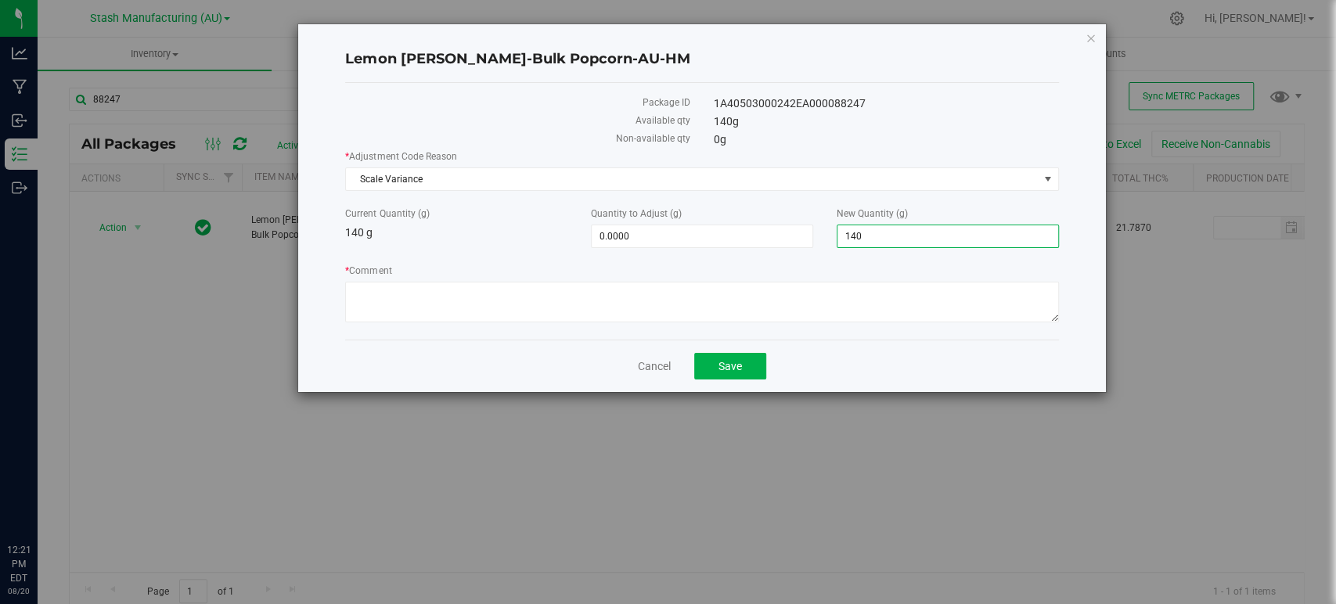
click at [910, 237] on input "140" at bounding box center [947, 236] width 221 height 22
type input "0"
type input "-140.0000"
type input "0.0000"
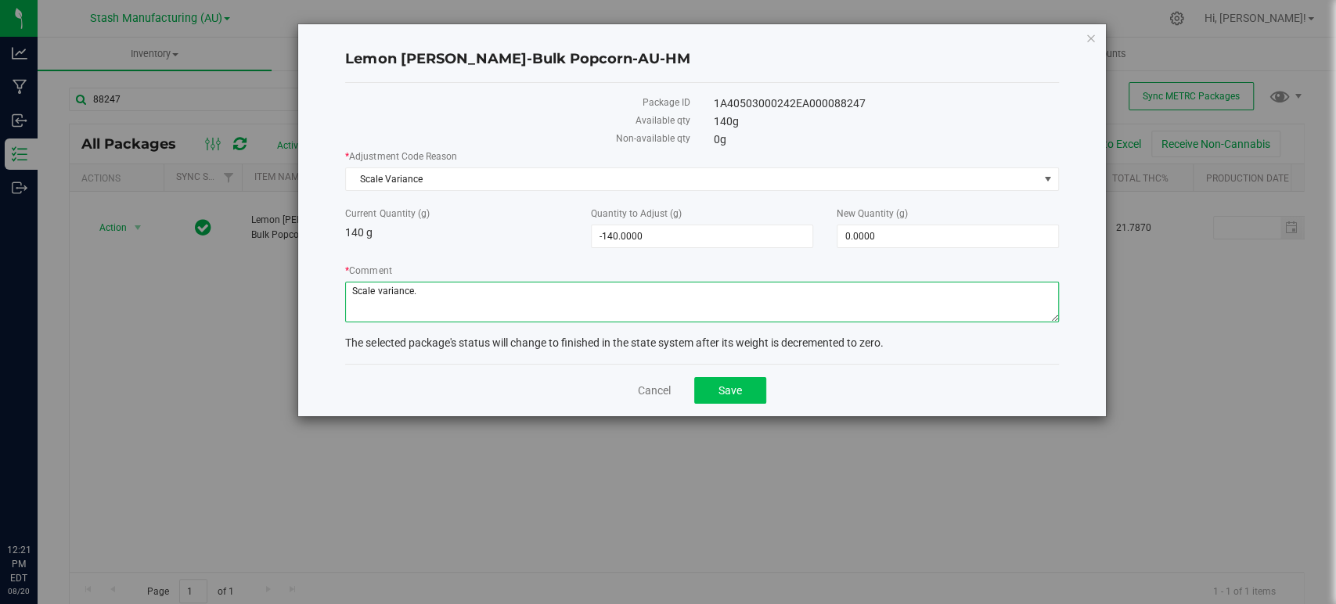
type textarea "Scale variance."
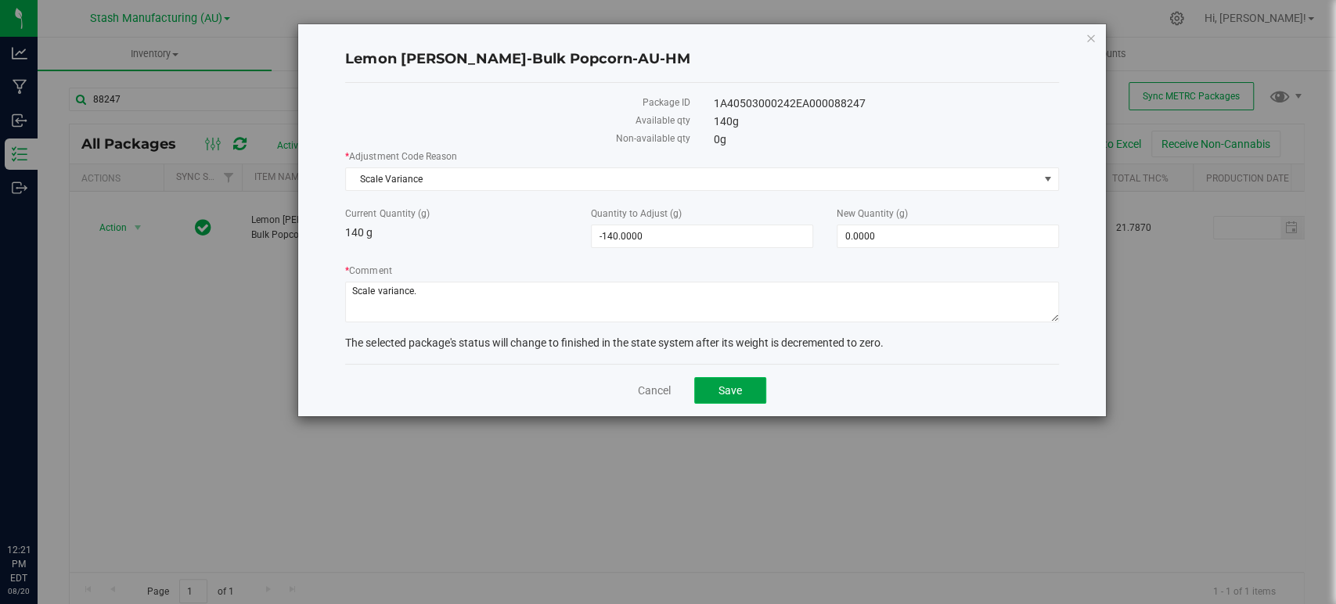
click at [741, 385] on span "Save" at bounding box center [729, 390] width 23 height 13
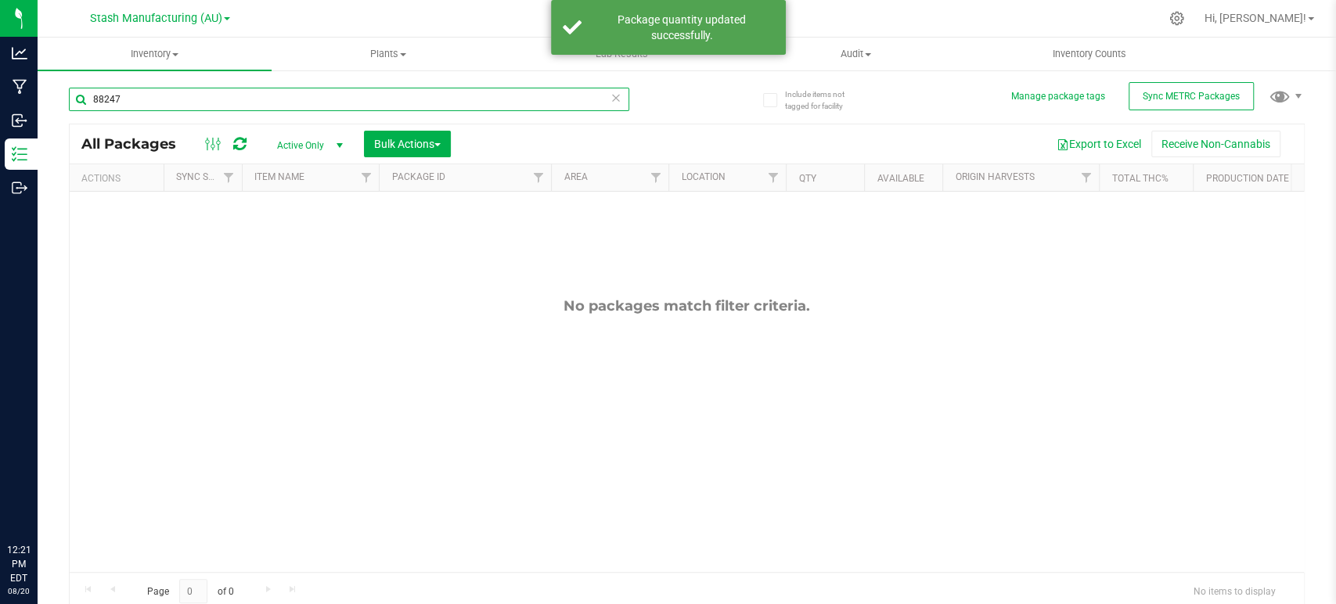
click at [166, 88] on input "88247" at bounding box center [349, 99] width 560 height 23
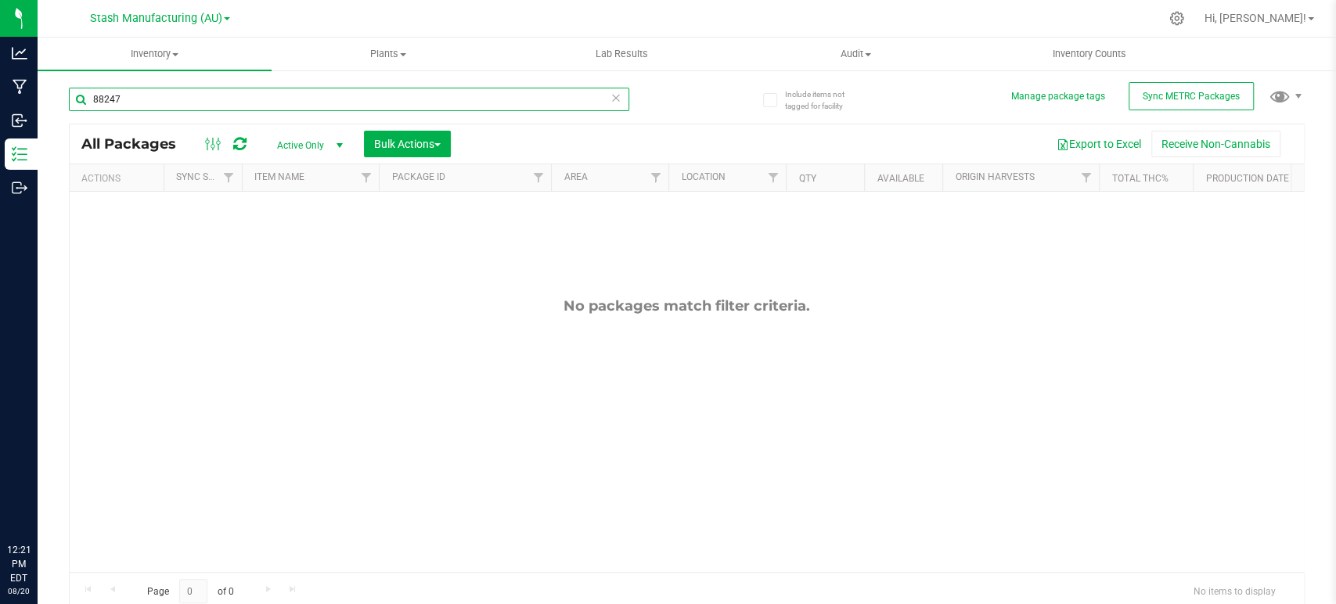
click at [166, 88] on input "88247" at bounding box center [349, 99] width 560 height 23
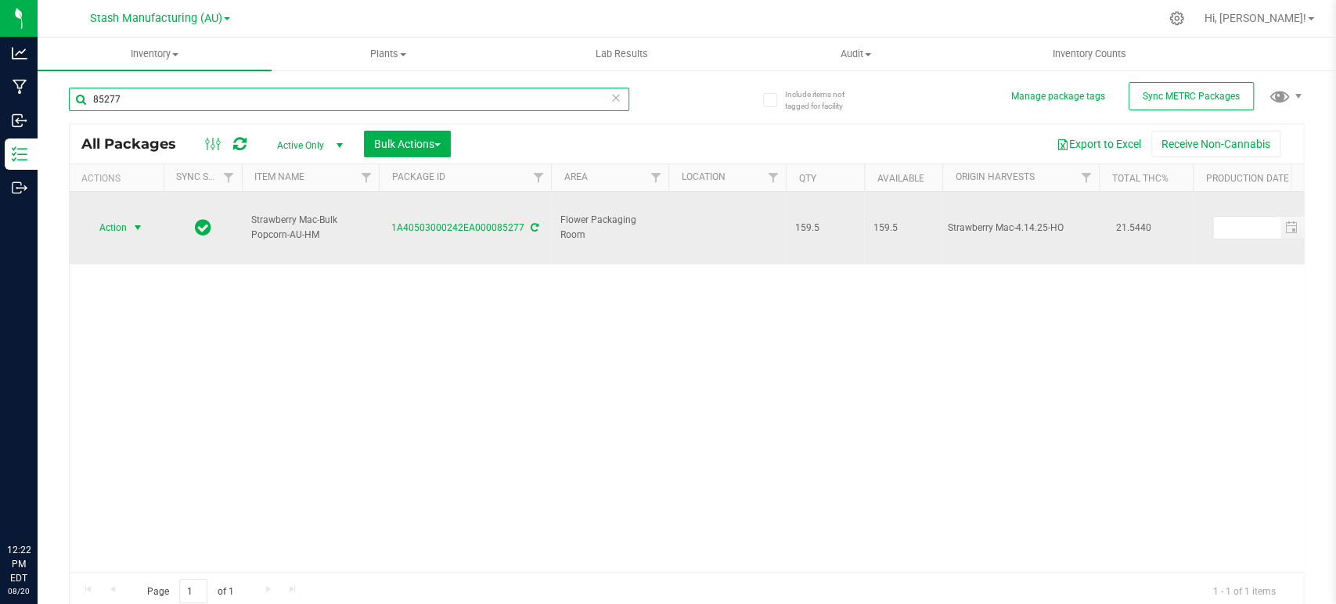
type input "85277"
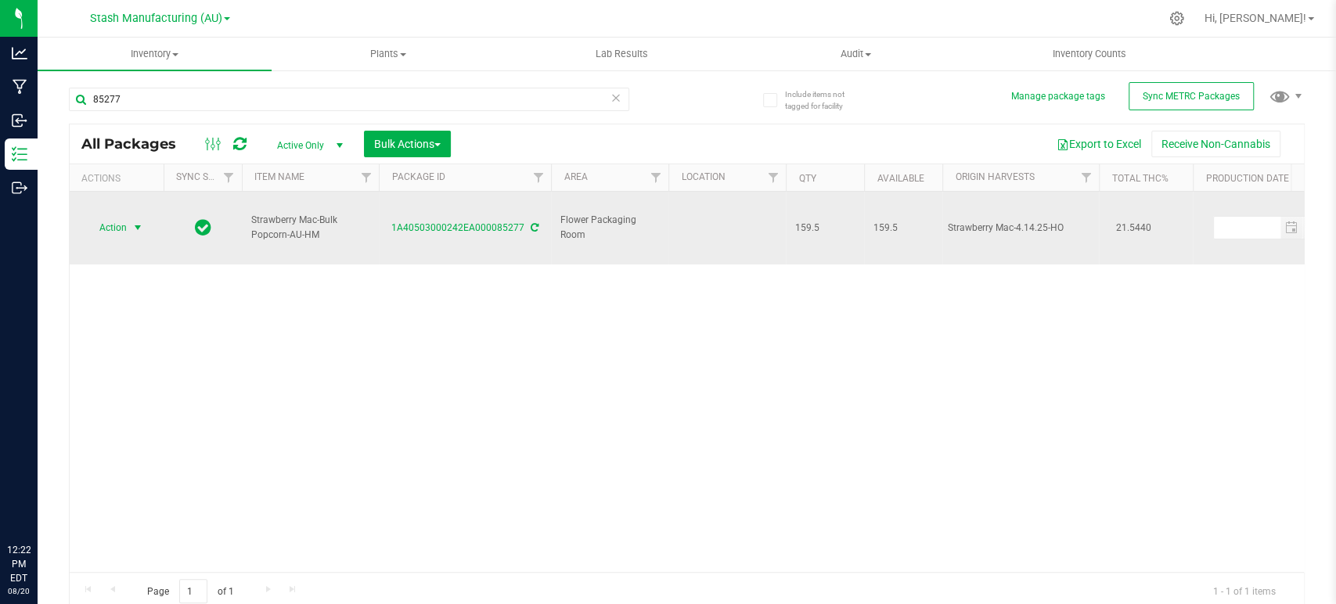
click at [101, 217] on span "Action" at bounding box center [106, 228] width 42 height 22
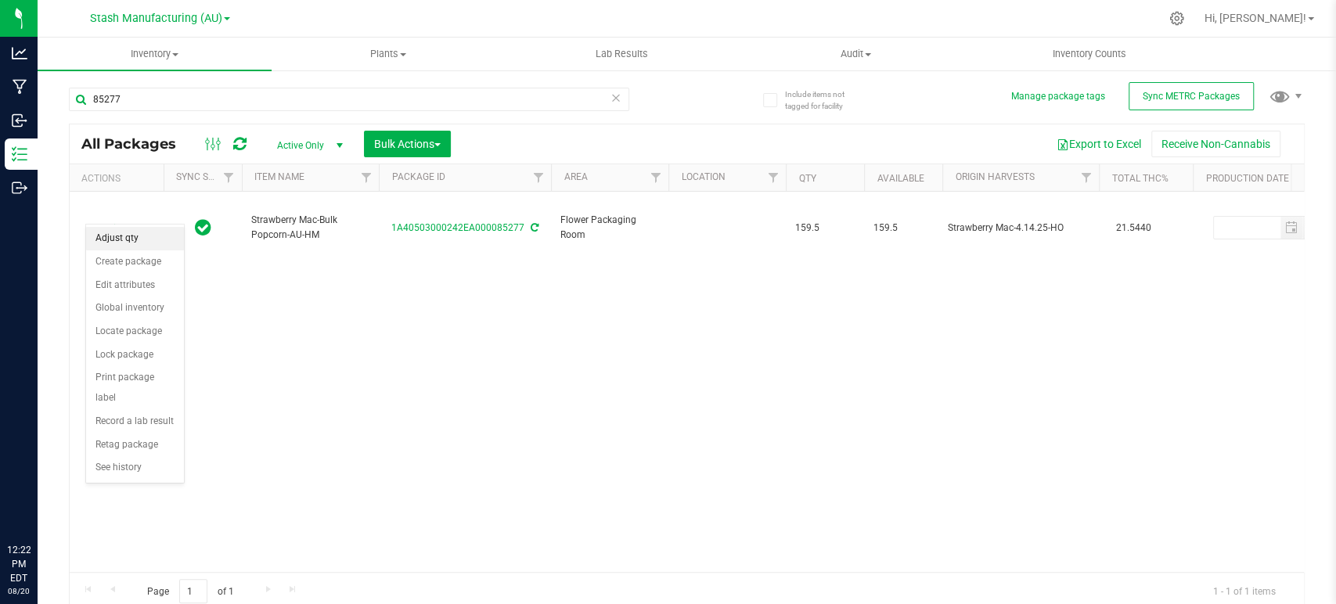
click at [114, 231] on li "Adjust qty" at bounding box center [135, 238] width 98 height 23
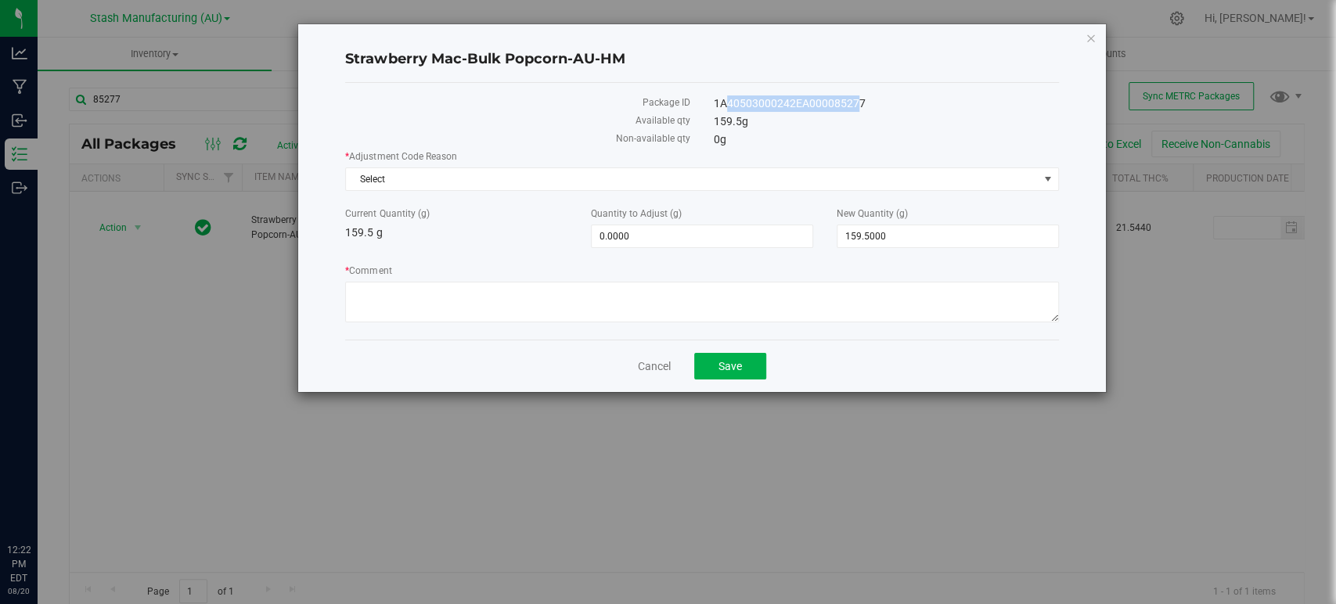
drag, startPoint x: 859, startPoint y: 100, endPoint x: 725, endPoint y: 106, distance: 134.0
click at [725, 106] on div "1A40503000242EA000085277" at bounding box center [886, 103] width 369 height 16
drag, startPoint x: 903, startPoint y: 105, endPoint x: 711, endPoint y: 110, distance: 191.8
click at [711, 110] on div "1A40503000242EA000085277" at bounding box center [886, 103] width 369 height 16
copy div "1A40503000242EA000085277"
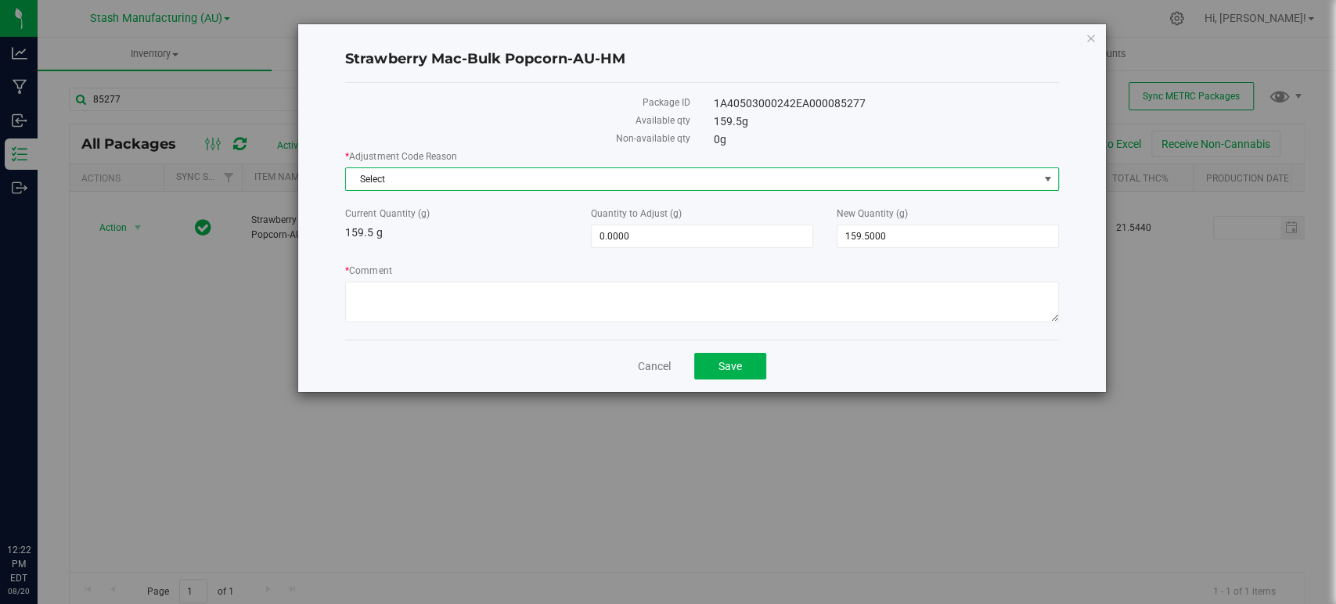
click at [424, 181] on span "Select" at bounding box center [692, 179] width 692 height 22
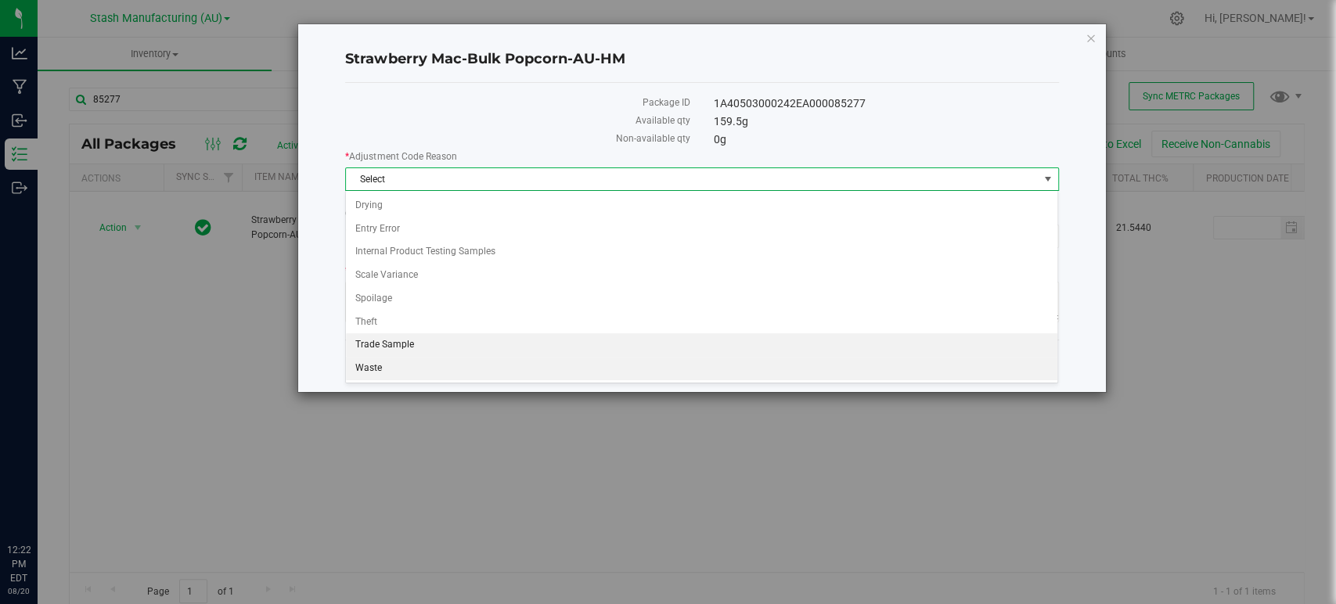
click at [378, 364] on li "Waste" at bounding box center [701, 368] width 711 height 23
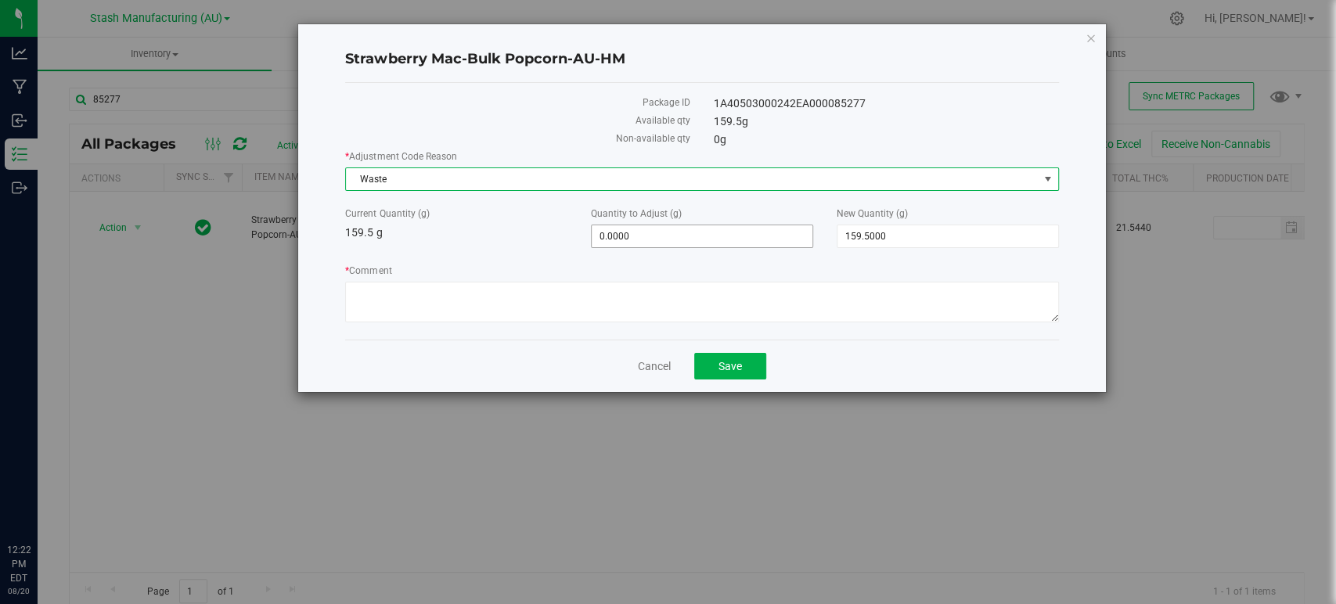
click at [711, 229] on span "0.0000 0" at bounding box center [702, 236] width 222 height 23
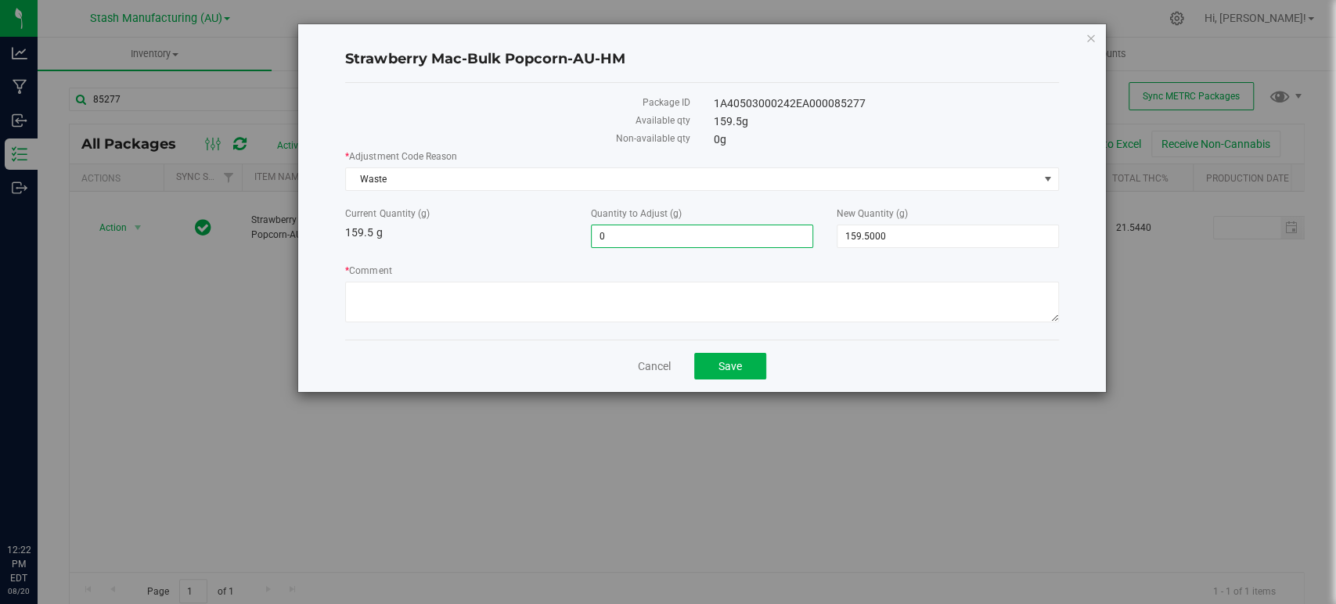
click at [711, 229] on input "0" at bounding box center [702, 236] width 221 height 22
type input "-49"
type input "-49.0000"
type input "110.5000"
type input "110.5"
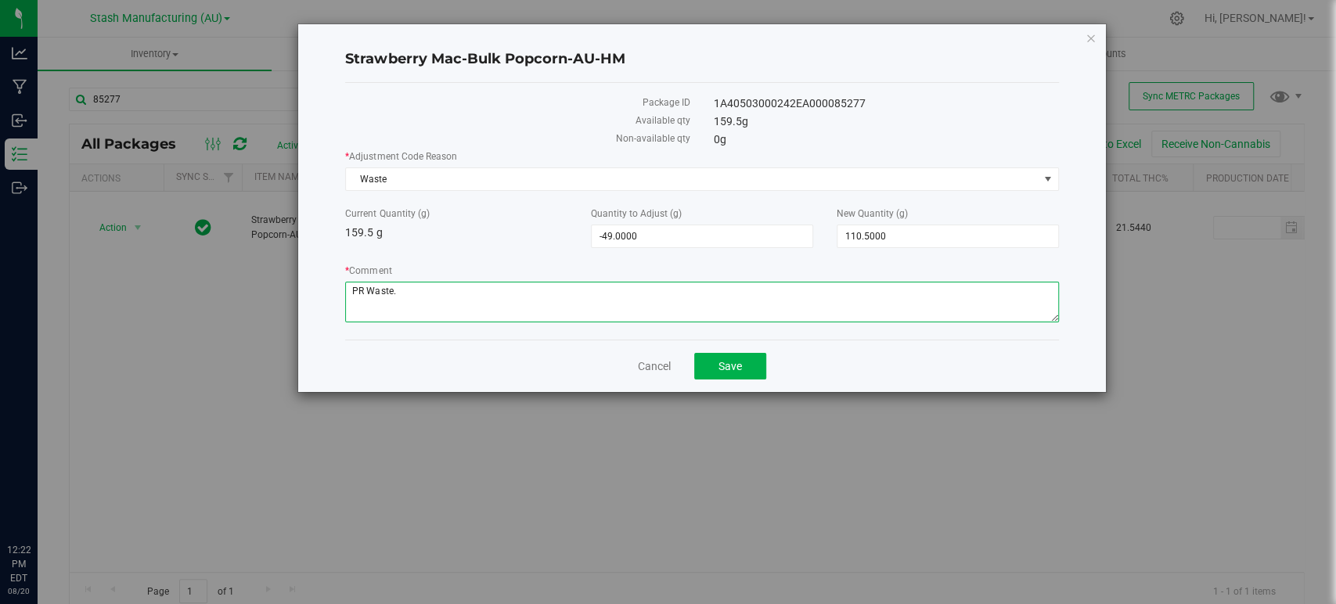
type textarea "PR Waste."
click at [739, 381] on div "Cancel Save" at bounding box center [701, 366] width 713 height 52
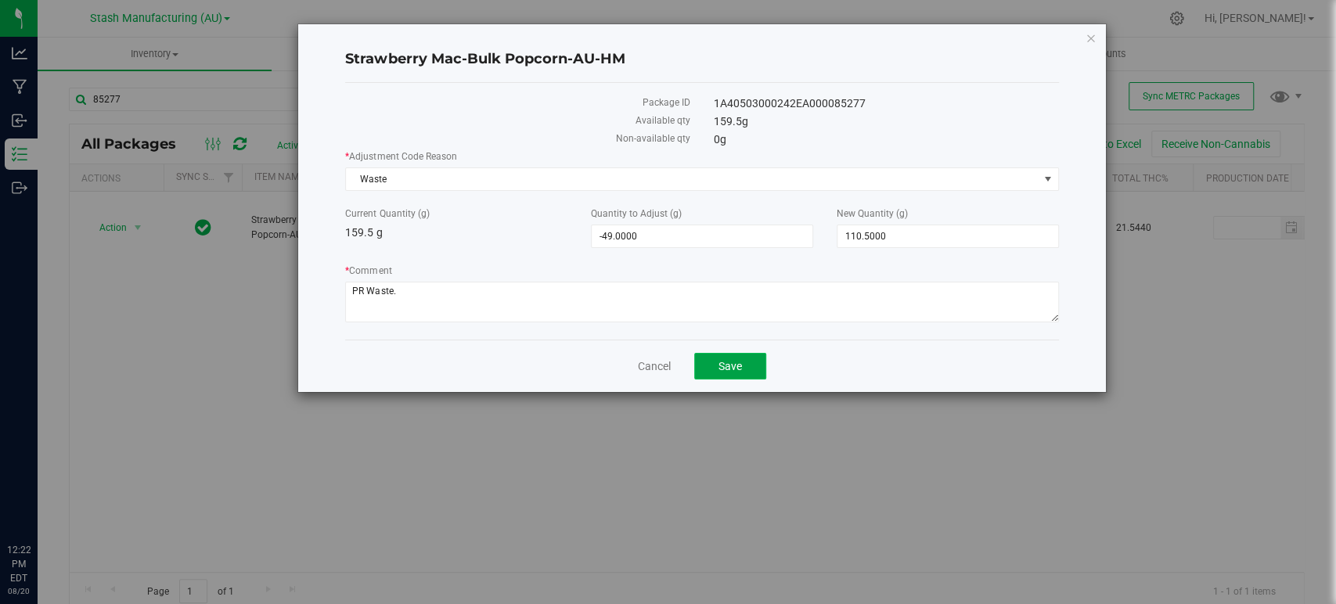
click at [728, 356] on button "Save" at bounding box center [730, 366] width 72 height 27
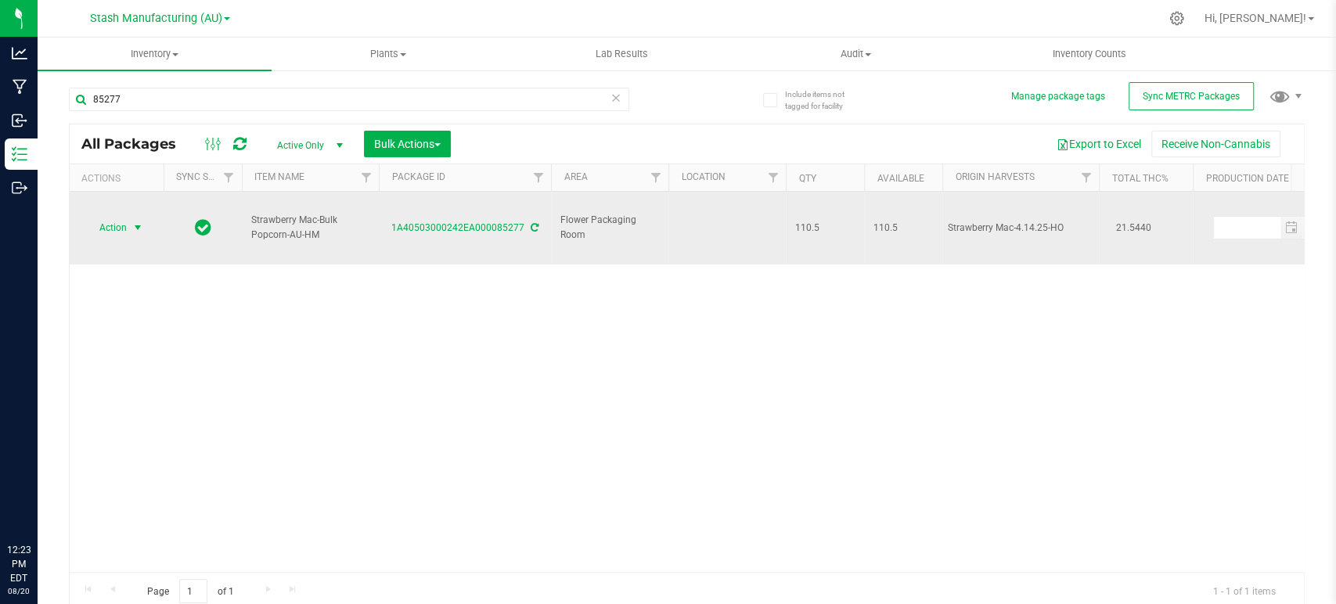
click at [131, 221] on span "select" at bounding box center [137, 227] width 13 height 13
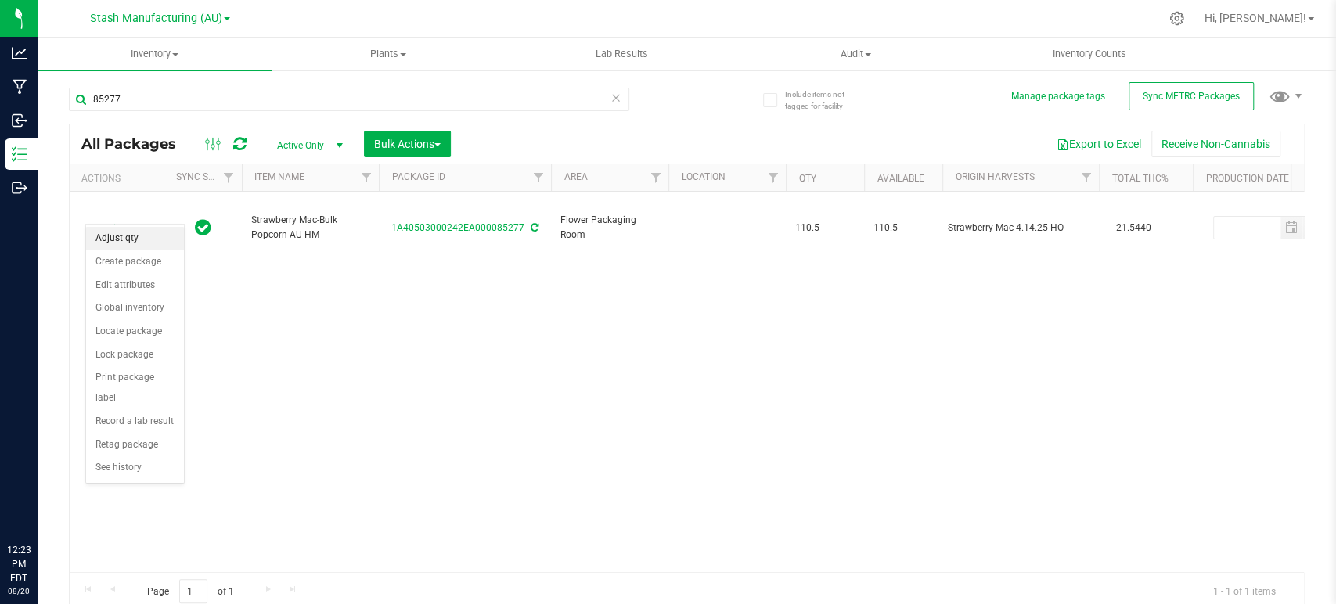
click at [133, 238] on li "Adjust qty" at bounding box center [135, 238] width 98 height 23
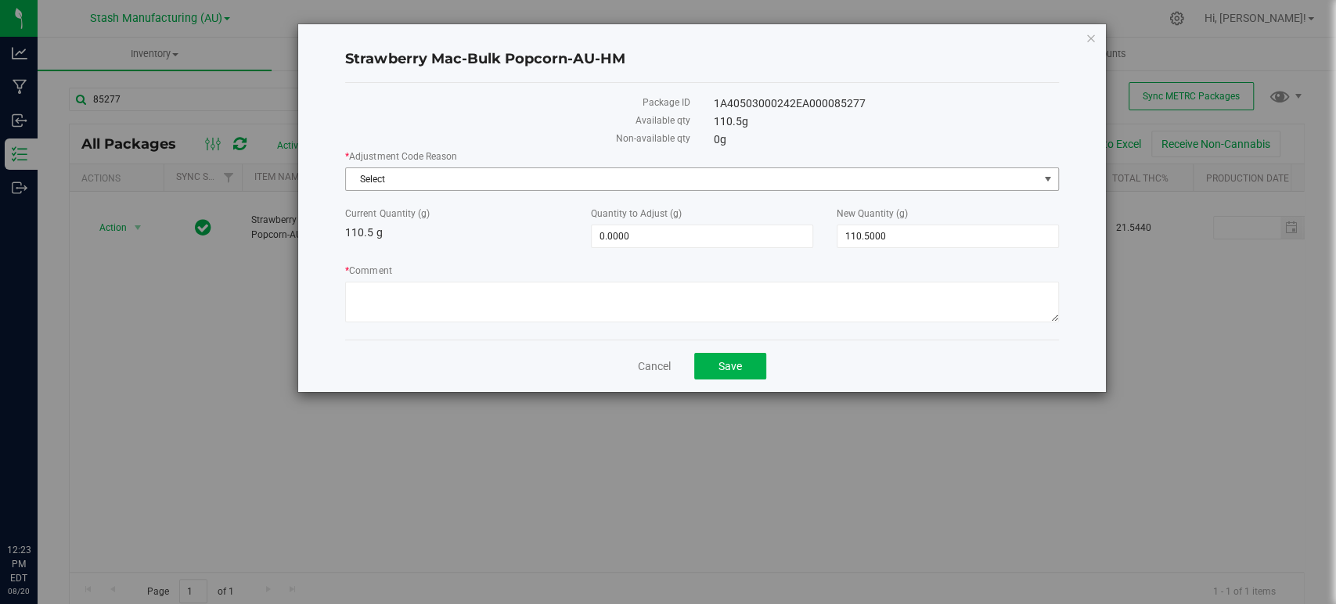
click at [509, 185] on span "Select" at bounding box center [692, 179] width 692 height 22
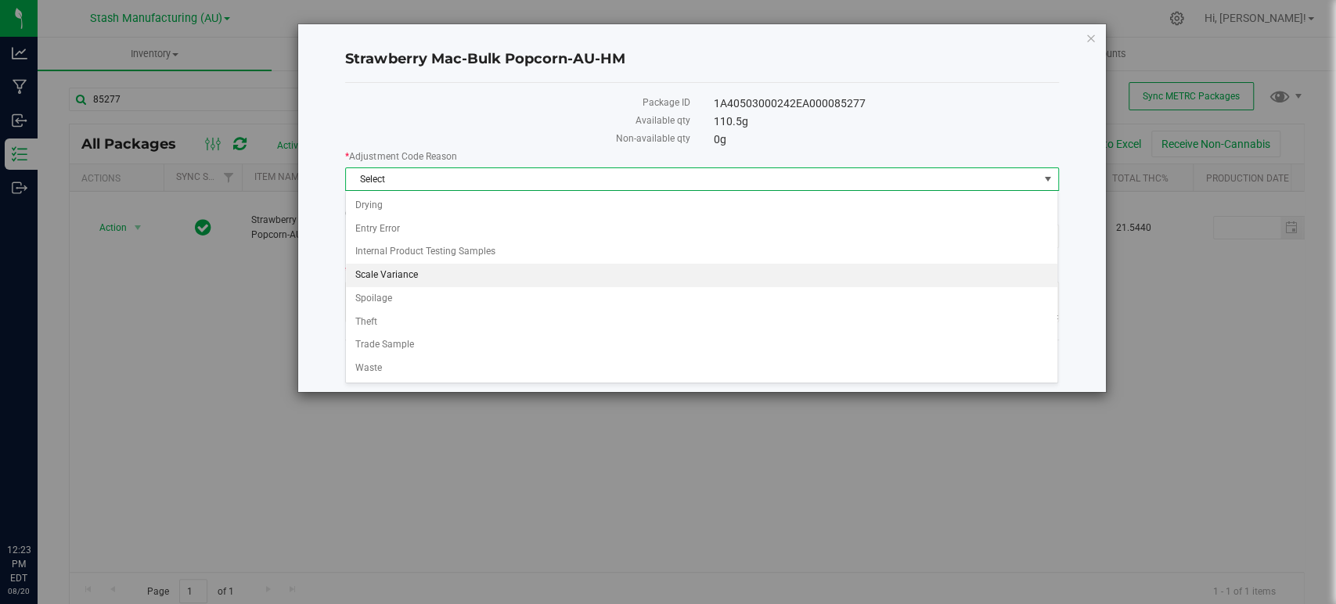
click at [395, 272] on li "Scale Variance" at bounding box center [701, 275] width 711 height 23
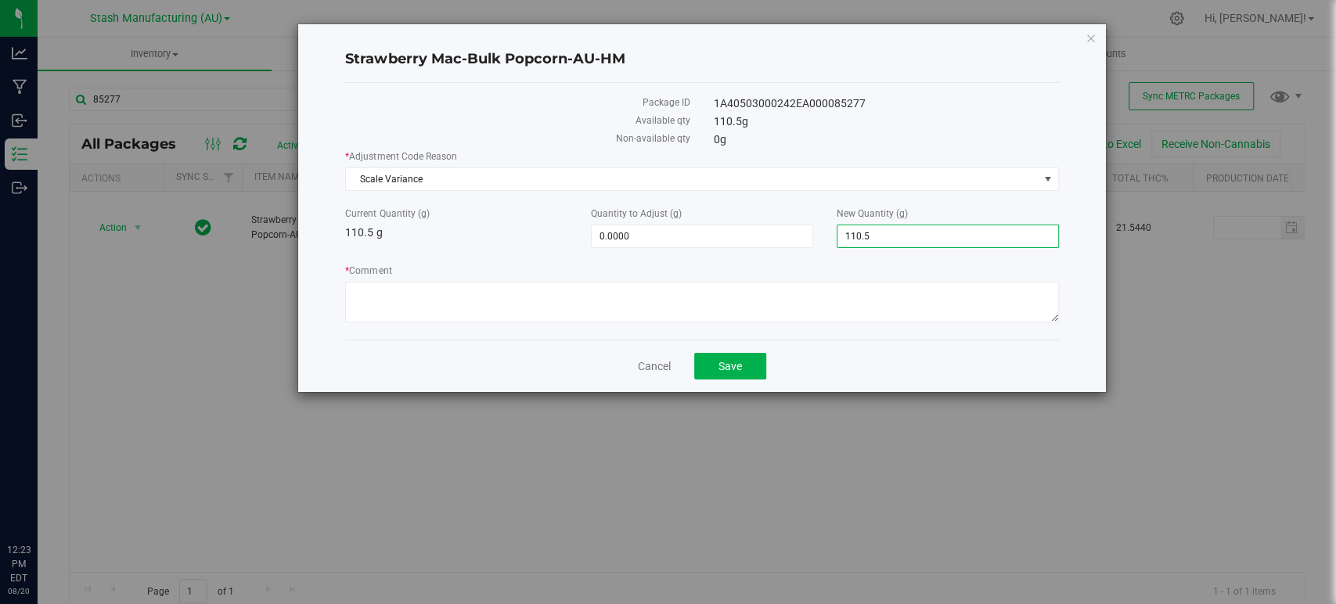
click at [909, 236] on span "110.5000 110.5" at bounding box center [948, 236] width 222 height 23
click at [909, 236] on input "110.5" at bounding box center [947, 236] width 221 height 22
type input "0"
type input "-110.5000"
type input "0.0000"
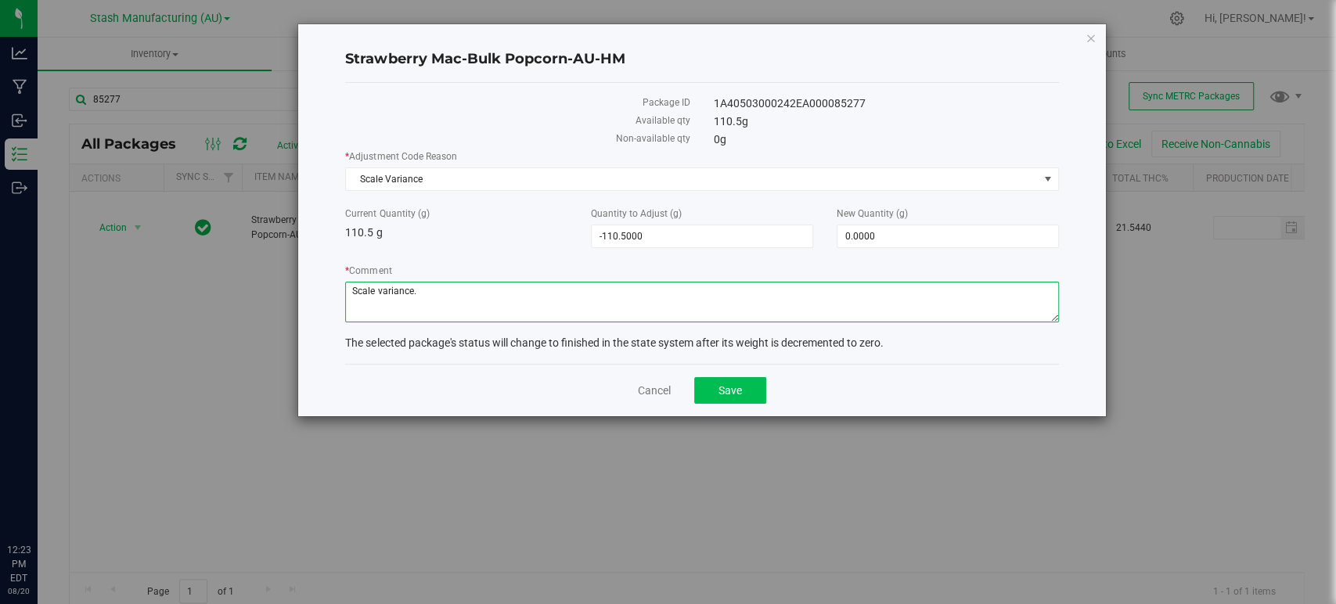
type textarea "Scale variance."
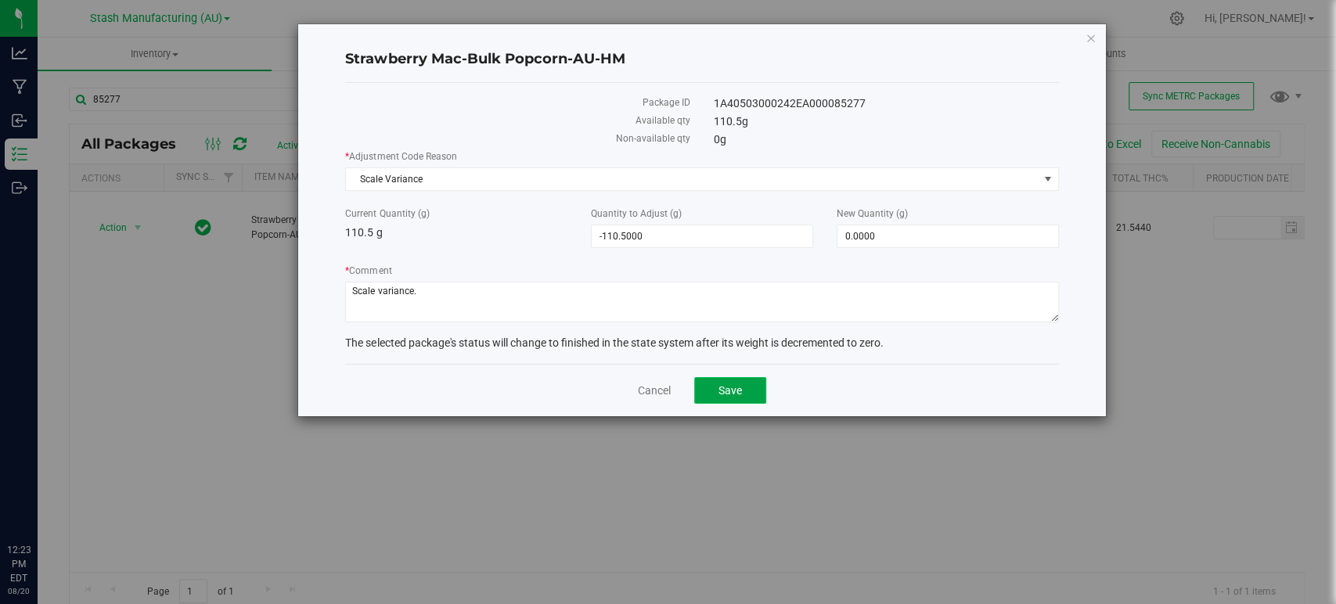
click at [747, 380] on button "Save" at bounding box center [730, 390] width 72 height 27
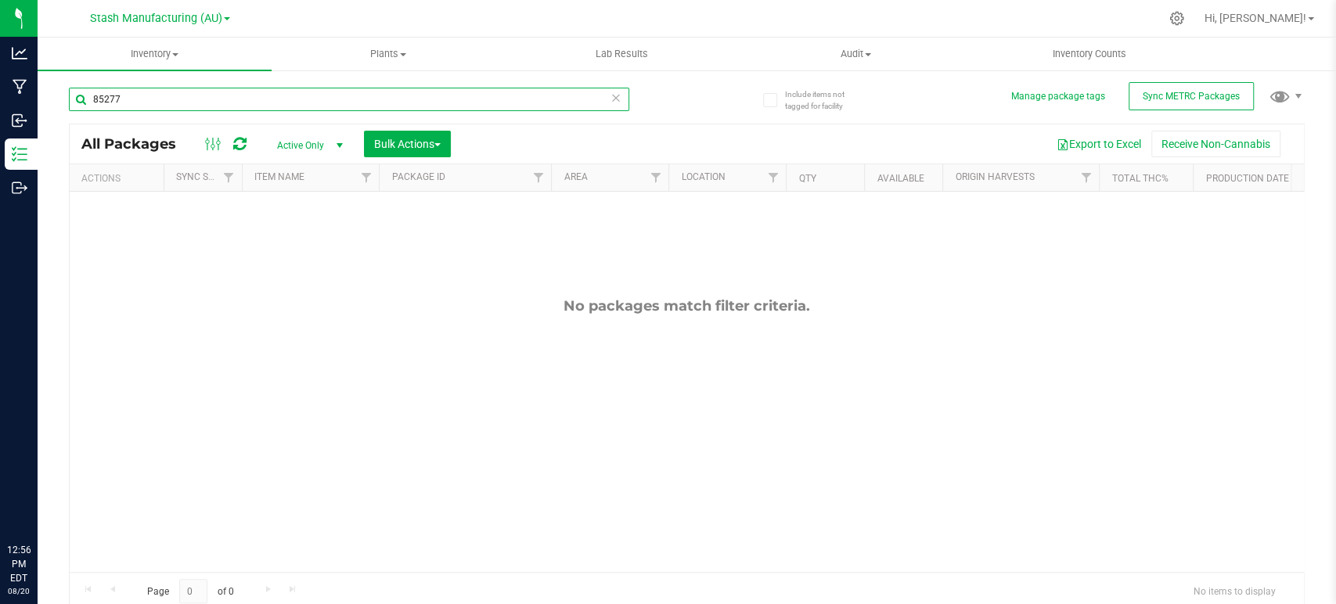
click at [159, 99] on input "85277" at bounding box center [349, 99] width 560 height 23
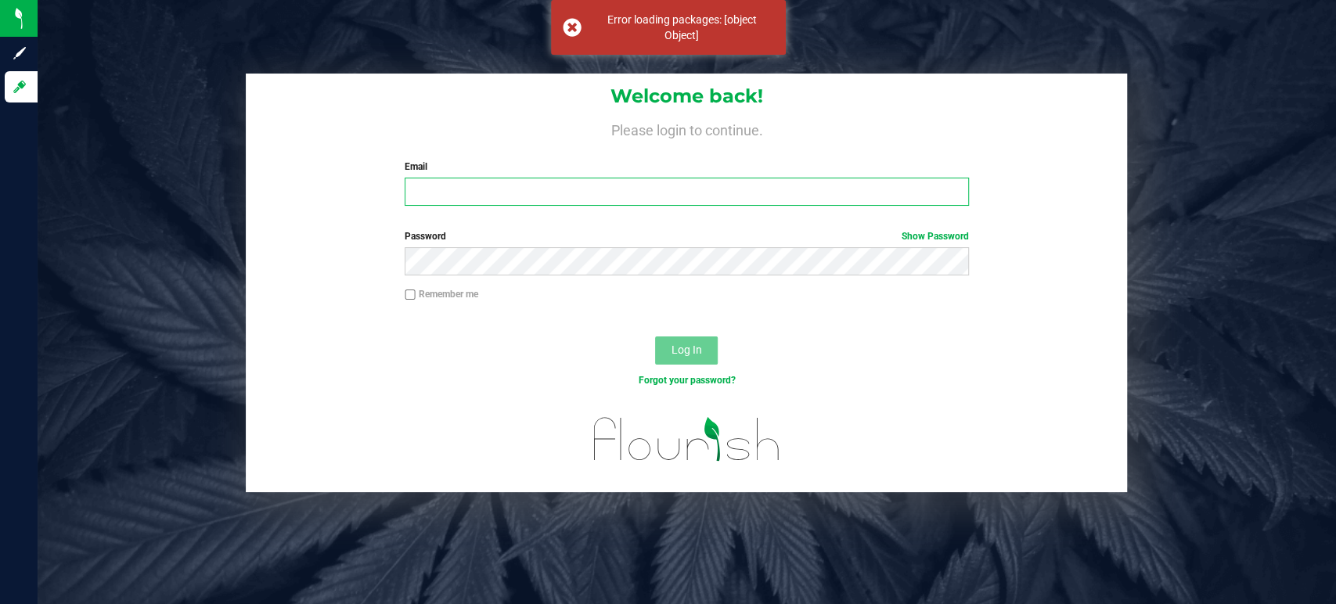
type input "kaitlin.cartwright@stashventures.com"
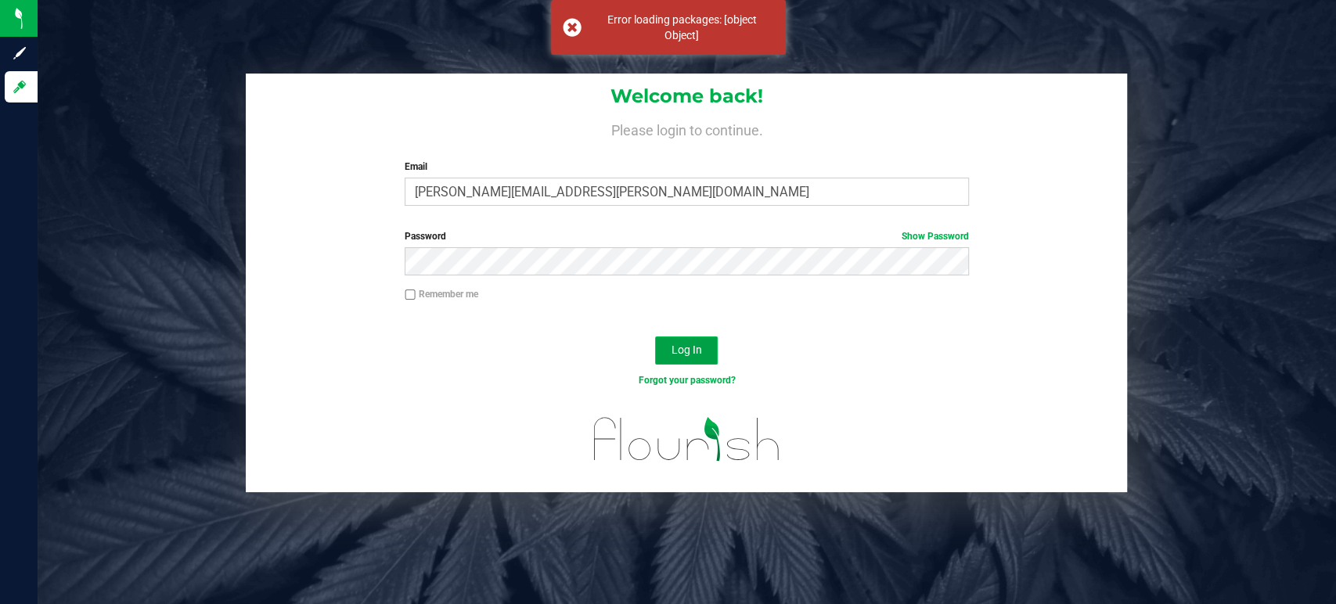
click at [690, 350] on span "Log In" at bounding box center [686, 350] width 31 height 13
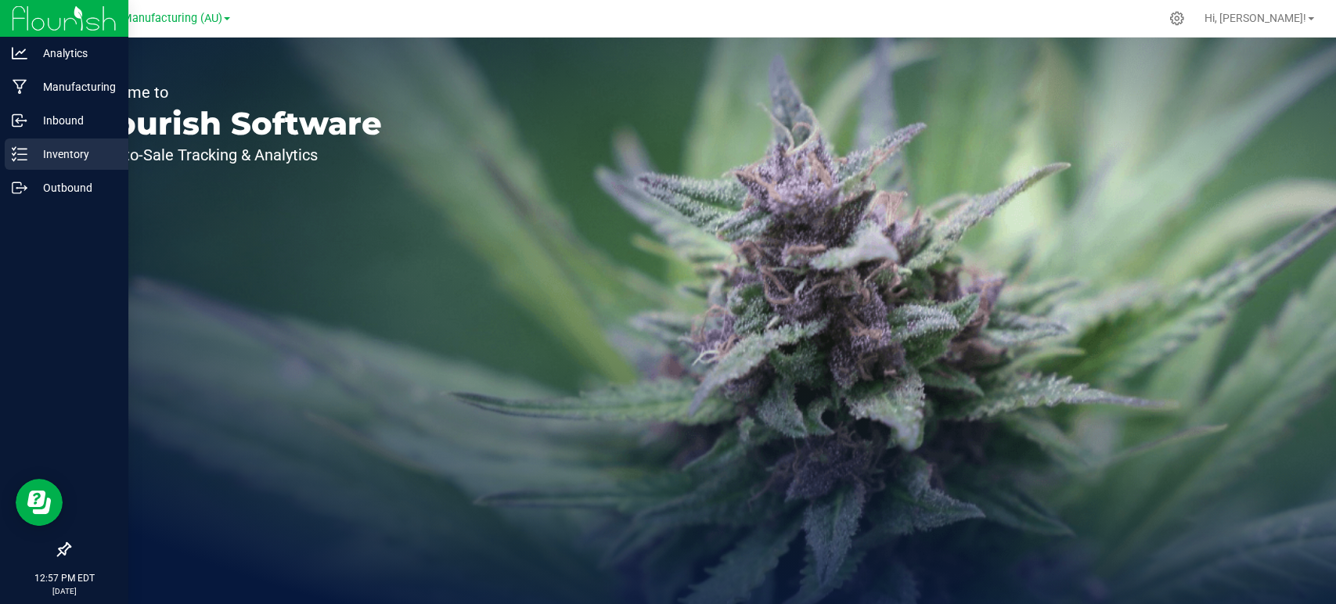
click at [31, 154] on p "Inventory" at bounding box center [74, 154] width 94 height 19
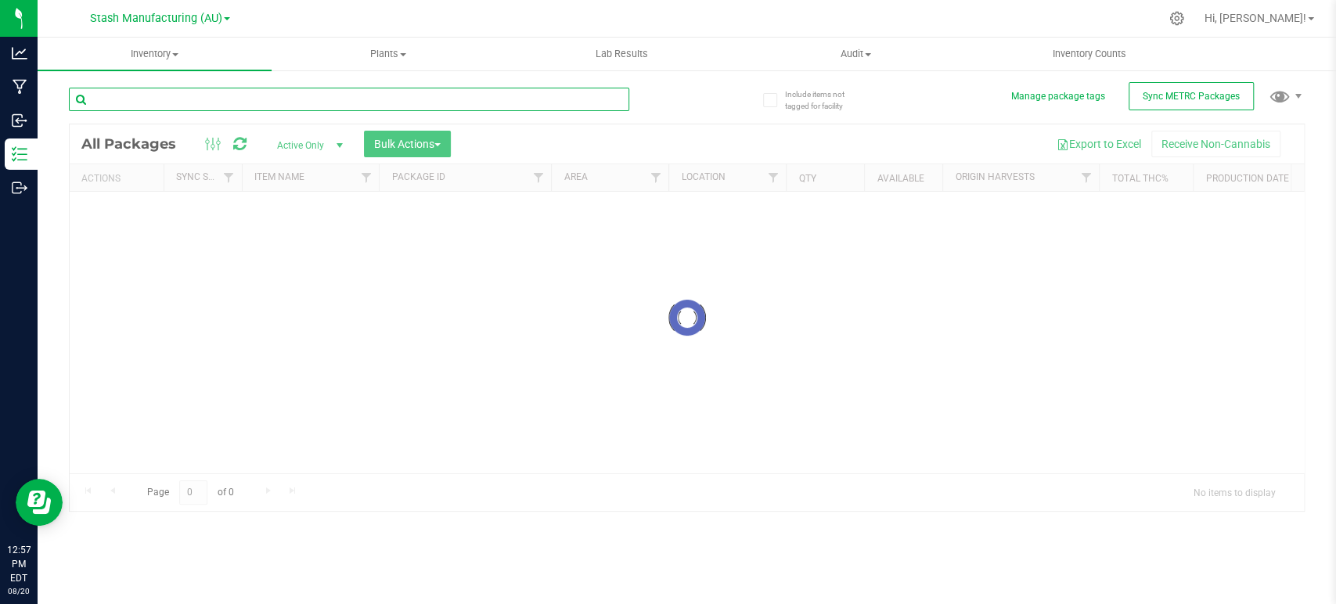
click at [232, 106] on input "text" at bounding box center [349, 99] width 560 height 23
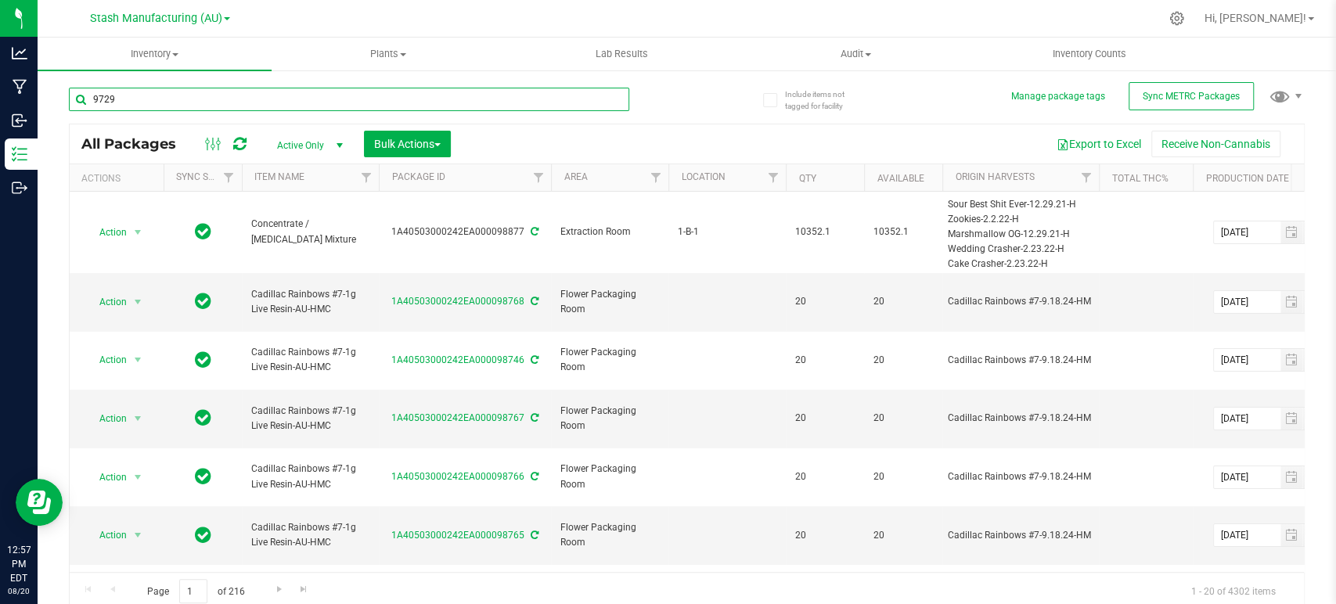
type input "97294"
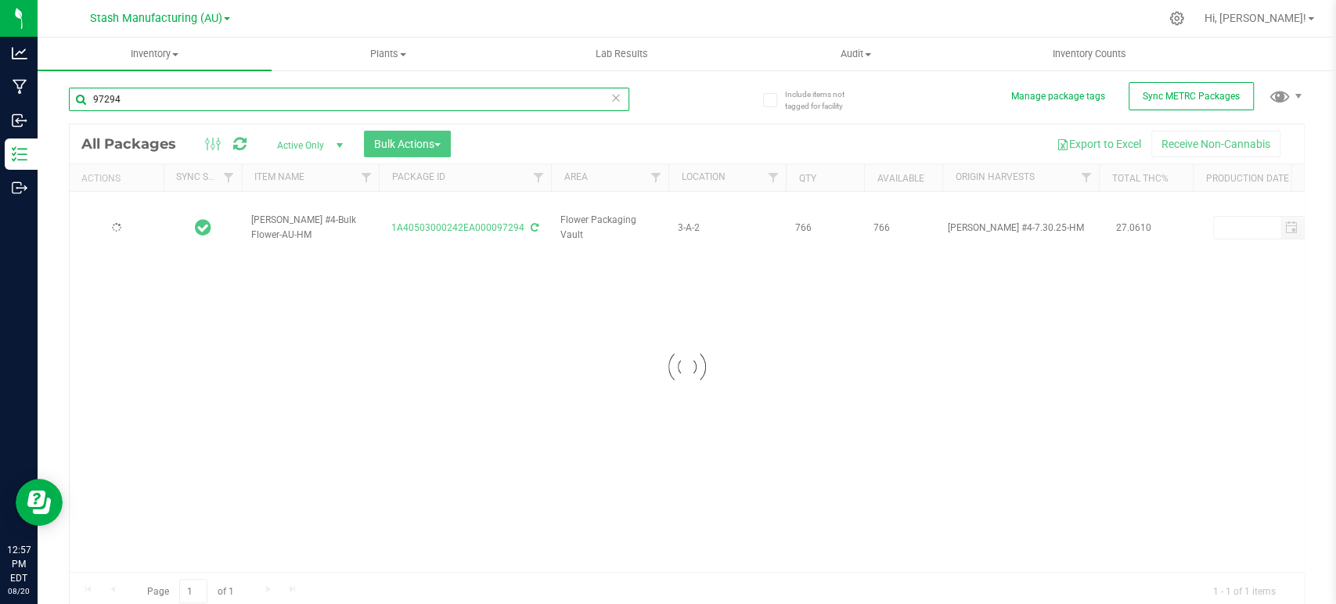
type input "2026-08-15"
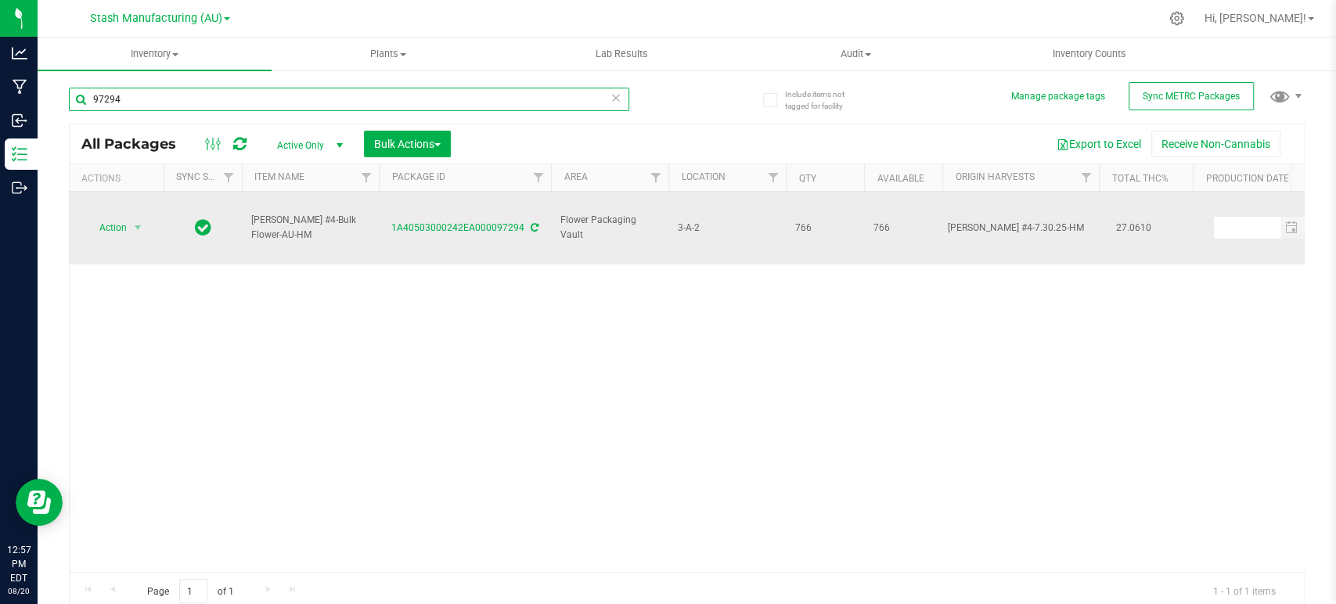
type input "97294"
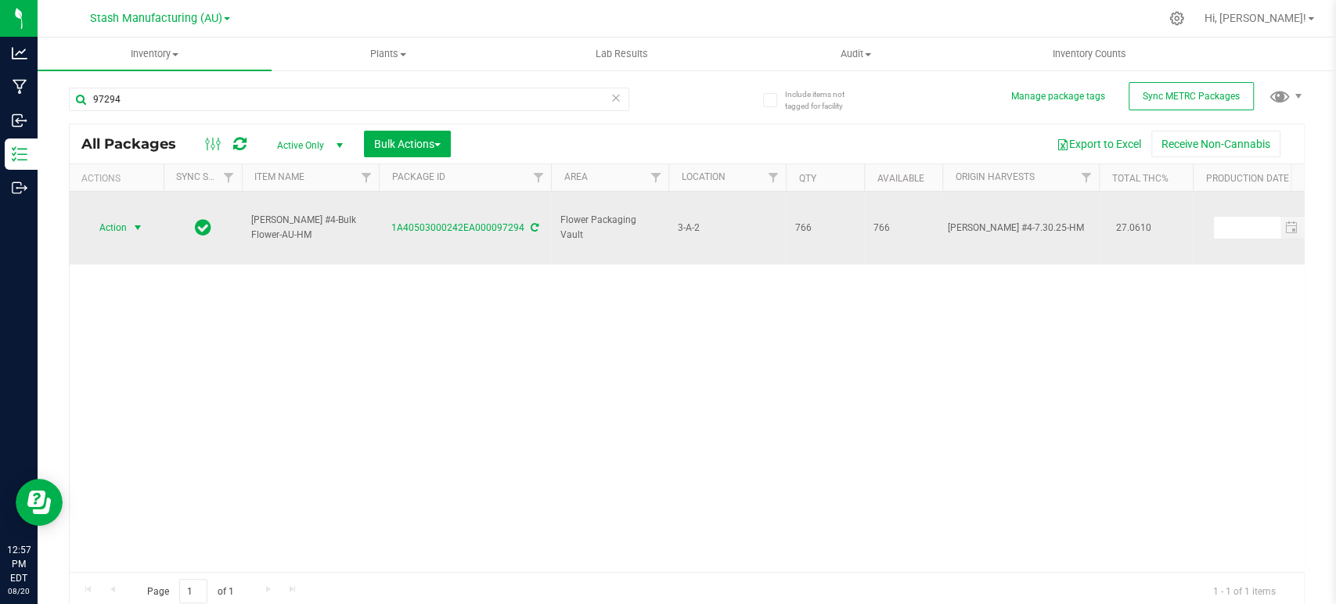
click at [113, 223] on span "Action" at bounding box center [106, 228] width 42 height 22
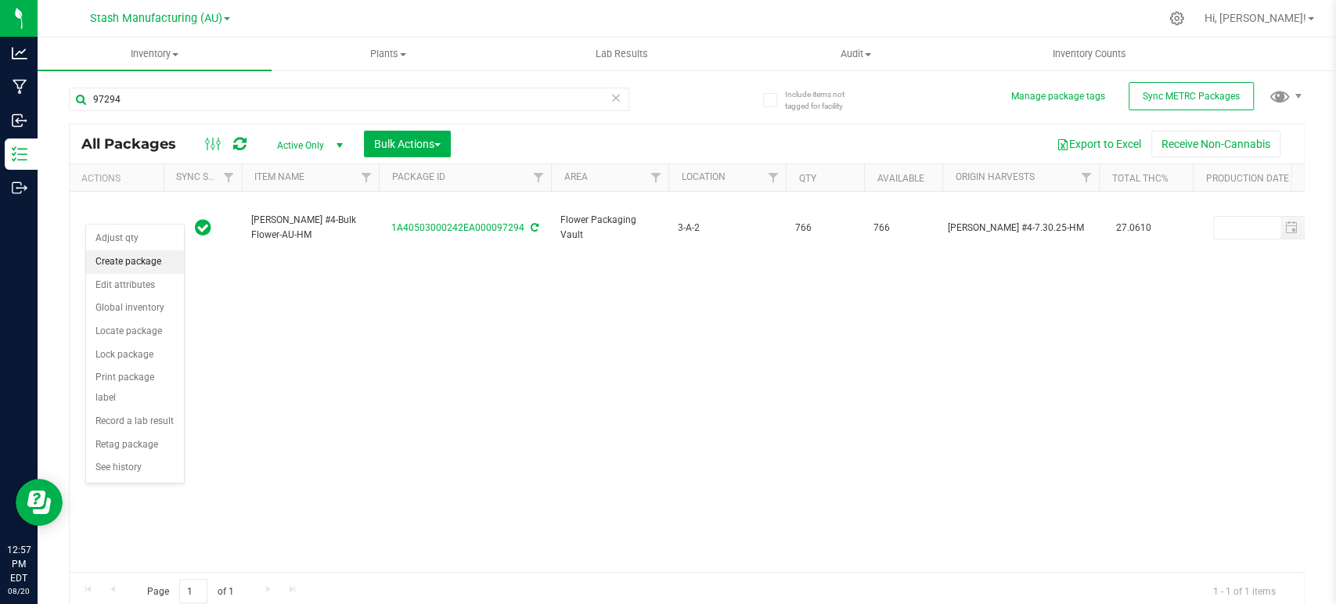
click at [112, 264] on li "Create package" at bounding box center [135, 261] width 98 height 23
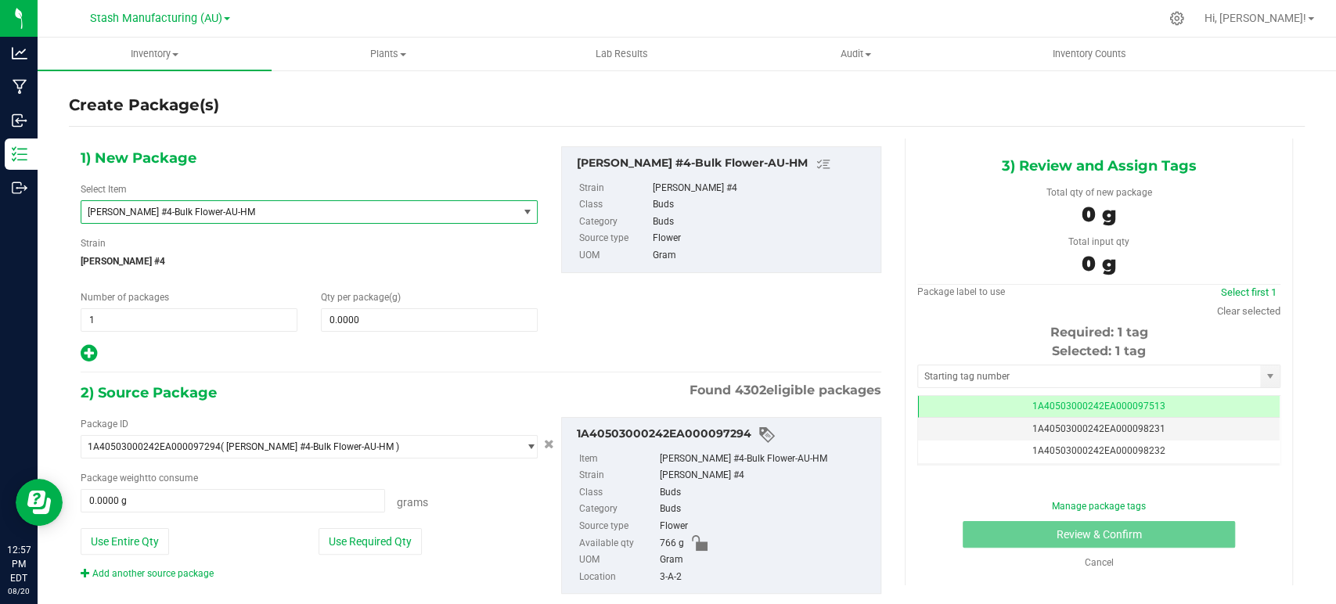
click at [213, 218] on span "Tenzin Kush #4-Bulk Flower-AU-HM" at bounding box center [299, 212] width 436 height 22
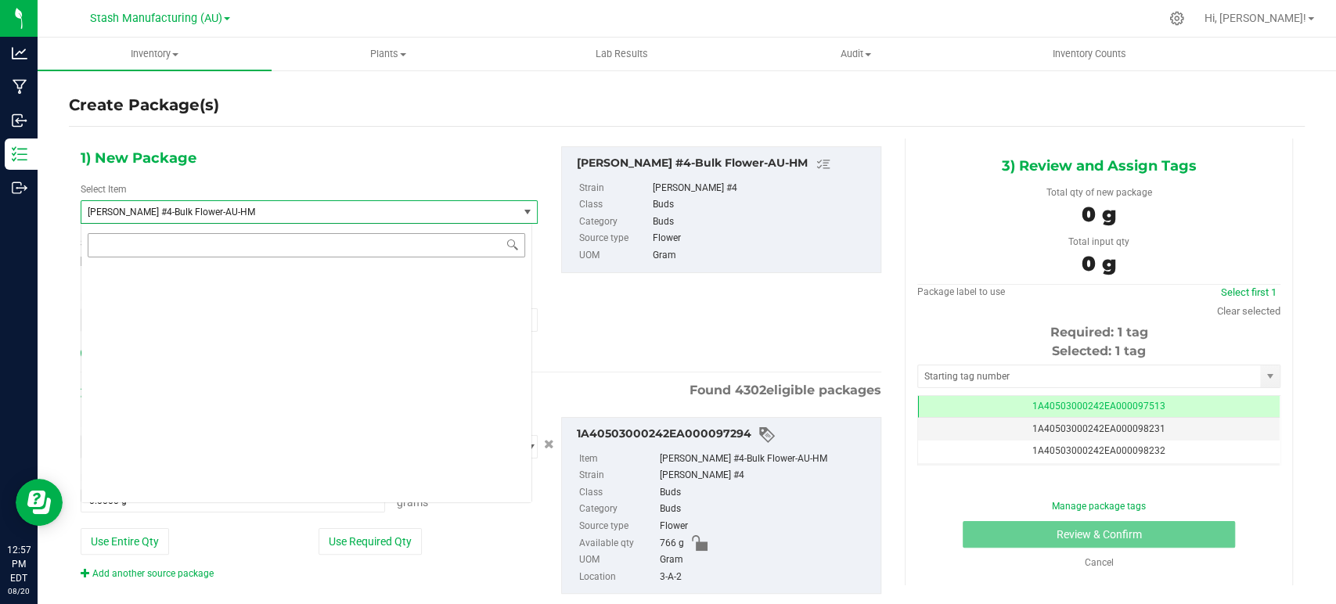
scroll to position [26953, 0]
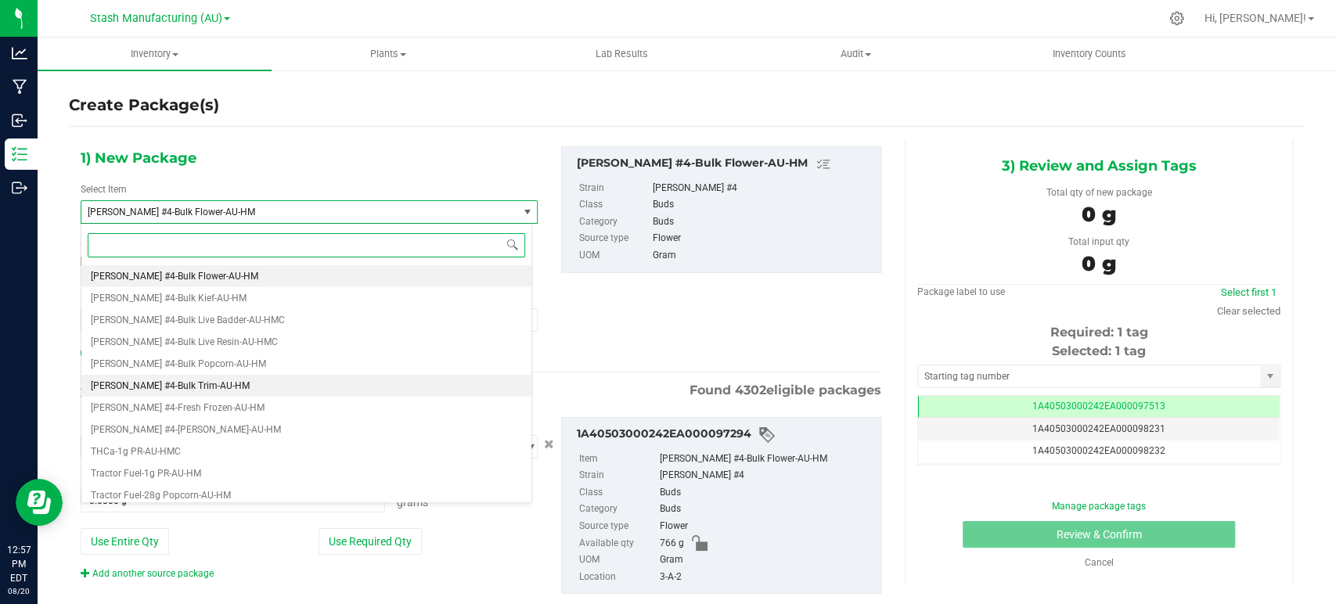
click at [207, 389] on span "Tenzin Kush #4-Bulk Trim-AU-HM" at bounding box center [170, 385] width 159 height 11
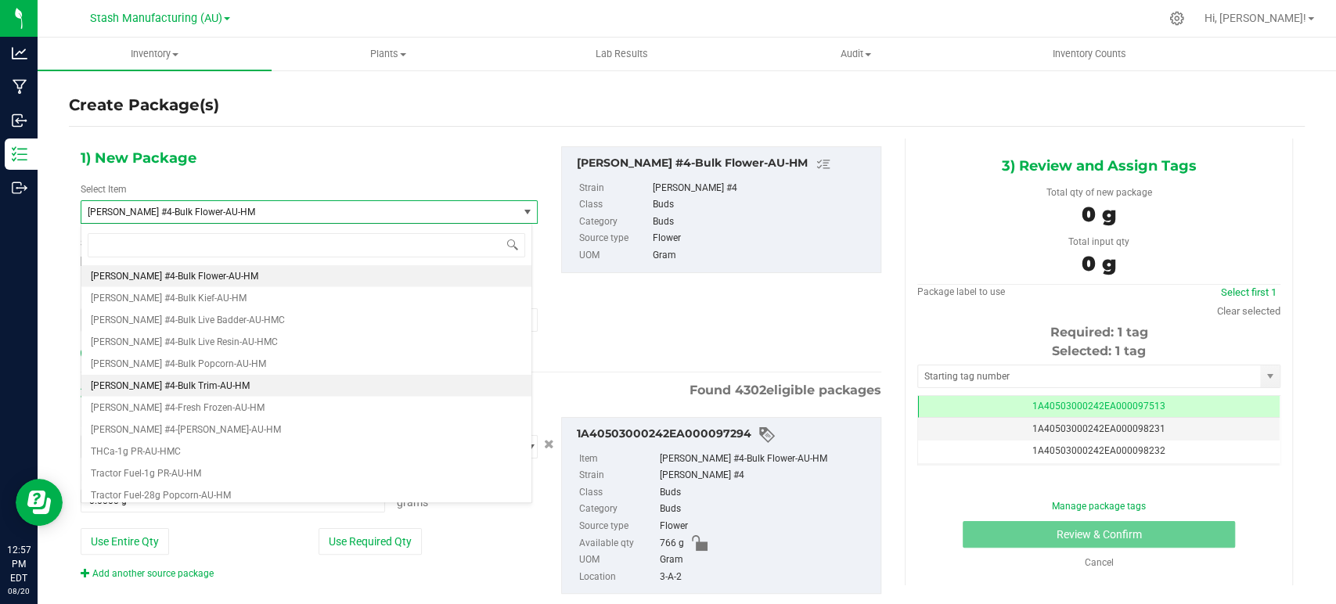
type input "0.0000"
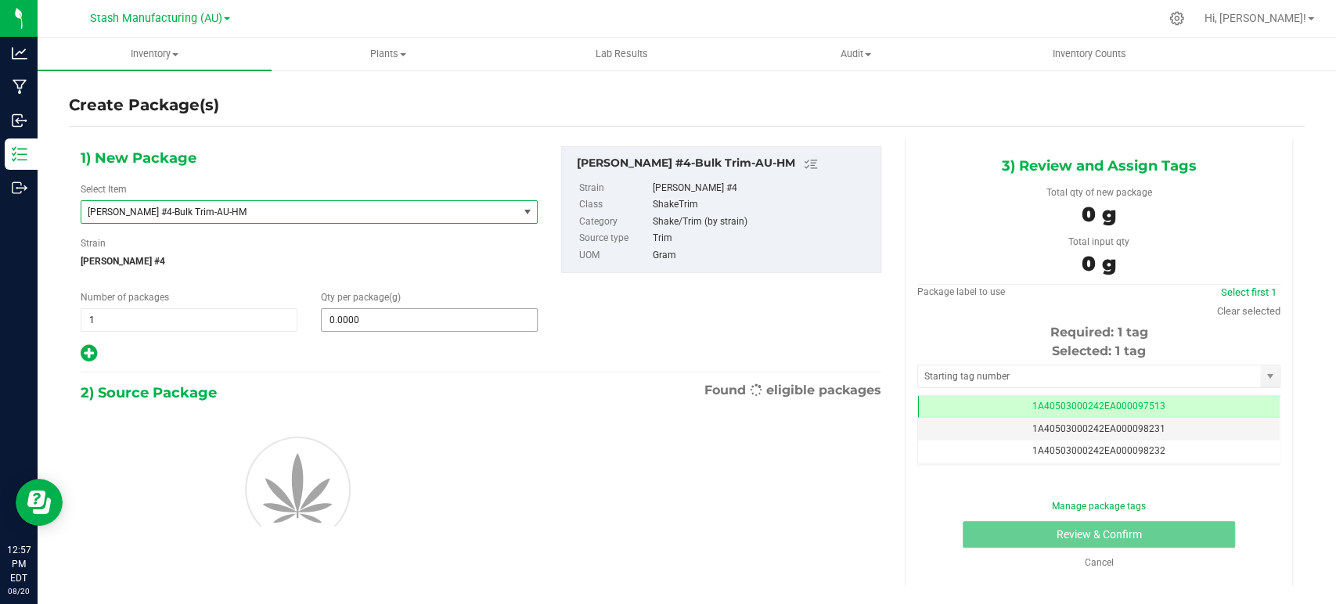
click at [415, 321] on span "0.0000 0" at bounding box center [429, 319] width 217 height 23
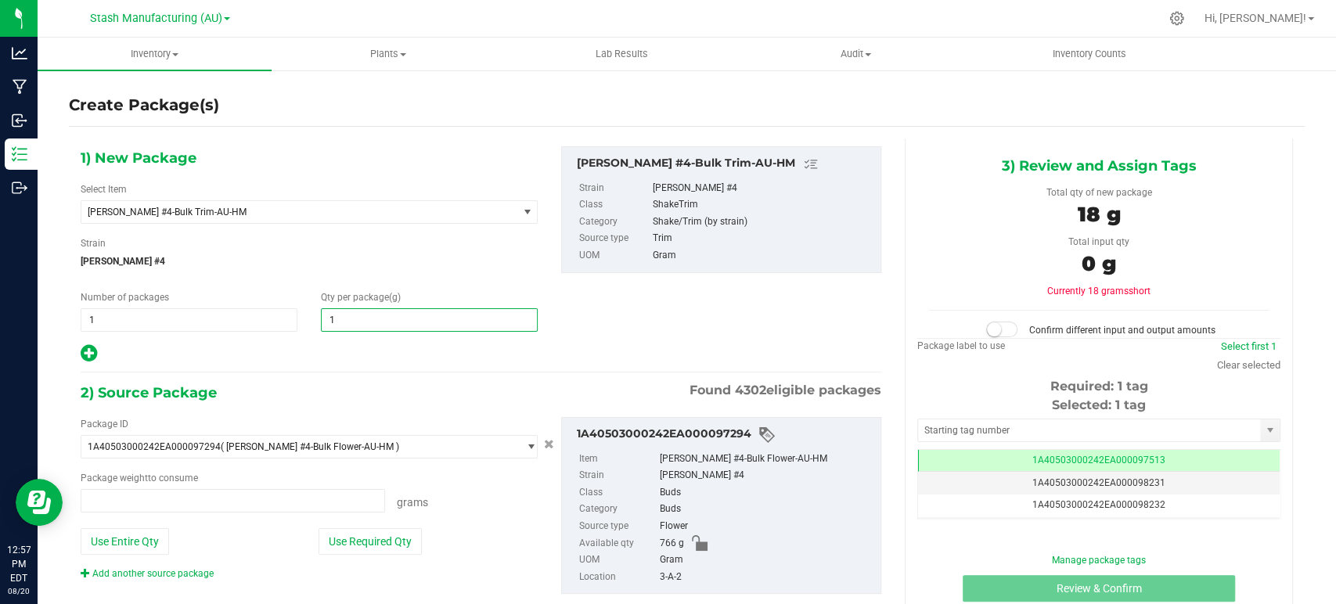
type input "18"
type input "0.0000 g"
type input "186"
type input "186.0000"
click at [379, 386] on div "2) Source Package Found 4302 eligible packages" at bounding box center [481, 392] width 801 height 23
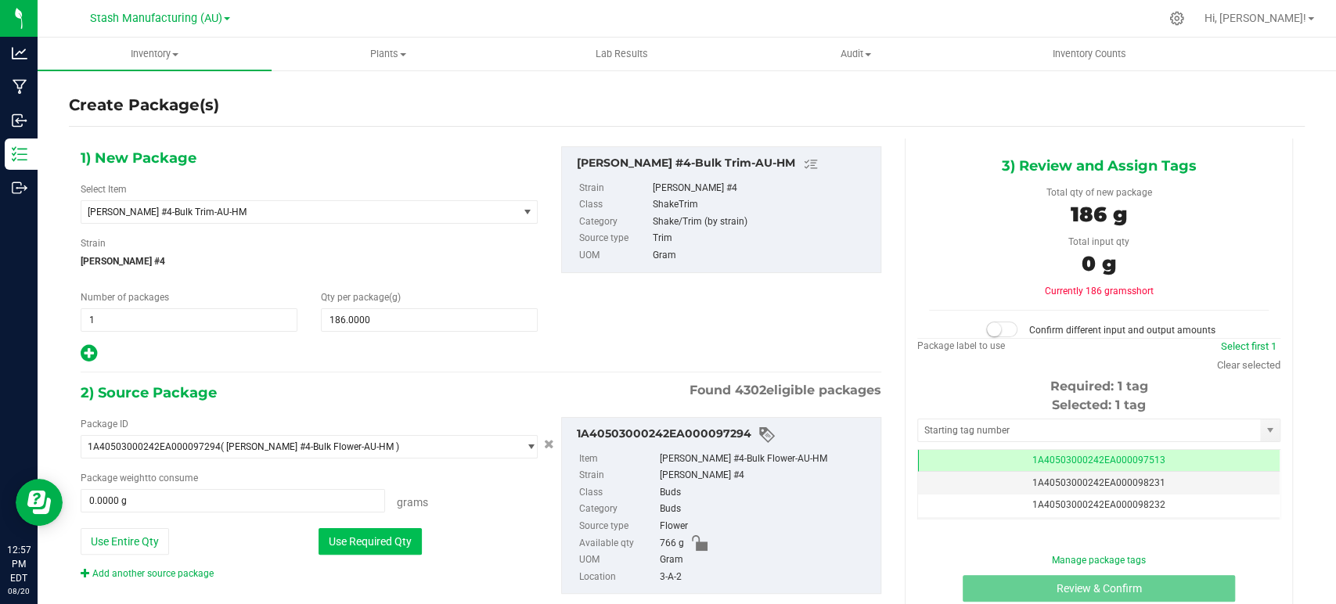
click at [360, 551] on button "Use Required Qty" at bounding box center [370, 541] width 103 height 27
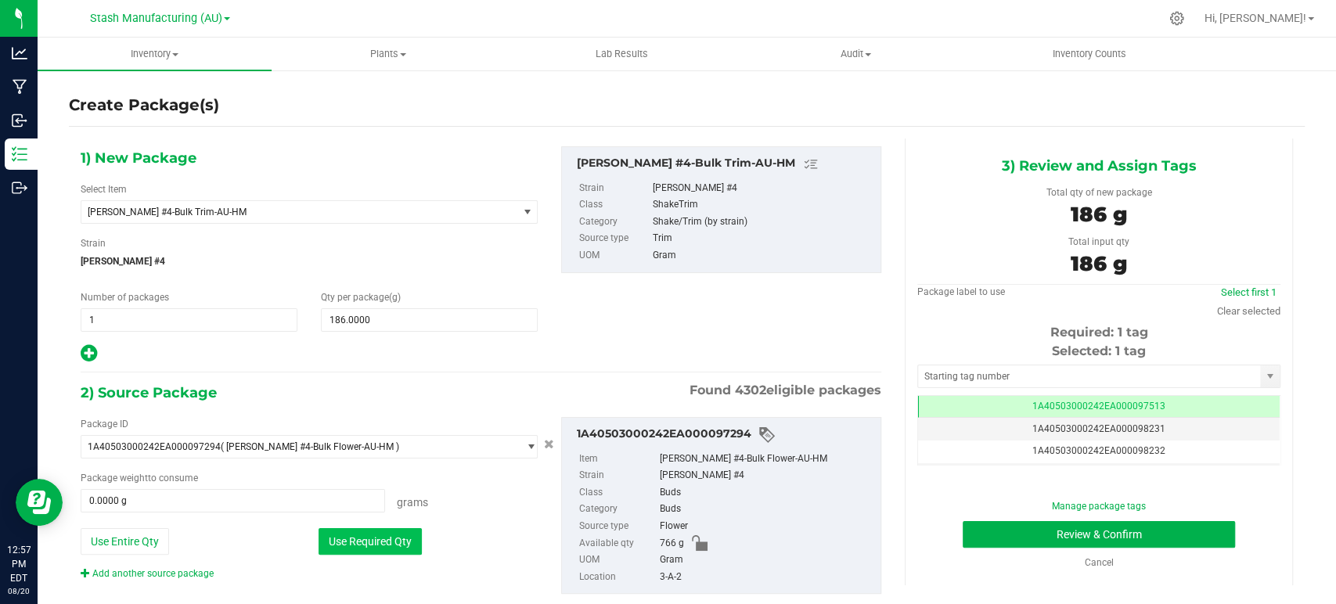
type input "186.0000 g"
click at [1226, 315] on link "Clear selected" at bounding box center [1248, 311] width 63 height 12
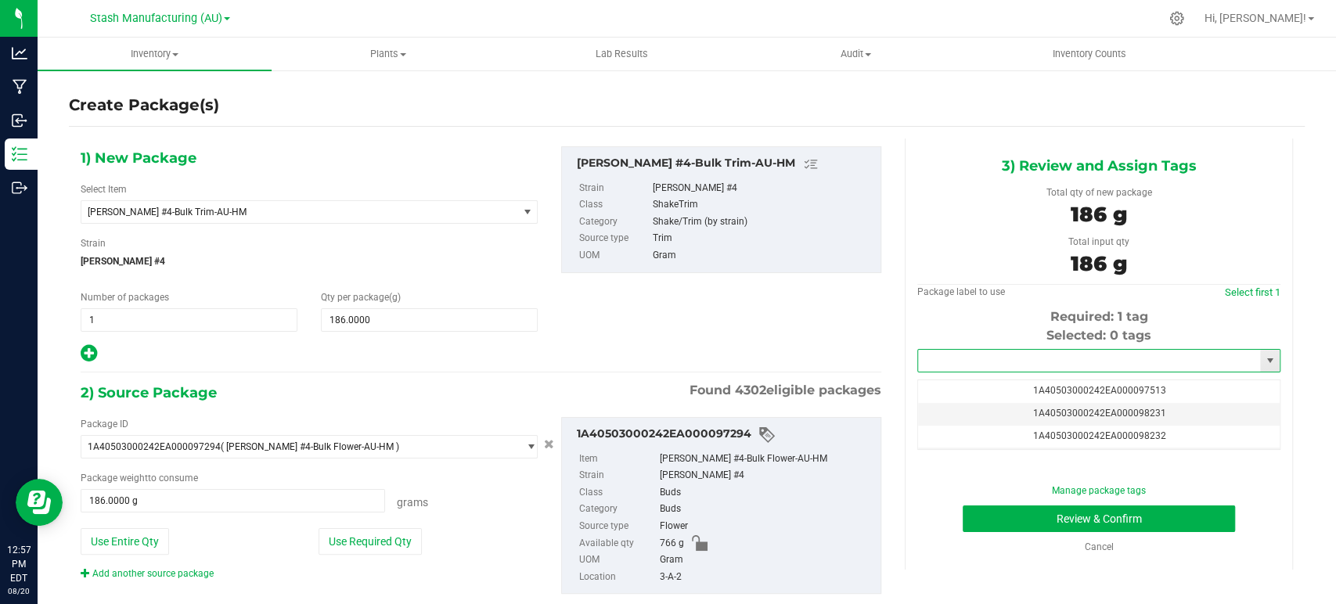
click at [1104, 368] on input "text" at bounding box center [1089, 361] width 342 height 22
drag, startPoint x: 1083, startPoint y: 391, endPoint x: 1082, endPoint y: 419, distance: 28.2
click at [1083, 391] on li "1A40503000242EA000098879" at bounding box center [1088, 387] width 358 height 23
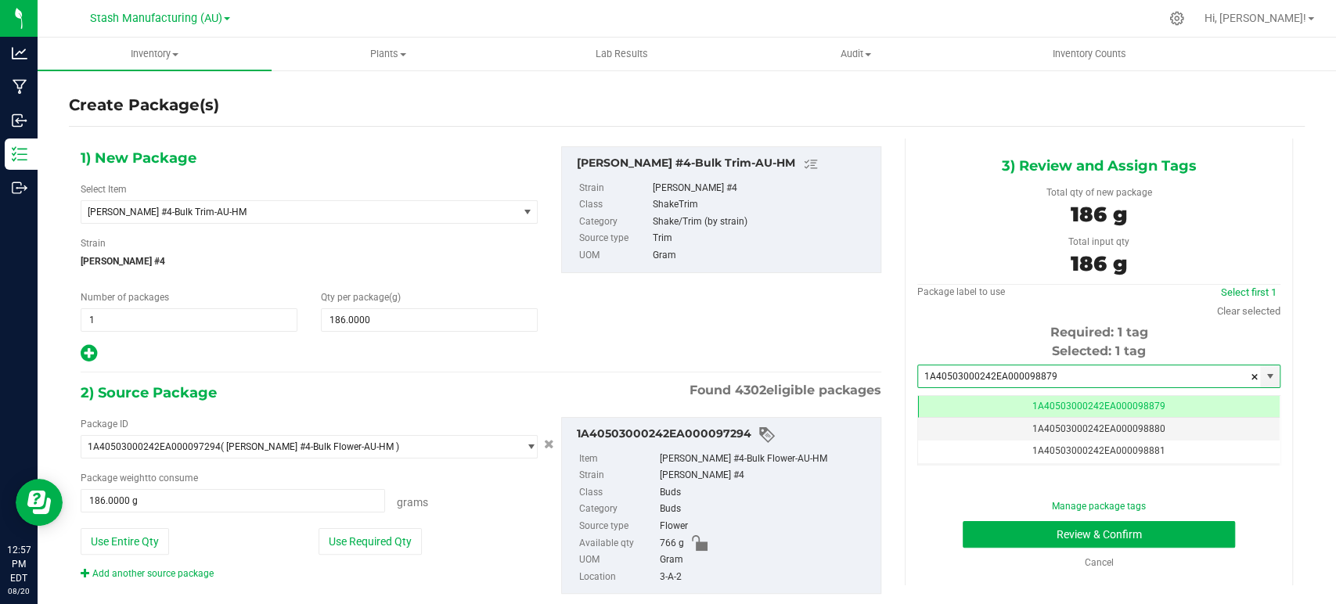
scroll to position [0, 0]
type input "1A40503000242EA000098879"
click at [1090, 537] on button "Review & Confirm" at bounding box center [1099, 534] width 272 height 27
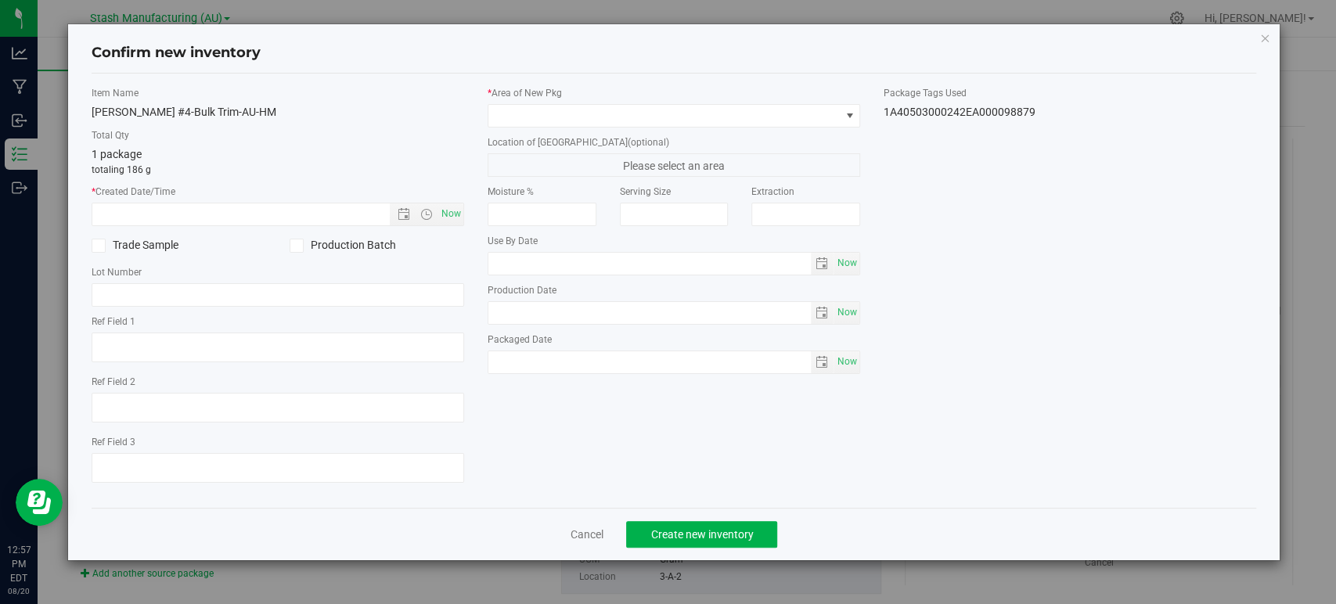
type input "2026-08-15"
click at [457, 224] on span "Now" at bounding box center [278, 214] width 373 height 23
click at [457, 212] on span "Now" at bounding box center [451, 214] width 27 height 23
type input "8/20/2025 12:57 PM"
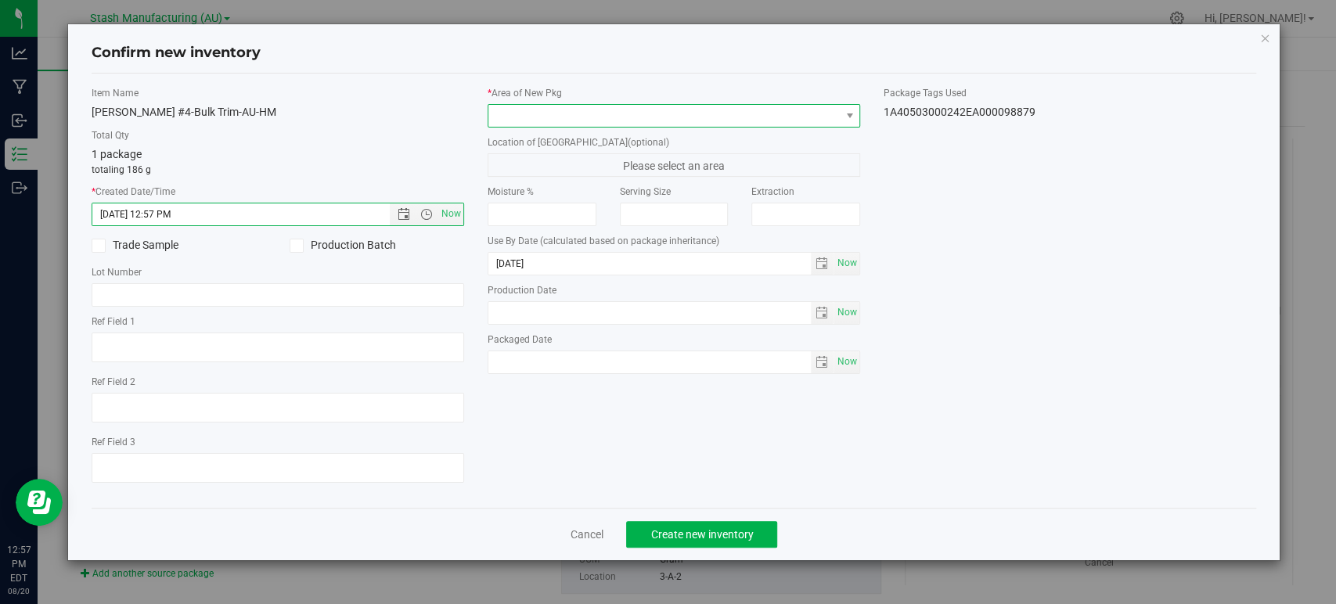
click at [510, 117] on span at bounding box center [663, 116] width 351 height 22
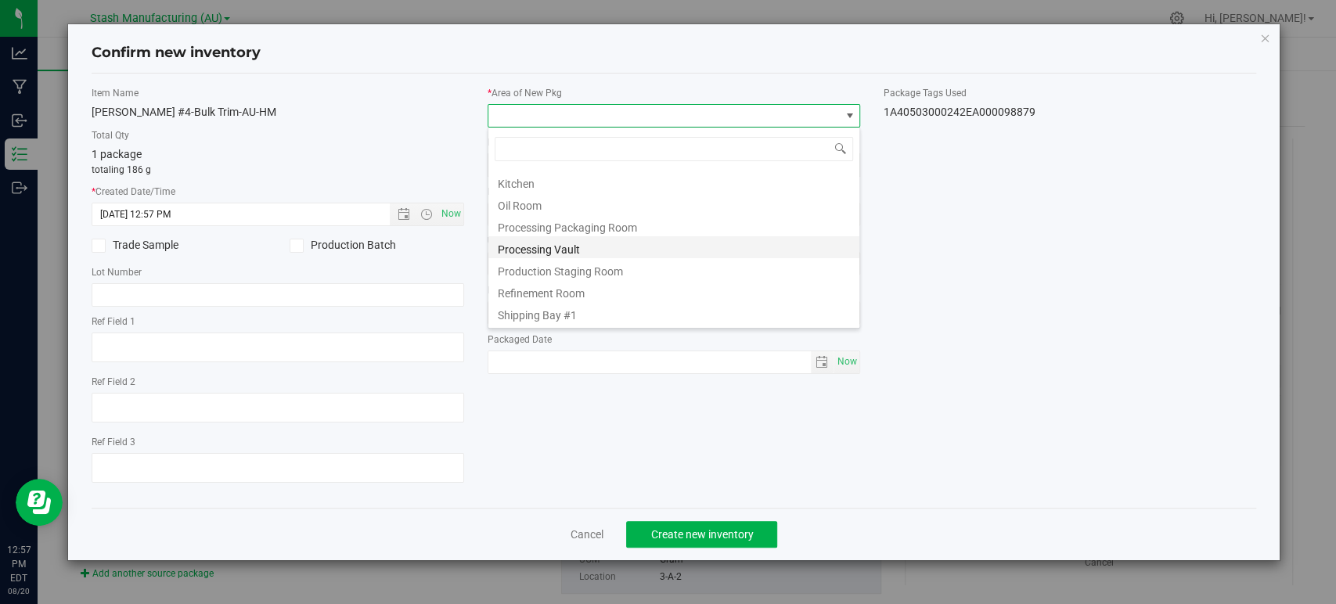
click at [524, 251] on li "Processing Vault" at bounding box center [673, 247] width 371 height 22
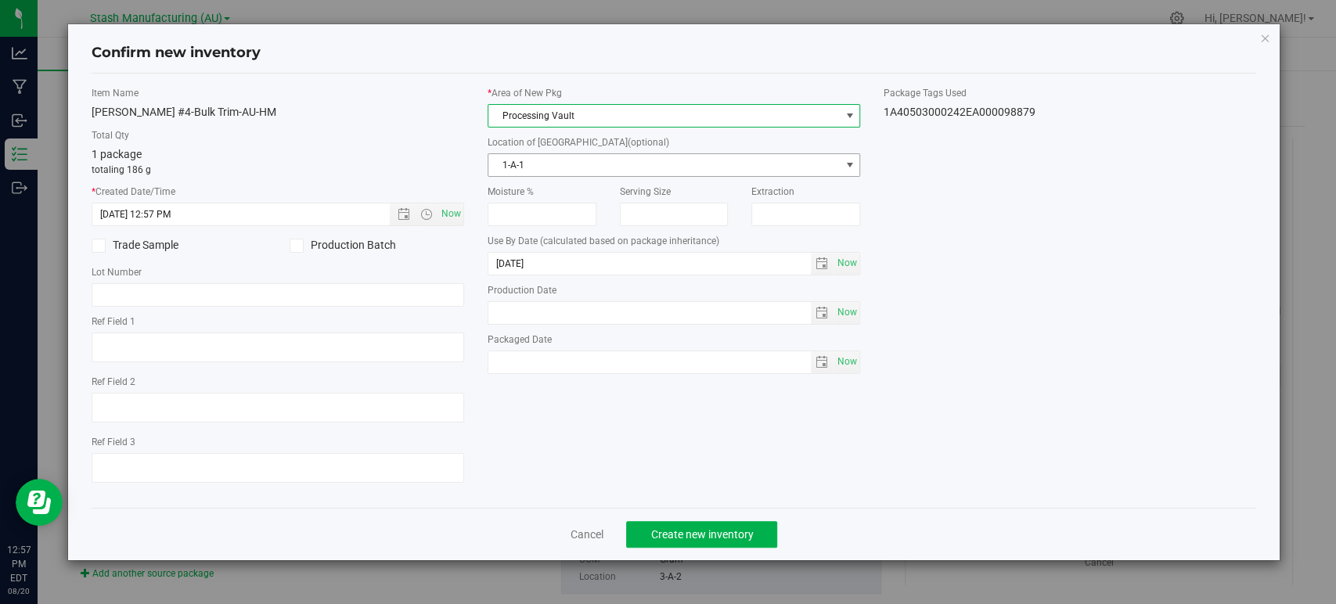
click at [530, 166] on span "1-A-1" at bounding box center [663, 165] width 351 height 22
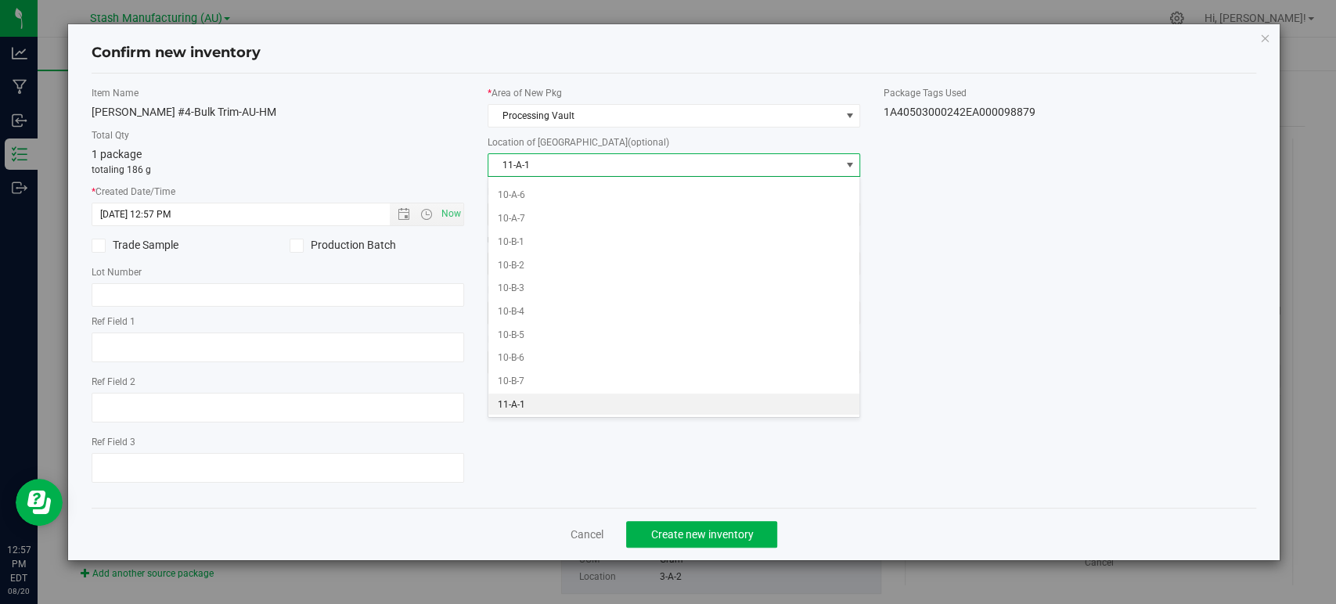
click at [528, 405] on li "11-A-1" at bounding box center [673, 405] width 371 height 23
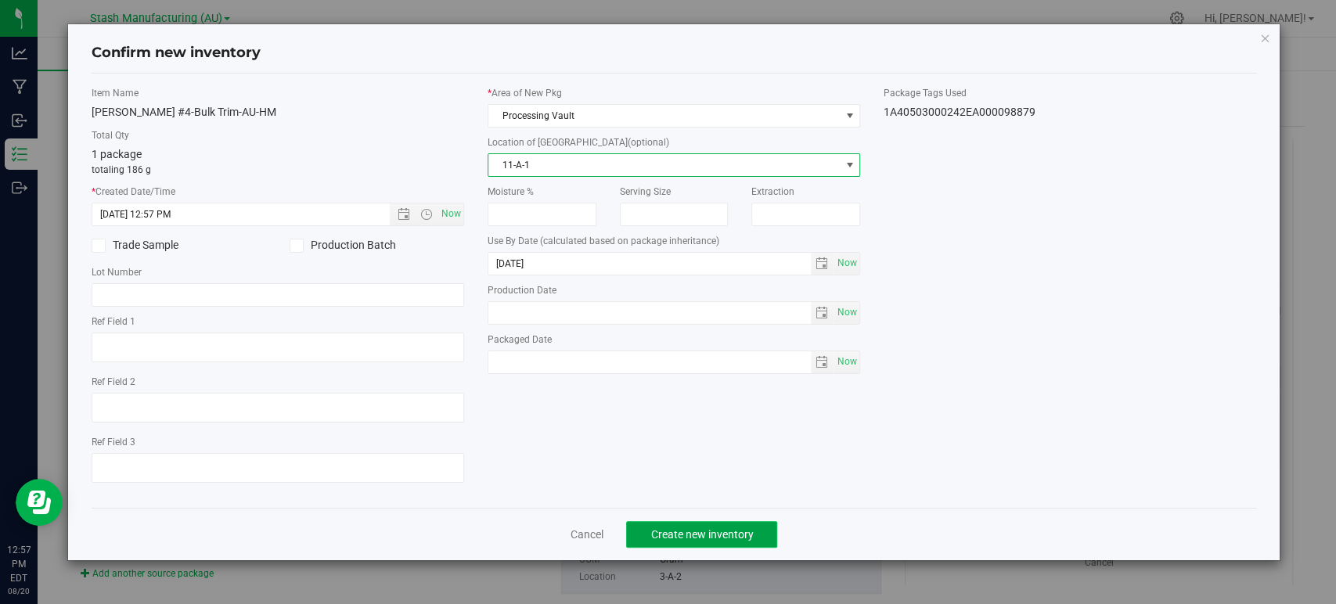
click at [758, 533] on button "Create new inventory" at bounding box center [701, 534] width 151 height 27
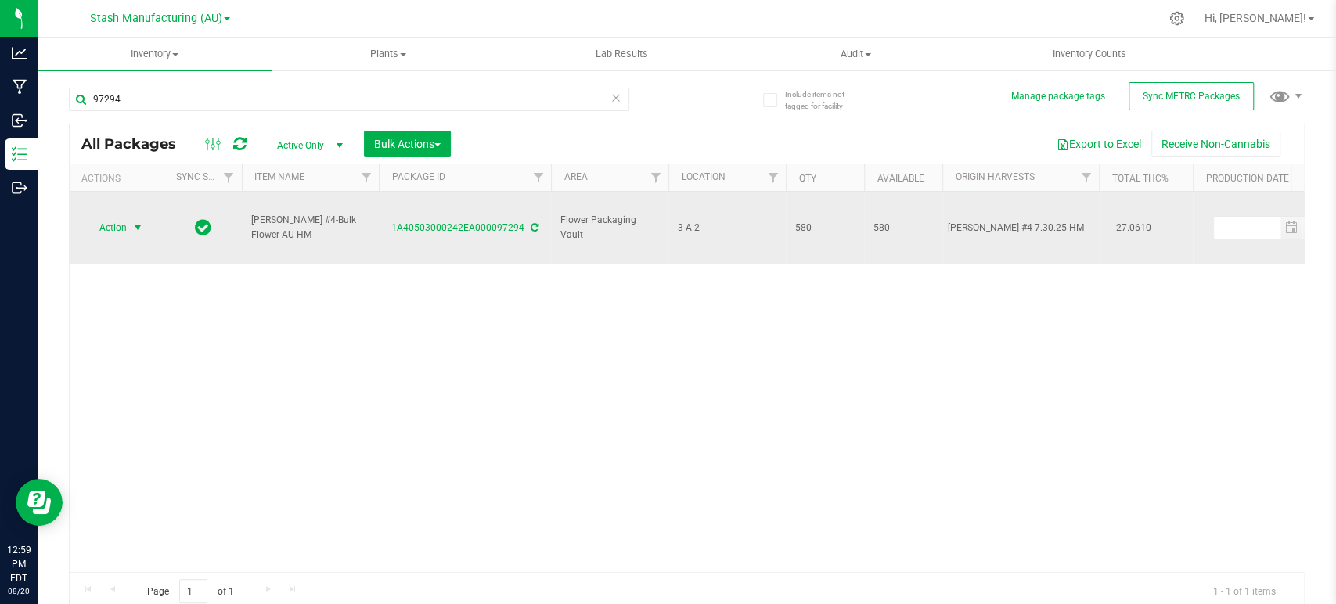
click at [124, 217] on span "Action" at bounding box center [106, 228] width 42 height 22
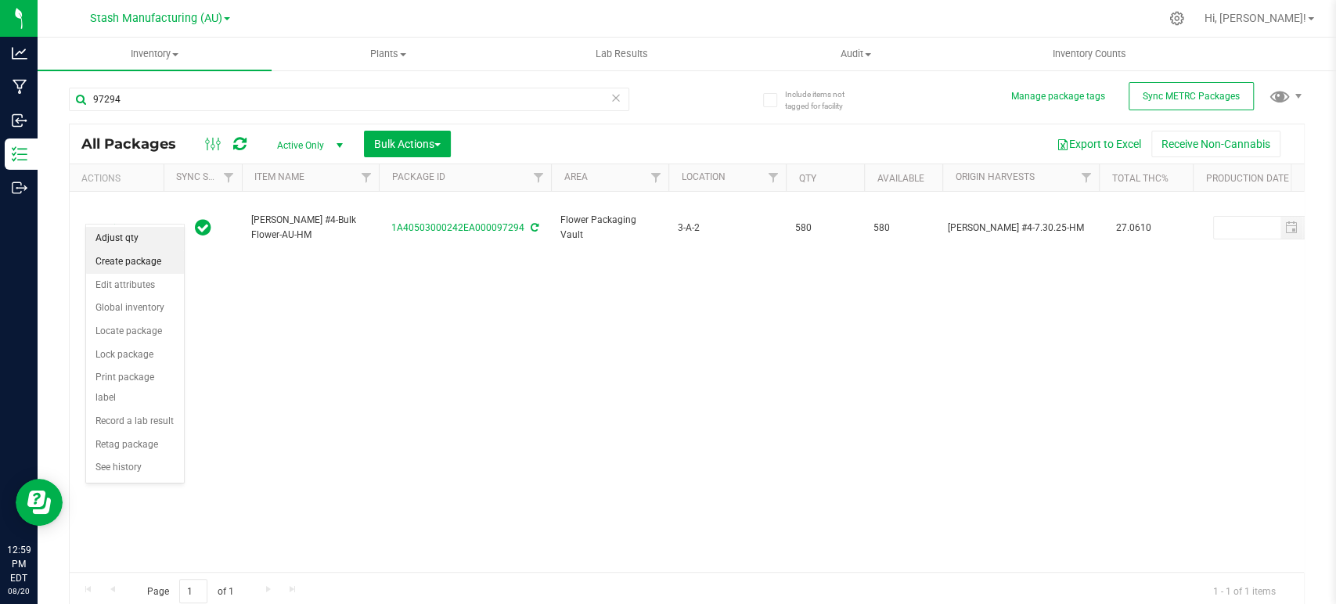
click at [120, 246] on li "Adjust qty" at bounding box center [135, 238] width 98 height 23
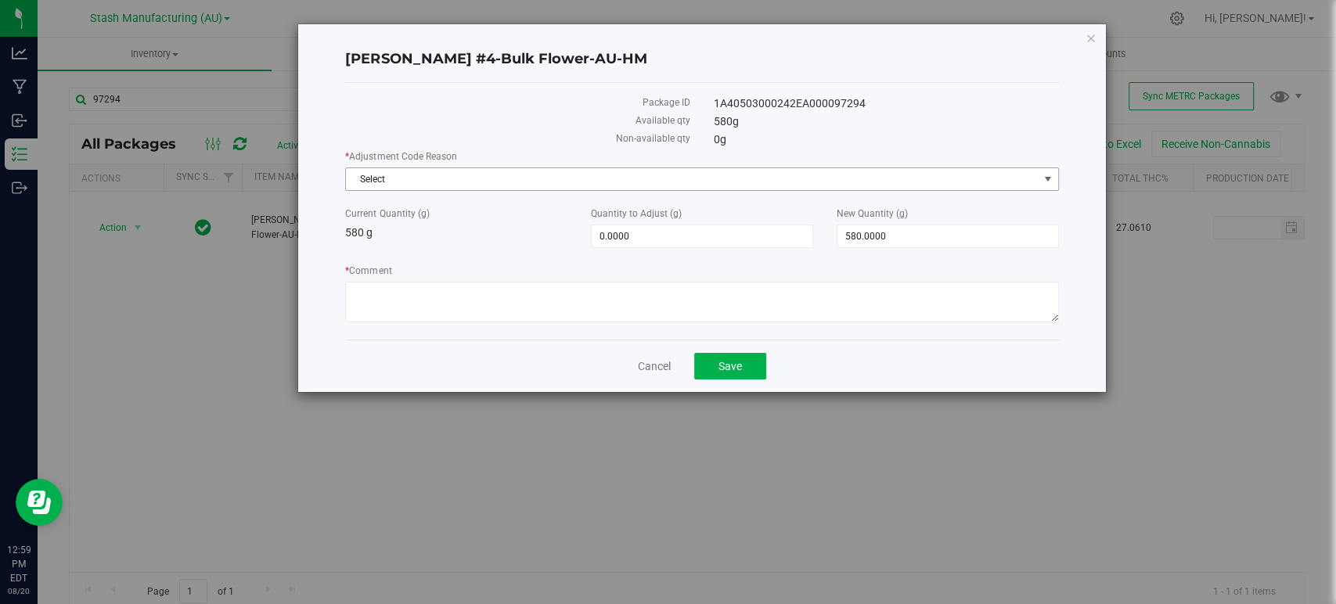
click at [542, 182] on span "Select" at bounding box center [692, 179] width 692 height 22
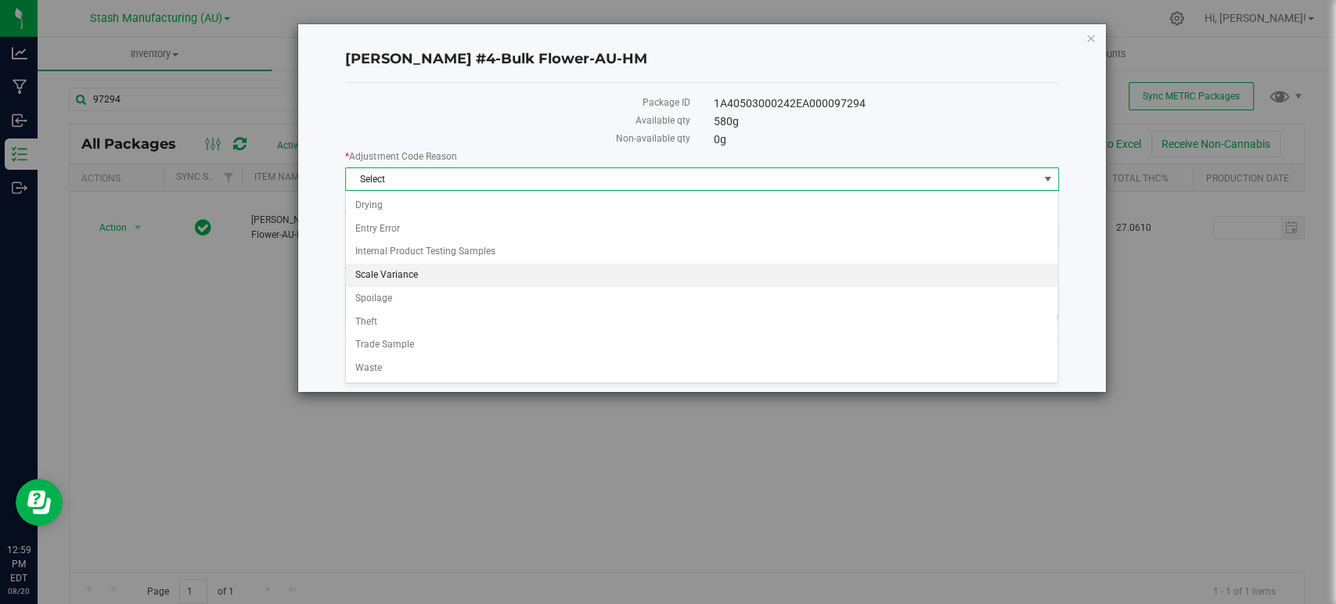
click at [398, 268] on li "Scale Variance" at bounding box center [701, 275] width 711 height 23
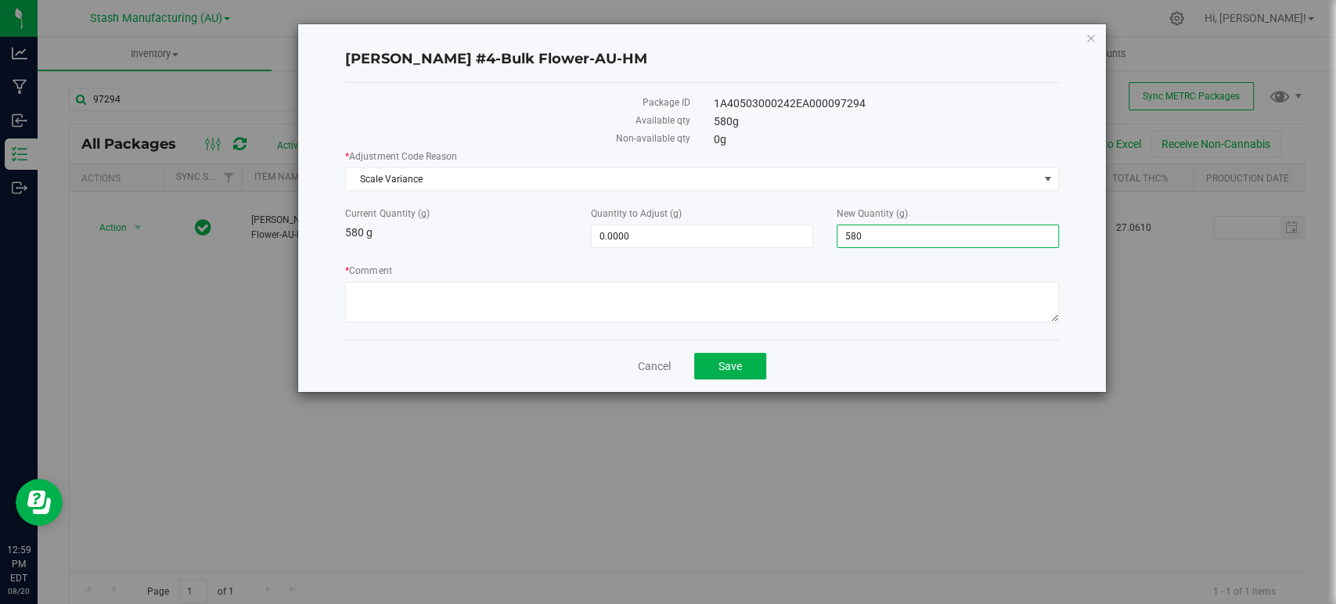
click at [926, 230] on span "580.0000 580" at bounding box center [948, 236] width 222 height 23
click at [926, 230] on input "580" at bounding box center [947, 236] width 221 height 22
type input "546"
type input "-34.0000"
type input "546.0000"
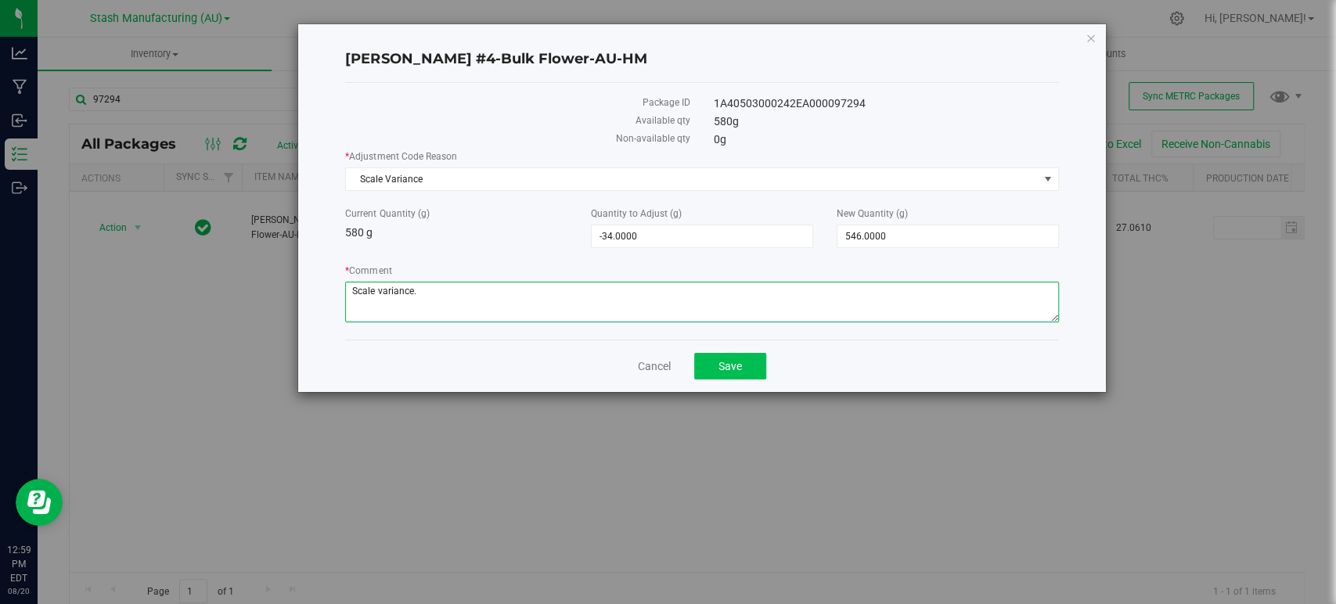
type textarea "Scale variance."
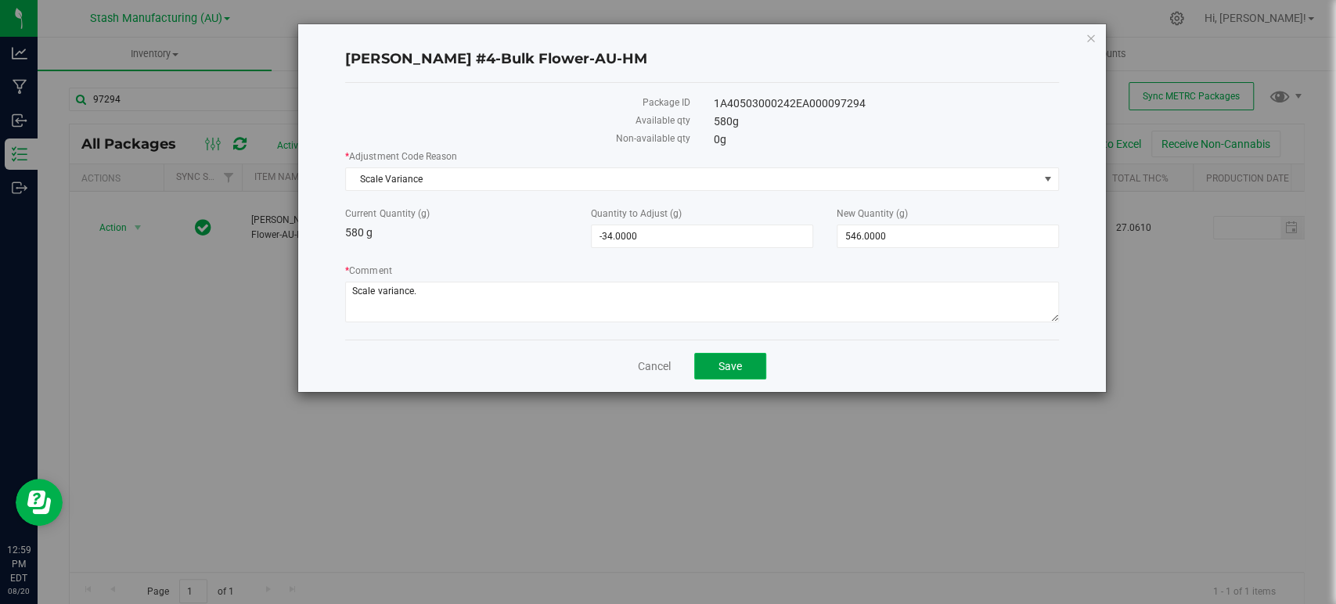
click at [759, 362] on button "Save" at bounding box center [730, 366] width 72 height 27
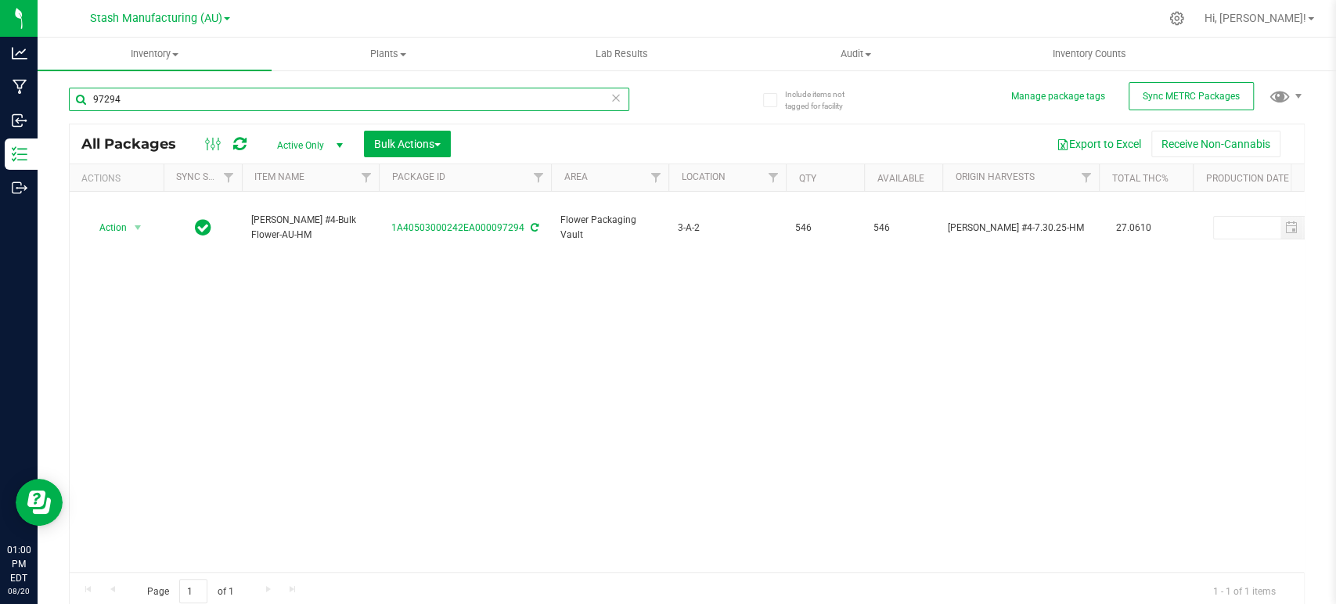
click at [167, 103] on input "97294" at bounding box center [349, 99] width 560 height 23
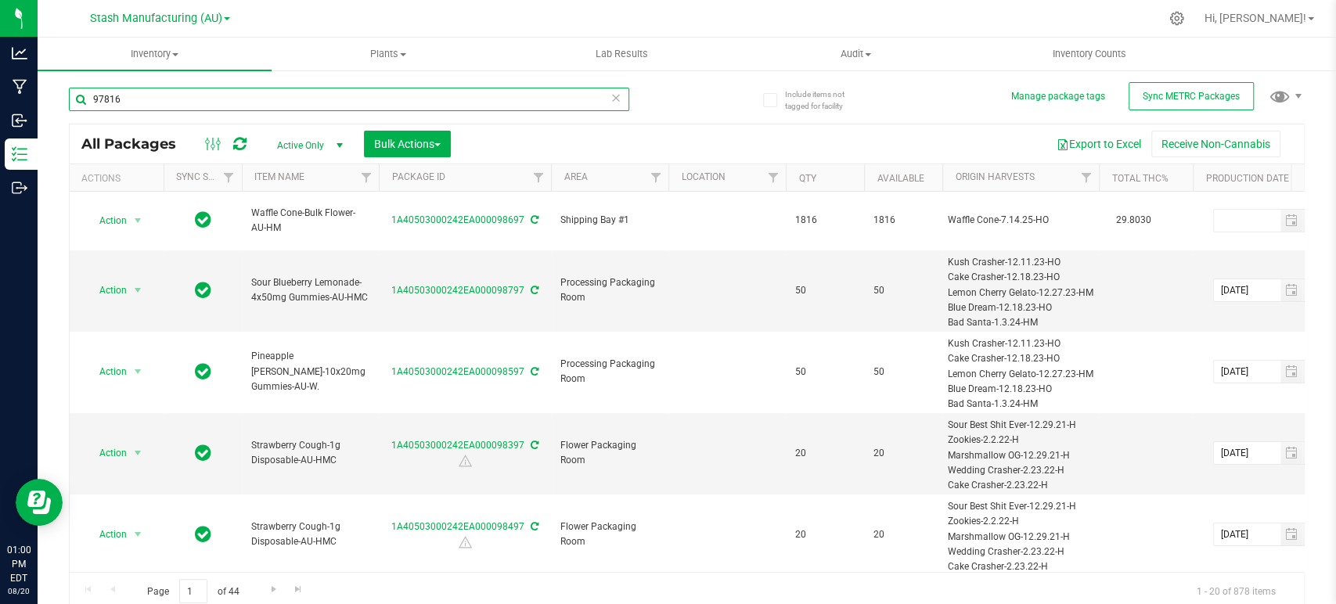
type input "97816"
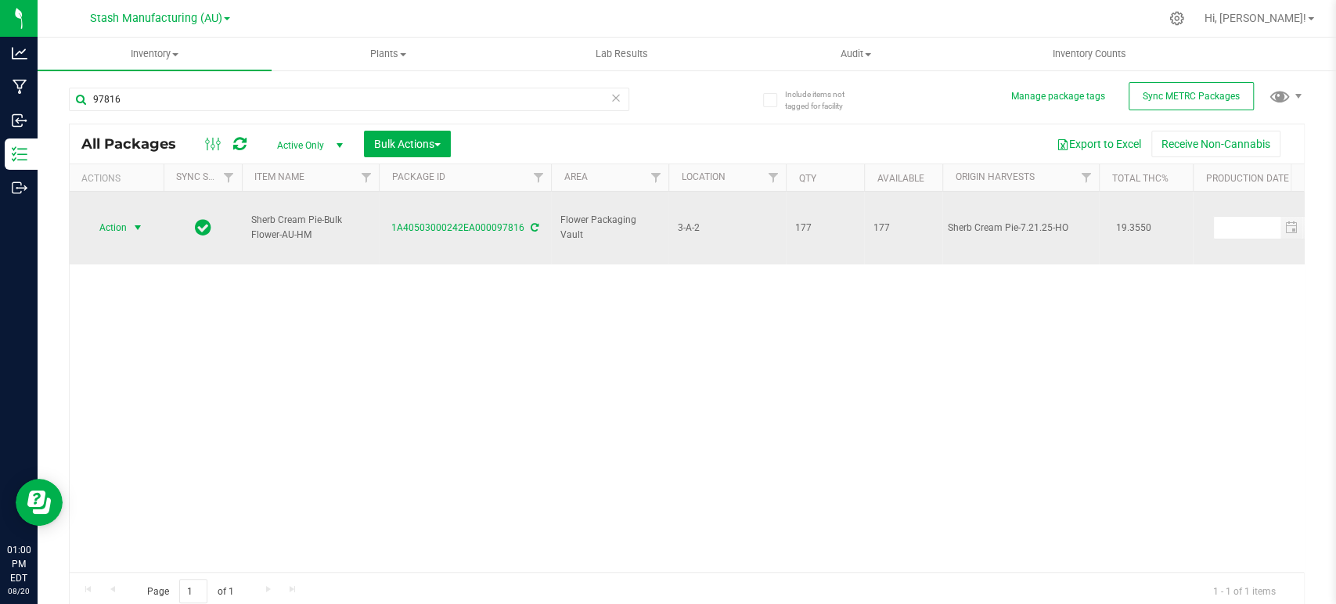
click at [96, 217] on span "Action" at bounding box center [106, 228] width 42 height 22
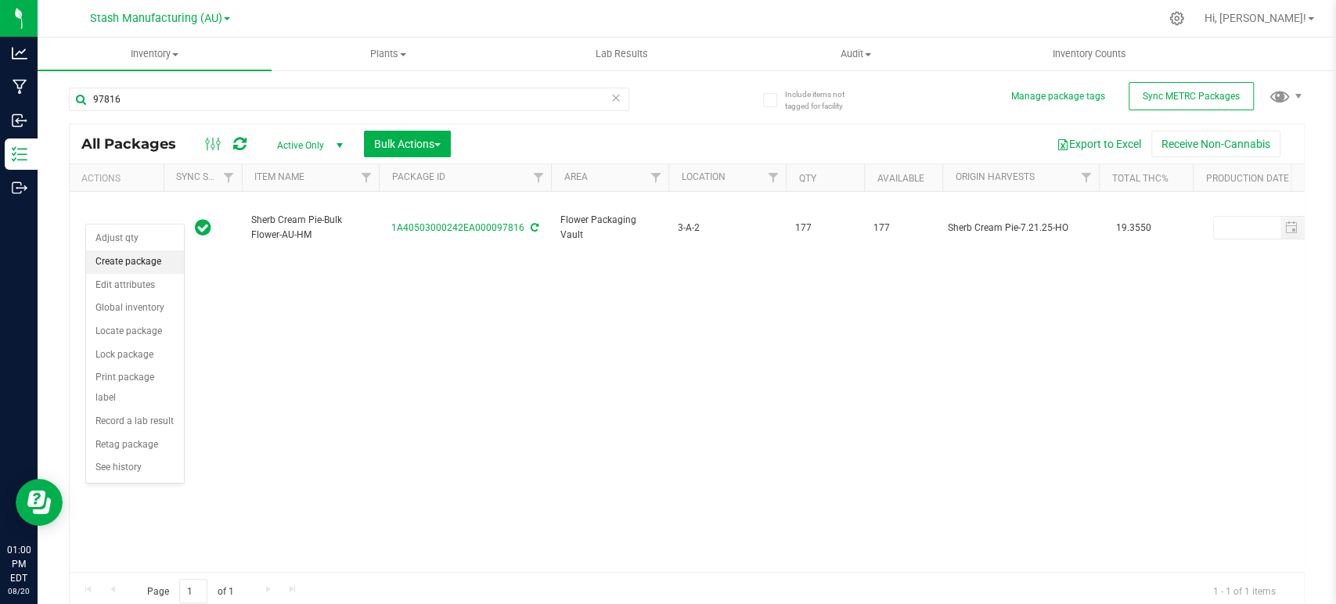
click at [115, 257] on li "Create package" at bounding box center [135, 261] width 98 height 23
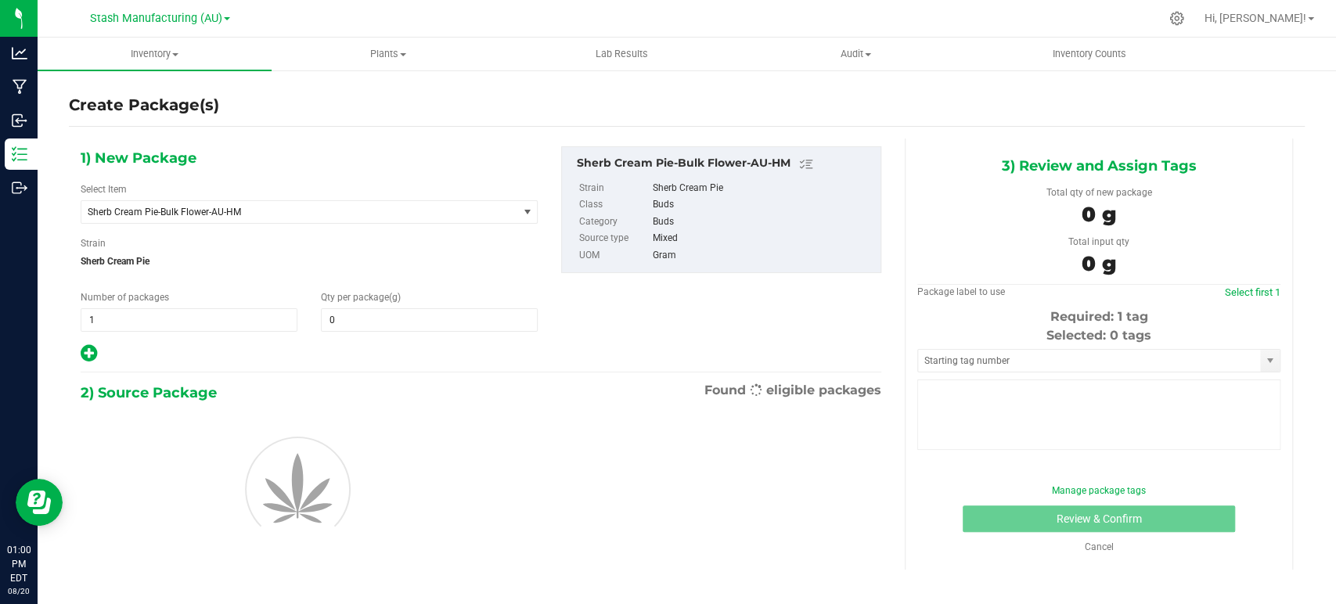
type input "0.0000"
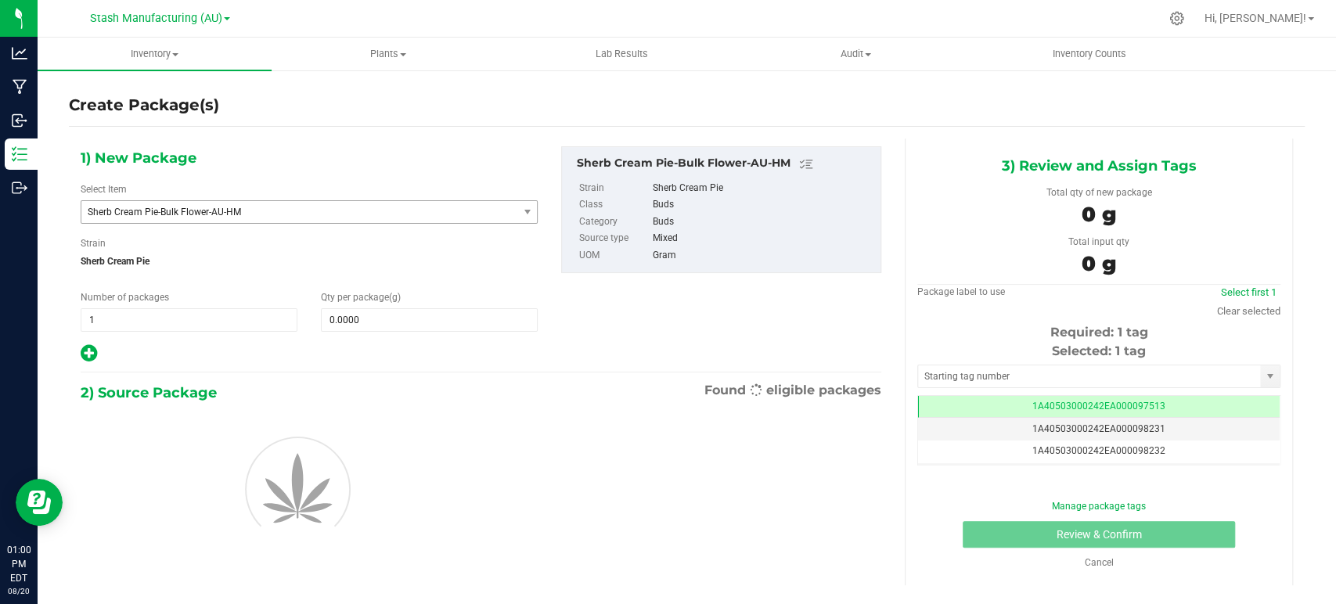
click at [145, 215] on span "Sherb Cream Pie-Bulk Flower-AU-HM" at bounding box center [291, 212] width 406 height 11
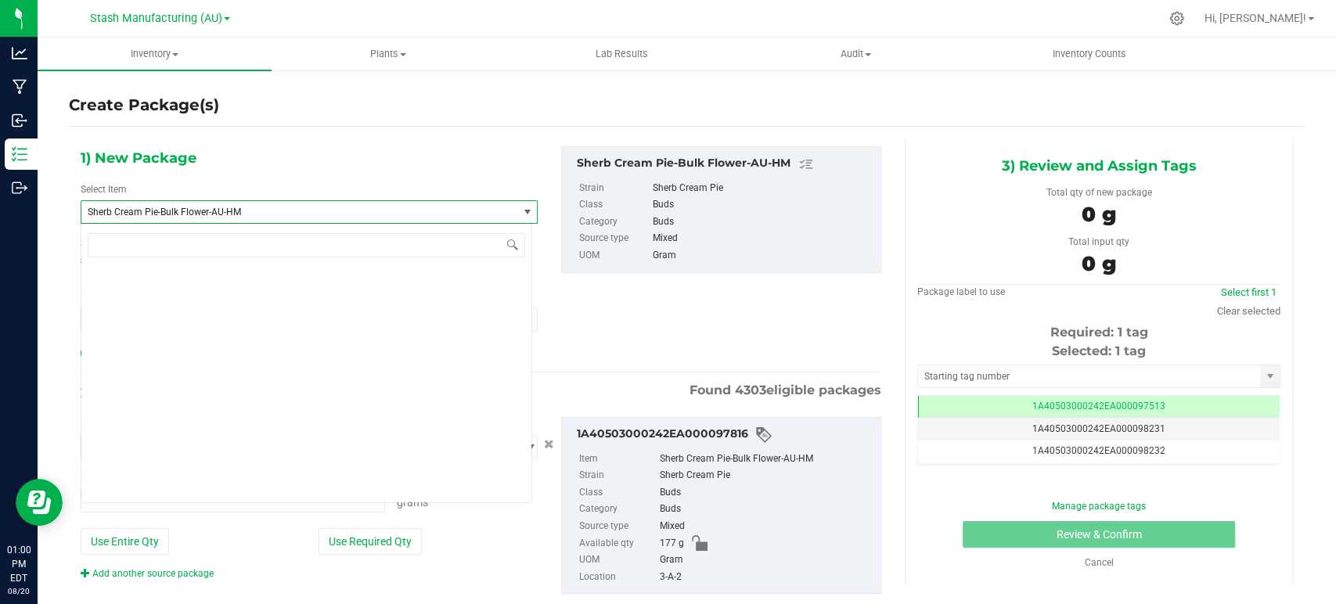
type input "0.0000 g"
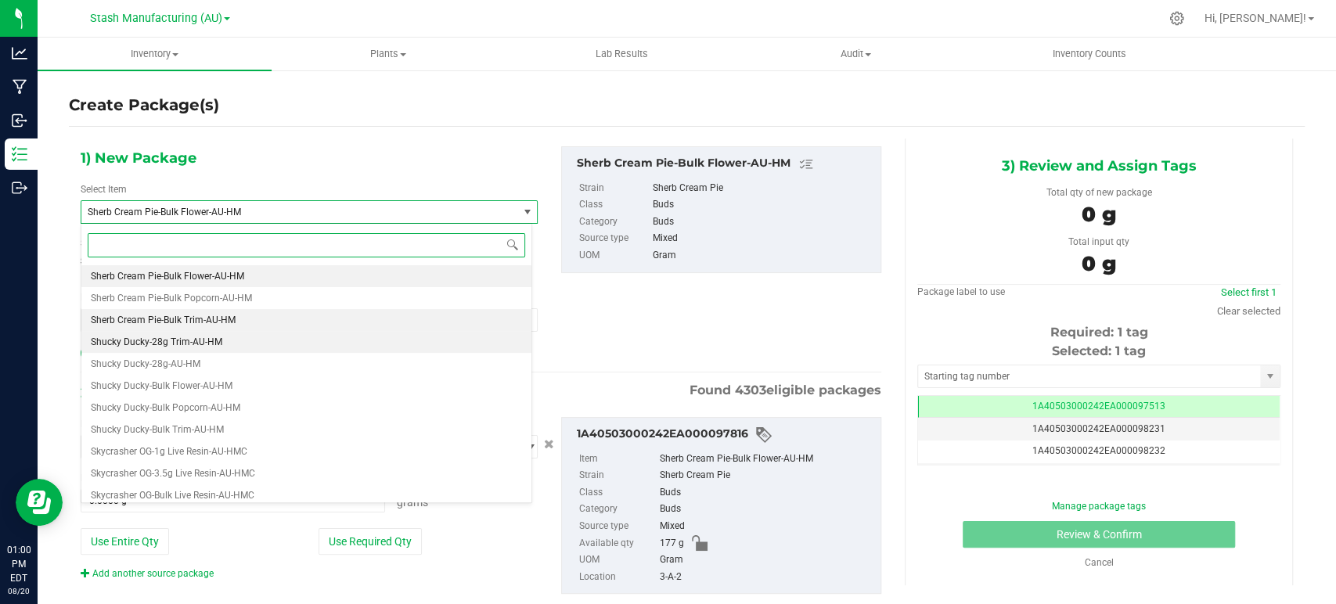
click at [194, 322] on span "Sherb Cream Pie-Bulk Trim-AU-HM" at bounding box center [163, 320] width 145 height 11
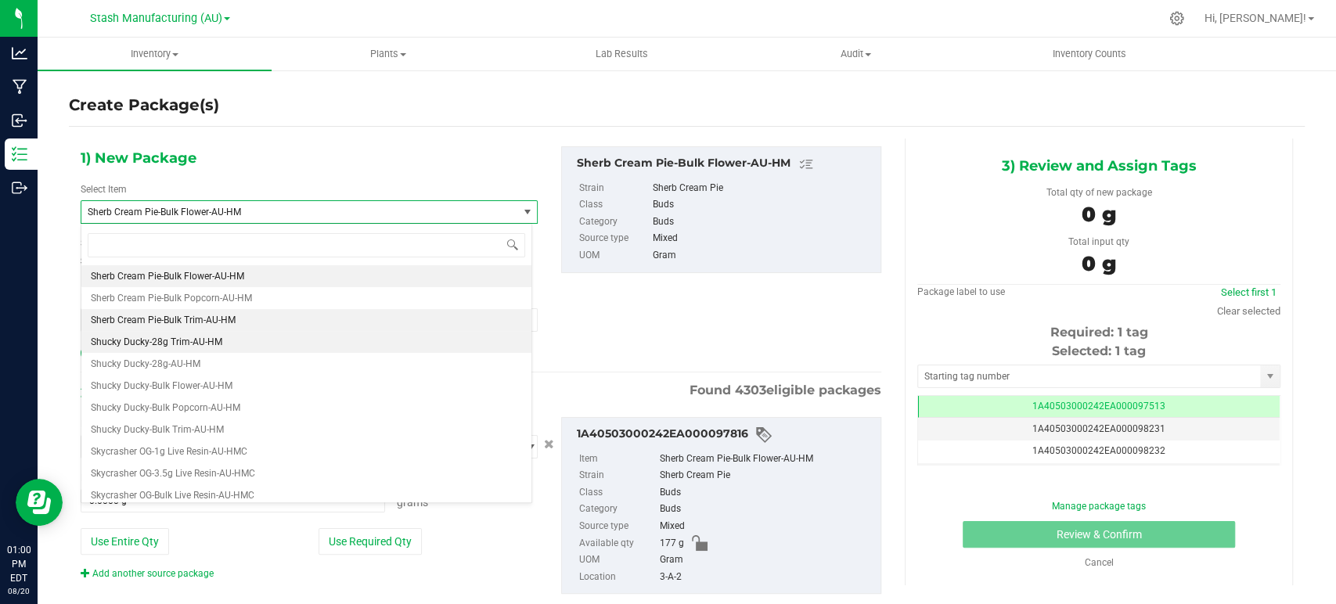
type input "0.0000"
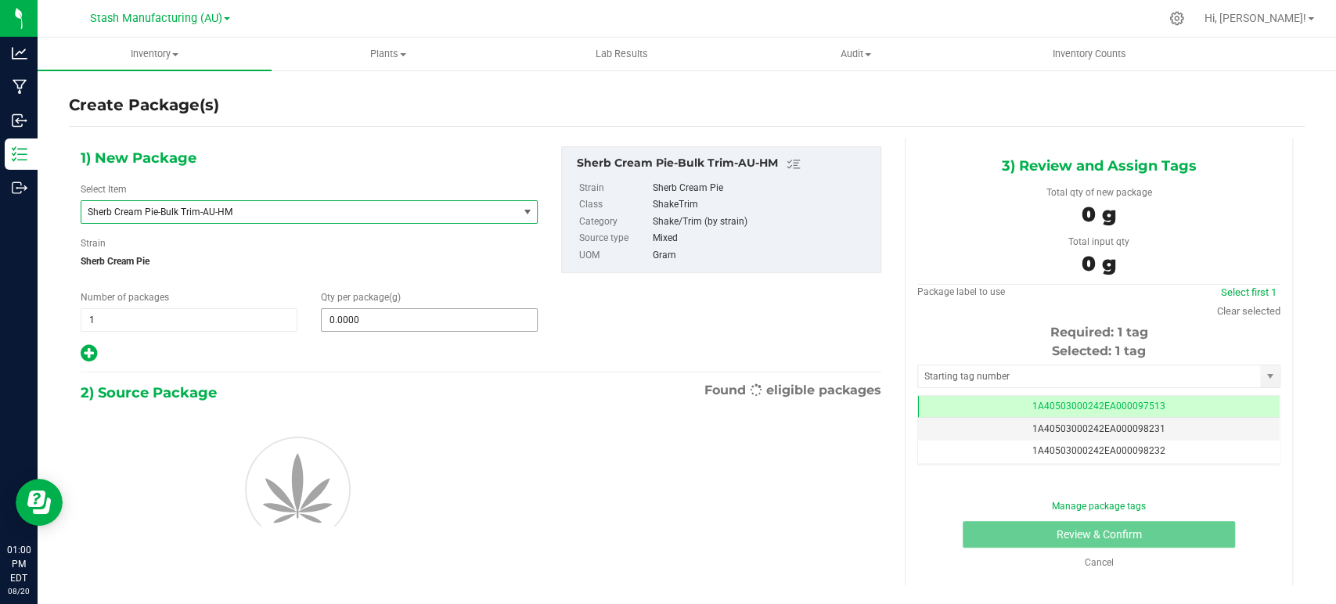
click at [416, 324] on span "0.0000 0" at bounding box center [429, 319] width 217 height 23
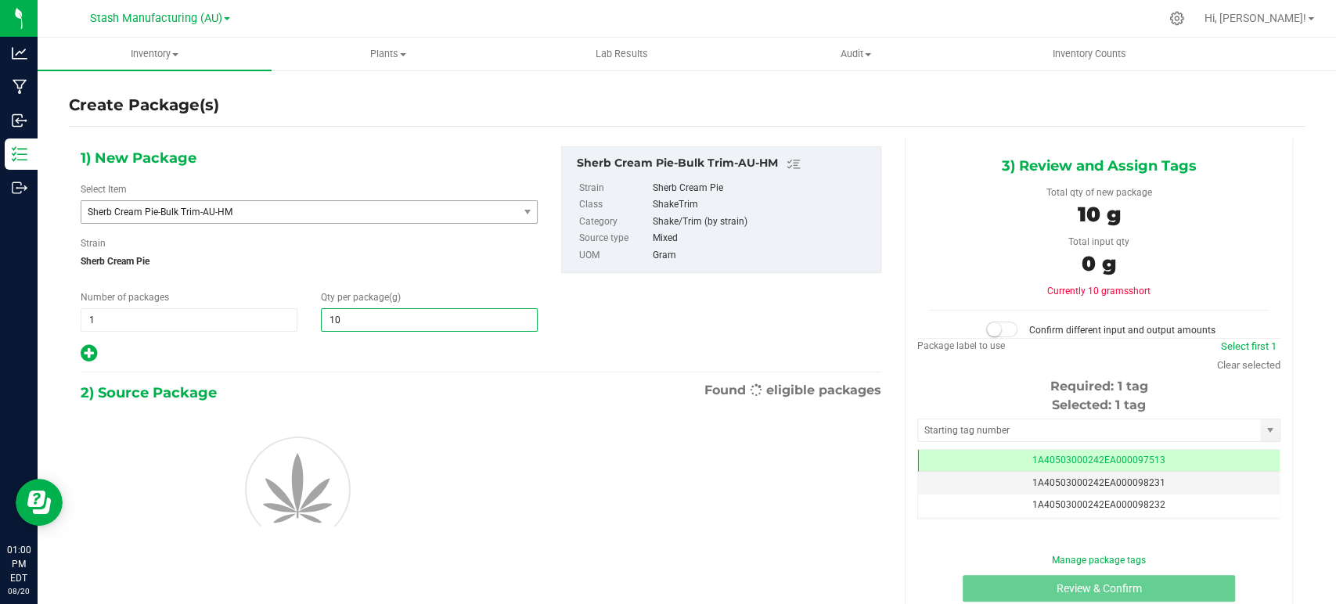
type input "101"
click at [397, 338] on div "1) New Package Select Item Sherb Cream Pie-Bulk Trim-AU-HM Scottis Cake-3.5g-AU…" at bounding box center [309, 255] width 481 height 218
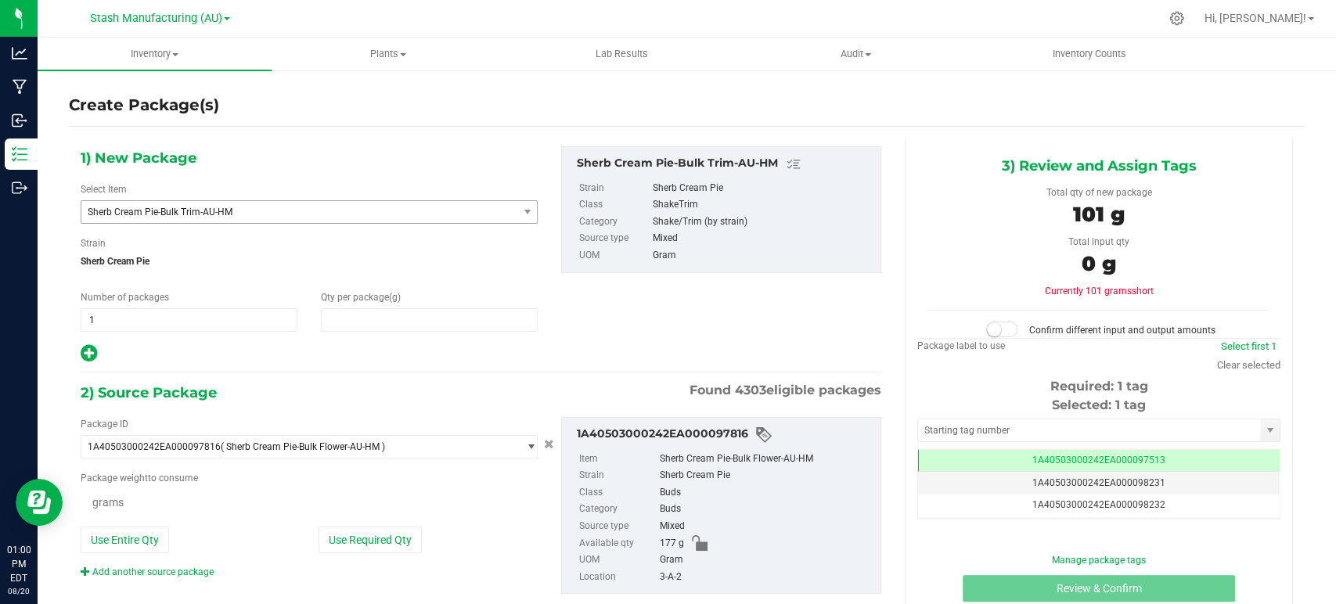
type input "101.0000"
click at [359, 545] on button "Use Required Qty" at bounding box center [370, 541] width 103 height 27
type input "101.0000 g"
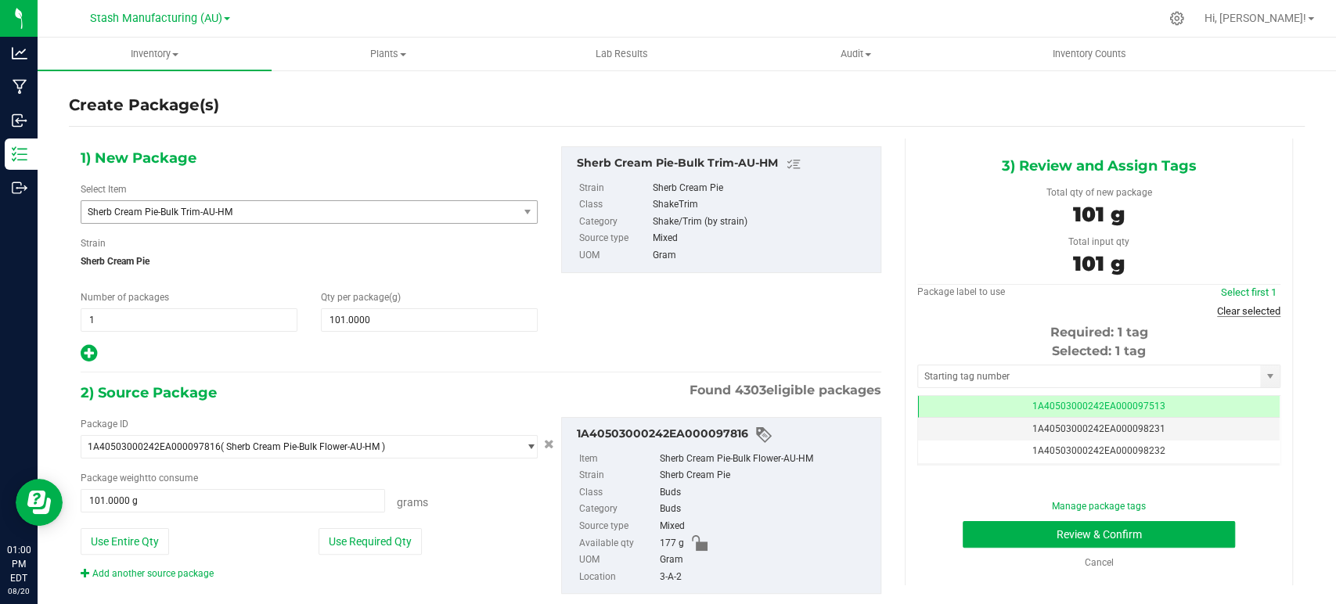
click at [1240, 307] on link "Clear selected" at bounding box center [1248, 311] width 63 height 12
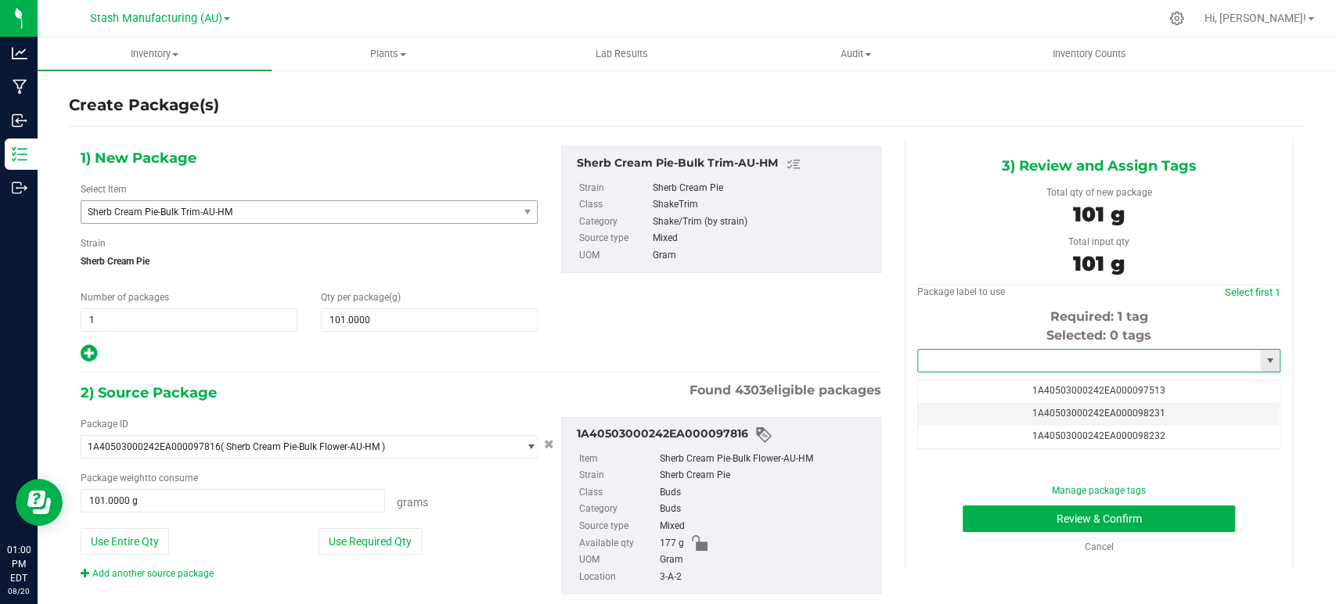
click at [1114, 364] on input "text" at bounding box center [1089, 361] width 342 height 22
click at [1046, 382] on li "1A40503000242EA000098880" at bounding box center [1088, 387] width 358 height 23
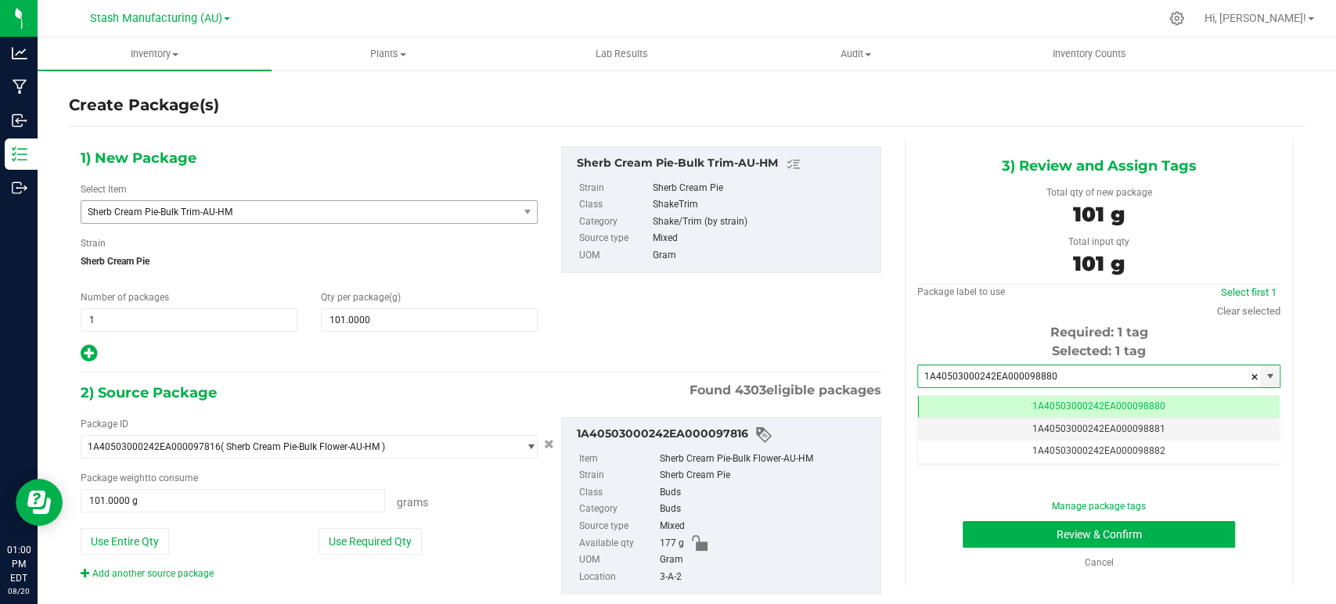
scroll to position [0, 0]
type input "1A40503000242EA000098880"
click at [1091, 543] on button "Review & Confirm" at bounding box center [1099, 534] width 272 height 27
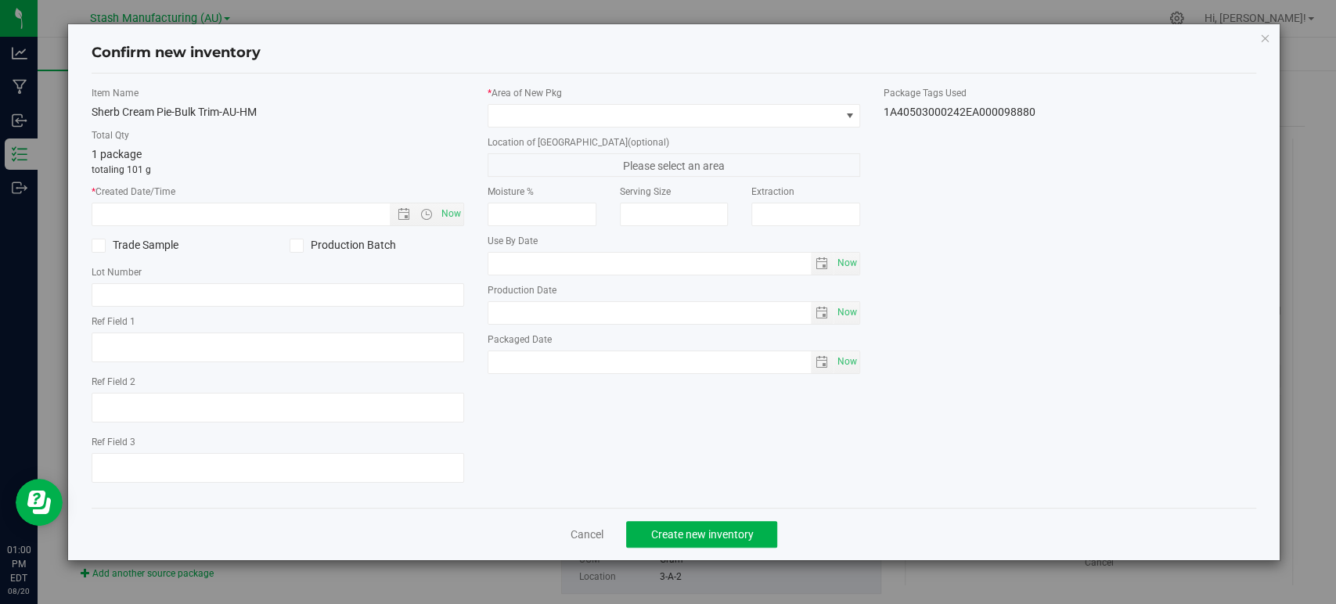
type input "2026-08-15"
click at [458, 211] on span "Now" at bounding box center [451, 214] width 27 height 23
type input "8/20/2025 1:00 PM"
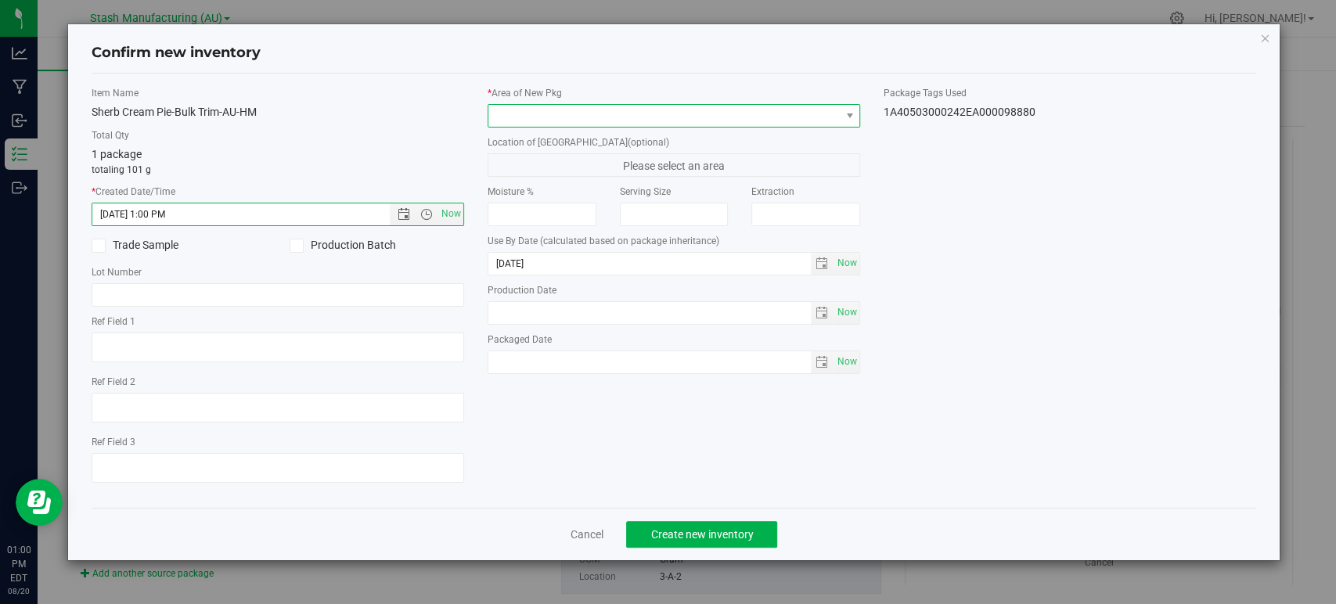
click at [596, 113] on span at bounding box center [663, 116] width 351 height 22
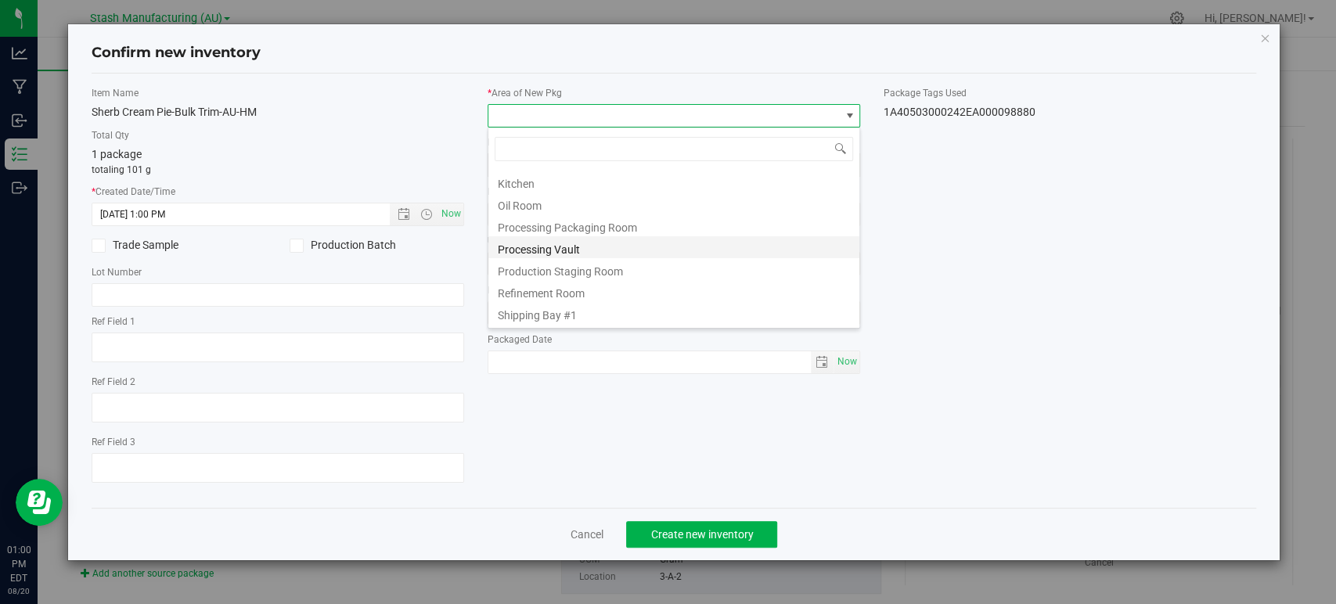
click at [538, 250] on li "Processing Vault" at bounding box center [673, 247] width 371 height 22
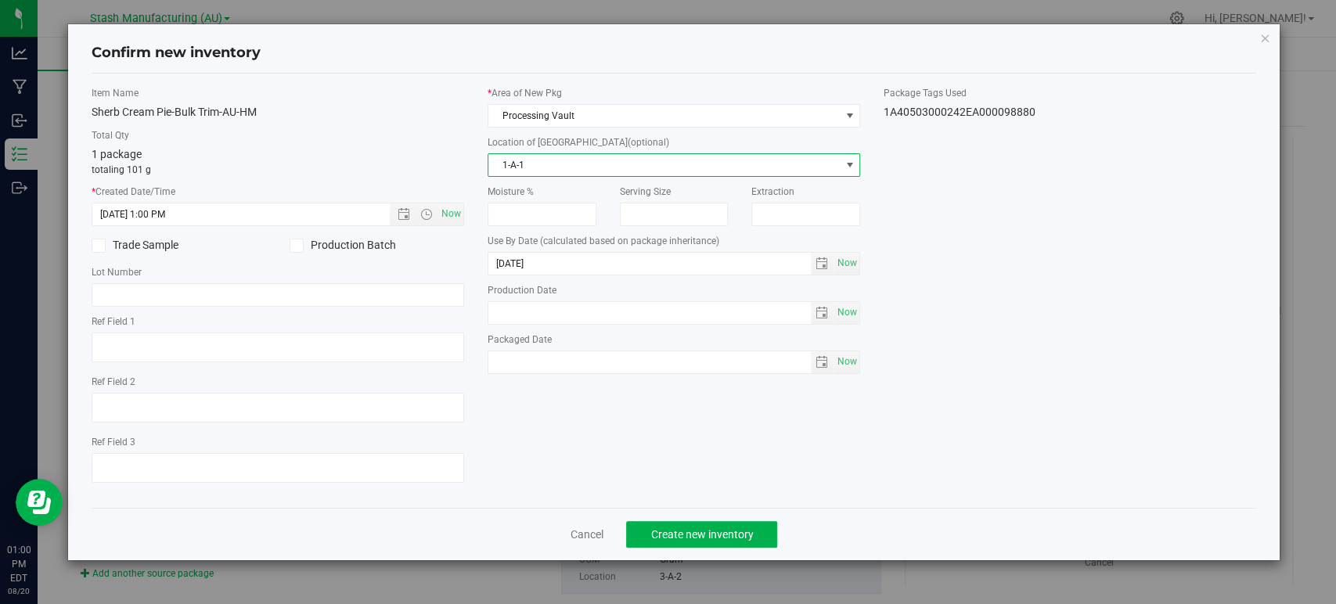
click at [531, 168] on span "1-A-1" at bounding box center [663, 165] width 351 height 22
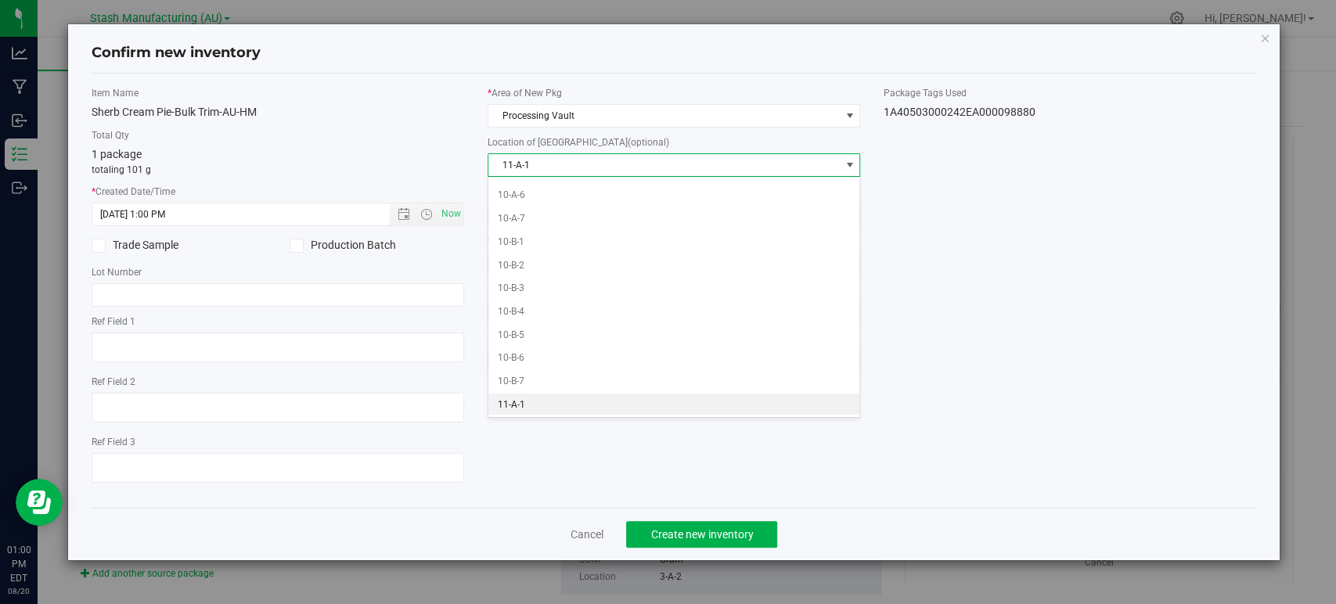
click at [498, 405] on li "11-A-1" at bounding box center [673, 405] width 371 height 23
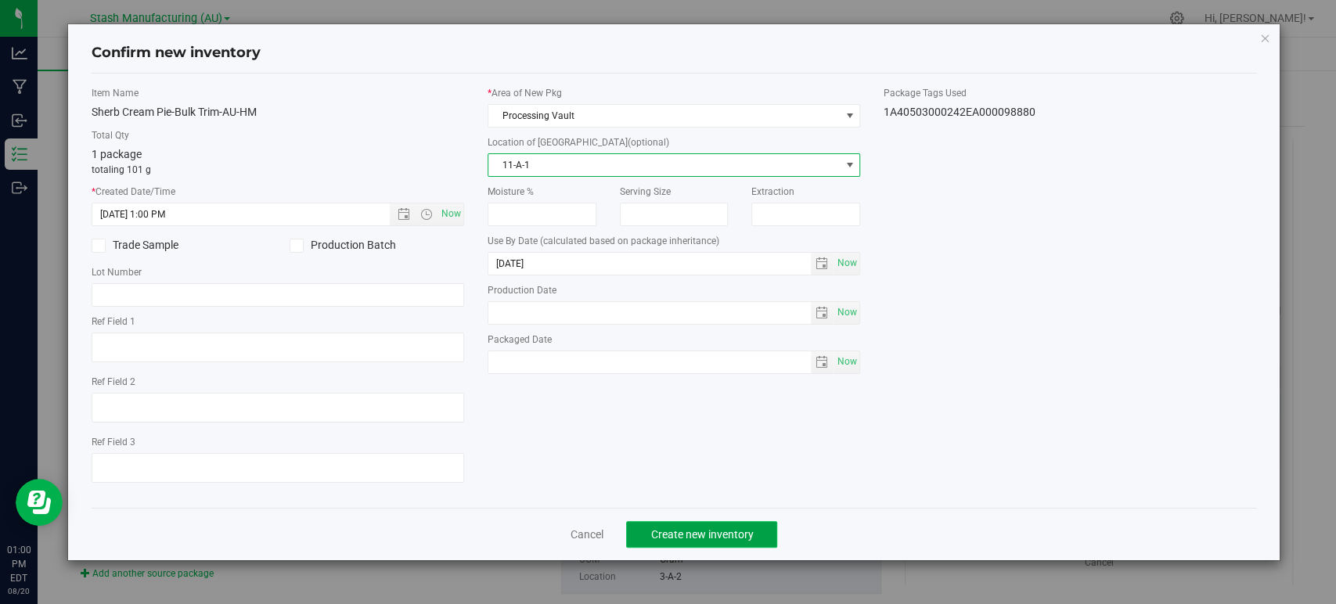
click at [694, 529] on span "Create new inventory" at bounding box center [701, 534] width 103 height 13
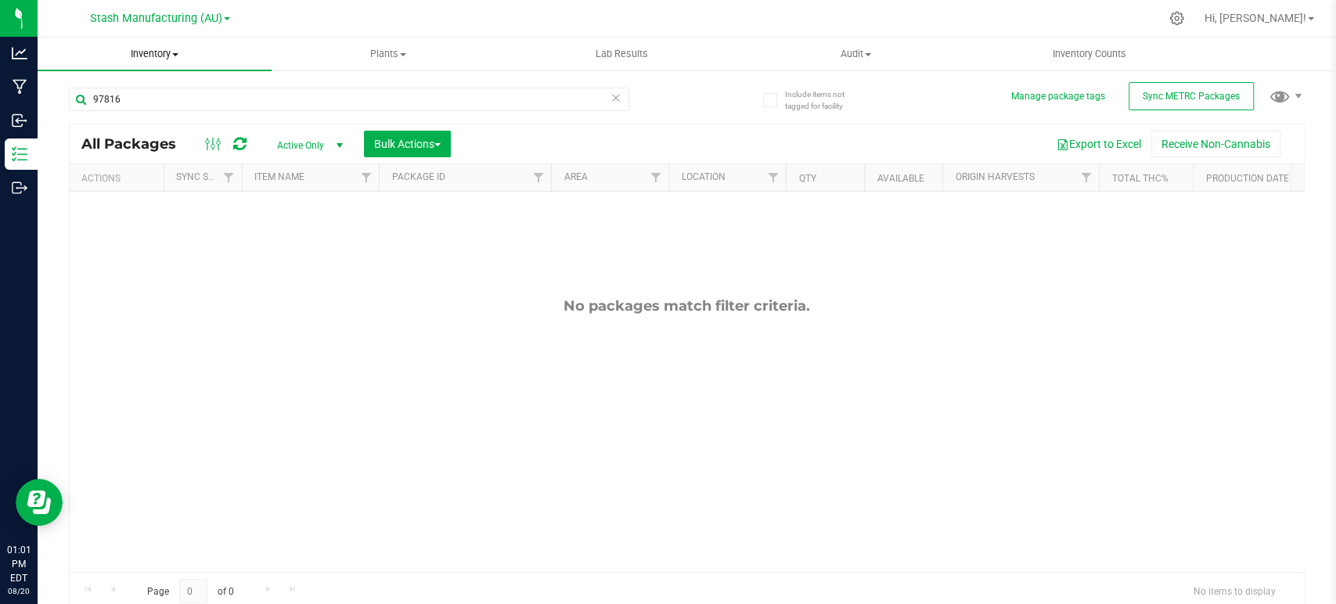
click at [170, 53] on span "Inventory" at bounding box center [155, 54] width 234 height 14
click at [124, 100] on span "All packages" at bounding box center [91, 94] width 107 height 13
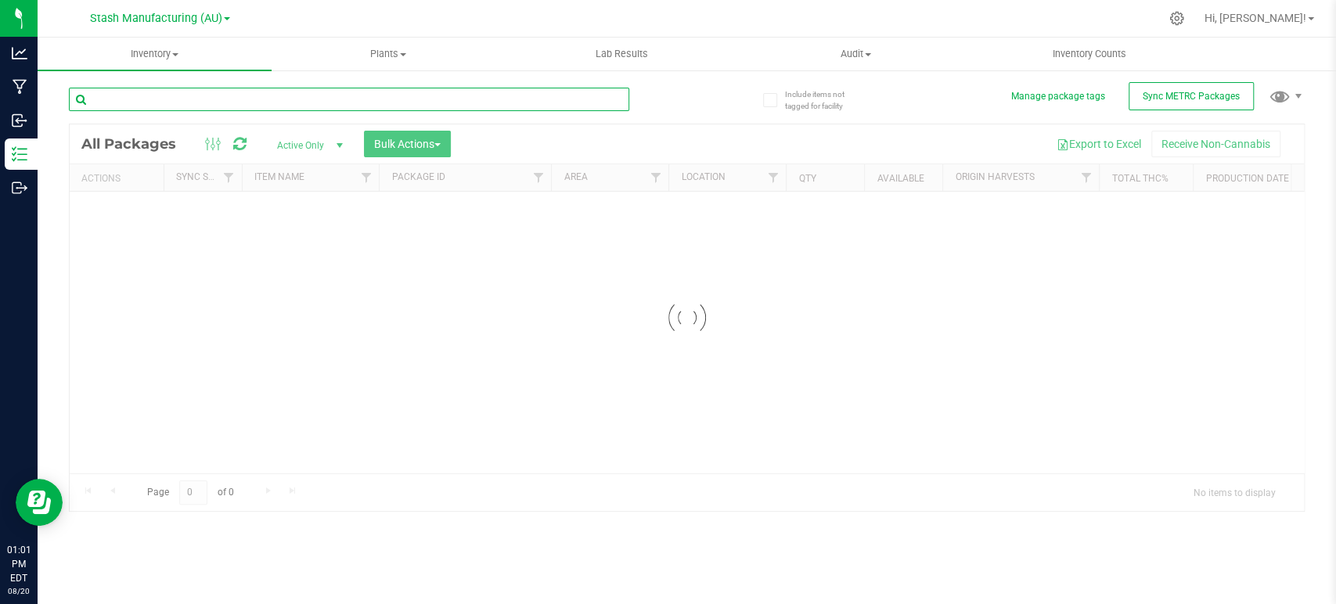
click at [344, 107] on input "text" at bounding box center [349, 99] width 560 height 23
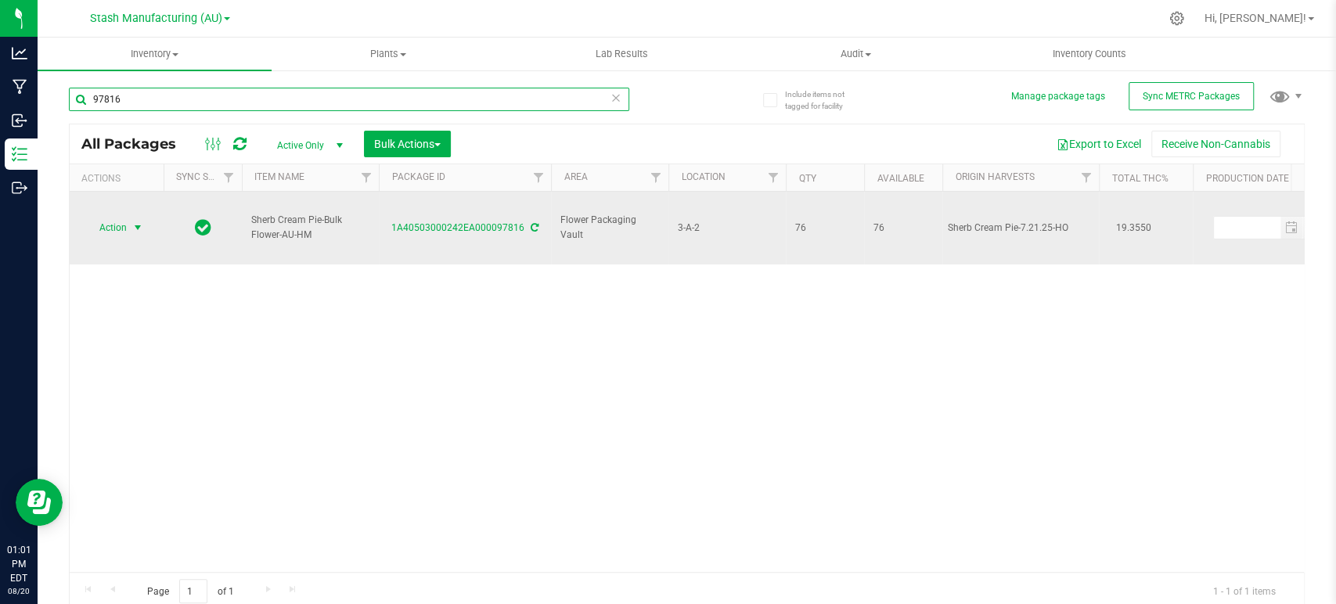
type input "97816"
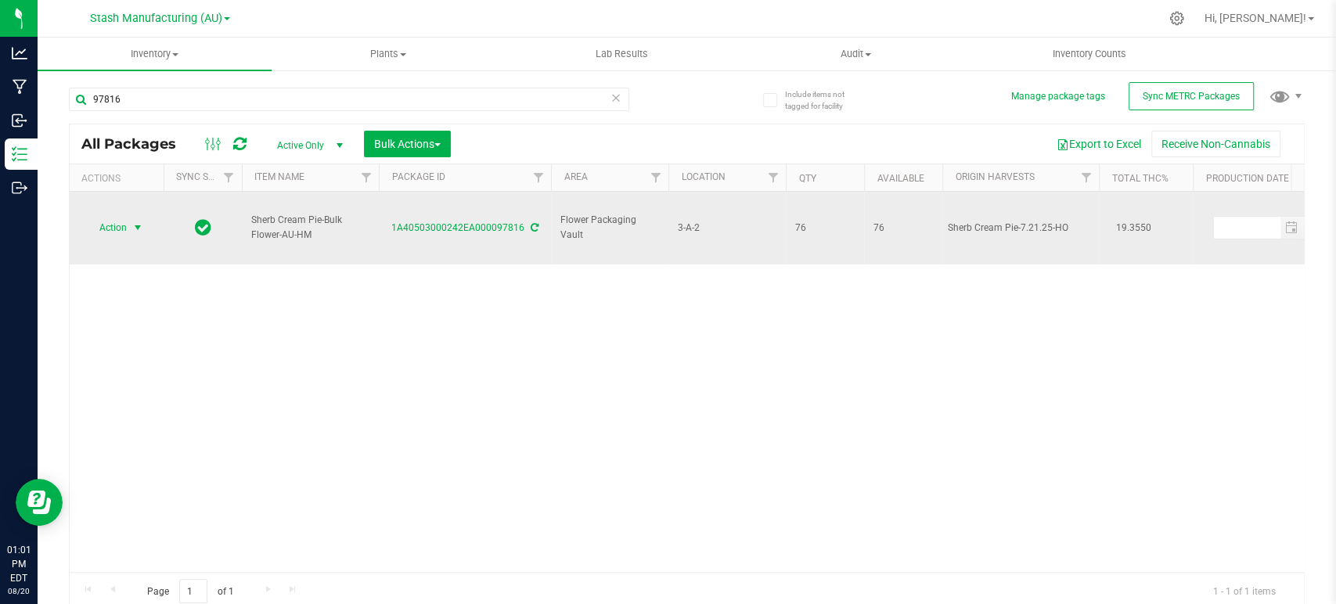
click at [117, 217] on span "Action" at bounding box center [106, 228] width 42 height 22
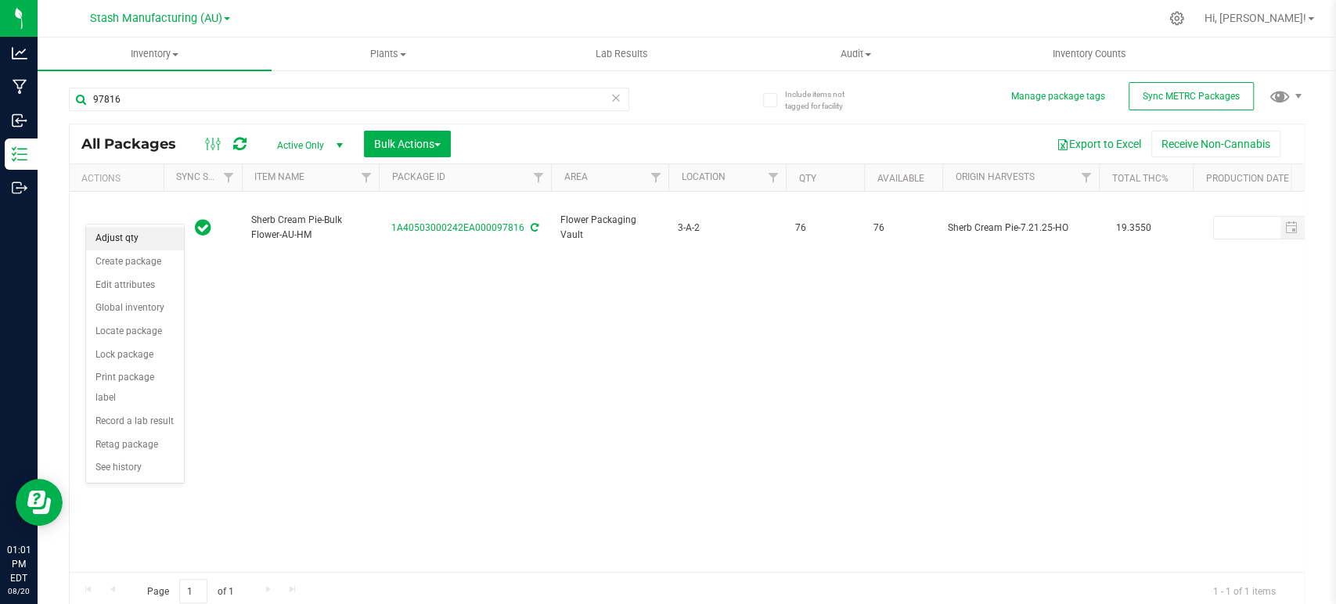
click at [133, 246] on li "Adjust qty" at bounding box center [135, 238] width 98 height 23
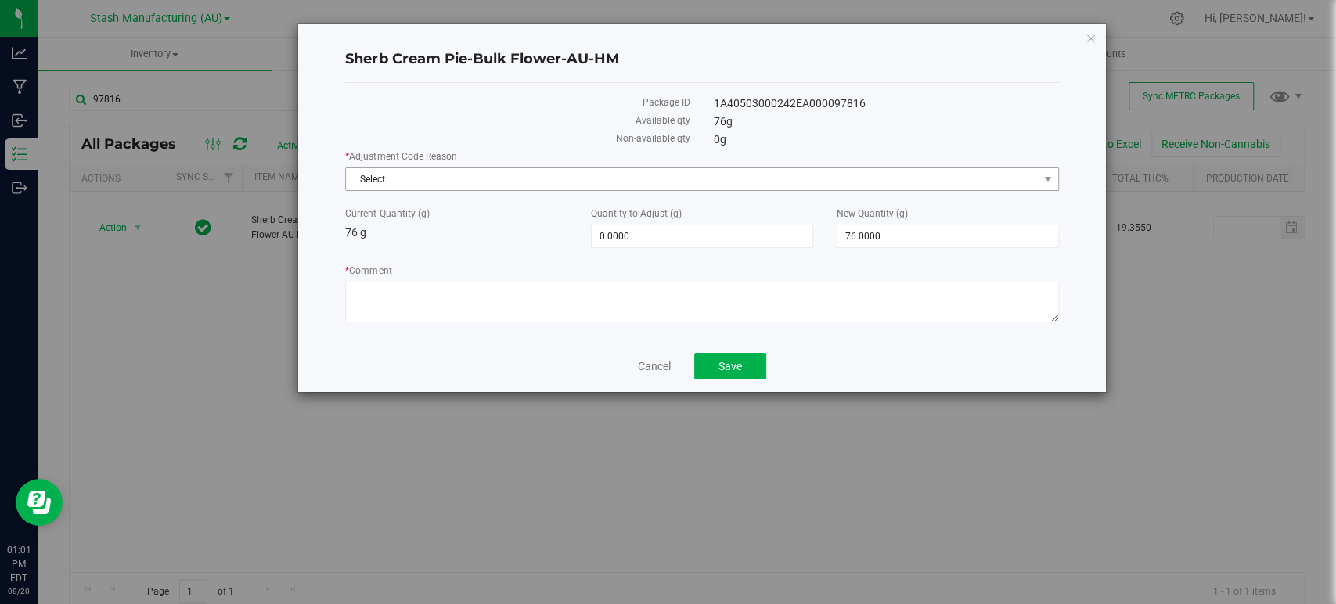
click at [445, 183] on span "Select" at bounding box center [692, 179] width 692 height 22
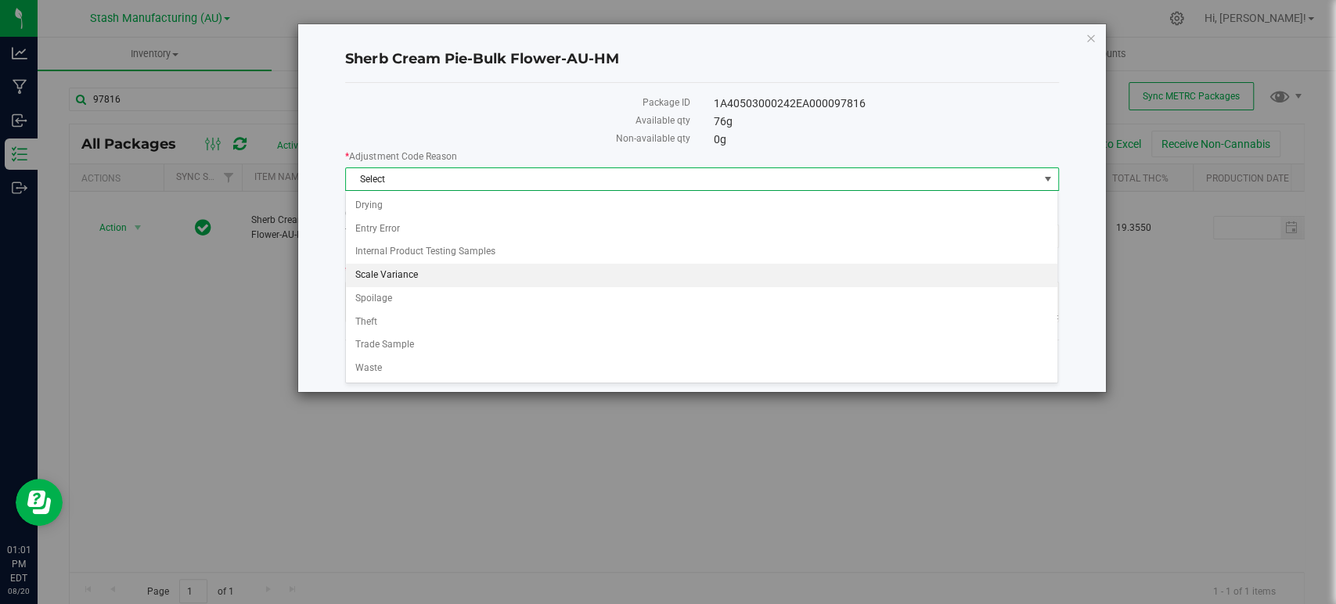
click at [369, 274] on li "Scale Variance" at bounding box center [701, 275] width 711 height 23
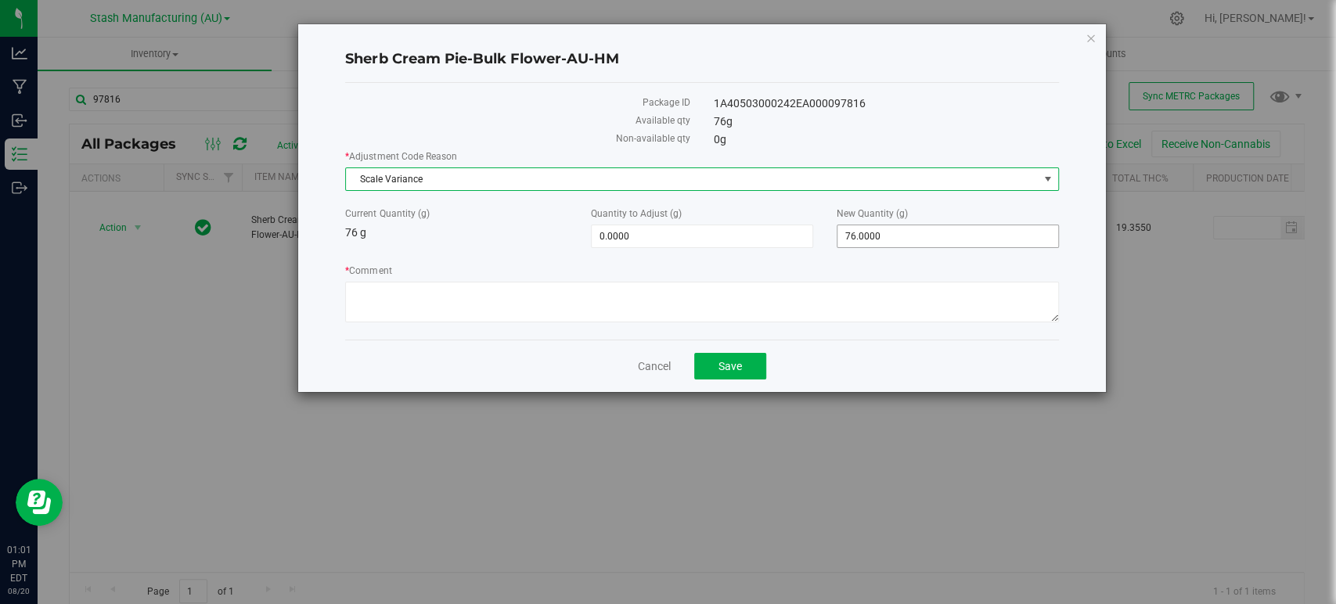
click at [915, 232] on span "76.0000 76" at bounding box center [948, 236] width 222 height 23
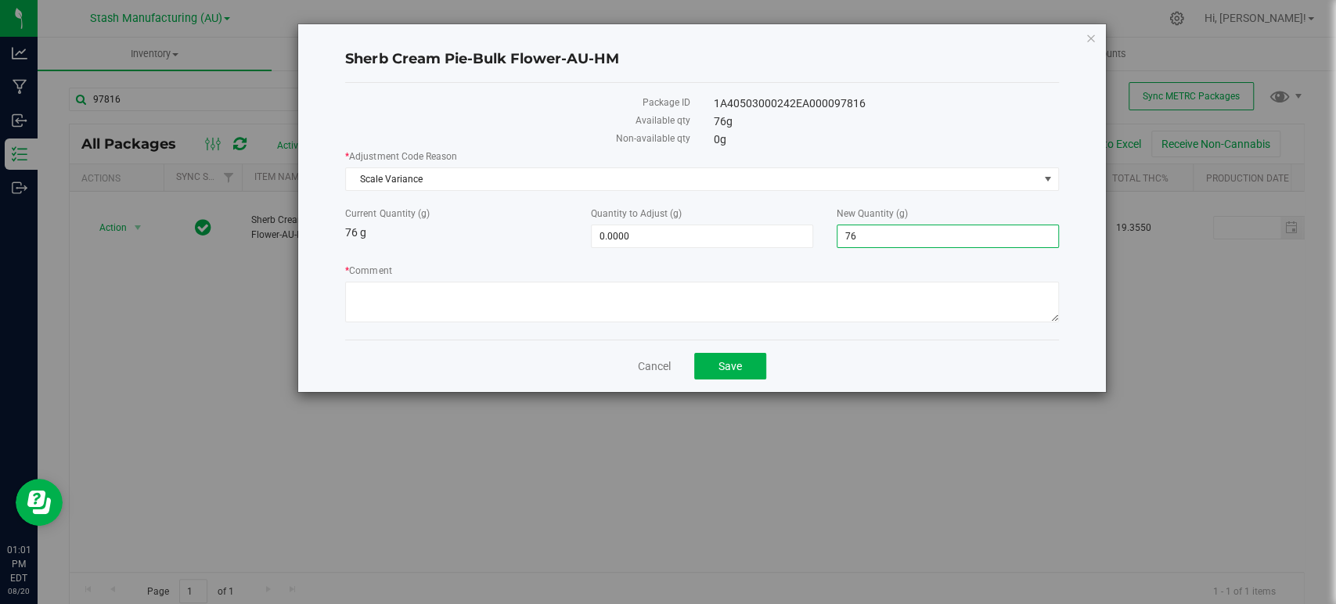
click at [915, 232] on input "76" at bounding box center [947, 236] width 221 height 22
type input "44"
type input "-32.0000"
type input "44.0000"
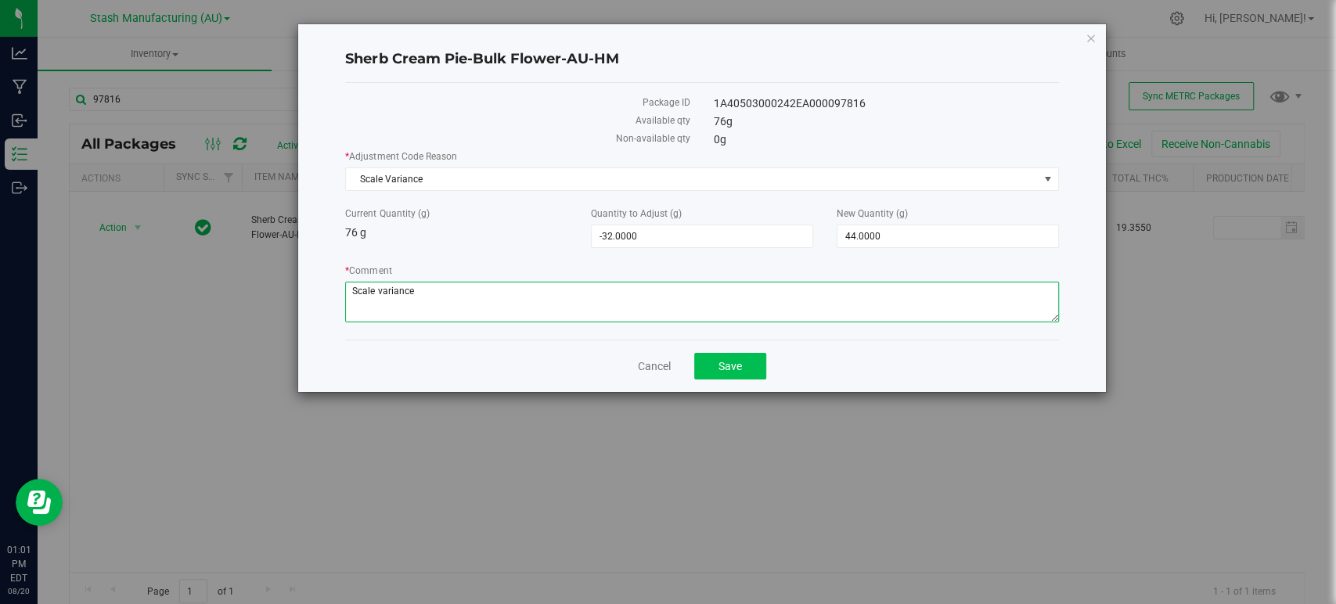
type textarea "Scale variance"
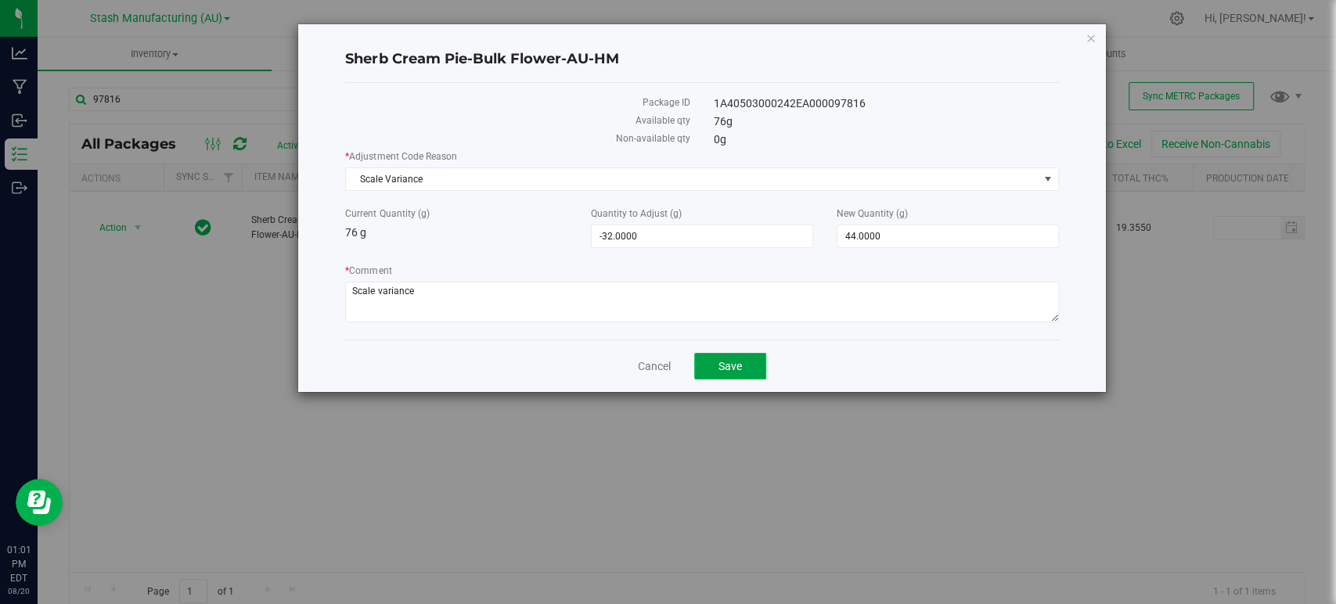
click at [729, 362] on span "Save" at bounding box center [729, 366] width 23 height 13
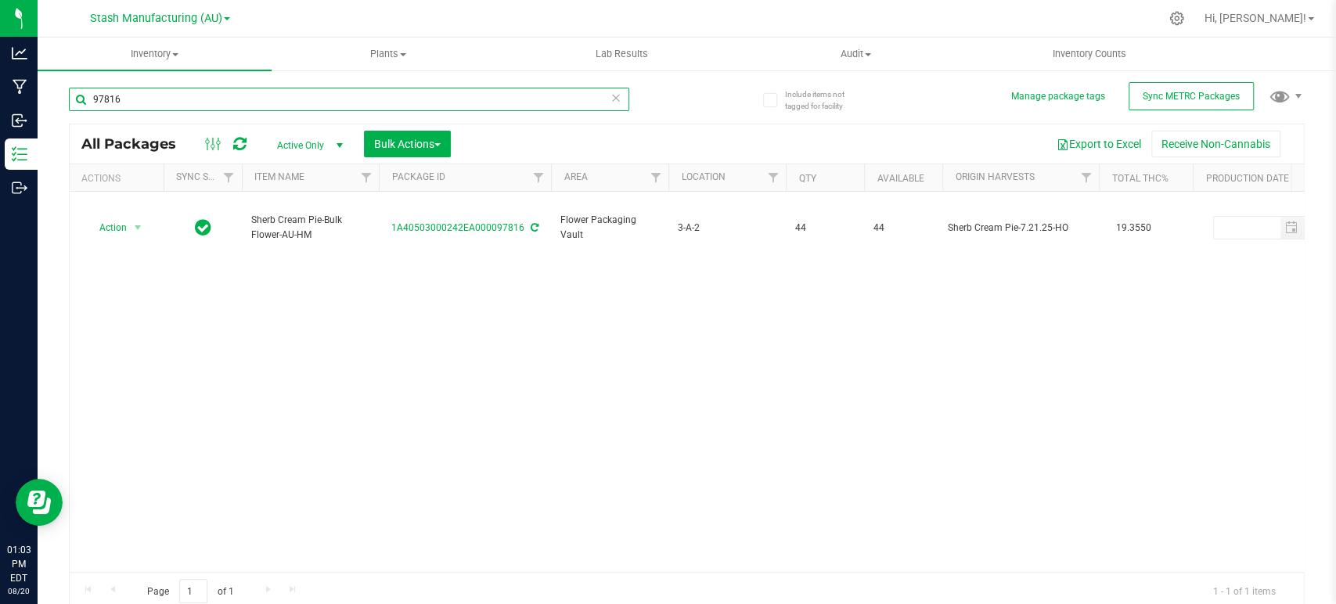
click at [173, 108] on input "97816" at bounding box center [349, 99] width 560 height 23
type input "97813"
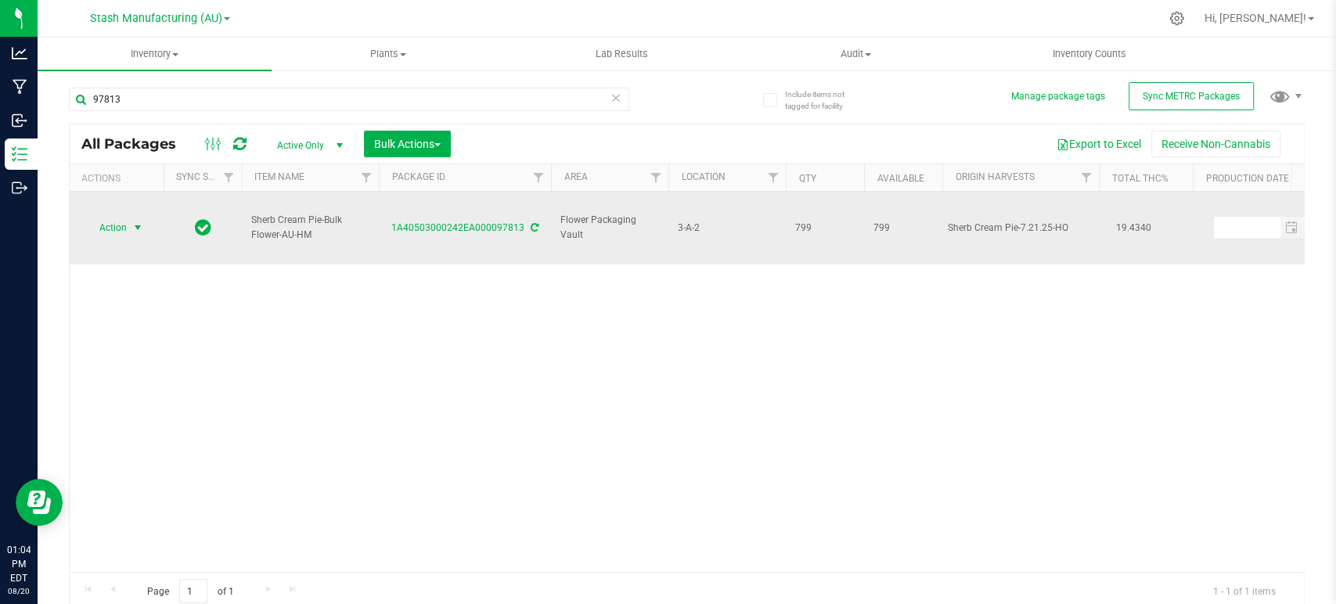
click at [116, 217] on span "Action" at bounding box center [106, 228] width 42 height 22
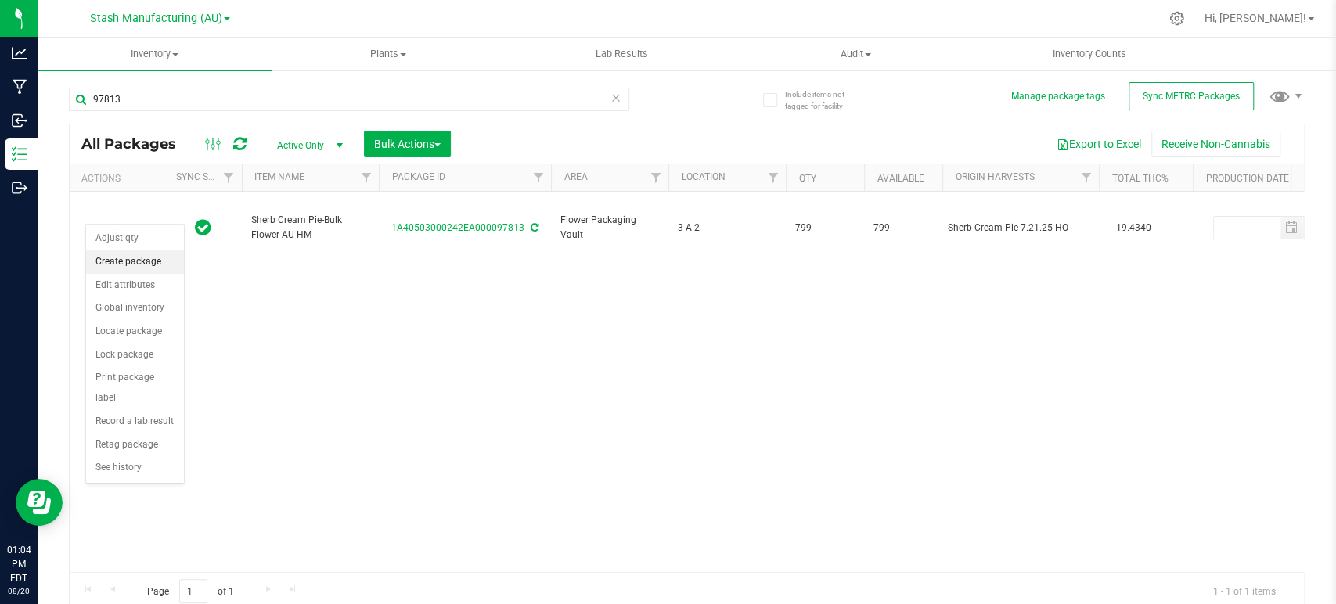
click at [107, 258] on li "Create package" at bounding box center [135, 261] width 98 height 23
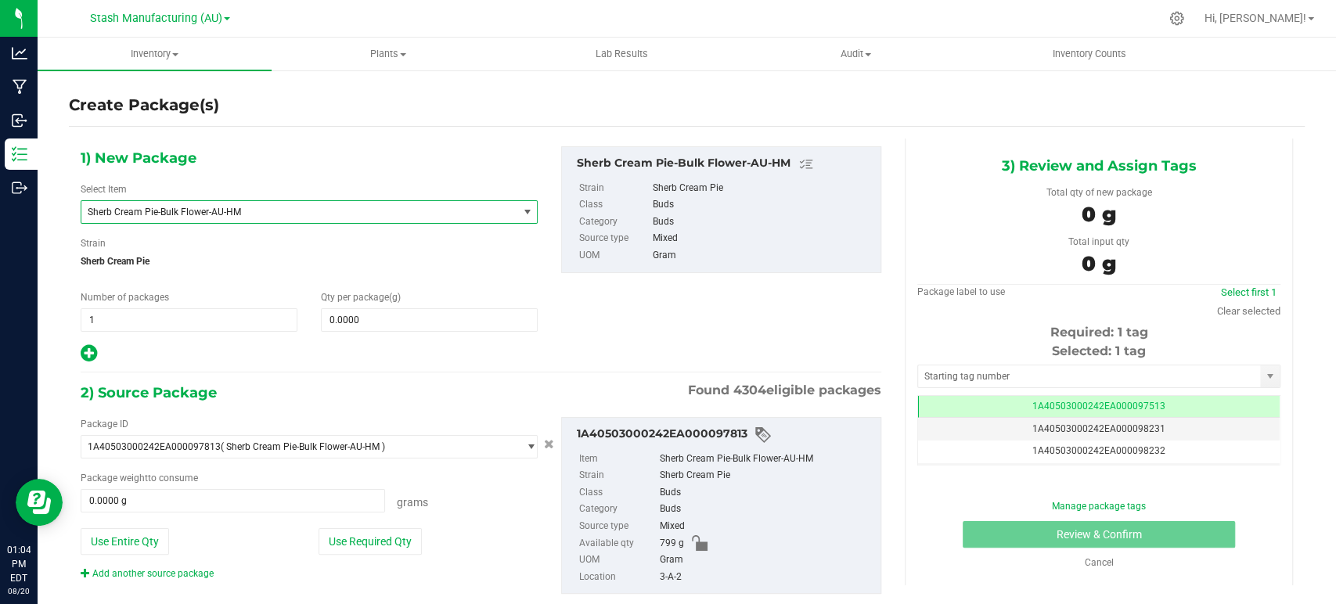
click at [247, 201] on span "Sherb Cream Pie-Bulk Flower-AU-HM" at bounding box center [299, 212] width 436 height 22
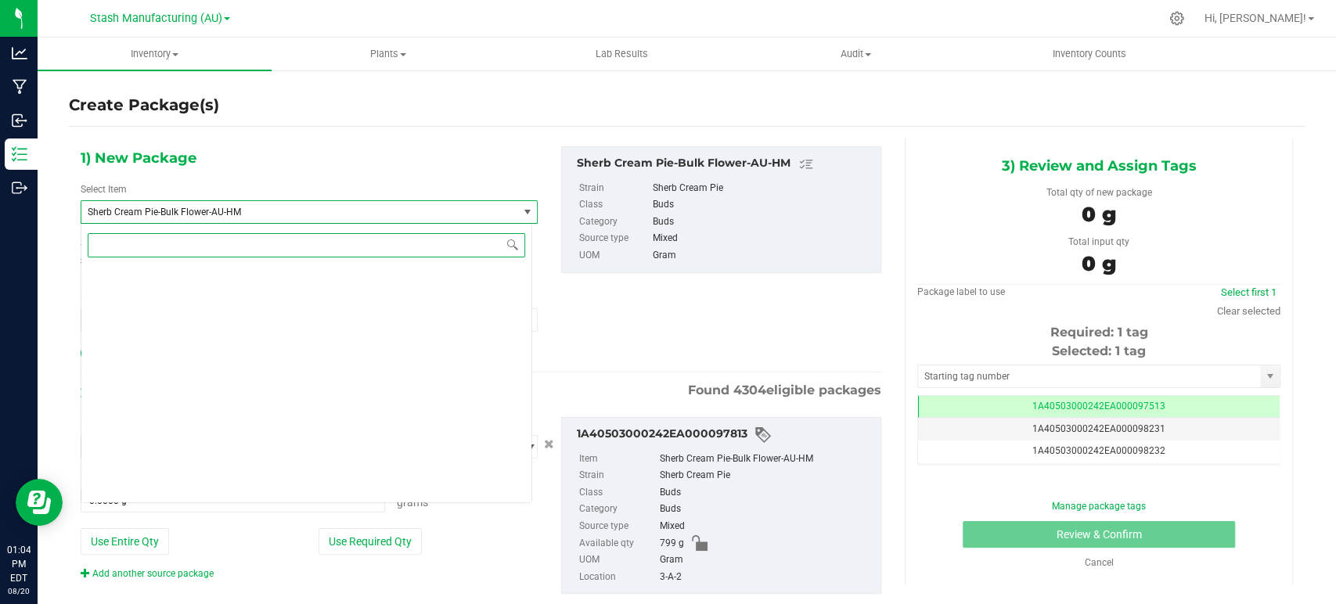
scroll to position [22811, 0]
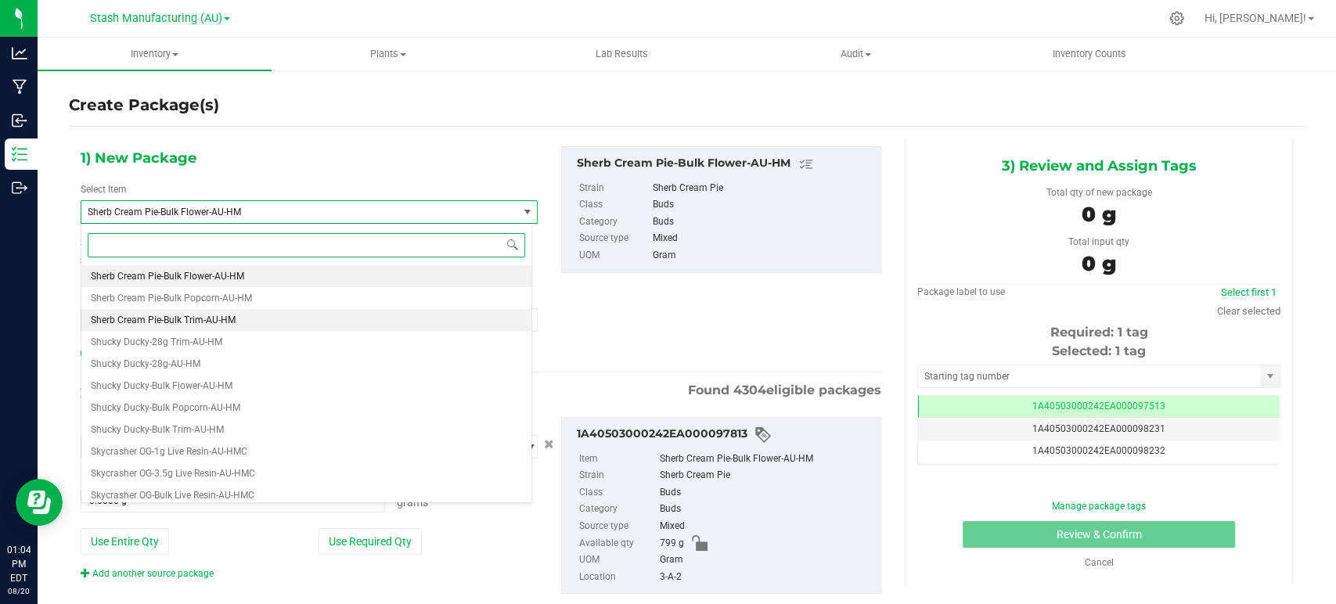
click at [185, 325] on li "Sherb Cream Pie-Bulk Trim-AU-HM" at bounding box center [306, 320] width 450 height 22
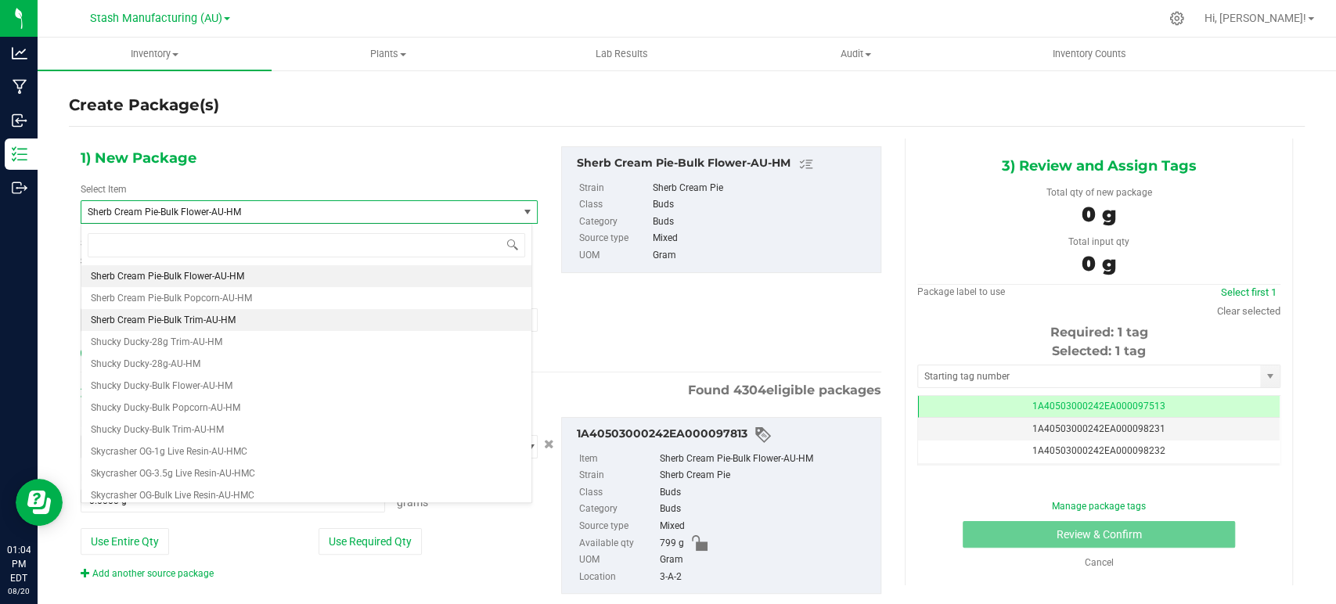
type input "0.0000"
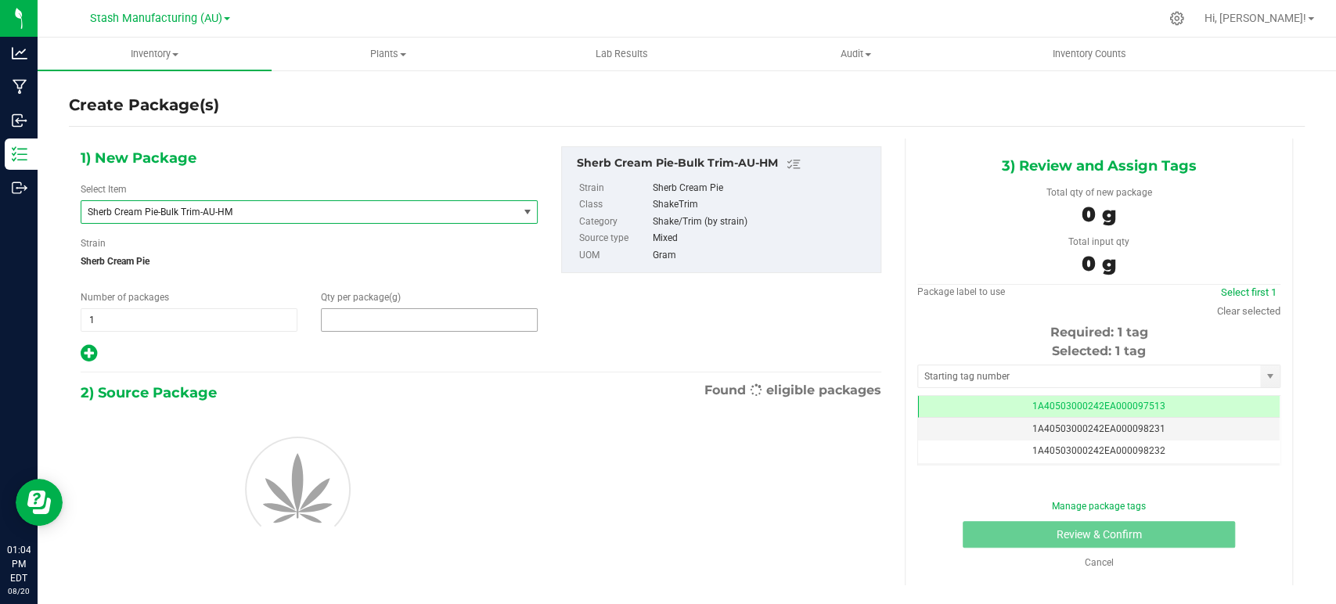
click at [353, 322] on span at bounding box center [429, 319] width 217 height 23
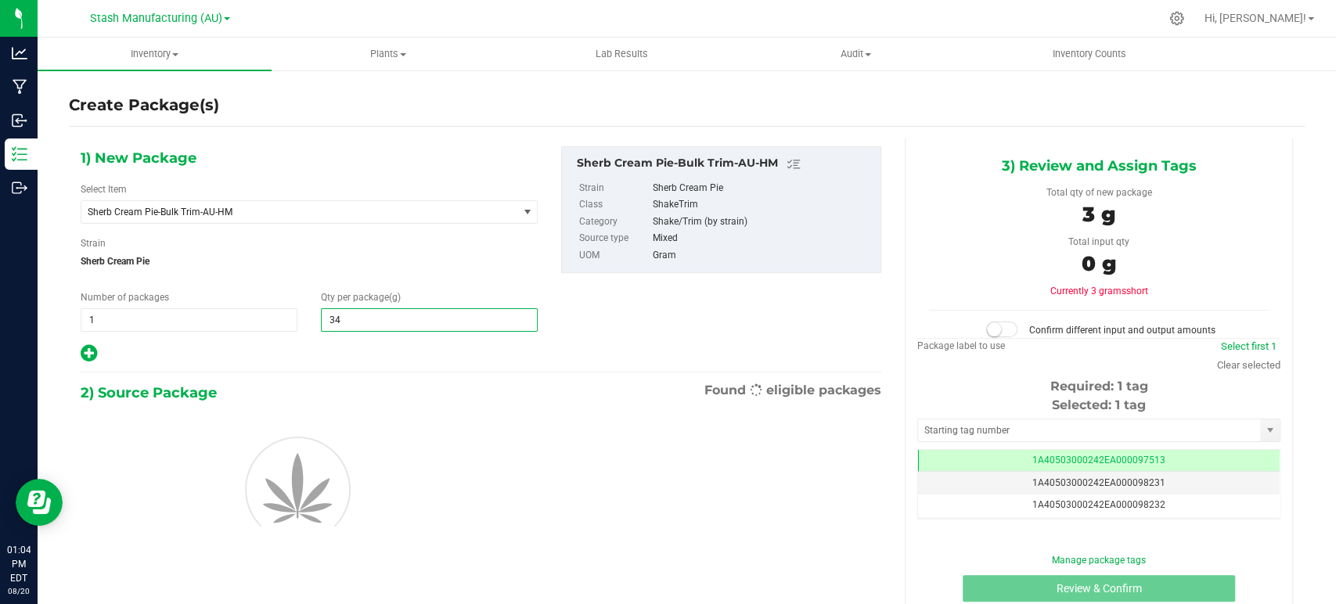
type input "346"
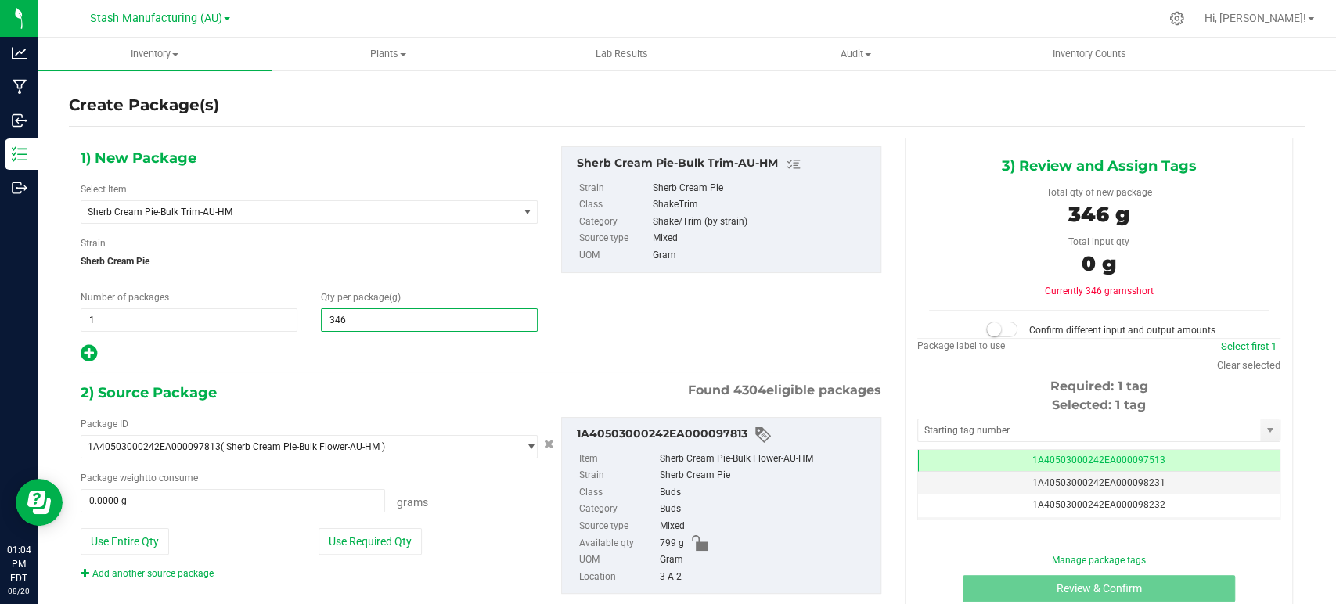
type input "346.0000"
click at [323, 362] on div at bounding box center [309, 354] width 457 height 20
click at [383, 540] on button "Use Required Qty" at bounding box center [370, 541] width 103 height 27
type input "346.0000 g"
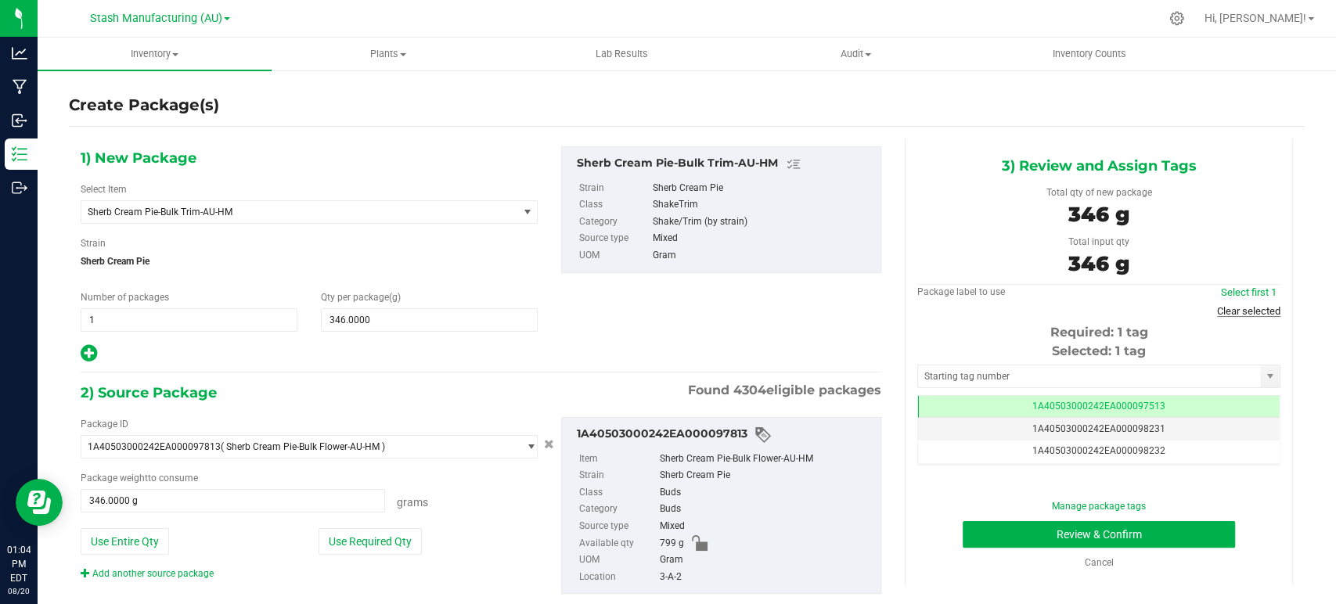
click at [1217, 308] on link "Clear selected" at bounding box center [1248, 311] width 63 height 12
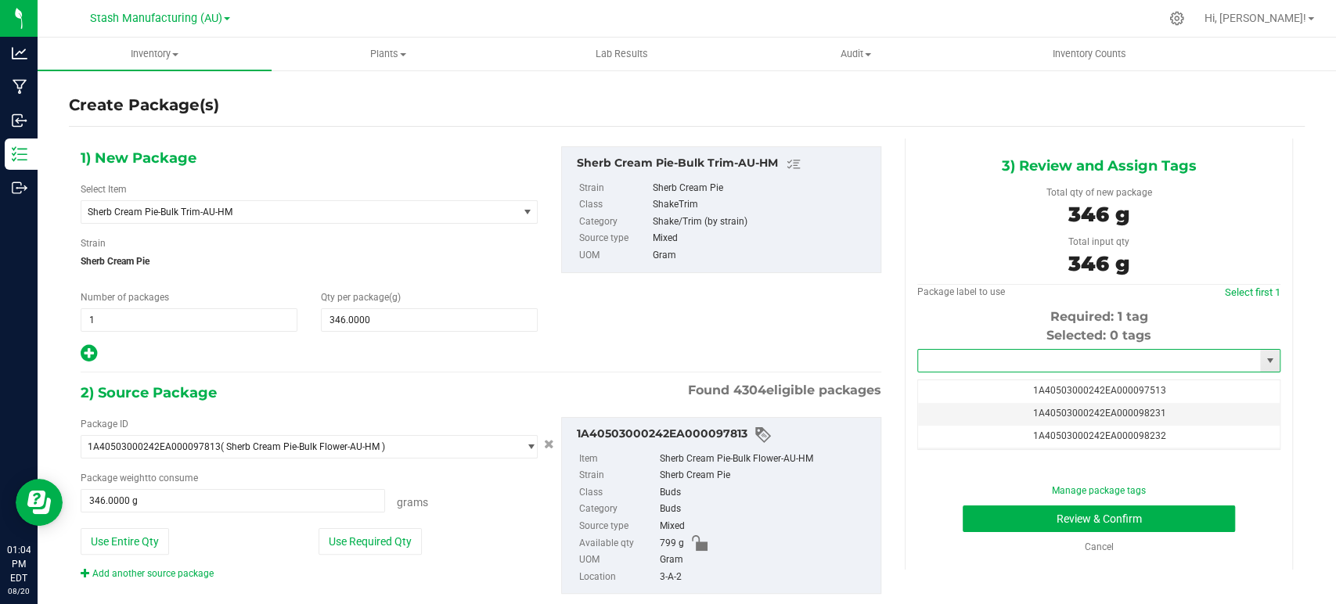
click at [1014, 362] on input "text" at bounding box center [1089, 361] width 342 height 22
click at [1002, 390] on li "1A40503000242EA000098881" at bounding box center [1088, 387] width 358 height 23
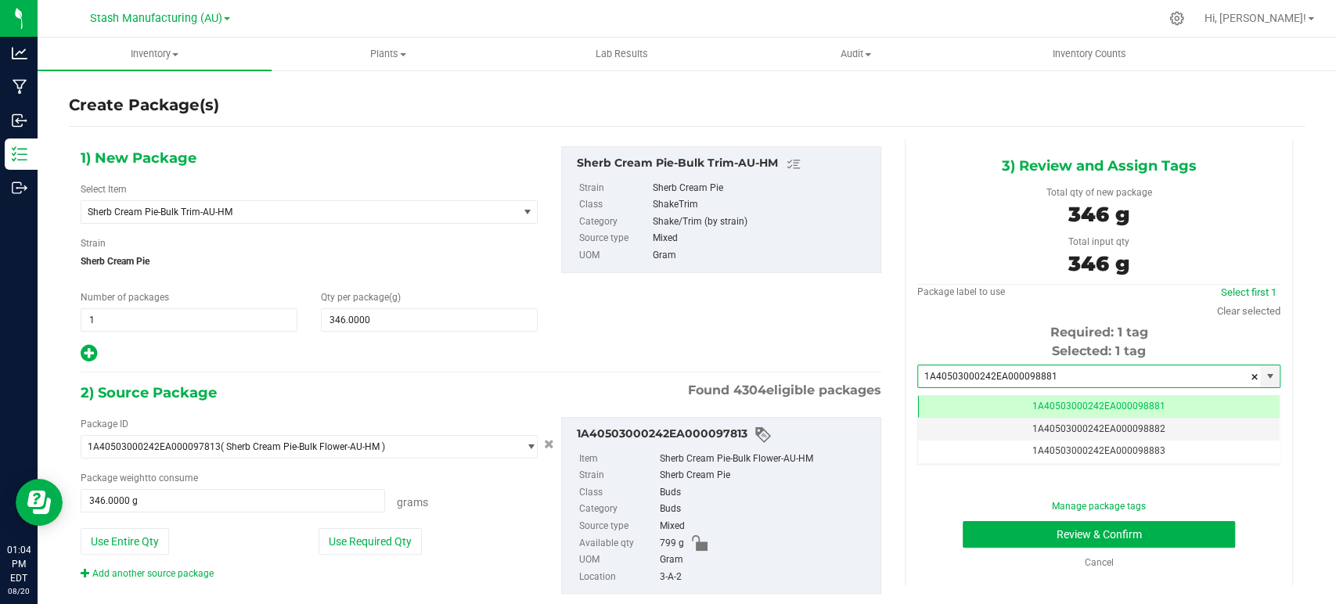
scroll to position [0, 0]
type input "1A40503000242EA000098881"
click at [1046, 527] on button "Review & Confirm" at bounding box center [1099, 534] width 272 height 27
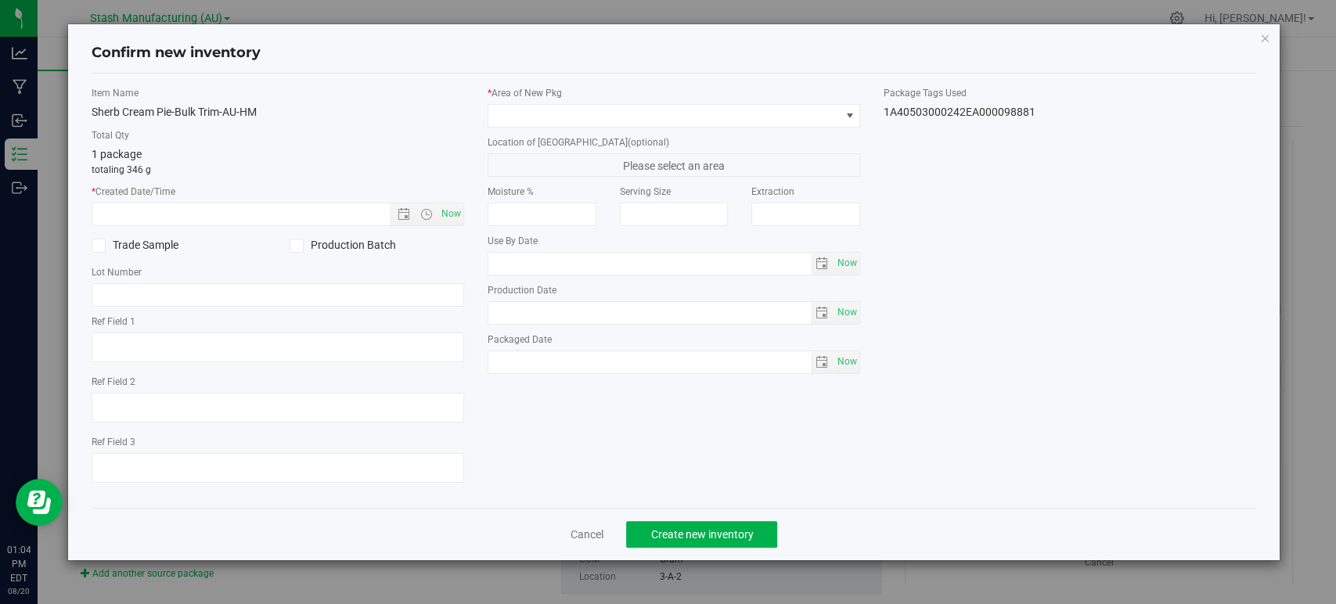
type input "2026-08-15"
click at [454, 211] on span "Now" at bounding box center [451, 214] width 27 height 23
type input "8/20/2025 1:04 PM"
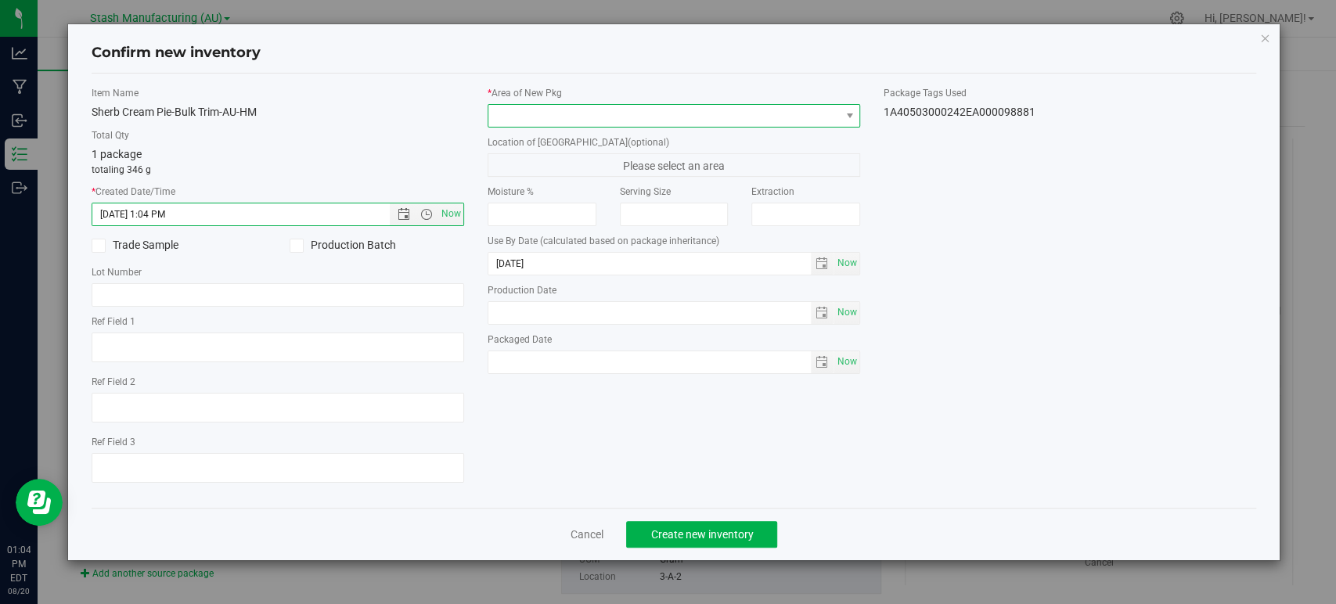
click at [558, 122] on span at bounding box center [663, 116] width 351 height 22
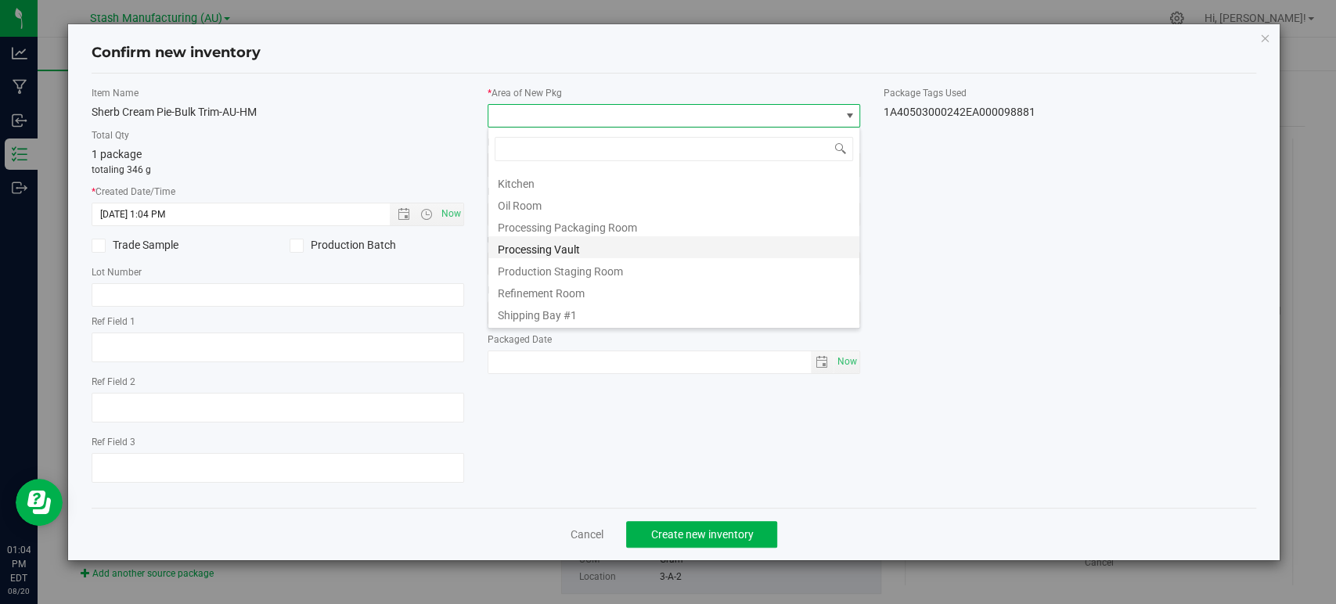
click at [545, 247] on li "Processing Vault" at bounding box center [673, 247] width 371 height 22
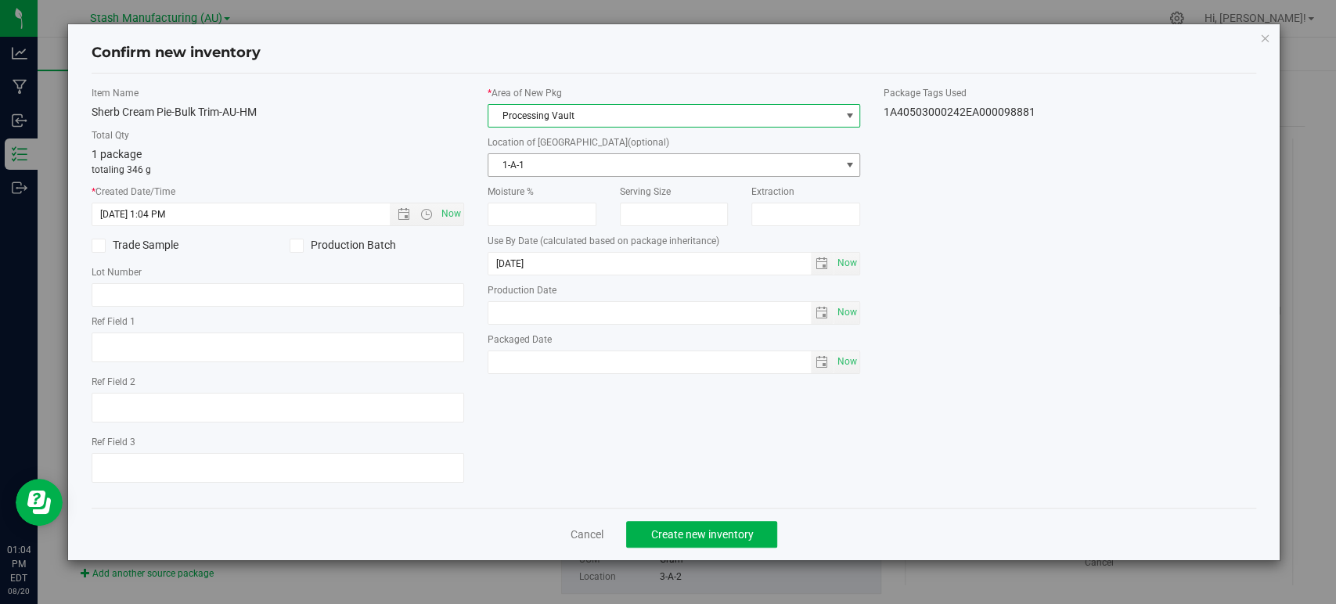
click at [537, 162] on span "1-A-1" at bounding box center [663, 165] width 351 height 22
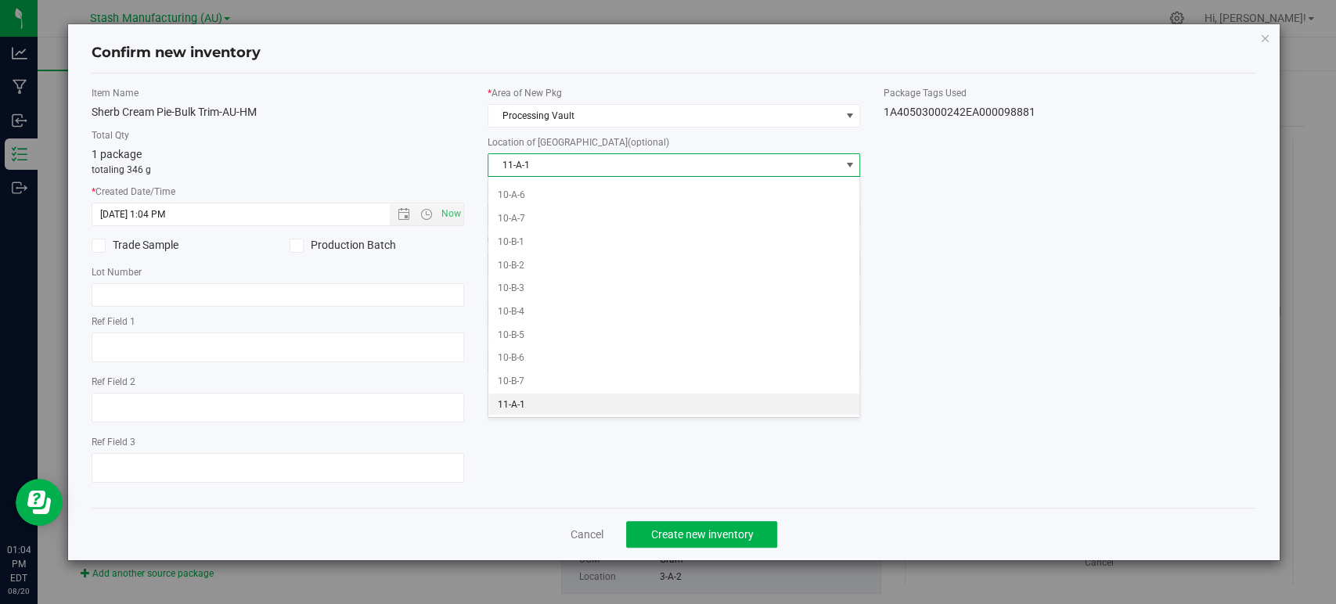
click at [521, 417] on li "11-A-2" at bounding box center [673, 428] width 371 height 23
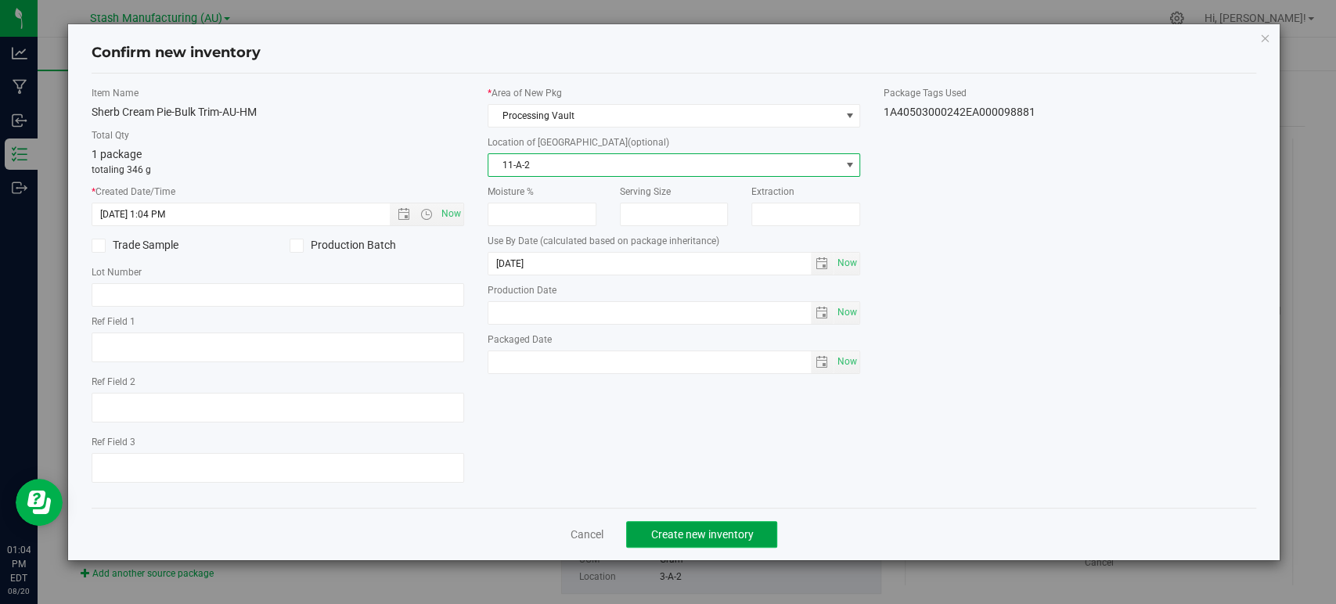
click at [714, 538] on span "Create new inventory" at bounding box center [701, 534] width 103 height 13
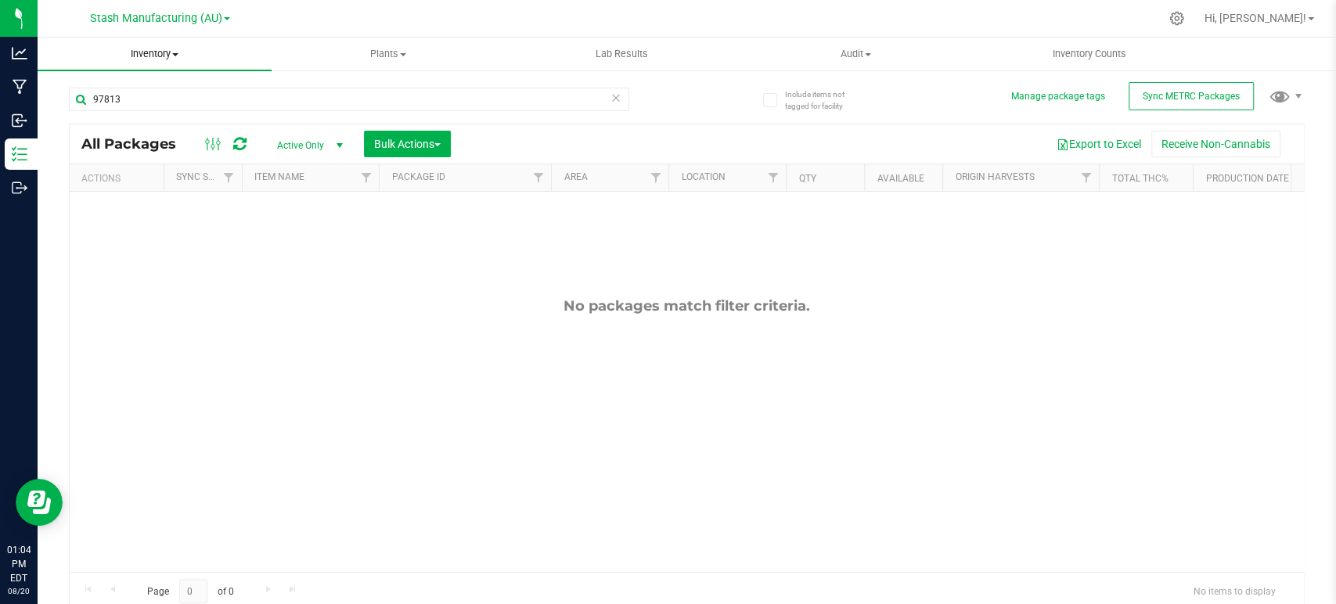
click at [191, 64] on uib-tab-heading "Inventory All packages All inventory Waste log Create inventory" at bounding box center [155, 54] width 234 height 33
click at [160, 97] on li "All packages" at bounding box center [155, 94] width 234 height 19
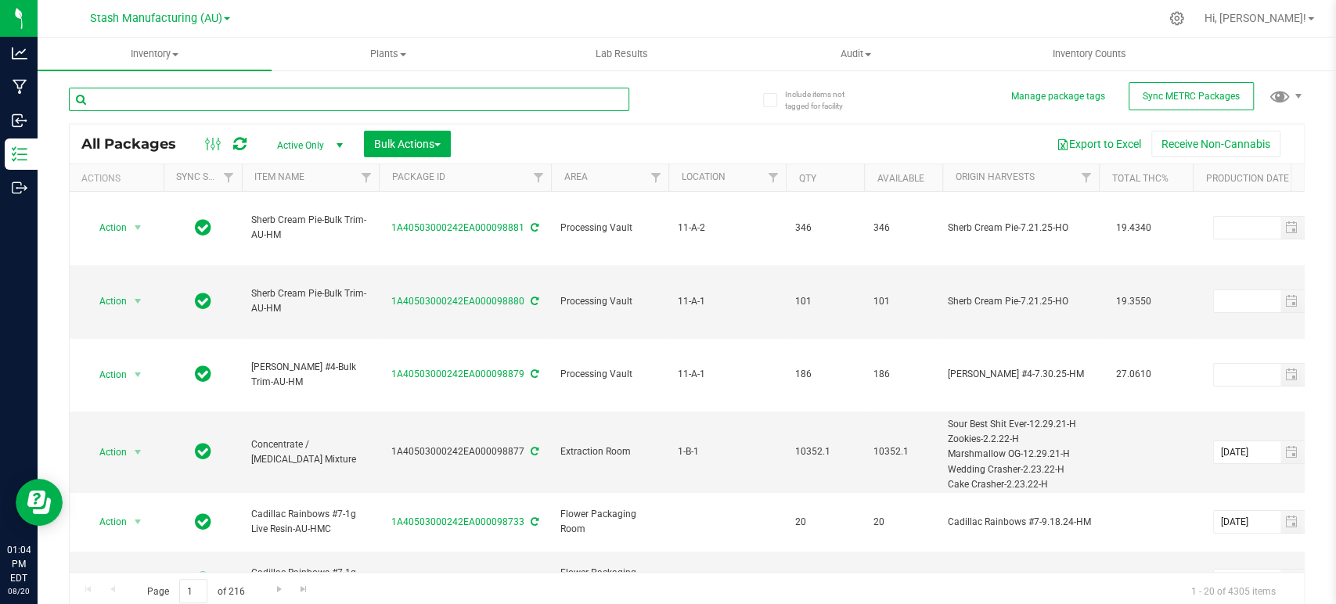
click at [405, 107] on input "text" at bounding box center [349, 99] width 560 height 23
type input "97813"
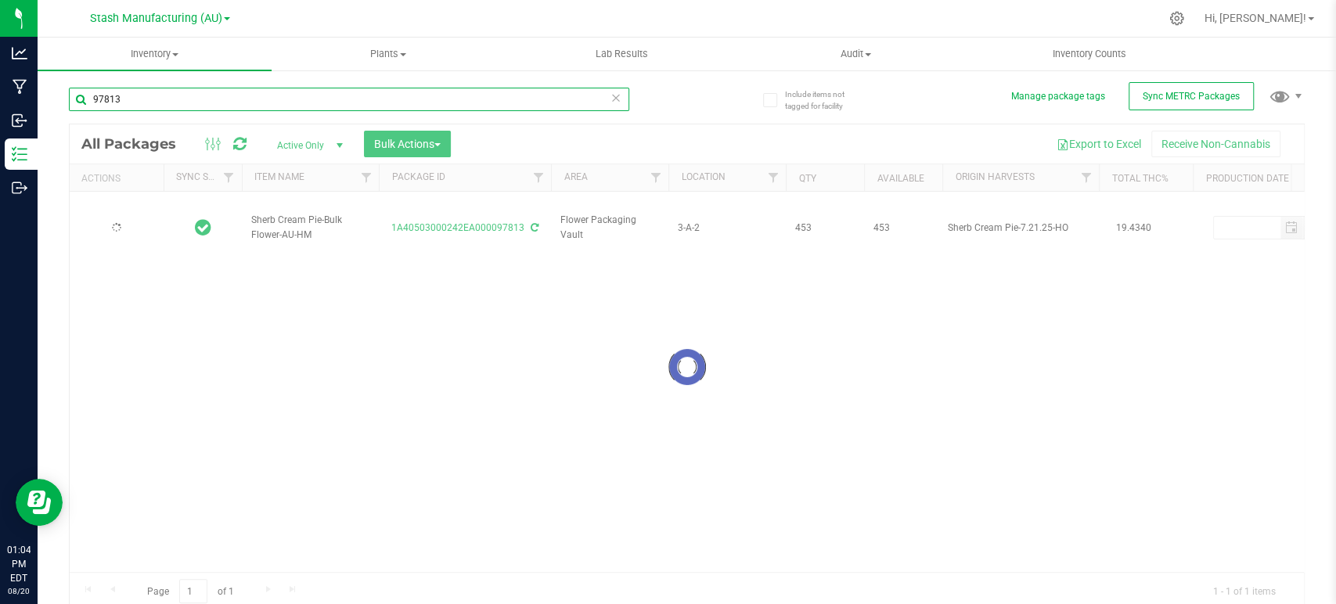
type input "2026-08-15"
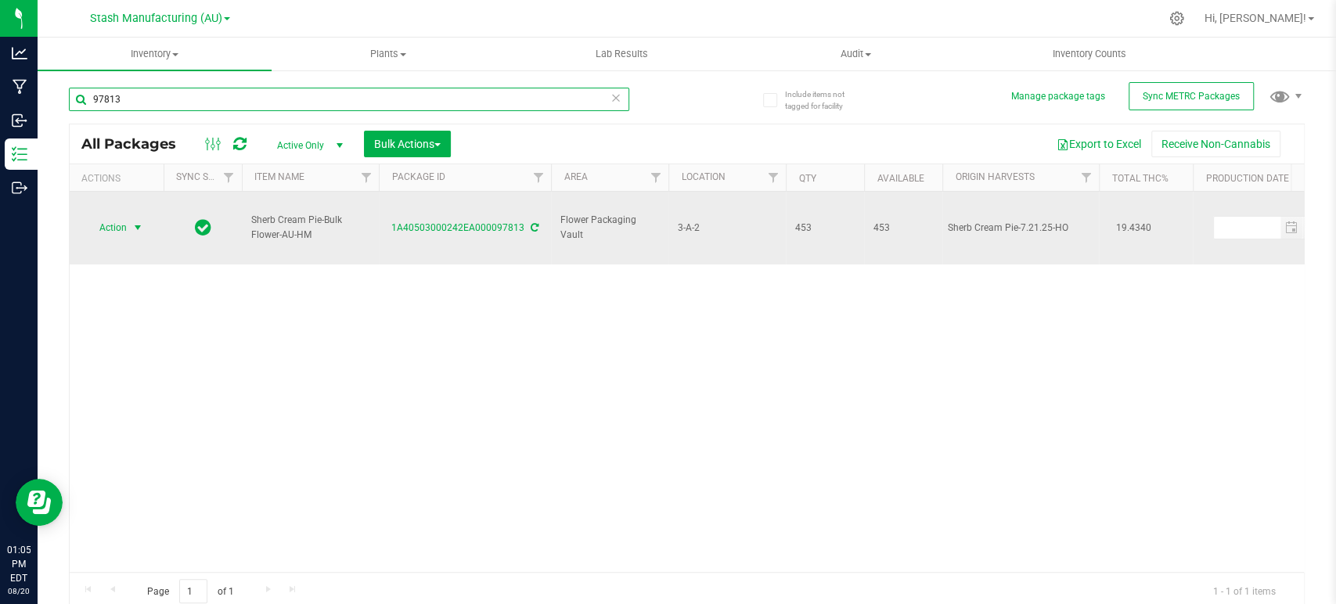
type input "97813"
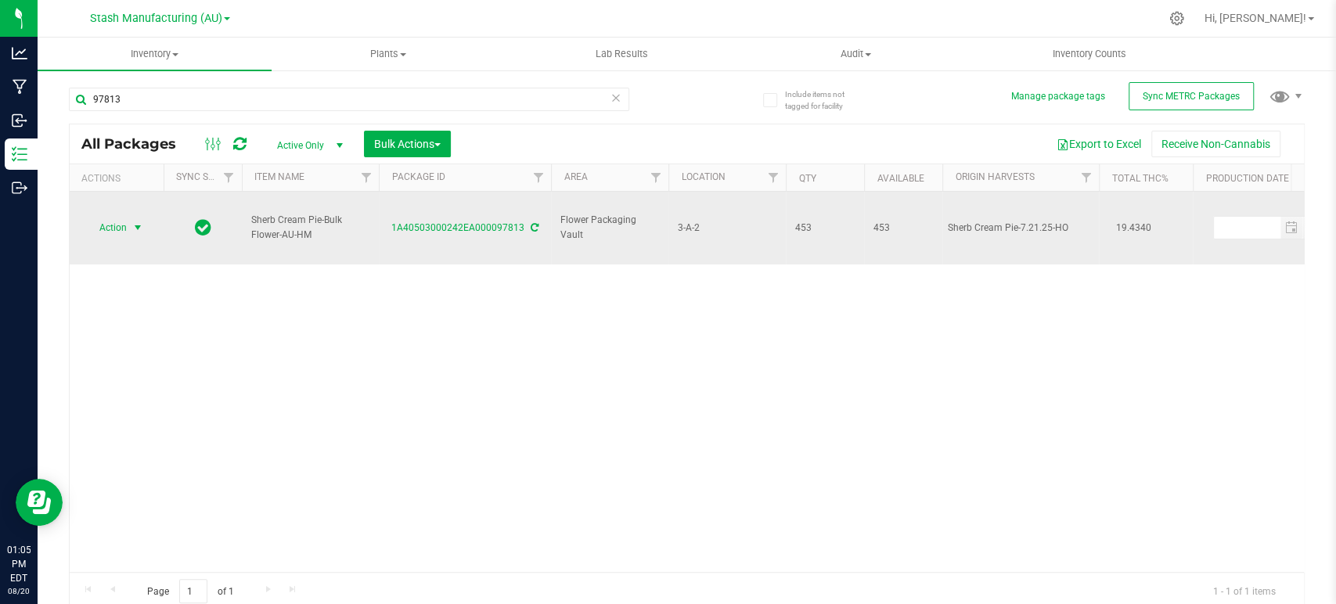
click at [132, 221] on span "select" at bounding box center [137, 227] width 13 height 13
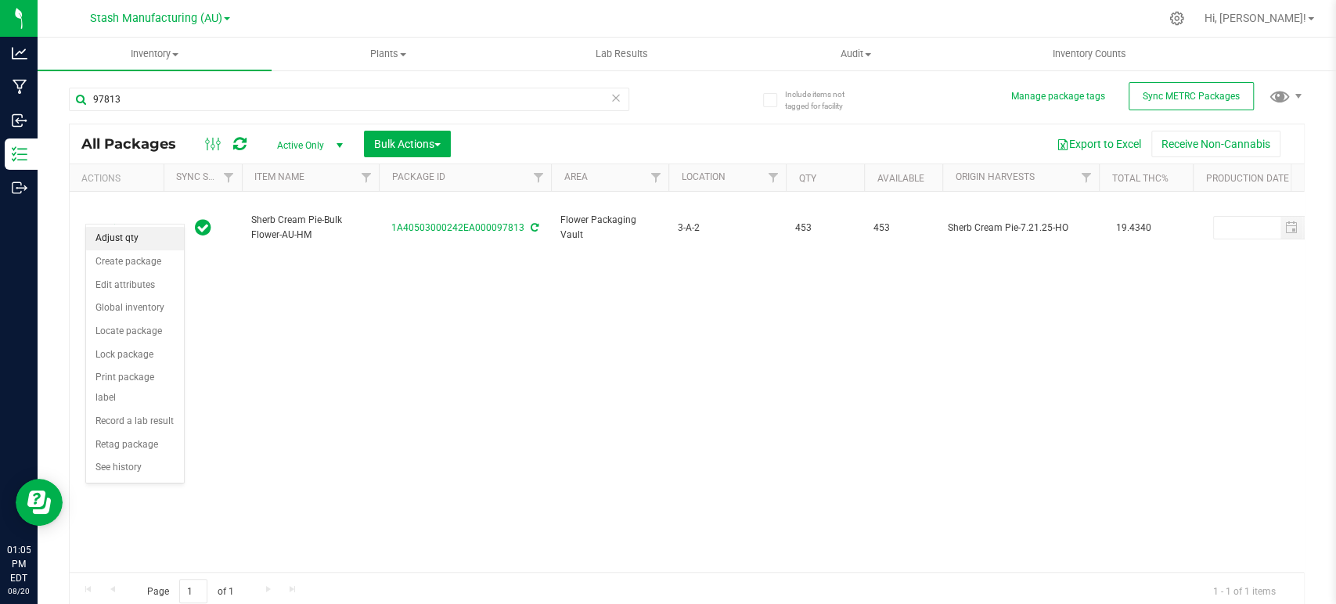
click at [120, 238] on li "Adjust qty" at bounding box center [135, 238] width 98 height 23
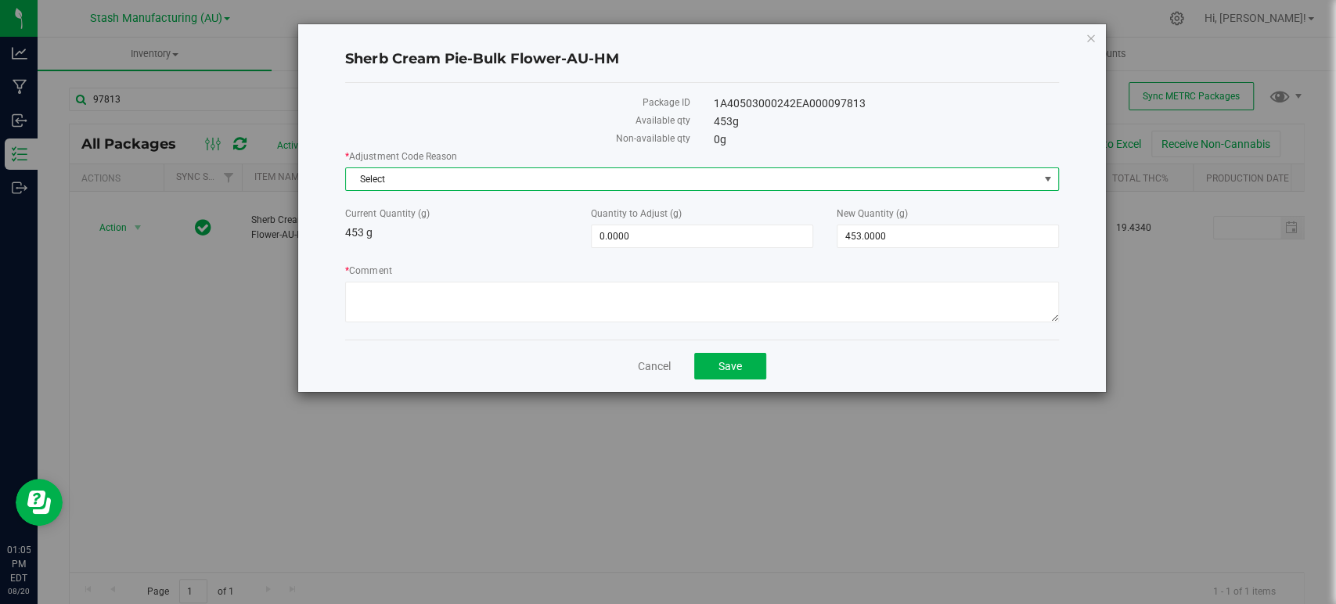
click at [429, 176] on span "Select" at bounding box center [692, 179] width 692 height 22
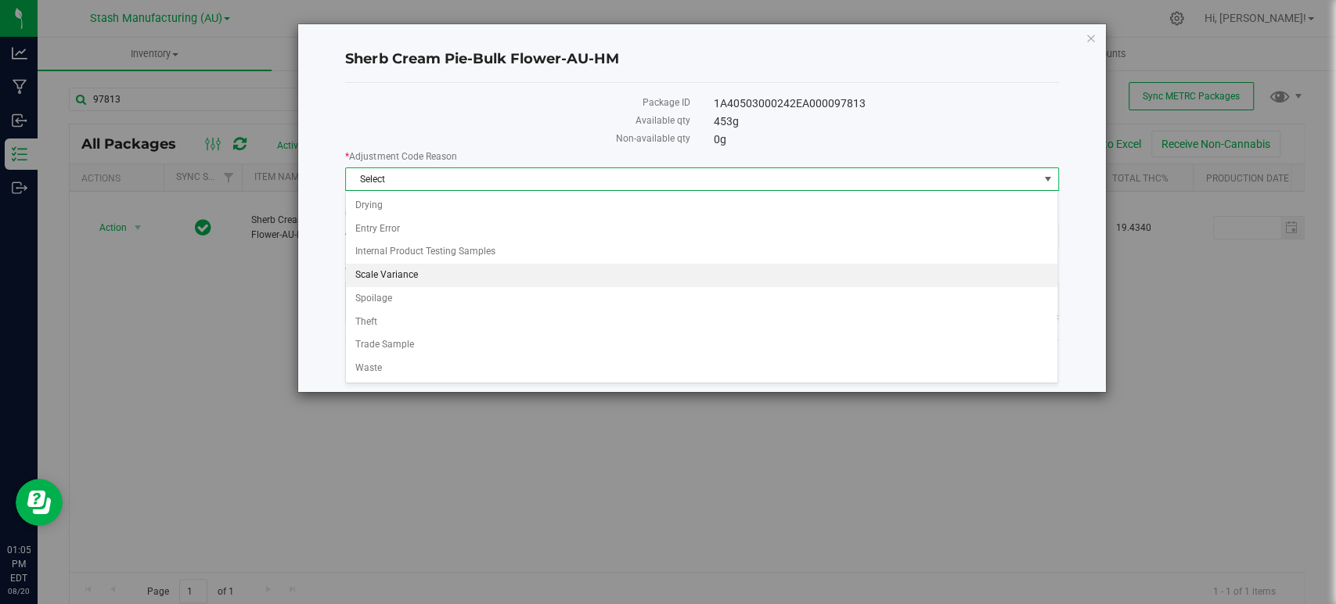
click at [400, 272] on li "Scale Variance" at bounding box center [701, 275] width 711 height 23
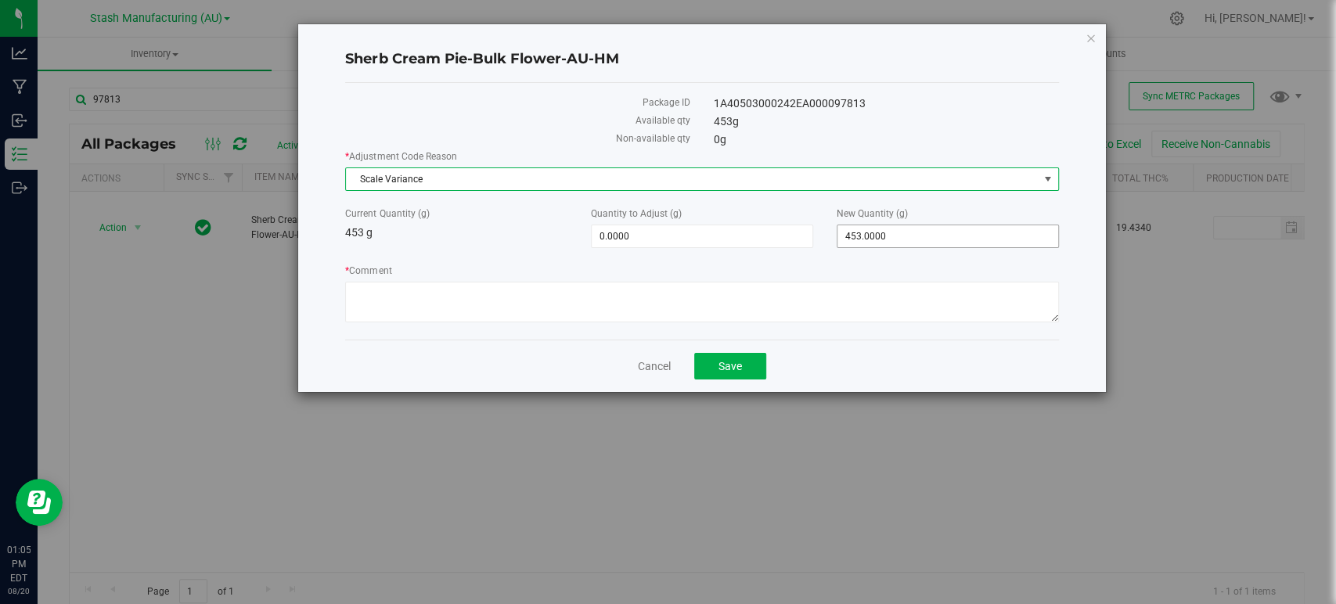
click at [931, 230] on span "453.0000 453" at bounding box center [948, 236] width 222 height 23
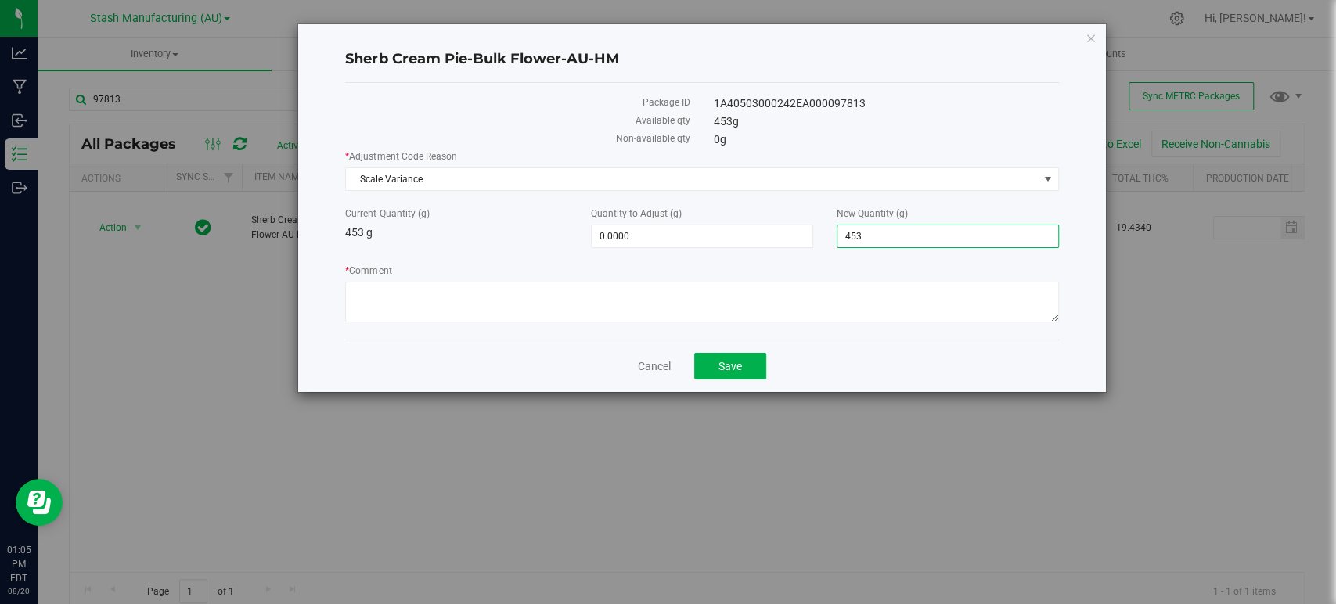
click at [931, 230] on input "453" at bounding box center [947, 236] width 221 height 22
type input "356"
type input "-97.0000"
type input "356.0000"
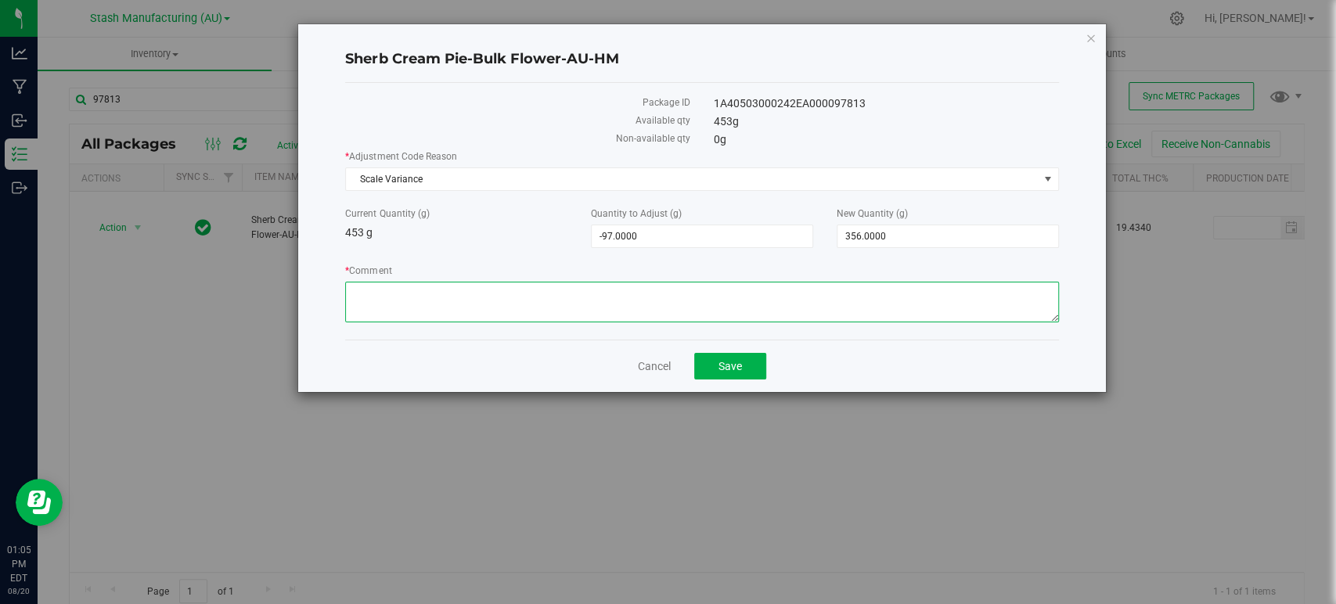
click at [590, 299] on textarea "* Comment" at bounding box center [701, 302] width 713 height 41
type textarea "Scale variance."
click at [743, 349] on div "Cancel Save" at bounding box center [701, 366] width 713 height 52
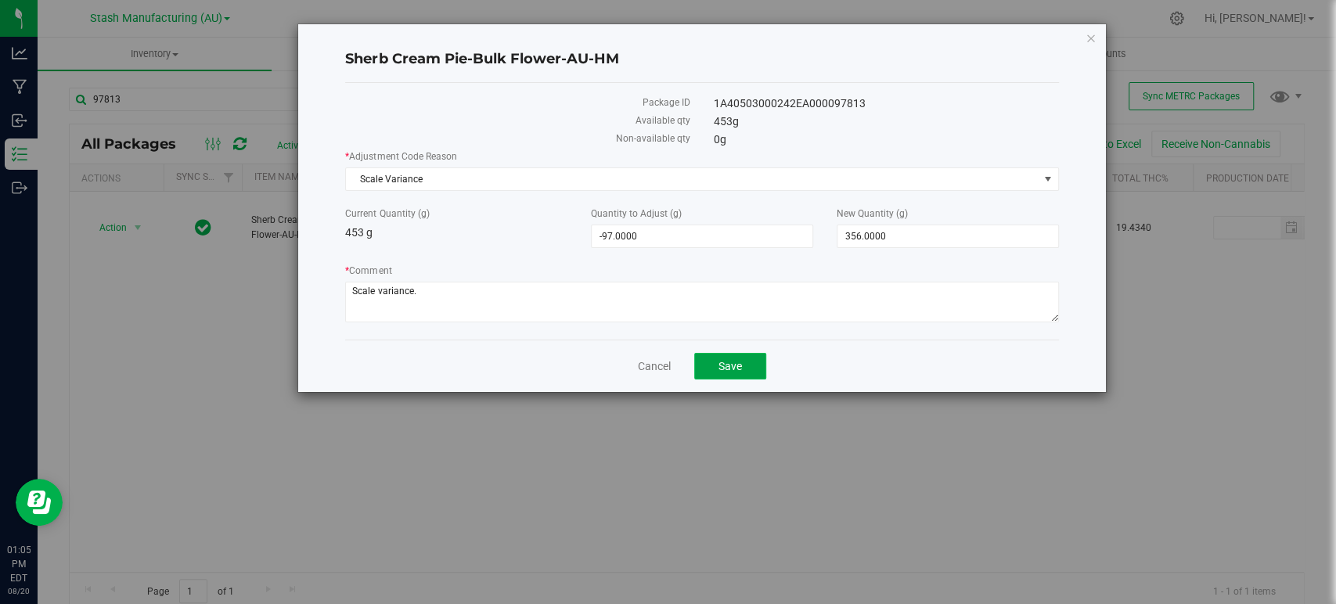
click at [739, 360] on span "Save" at bounding box center [729, 366] width 23 height 13
